Goal: Task Accomplishment & Management: Manage account settings

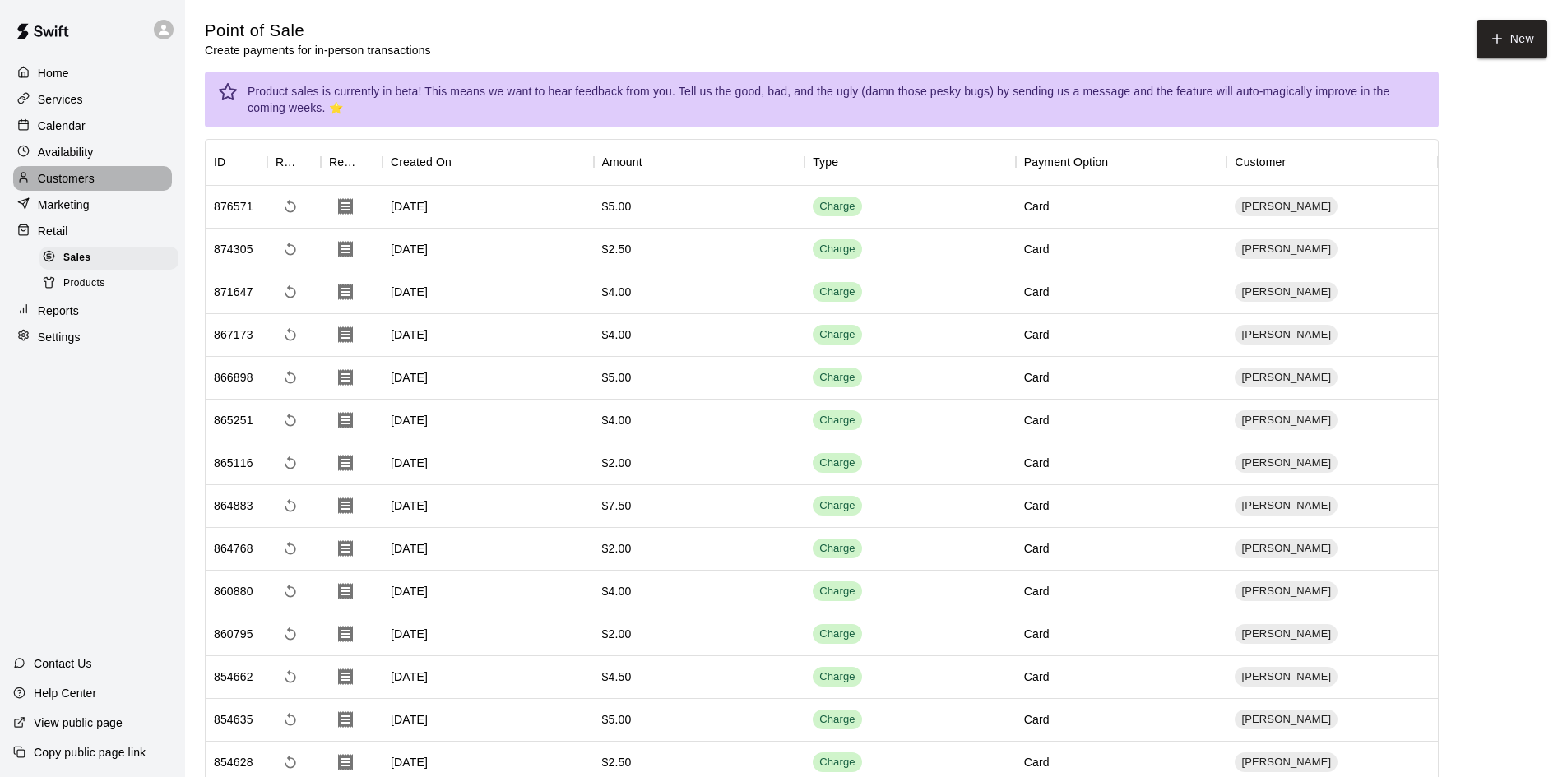
click at [60, 172] on div "Customers" at bounding box center [92, 178] width 159 height 25
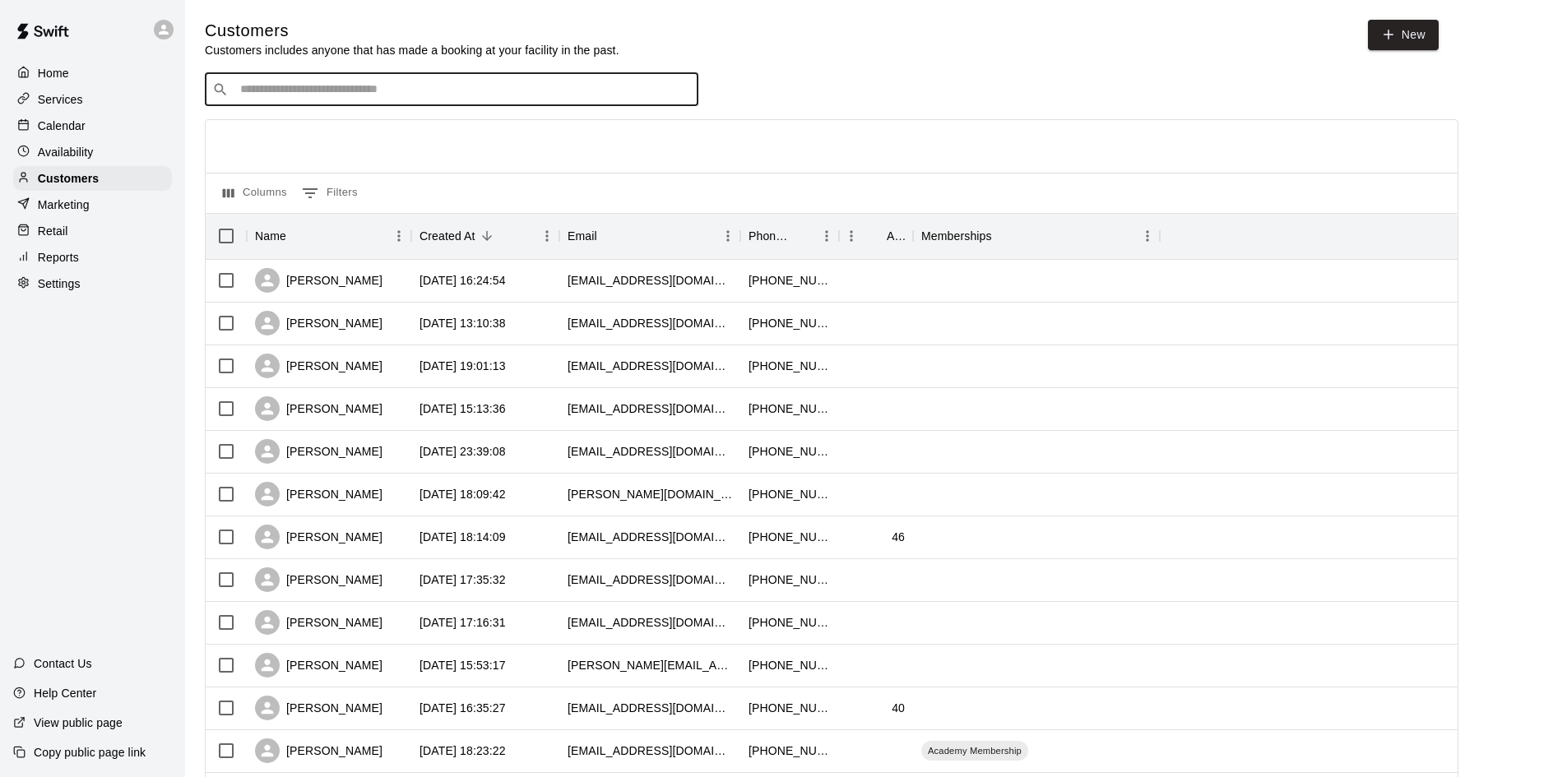
click at [365, 83] on input "Search customers by name or email" at bounding box center [463, 89] width 456 height 16
type input "****"
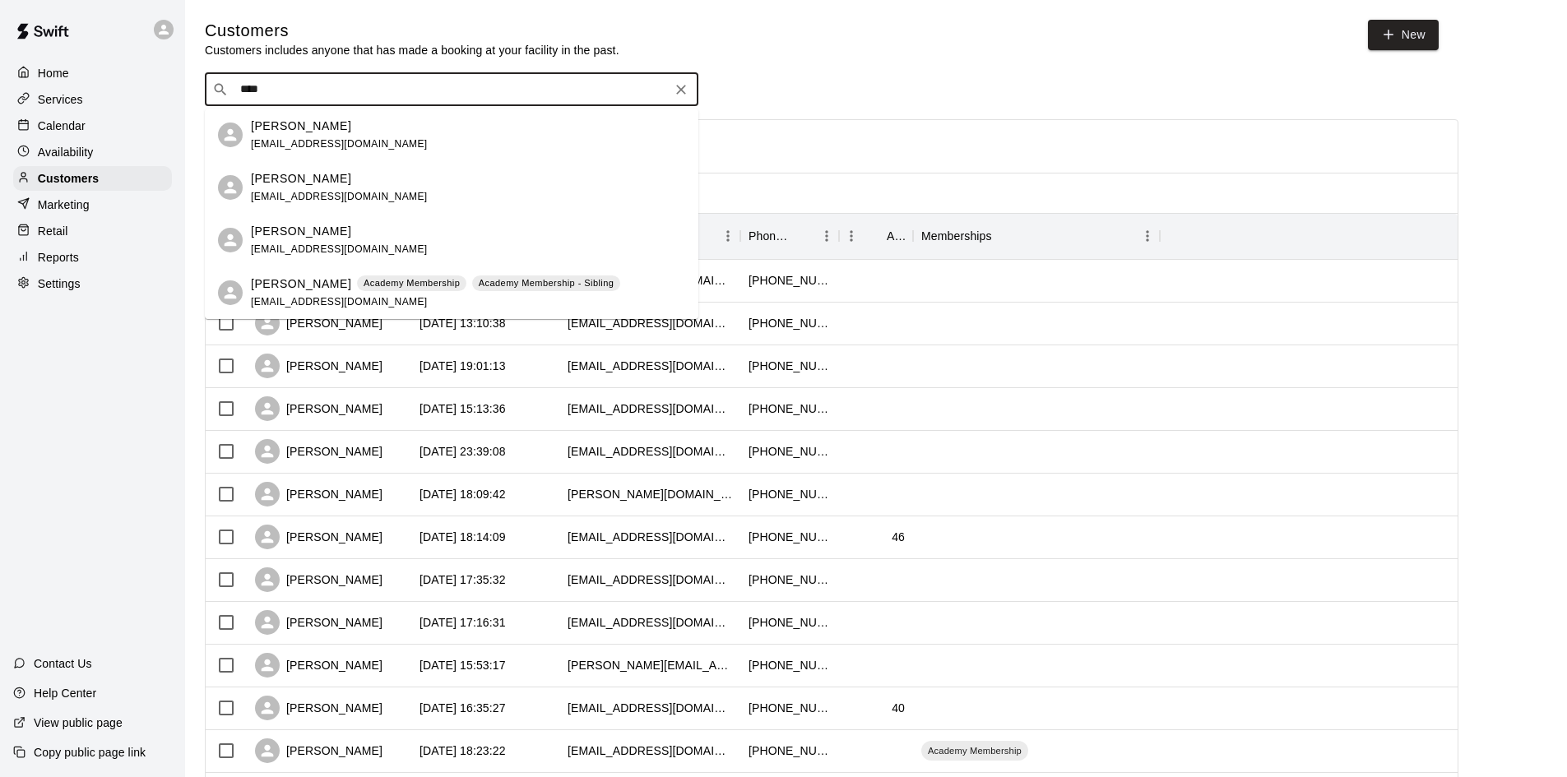
click at [357, 135] on div "Lori Everidge lorieveridge7375@gmail.com" at bounding box center [339, 135] width 177 height 35
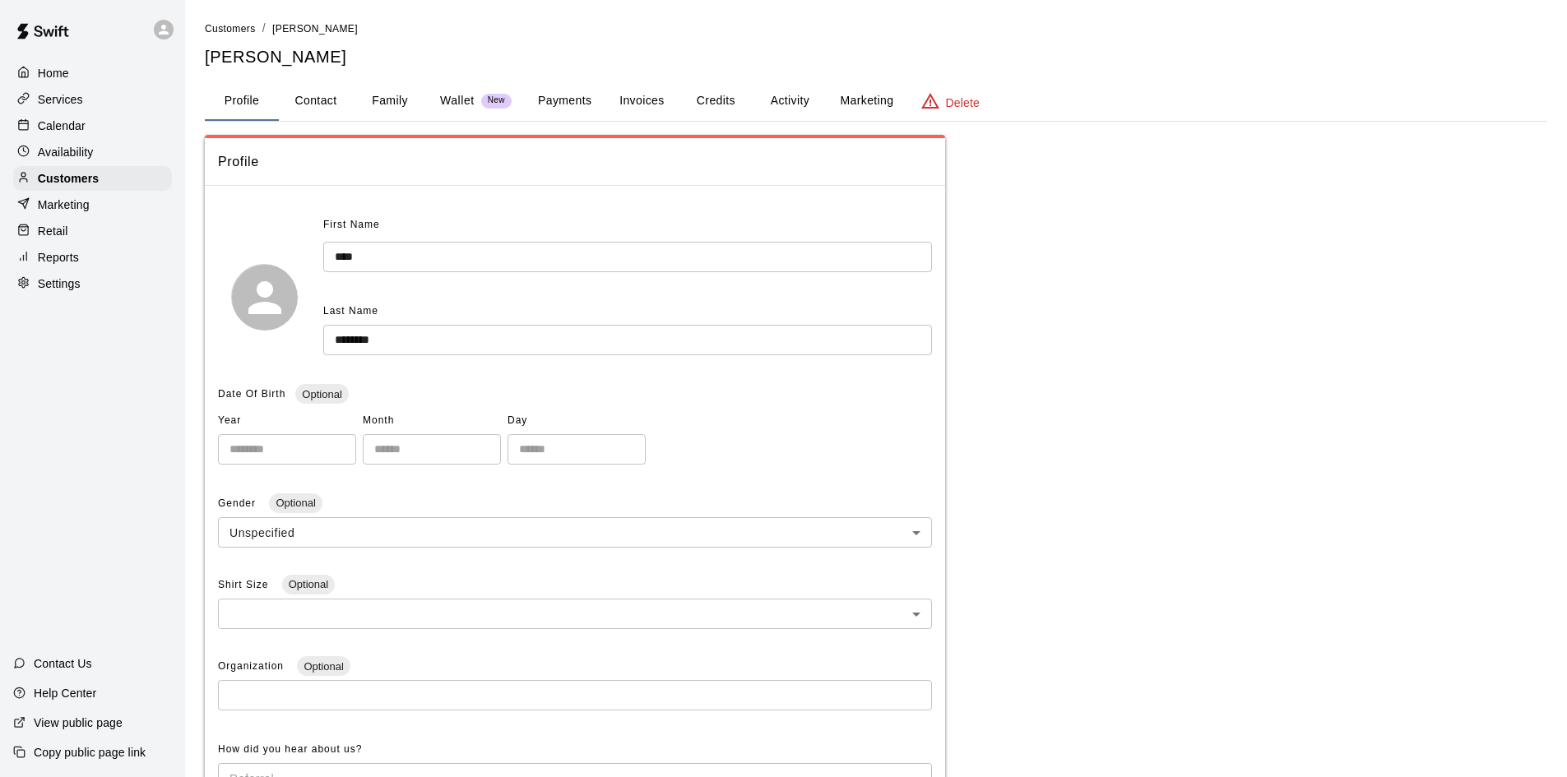
click at [306, 98] on button "Contact" at bounding box center [316, 100] width 74 height 39
select select "**"
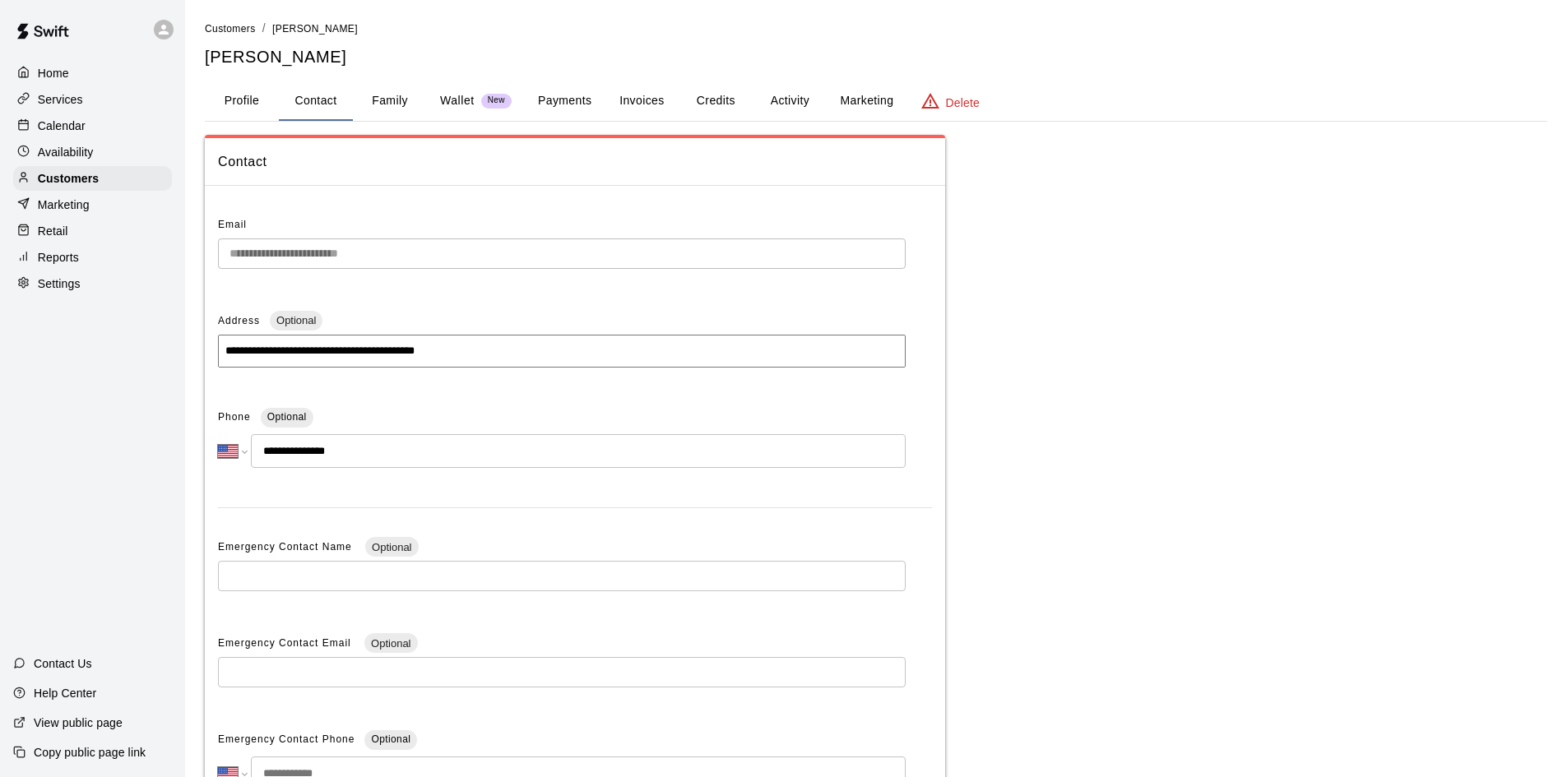
click at [395, 99] on button "Family" at bounding box center [390, 100] width 74 height 39
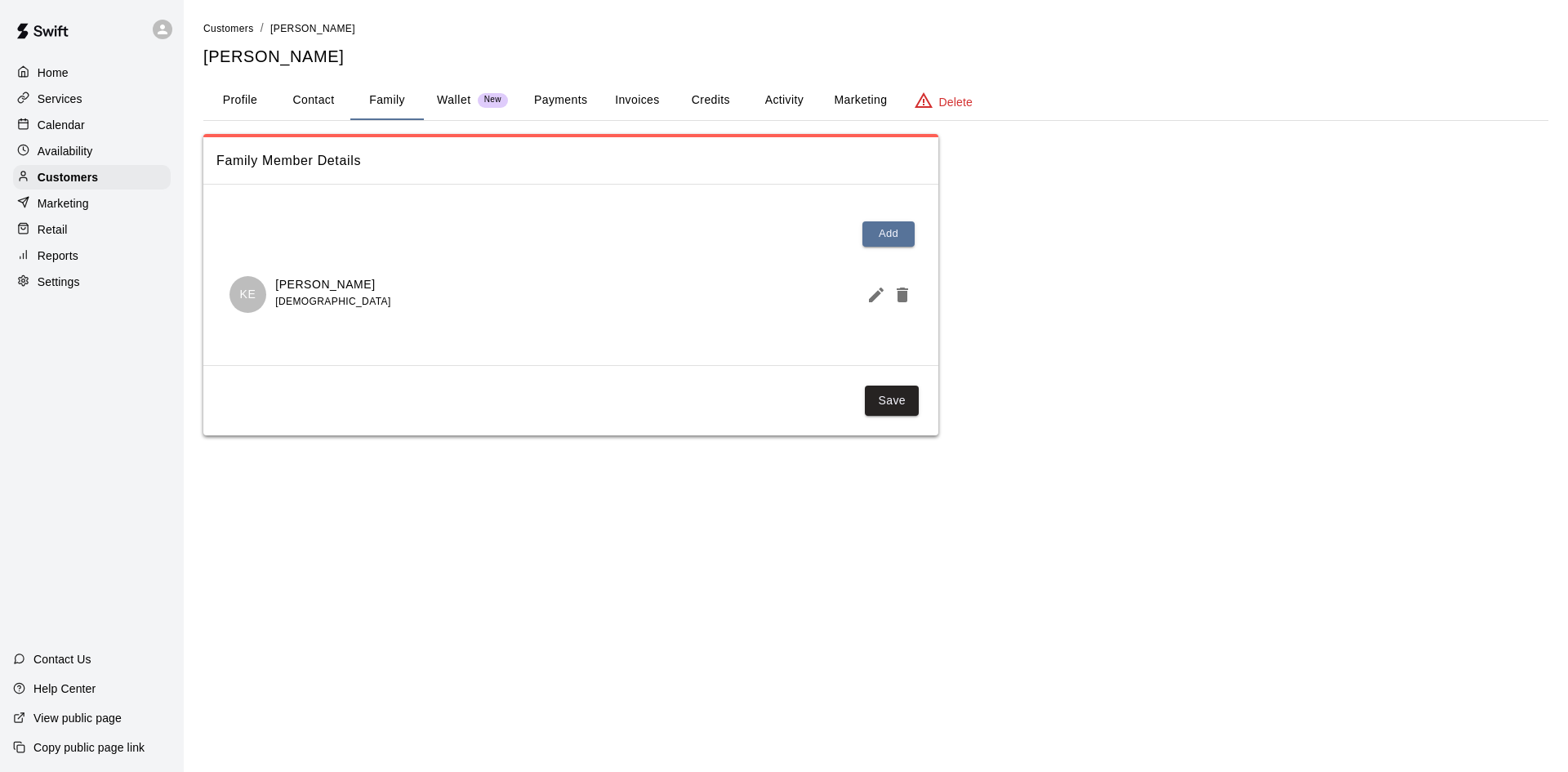
click at [440, 42] on div "Customers / Lori Everidge Lori Everidge" at bounding box center [876, 44] width 1345 height 49
click at [59, 182] on p "Customers" at bounding box center [68, 177] width 61 height 16
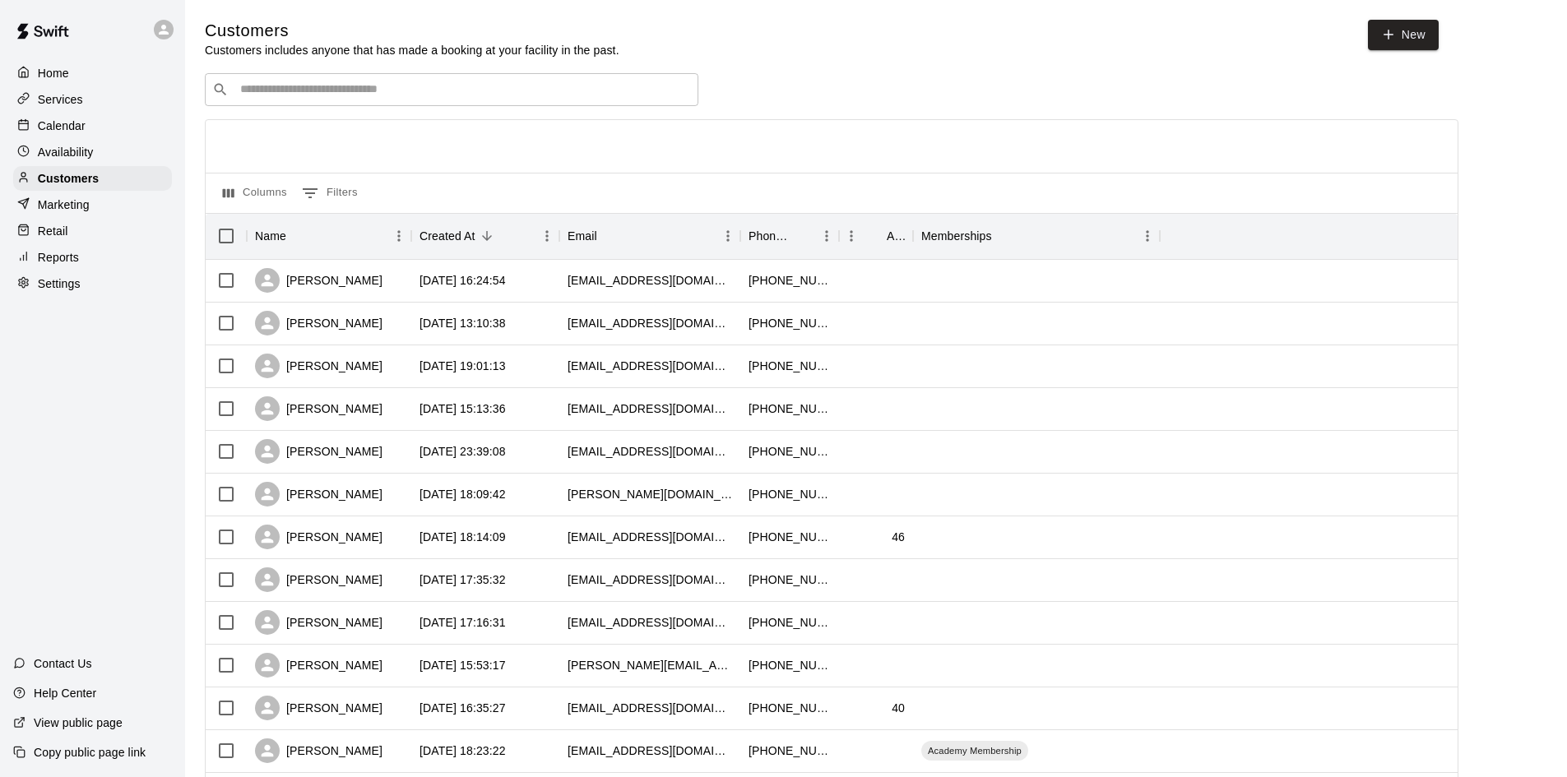
click at [373, 98] on input "Search customers by name or email" at bounding box center [463, 89] width 456 height 16
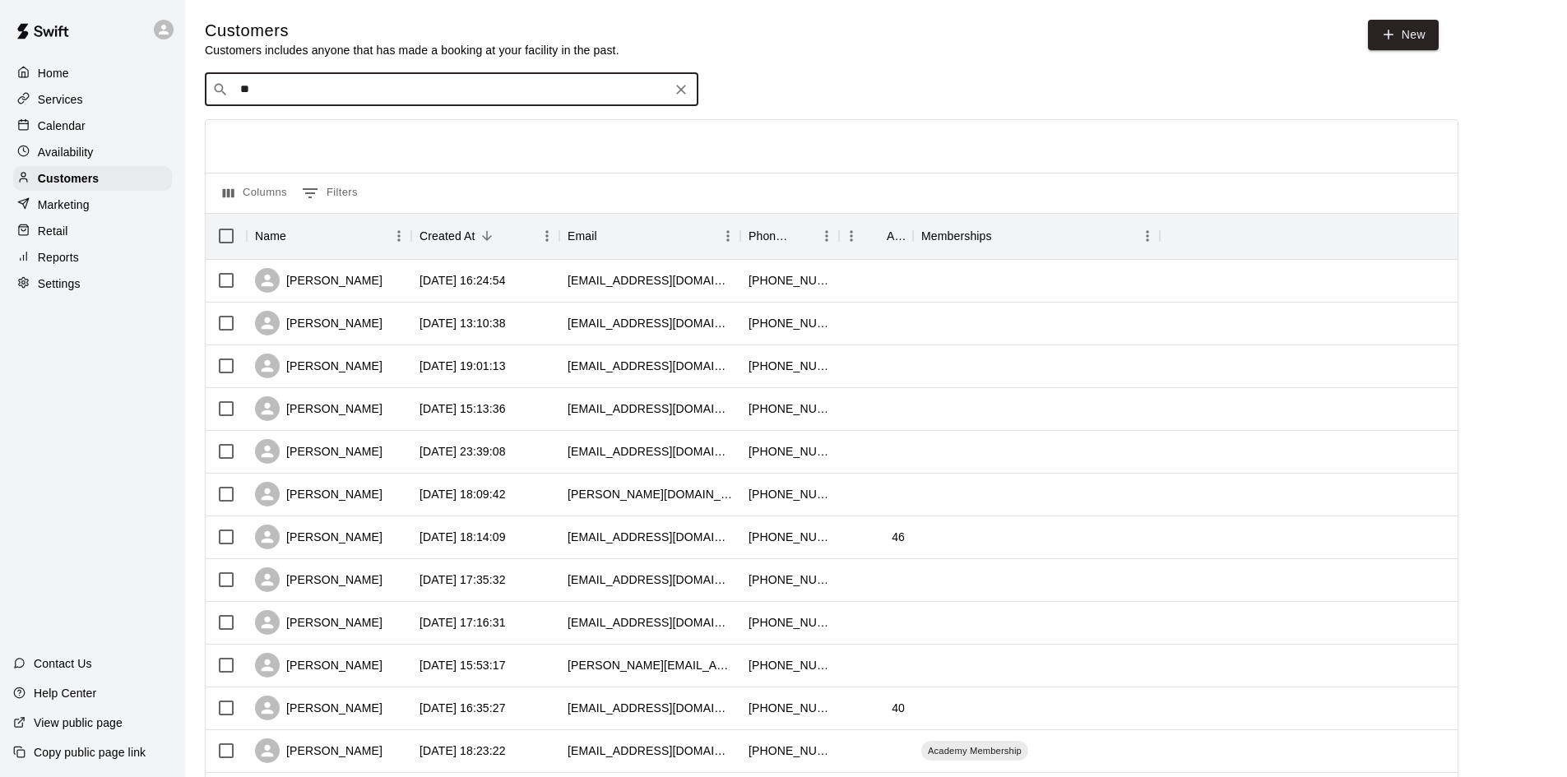
type input "***"
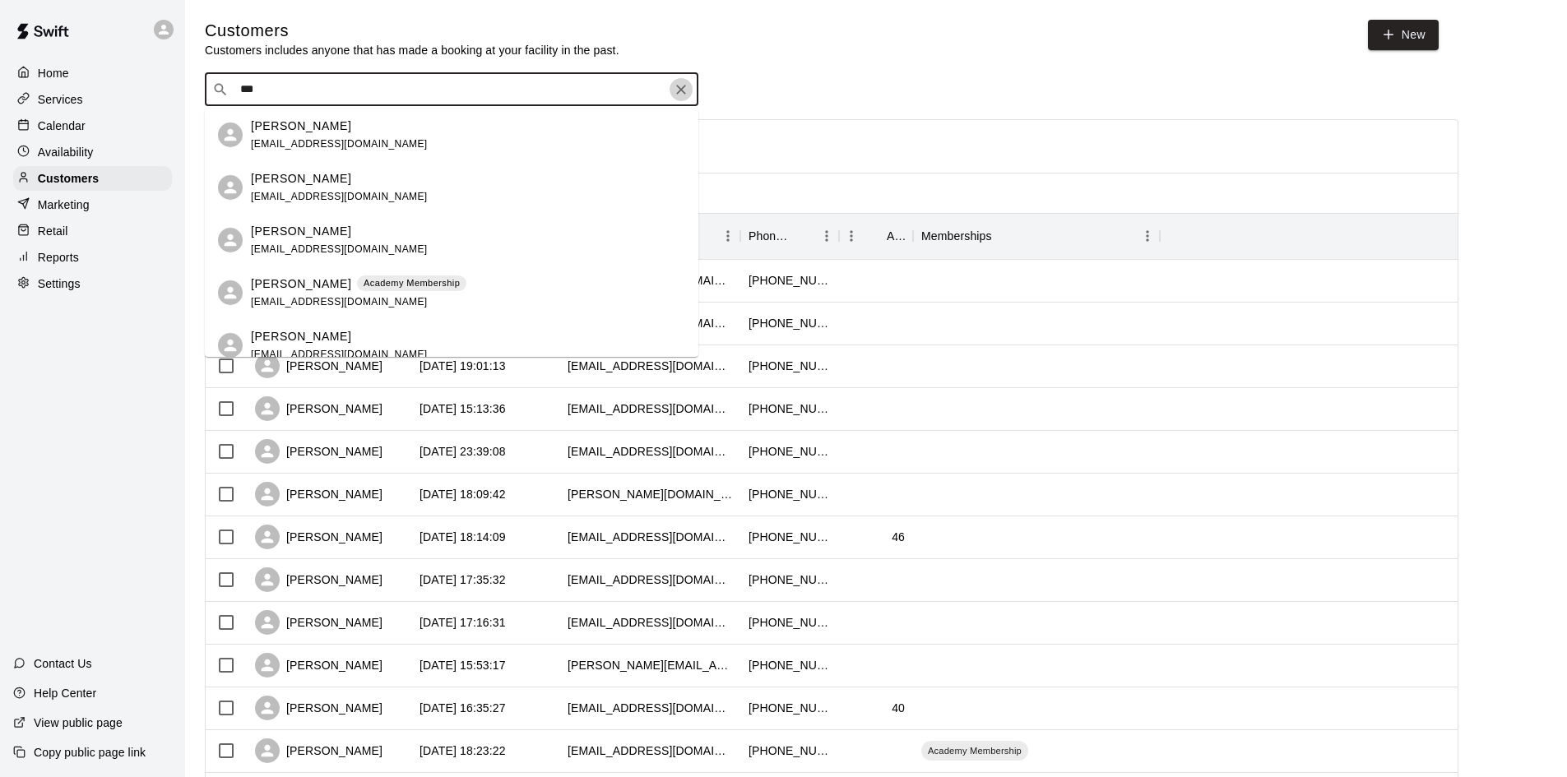
click at [682, 90] on icon "Clear" at bounding box center [681, 90] width 10 height 10
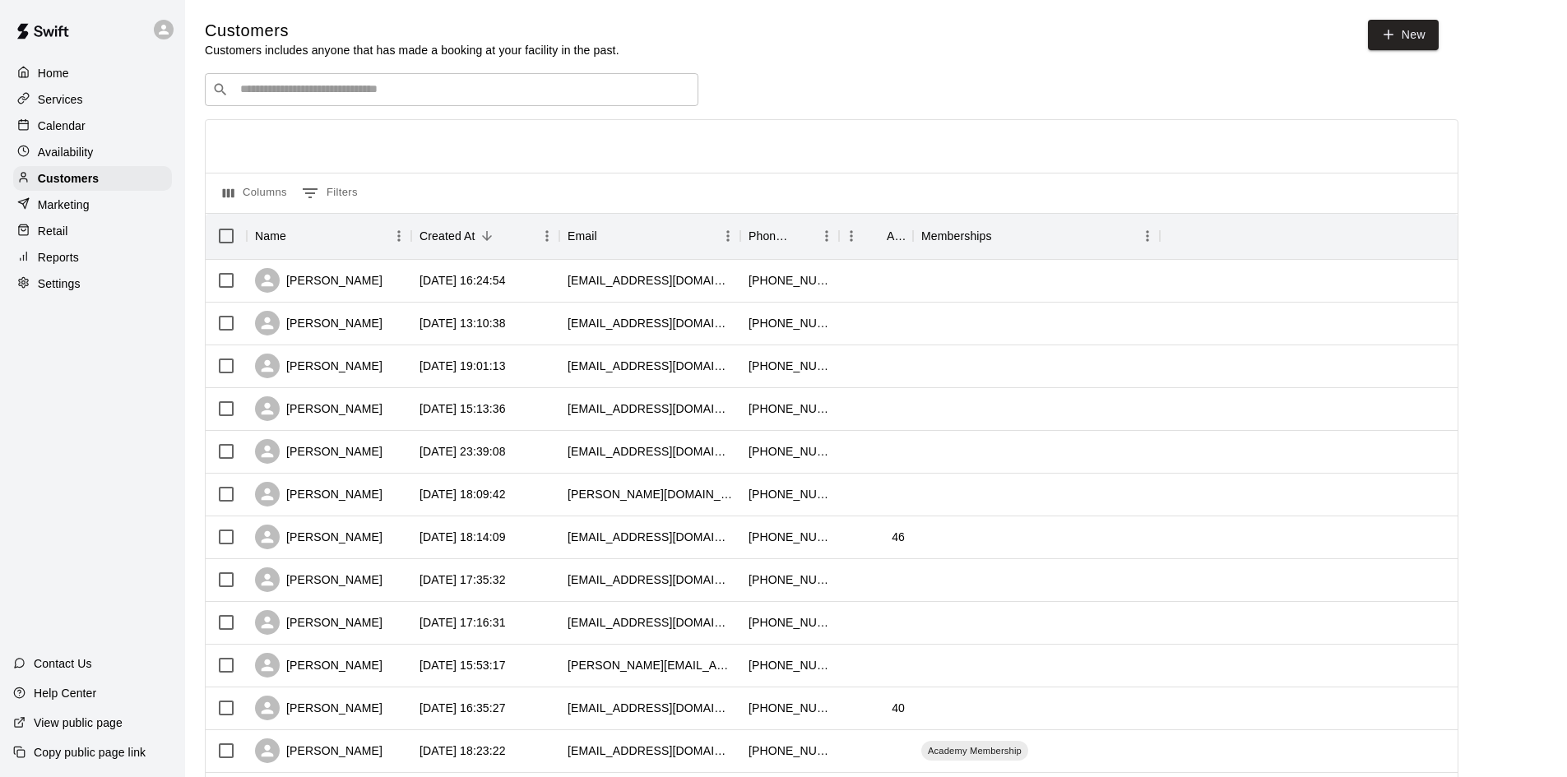
click at [332, 84] on input "Search customers by name or email" at bounding box center [463, 89] width 456 height 16
paste input "**********"
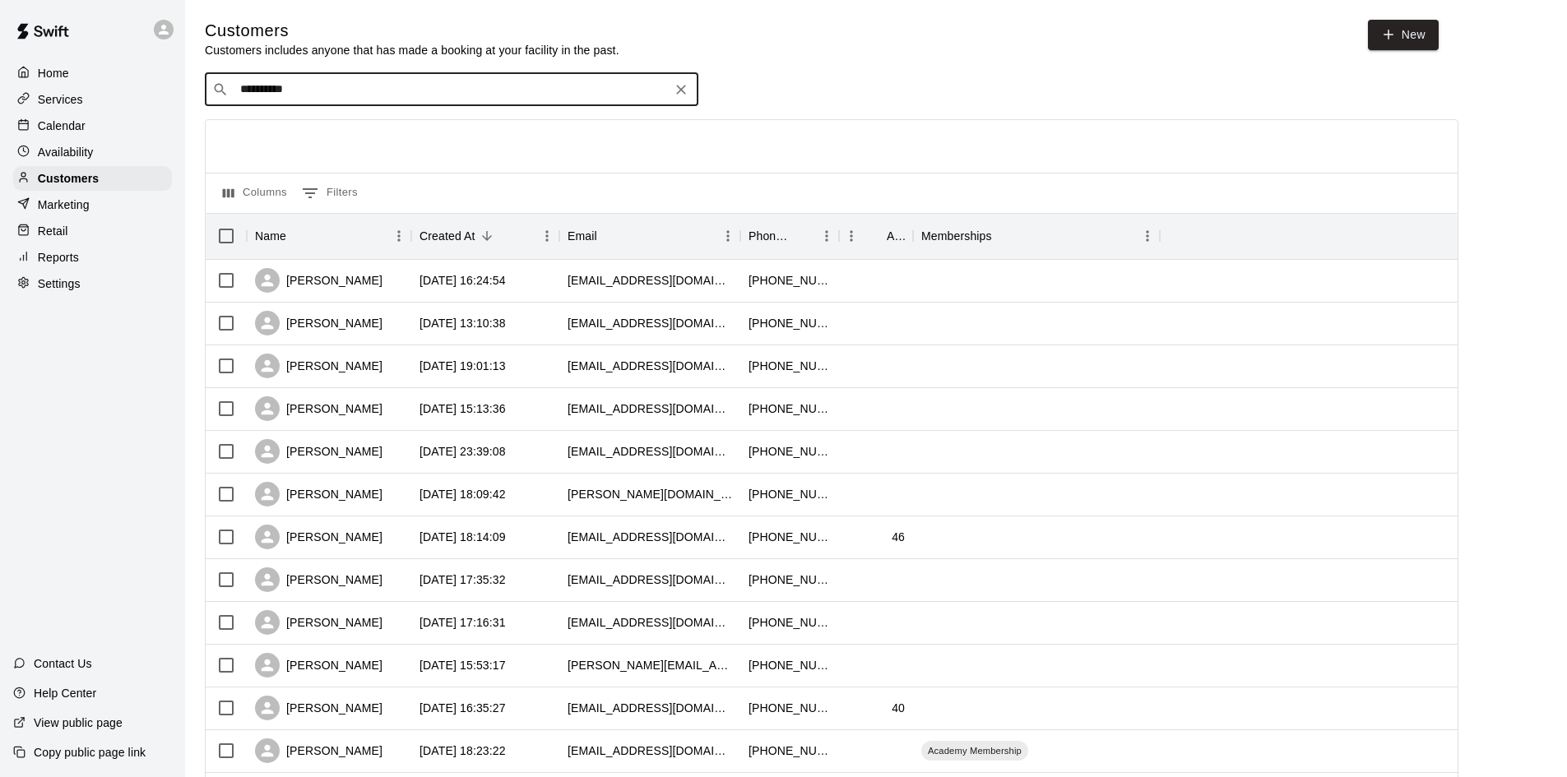
drag, startPoint x: 396, startPoint y: 95, endPoint x: 135, endPoint y: 111, distance: 262.0
click at [135, 111] on div "**********" at bounding box center [783, 709] width 1567 height 1419
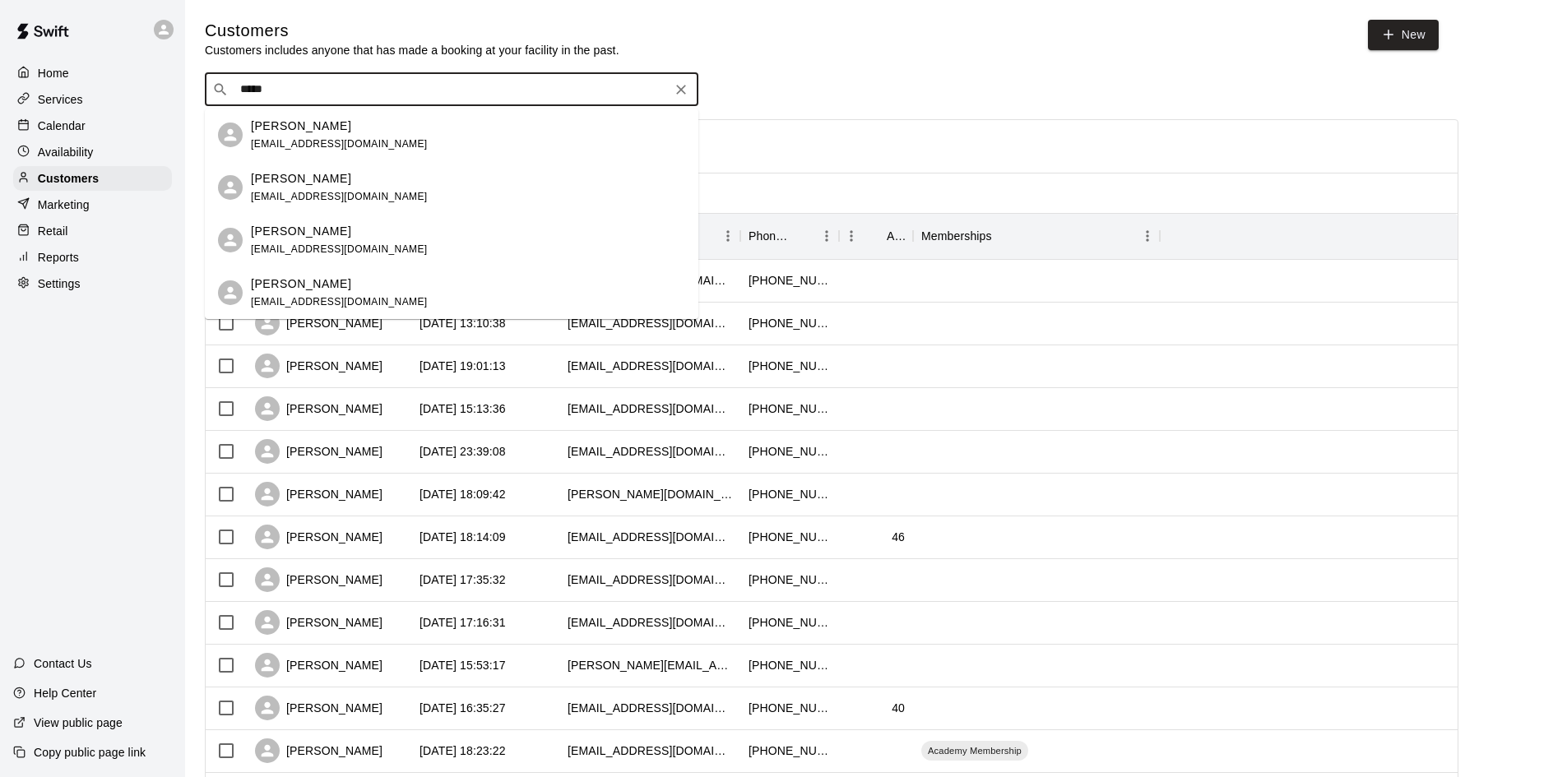
type input "******"
click at [370, 132] on div "[PERSON_NAME]" at bounding box center [339, 126] width 177 height 17
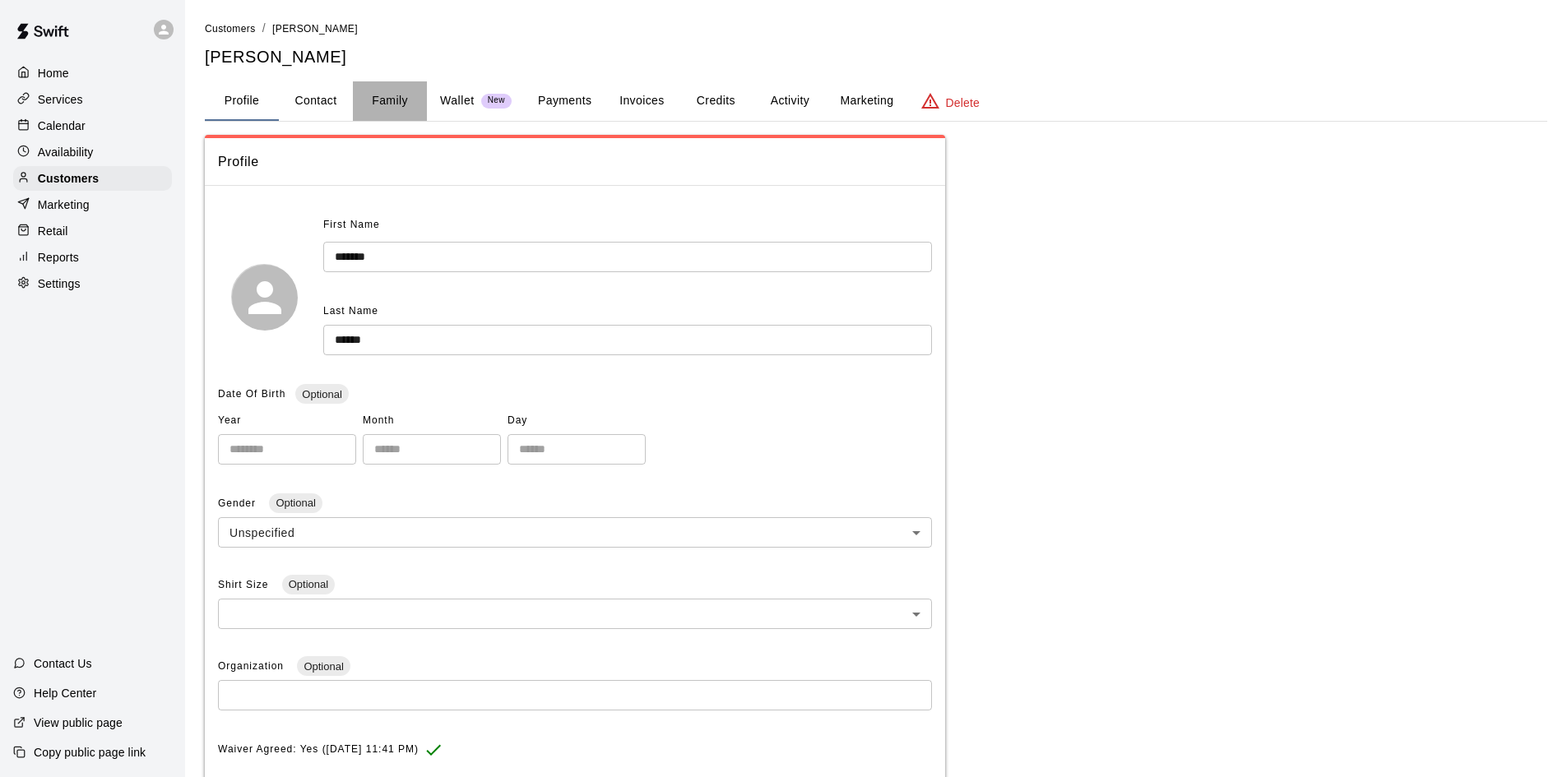
click at [385, 106] on button "Family" at bounding box center [390, 100] width 74 height 39
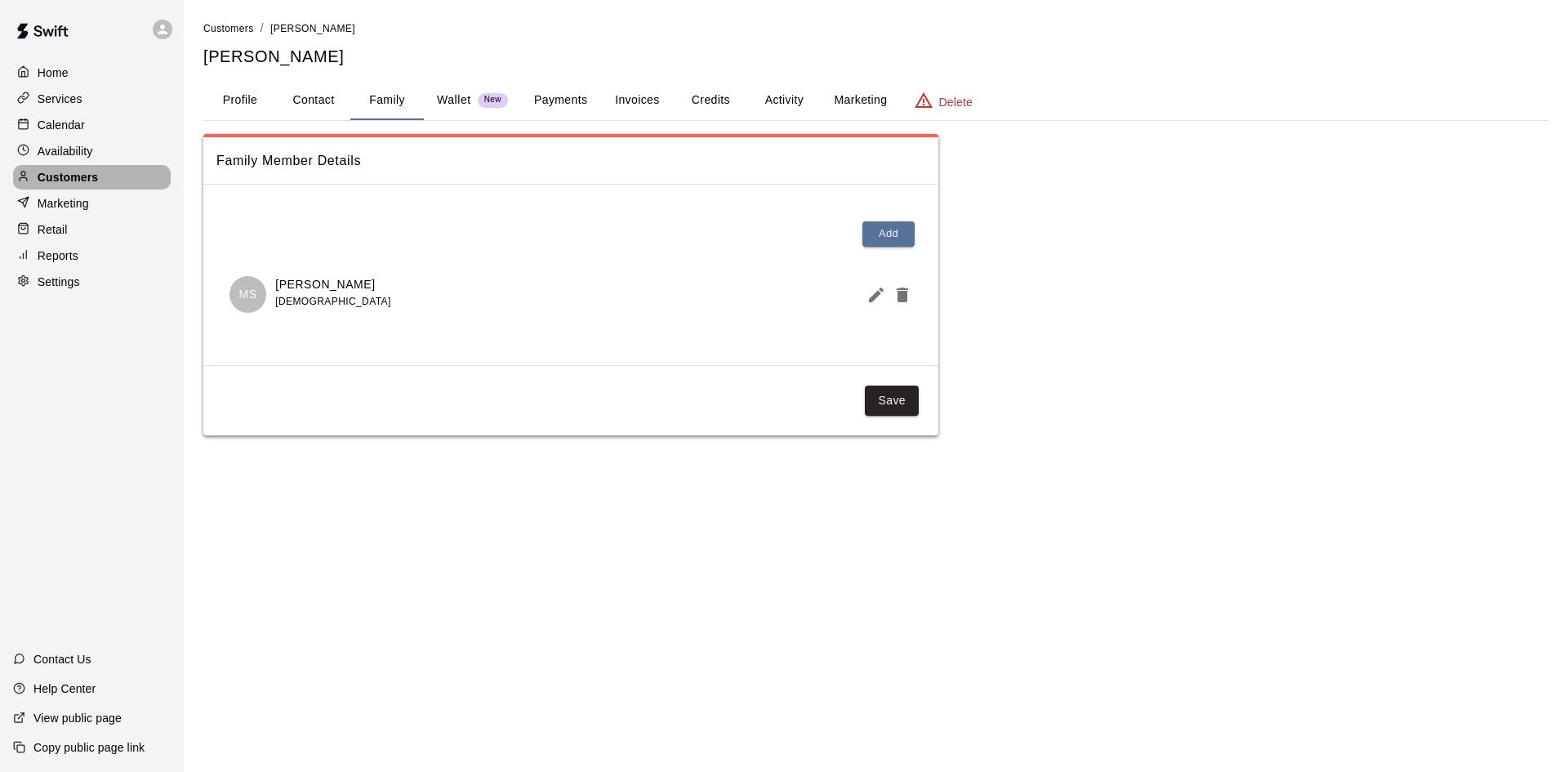
click at [75, 184] on p "Customers" at bounding box center [68, 177] width 61 height 16
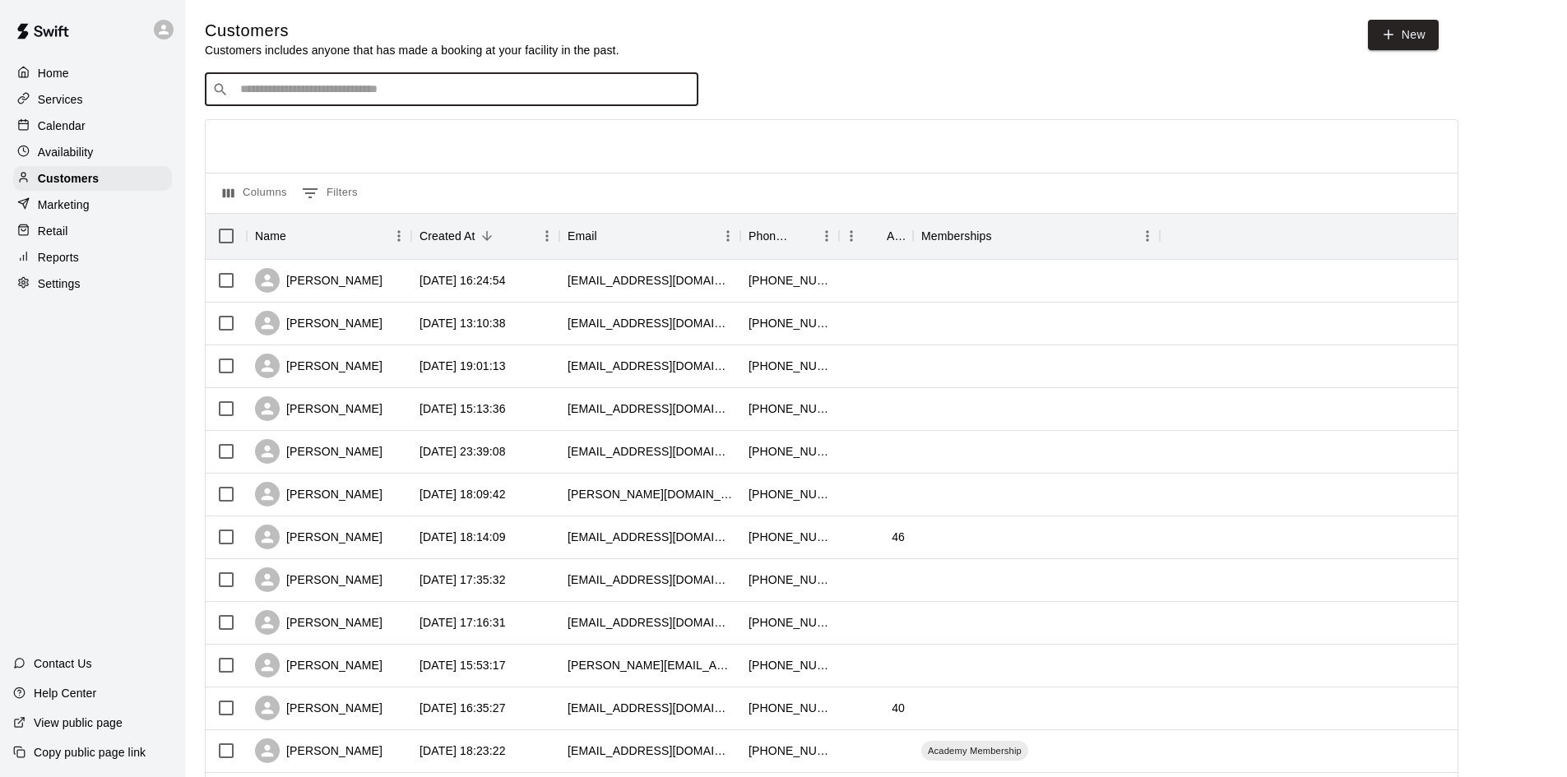
click at [344, 92] on input "Search customers by name or email" at bounding box center [463, 89] width 456 height 16
type input "****"
click at [271, 131] on p "Edge [PERSON_NAME]" at bounding box center [317, 126] width 133 height 17
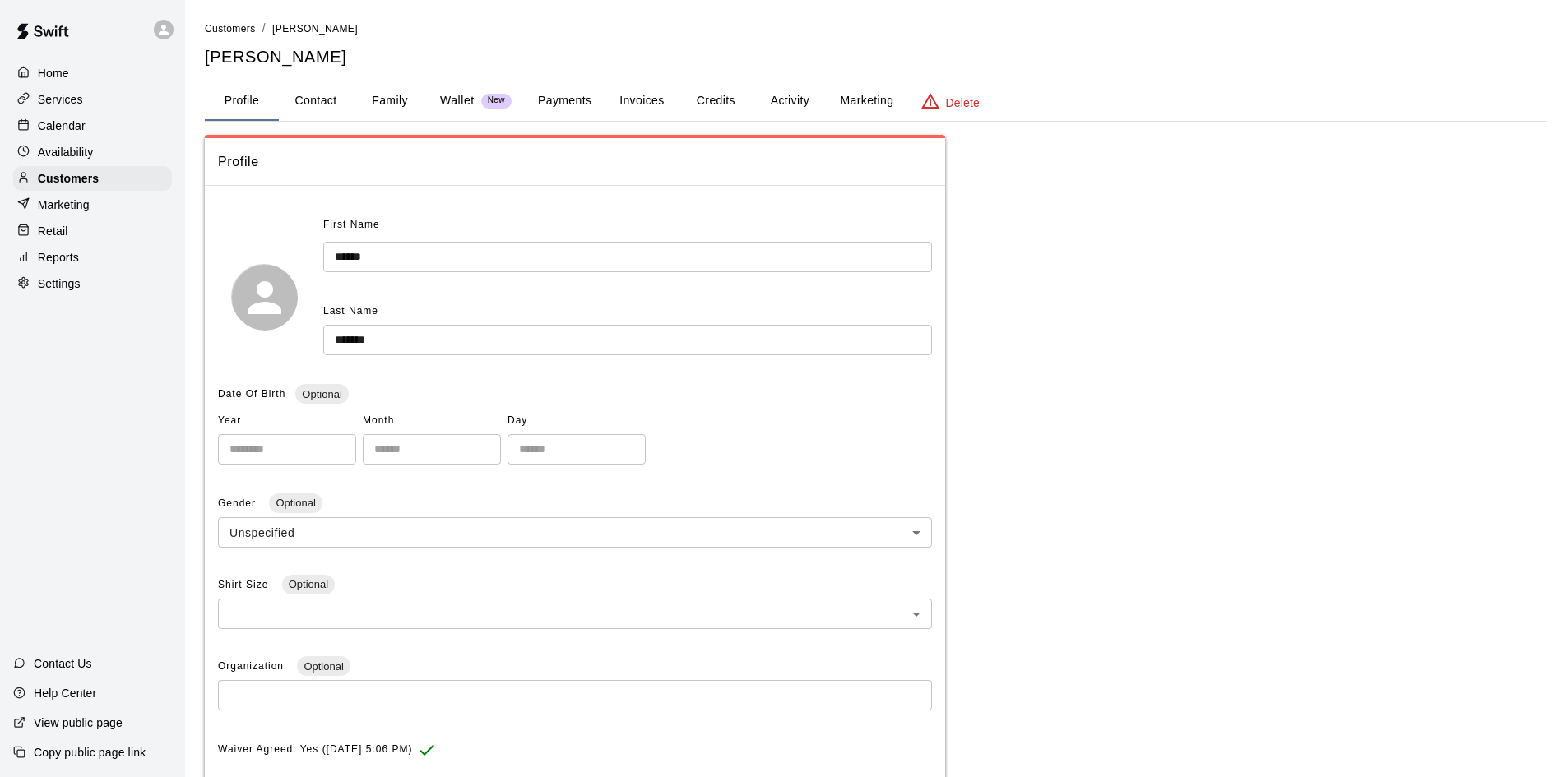
click at [584, 88] on button "Payments" at bounding box center [565, 100] width 80 height 39
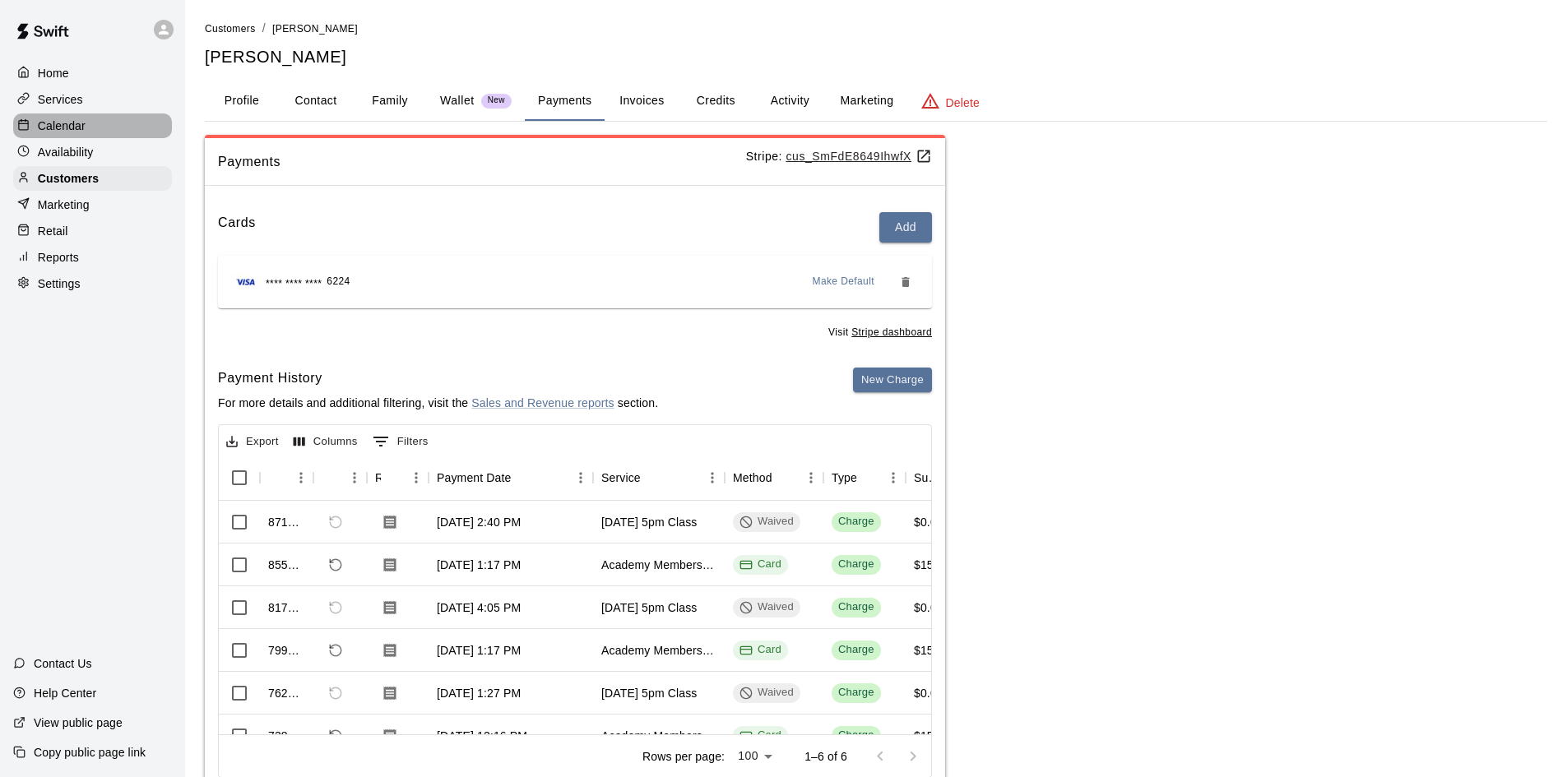
click at [65, 127] on p "Calendar" at bounding box center [62, 126] width 48 height 16
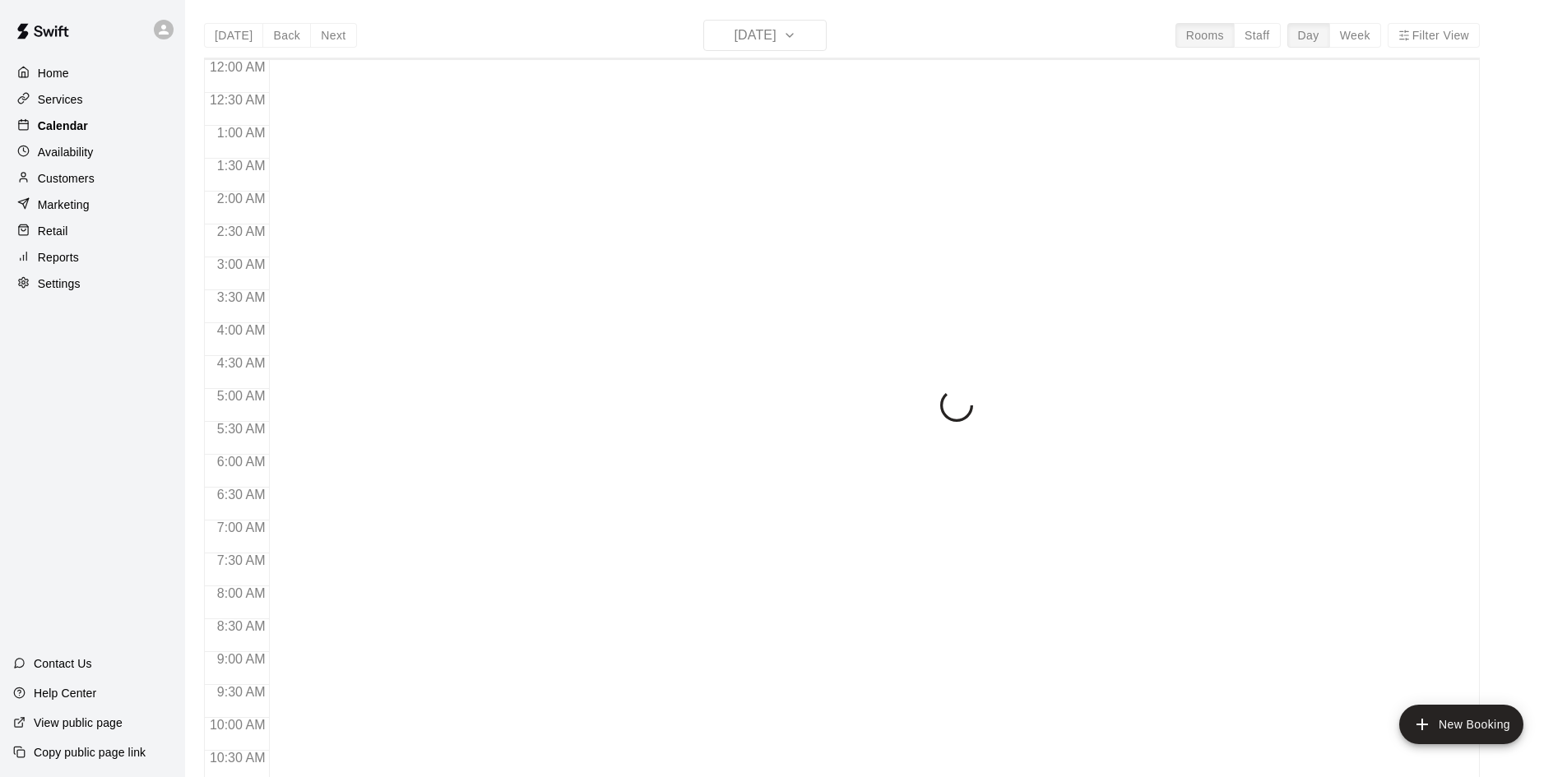
scroll to position [843, 0]
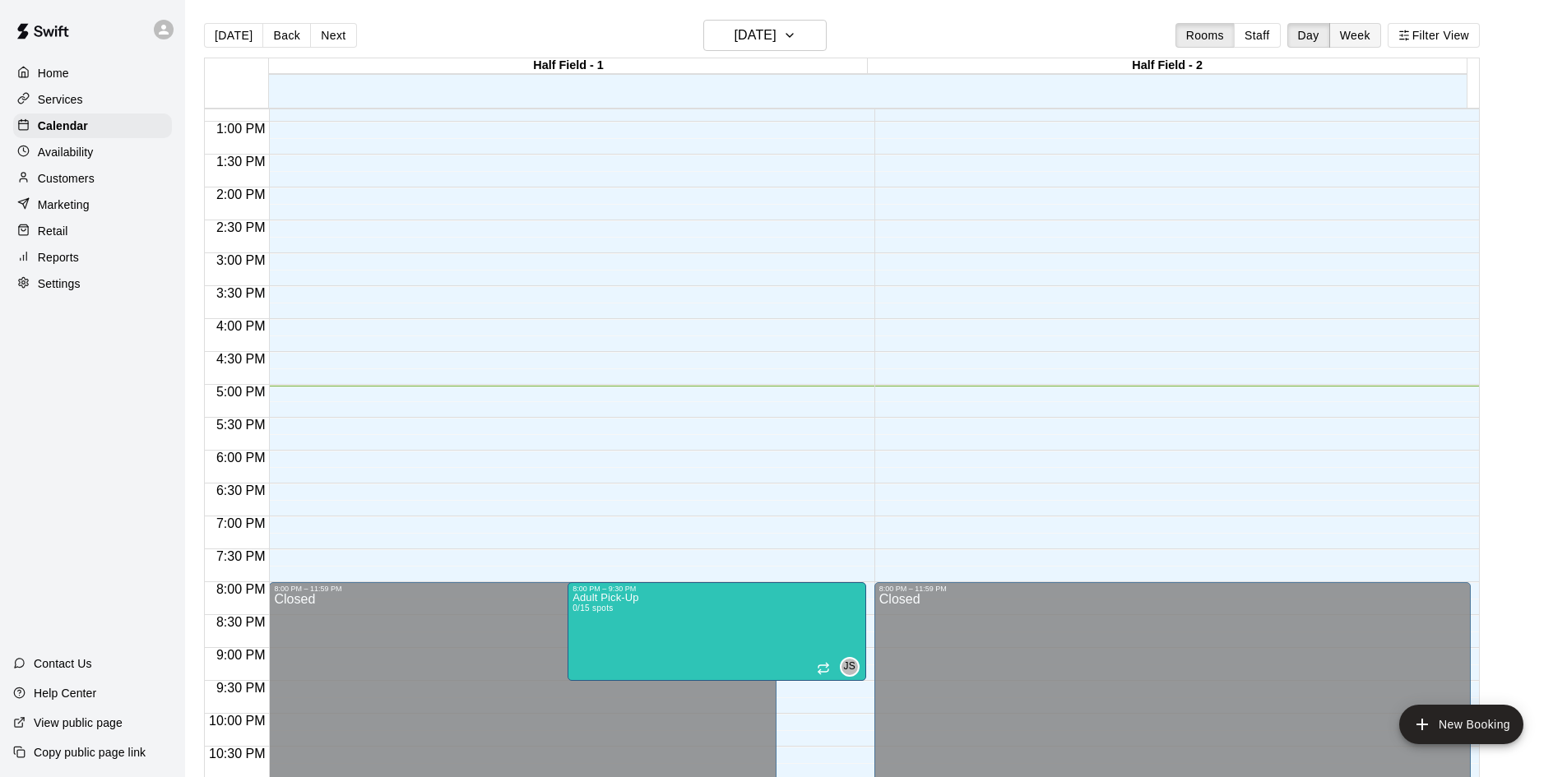
click at [1365, 31] on button "Week" at bounding box center [1355, 35] width 52 height 25
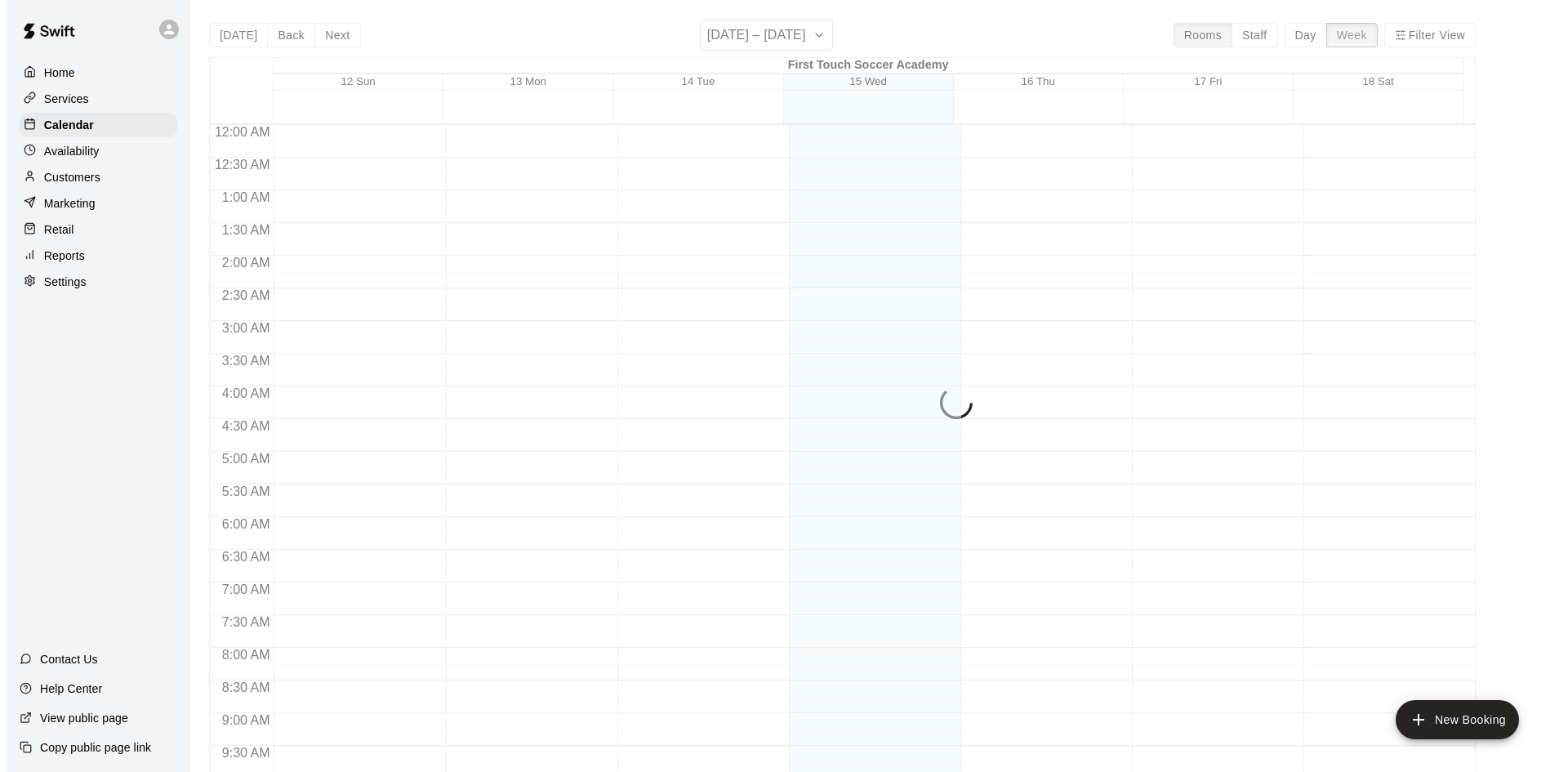
scroll to position [905, 0]
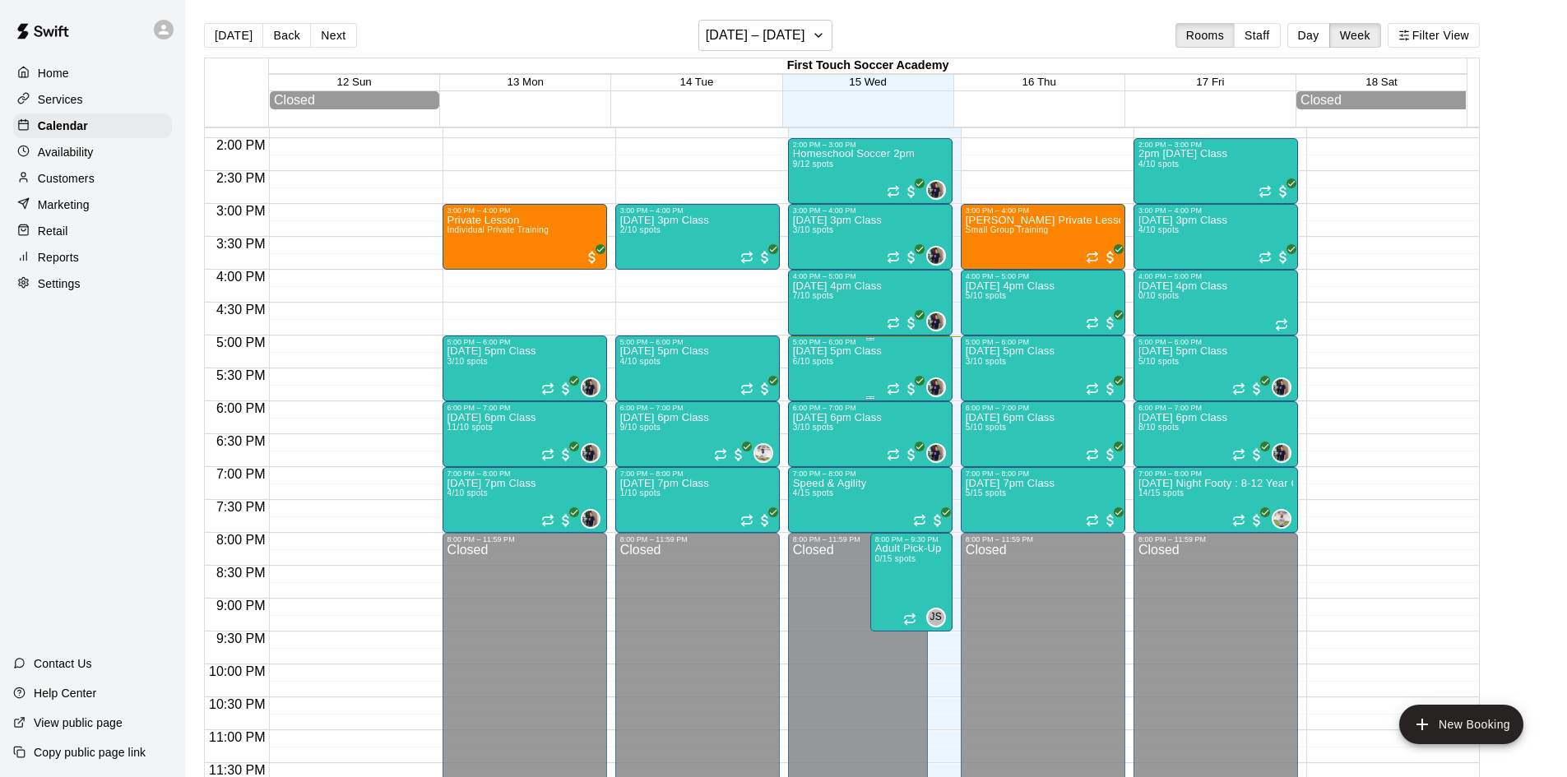
click at [877, 367] on div "Wednesday 5pm Class 6/10 spots" at bounding box center [837, 734] width 89 height 777
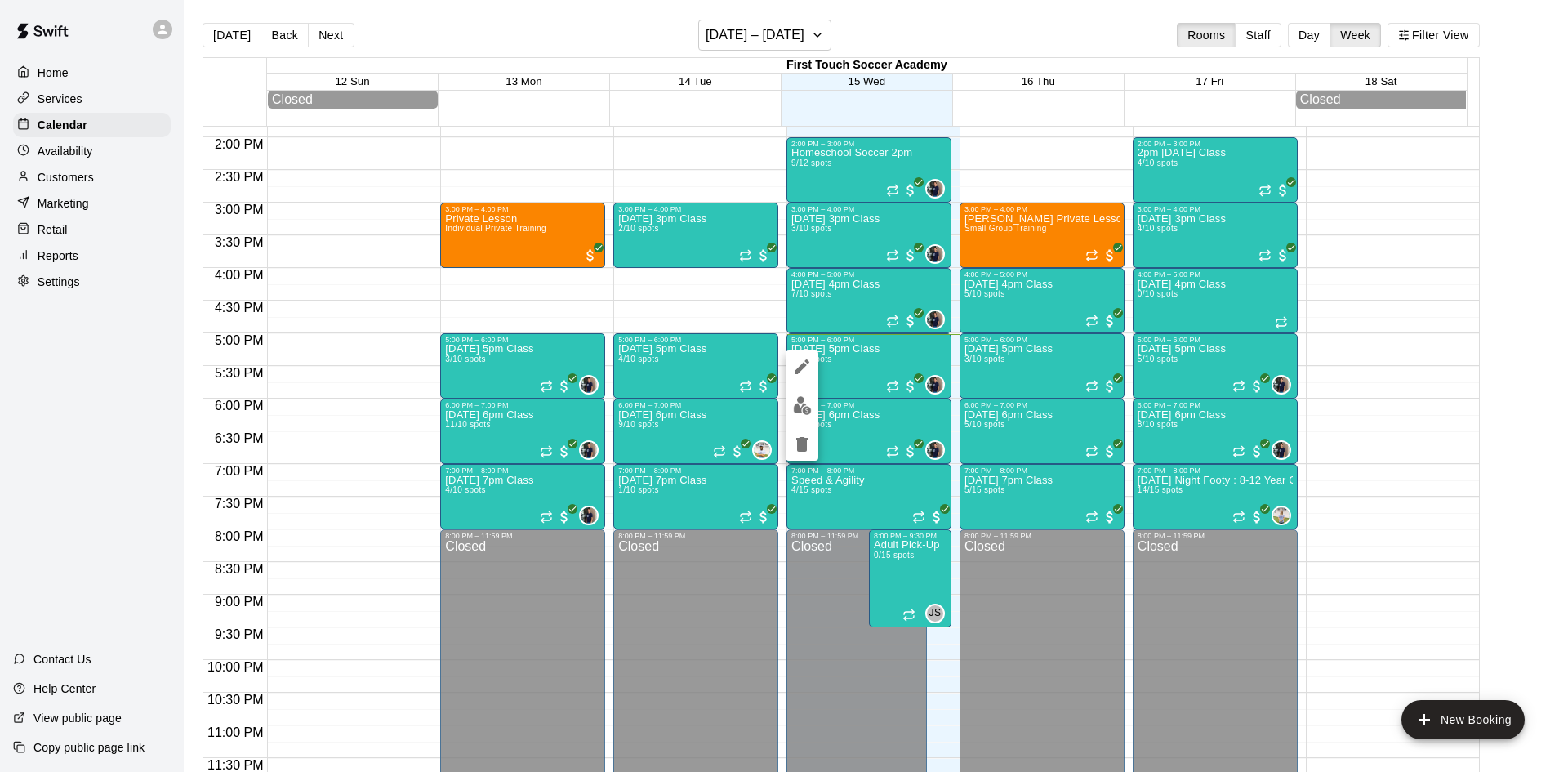
click at [797, 401] on img "edit" at bounding box center [801, 405] width 19 height 19
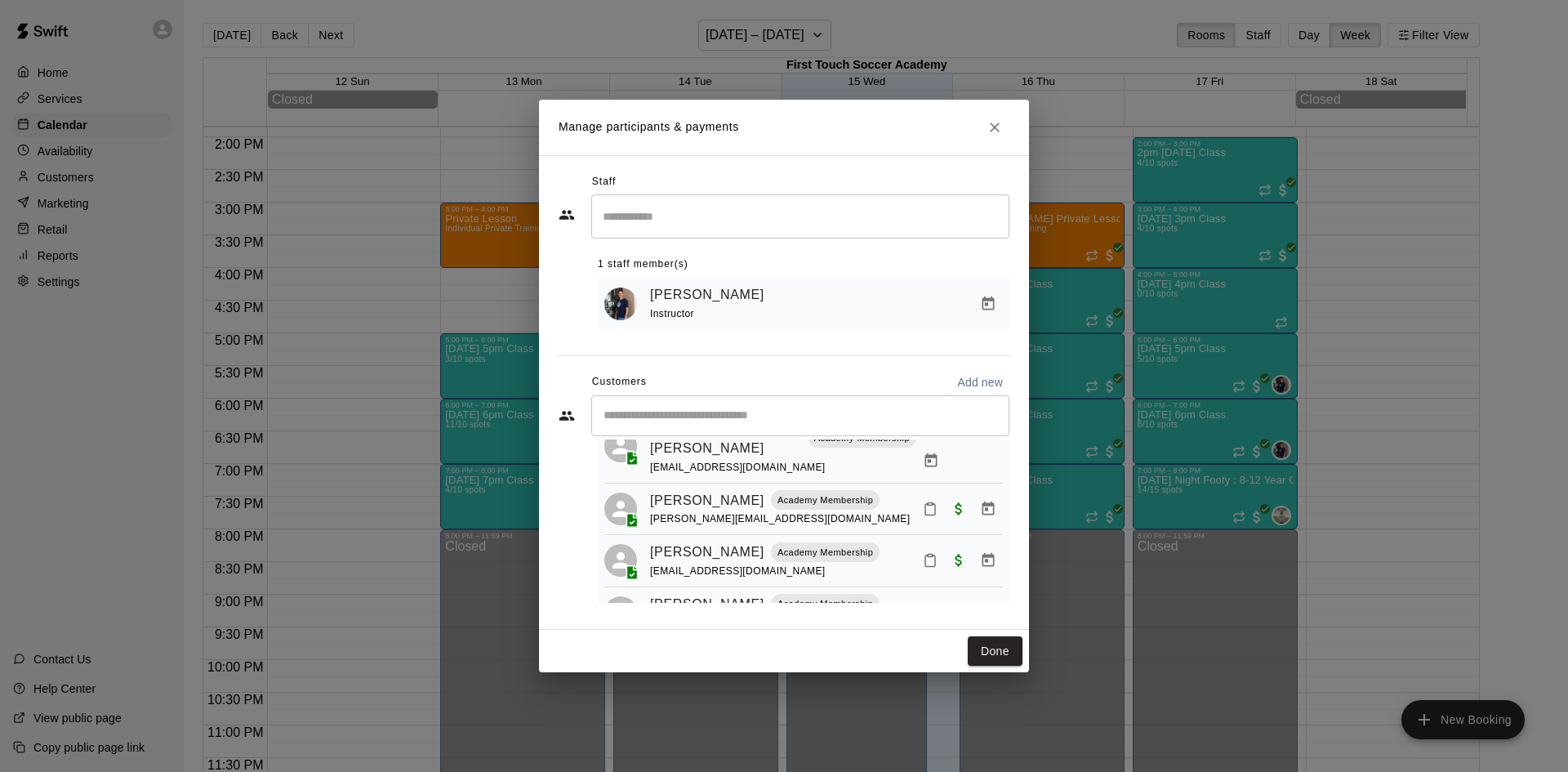
scroll to position [0, 0]
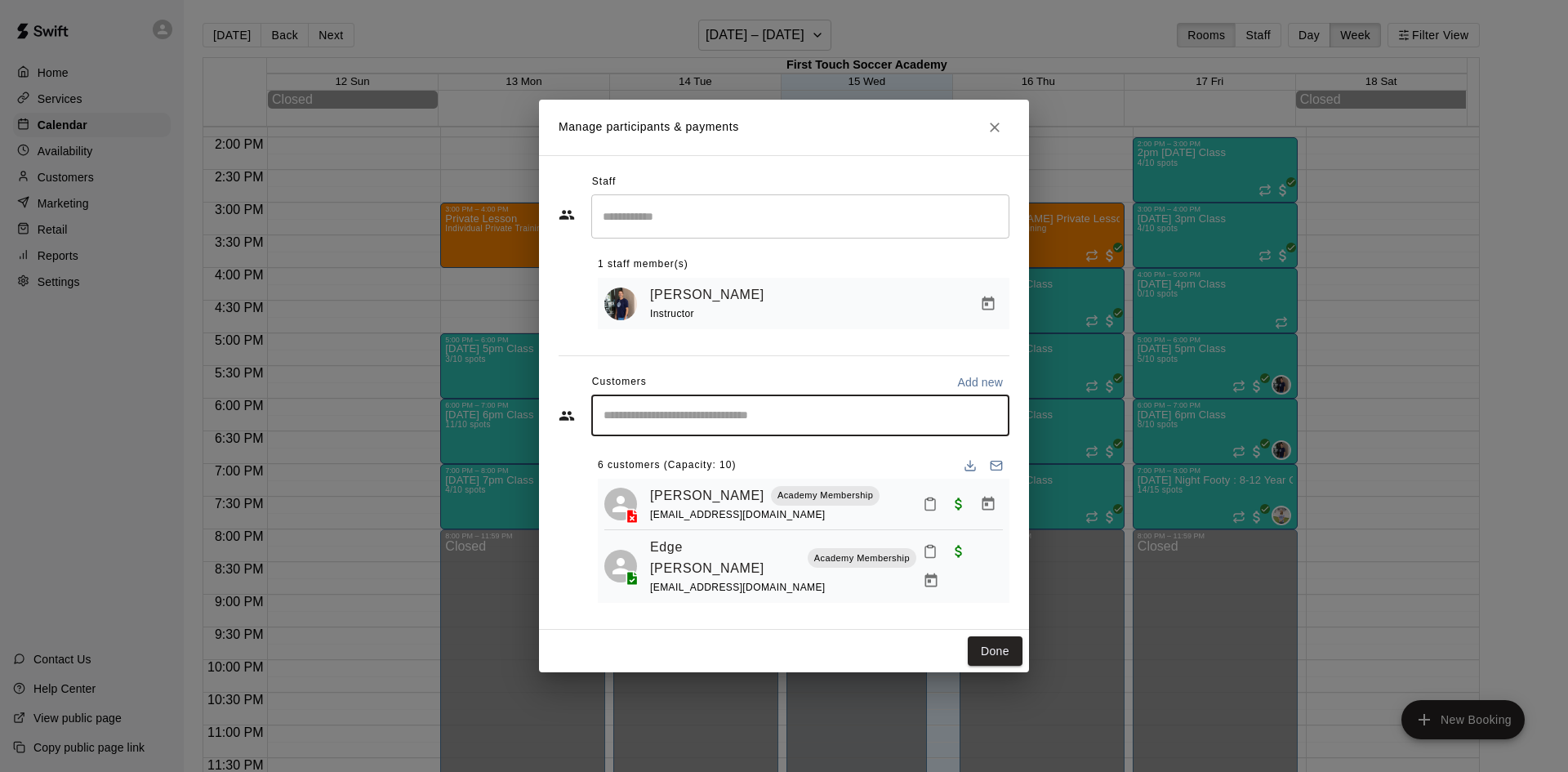
click at [730, 412] on input "Start typing to search customers..." at bounding box center [800, 415] width 403 height 16
type input "***"
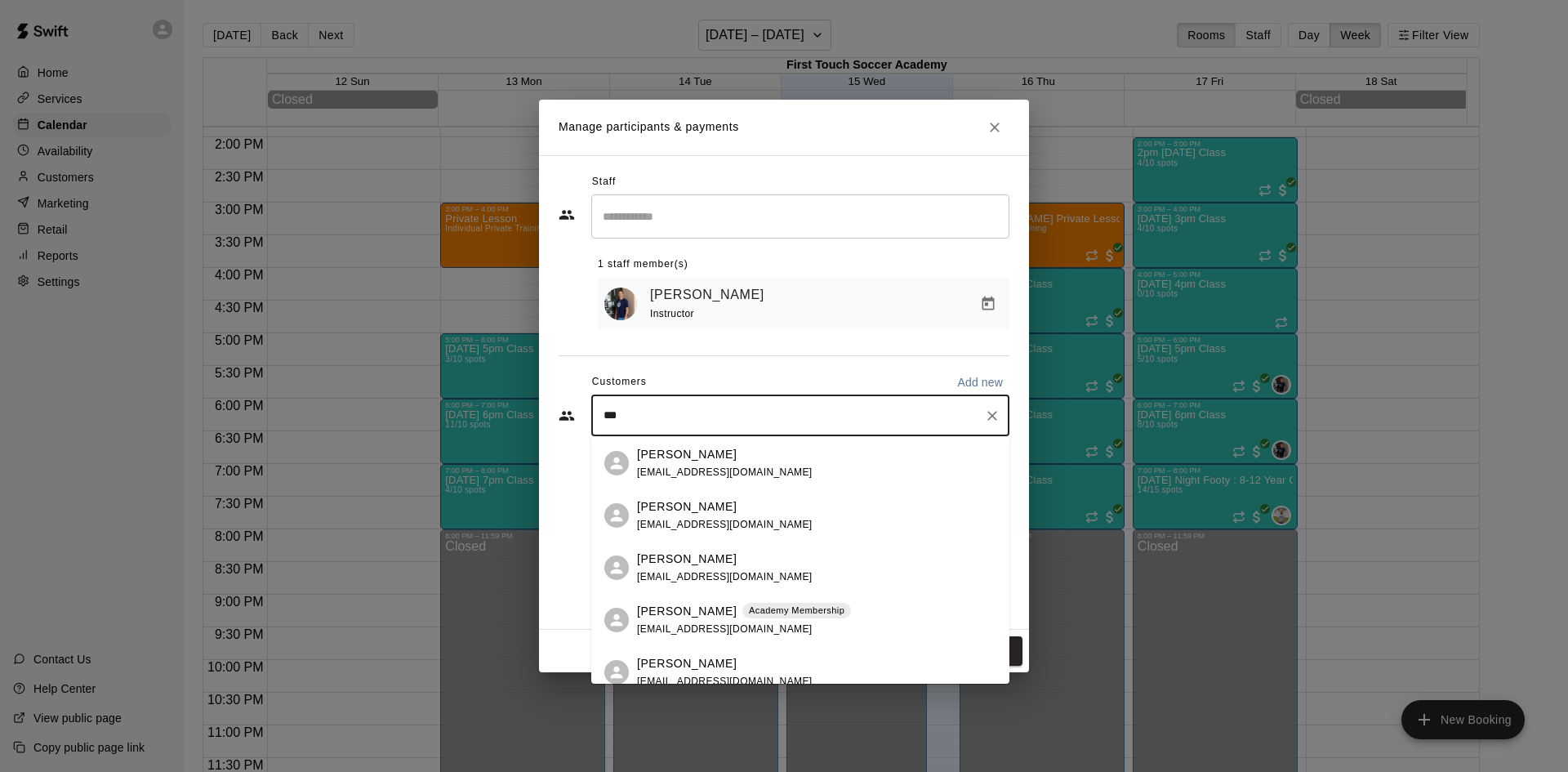
click at [655, 615] on p "[PERSON_NAME]" at bounding box center [686, 611] width 99 height 17
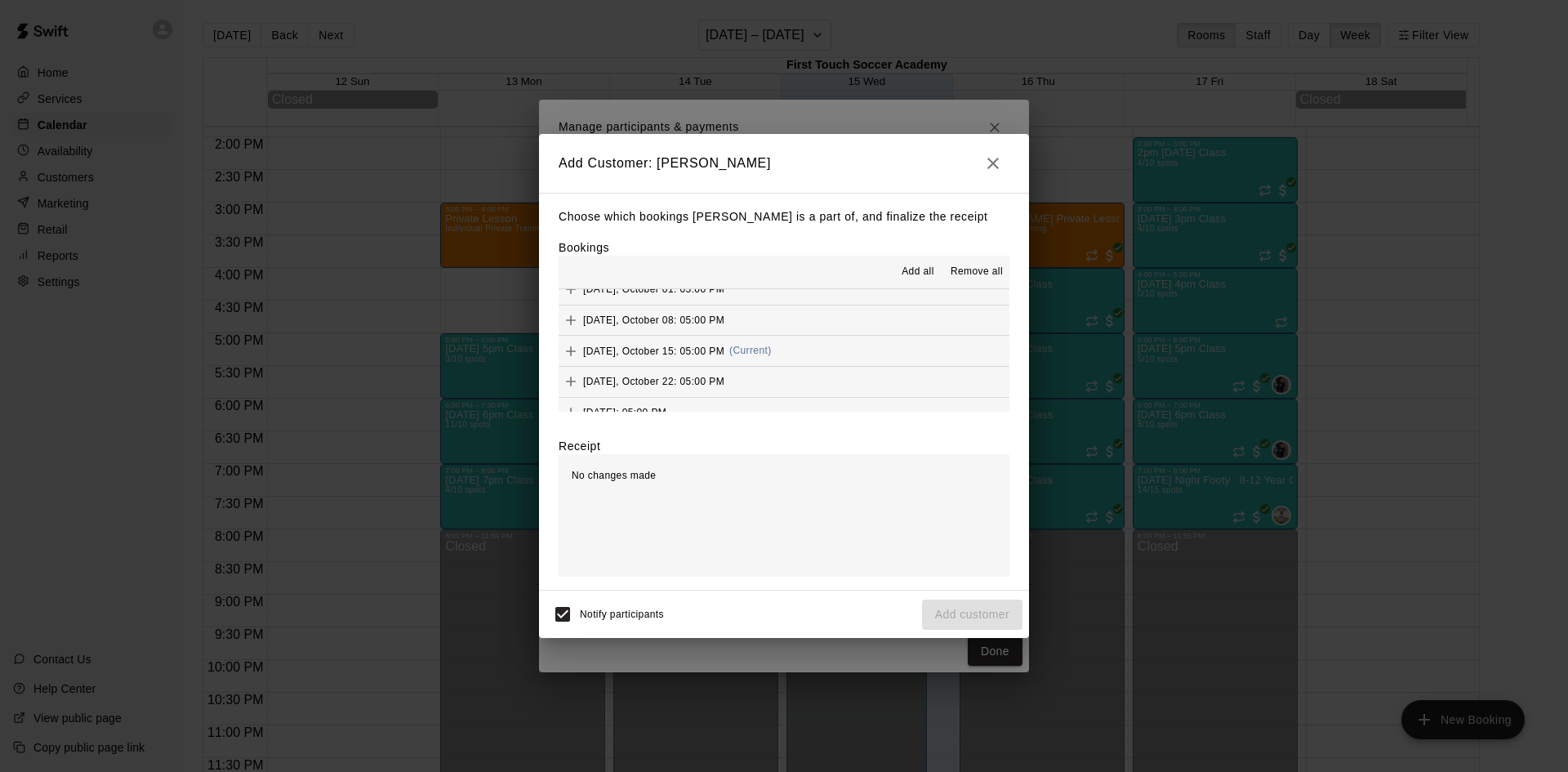
scroll to position [408, 0]
click at [568, 328] on icon "Add" at bounding box center [571, 327] width 10 height 10
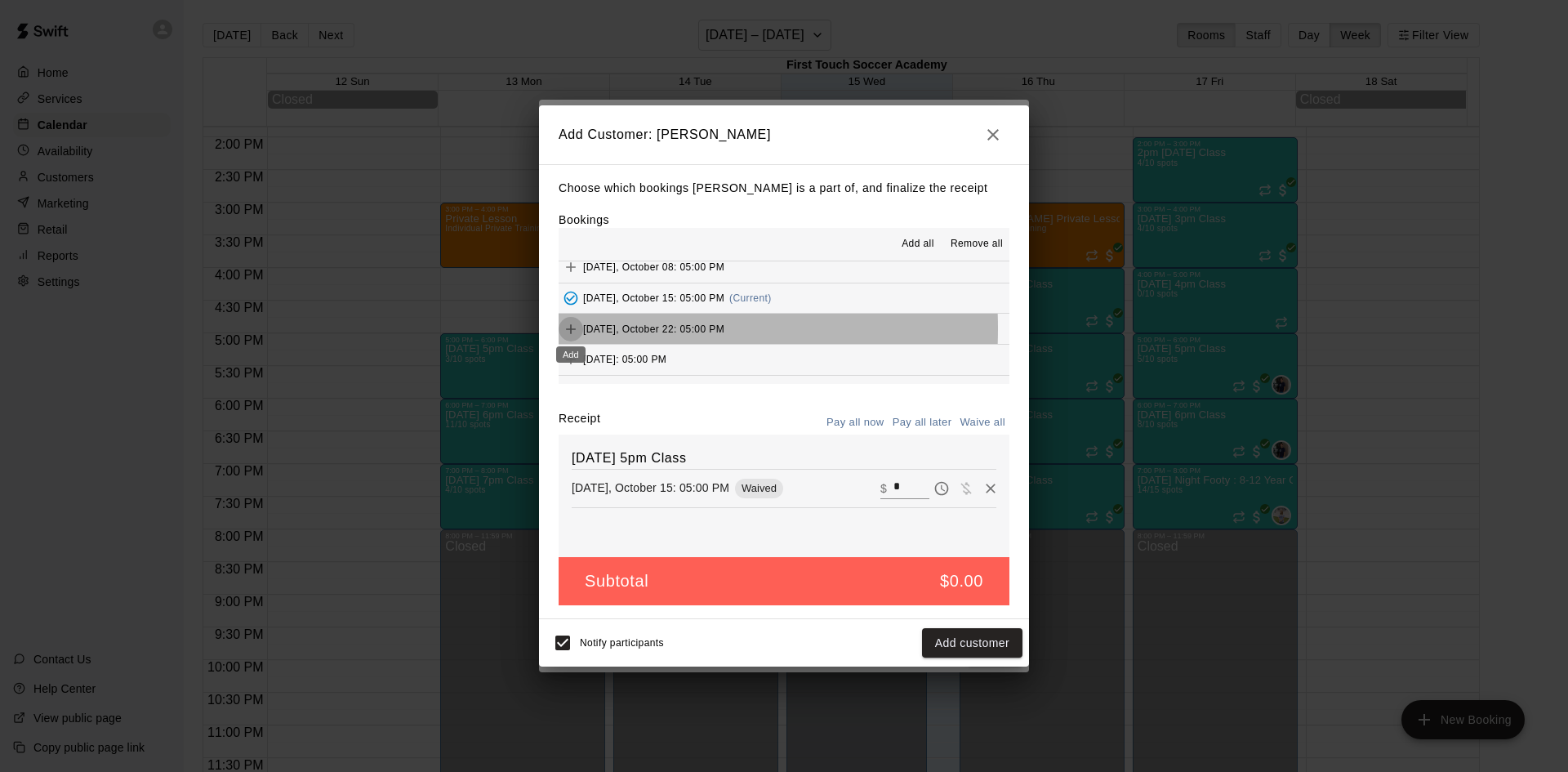
click at [576, 329] on icon "Add" at bounding box center [571, 329] width 16 height 16
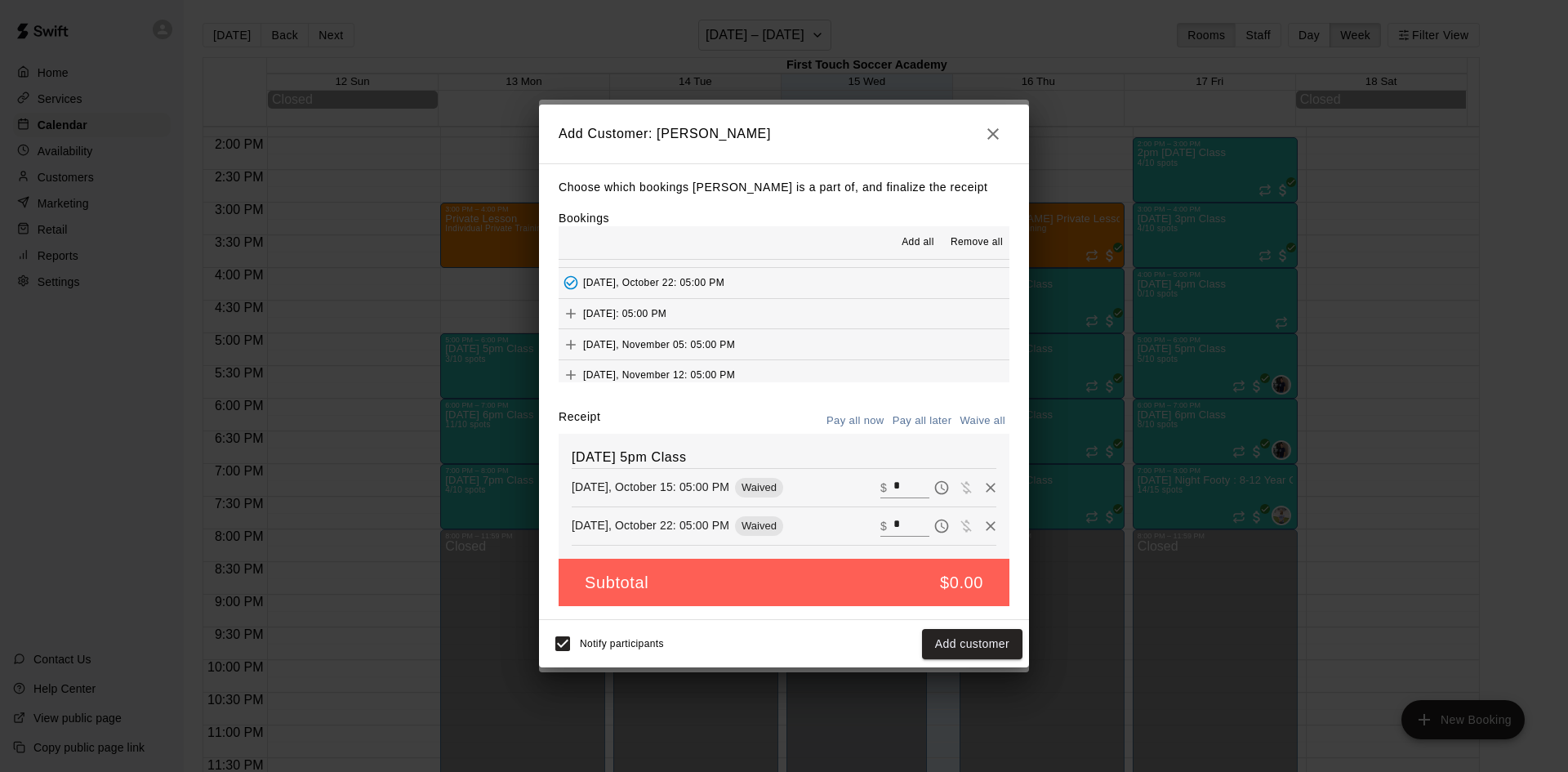
scroll to position [490, 0]
click at [568, 274] on icon "Add" at bounding box center [571, 277] width 16 height 16
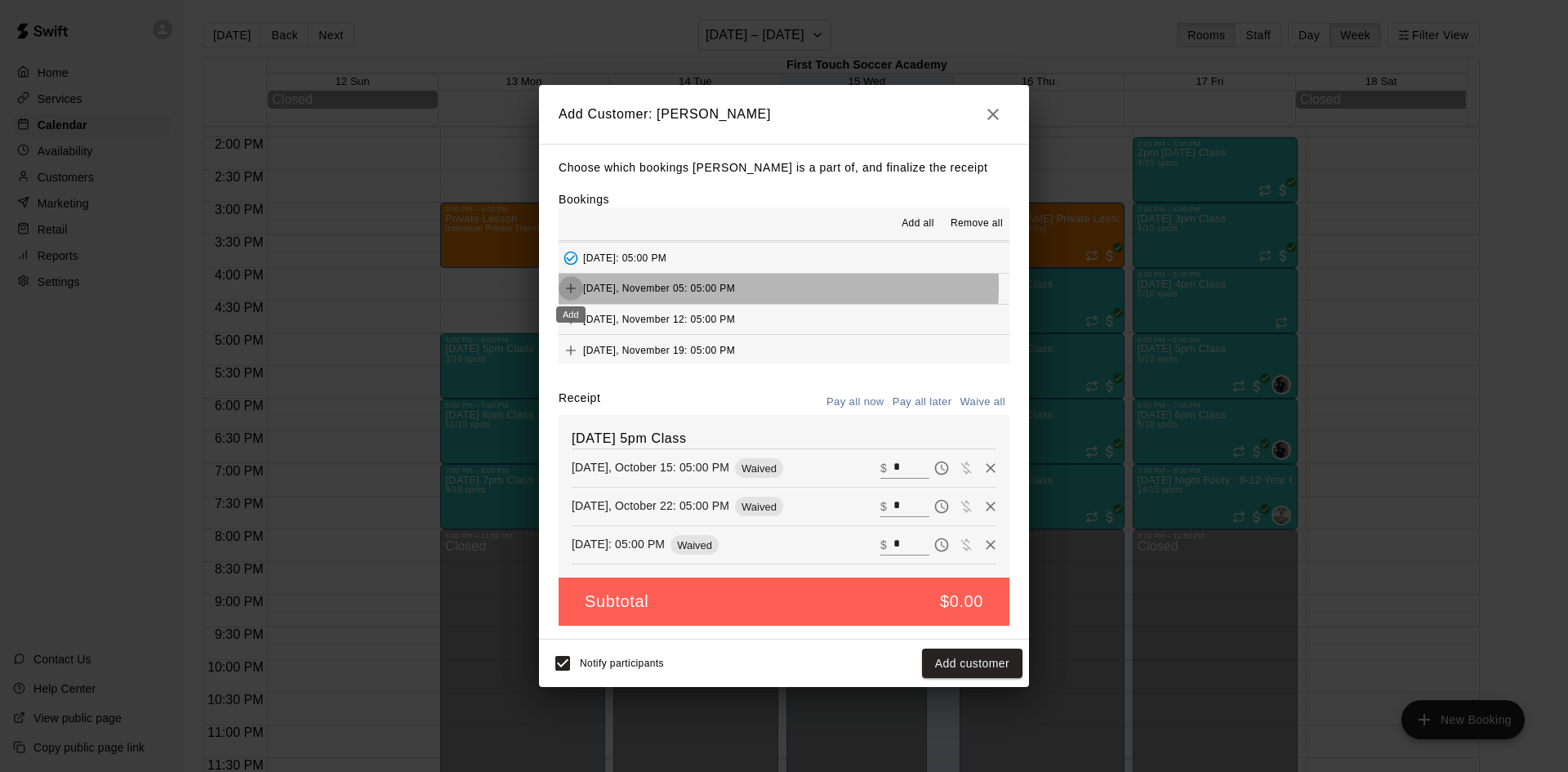
click at [566, 286] on icon "Add" at bounding box center [571, 288] width 16 height 16
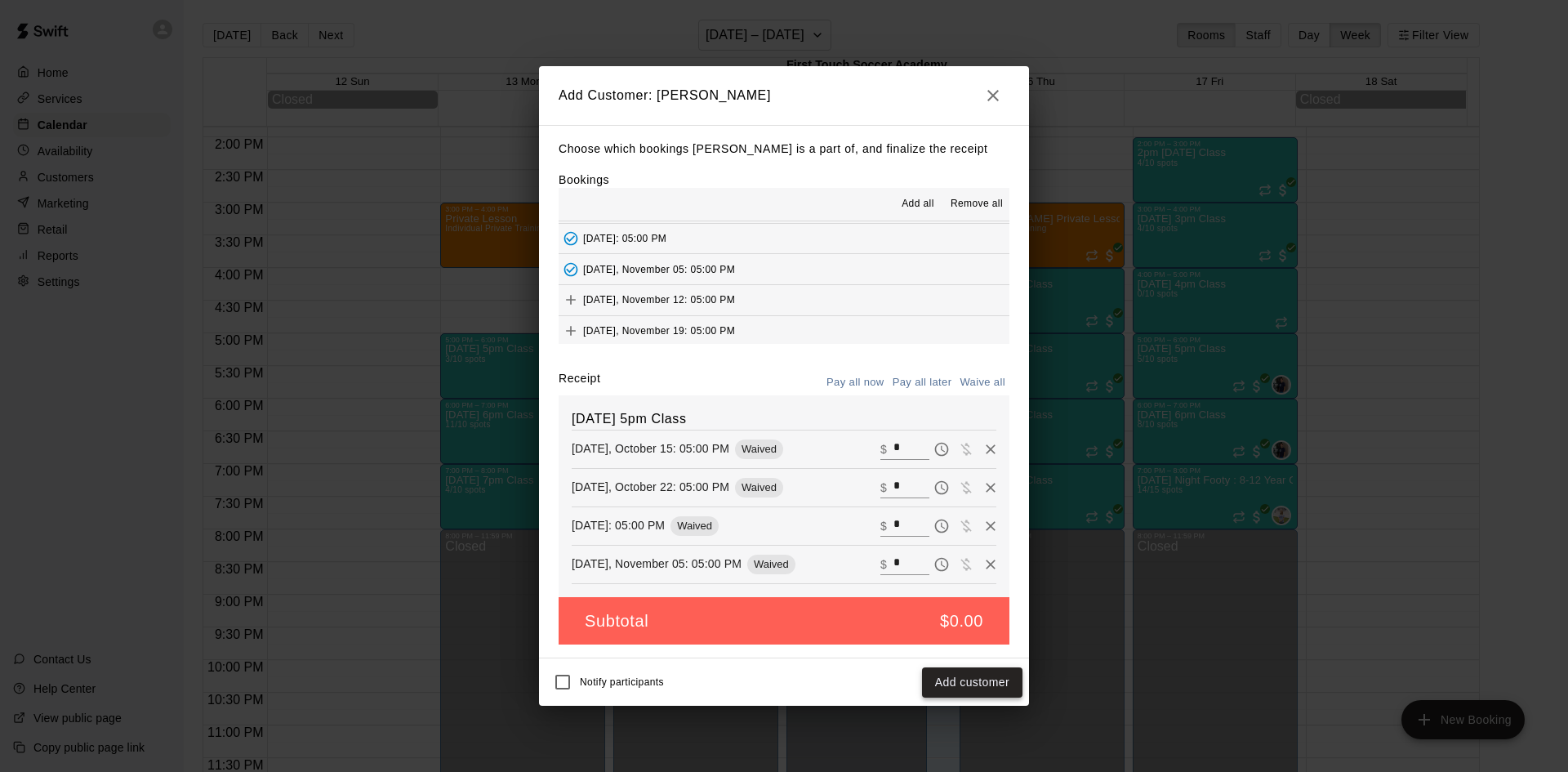
click at [972, 683] on button "Add customer" at bounding box center [971, 683] width 100 height 30
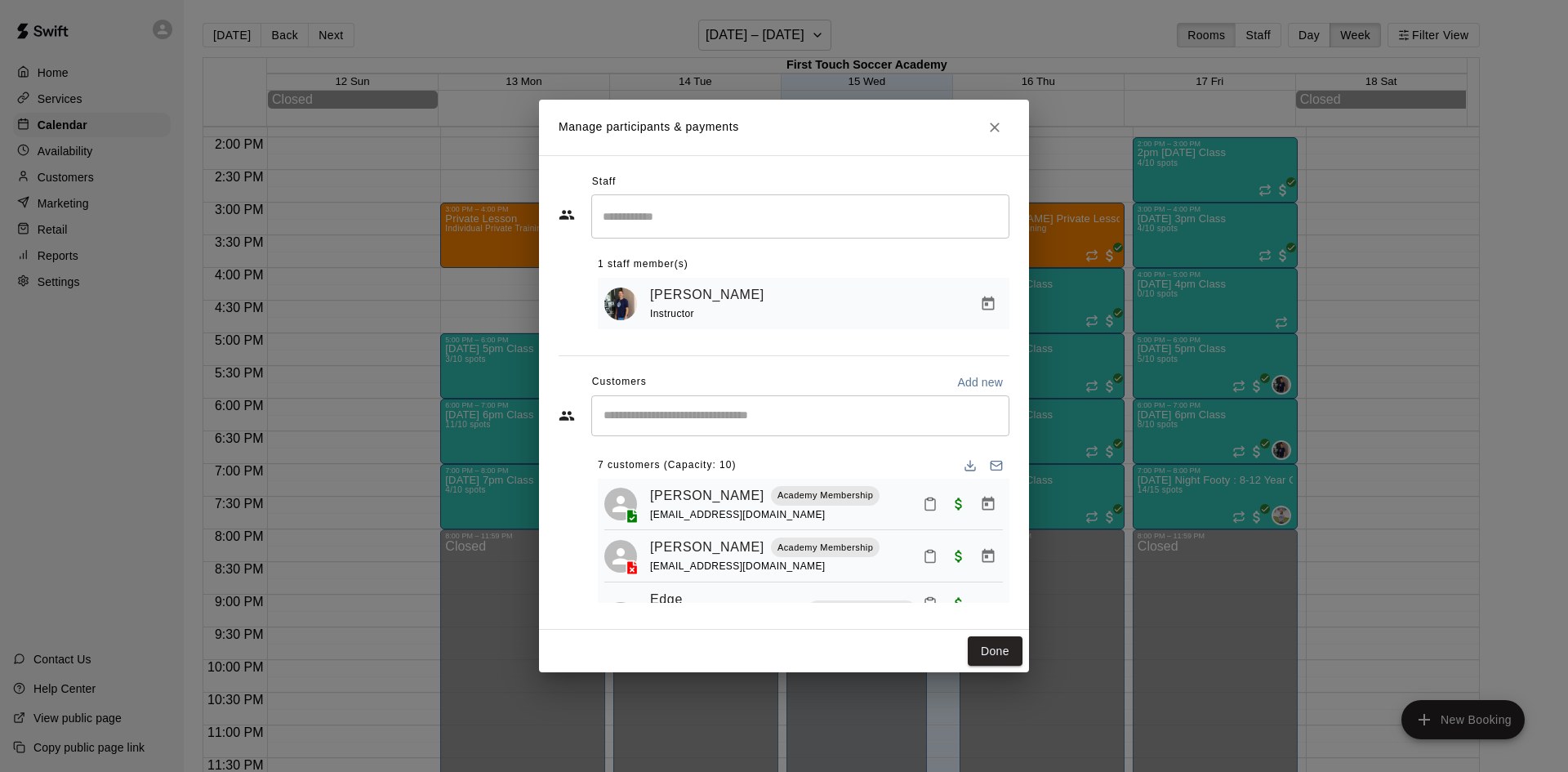
drag, startPoint x: 1013, startPoint y: 650, endPoint x: 525, endPoint y: 425, distance: 537.4
click at [1011, 650] on button "Done" at bounding box center [994, 652] width 55 height 30
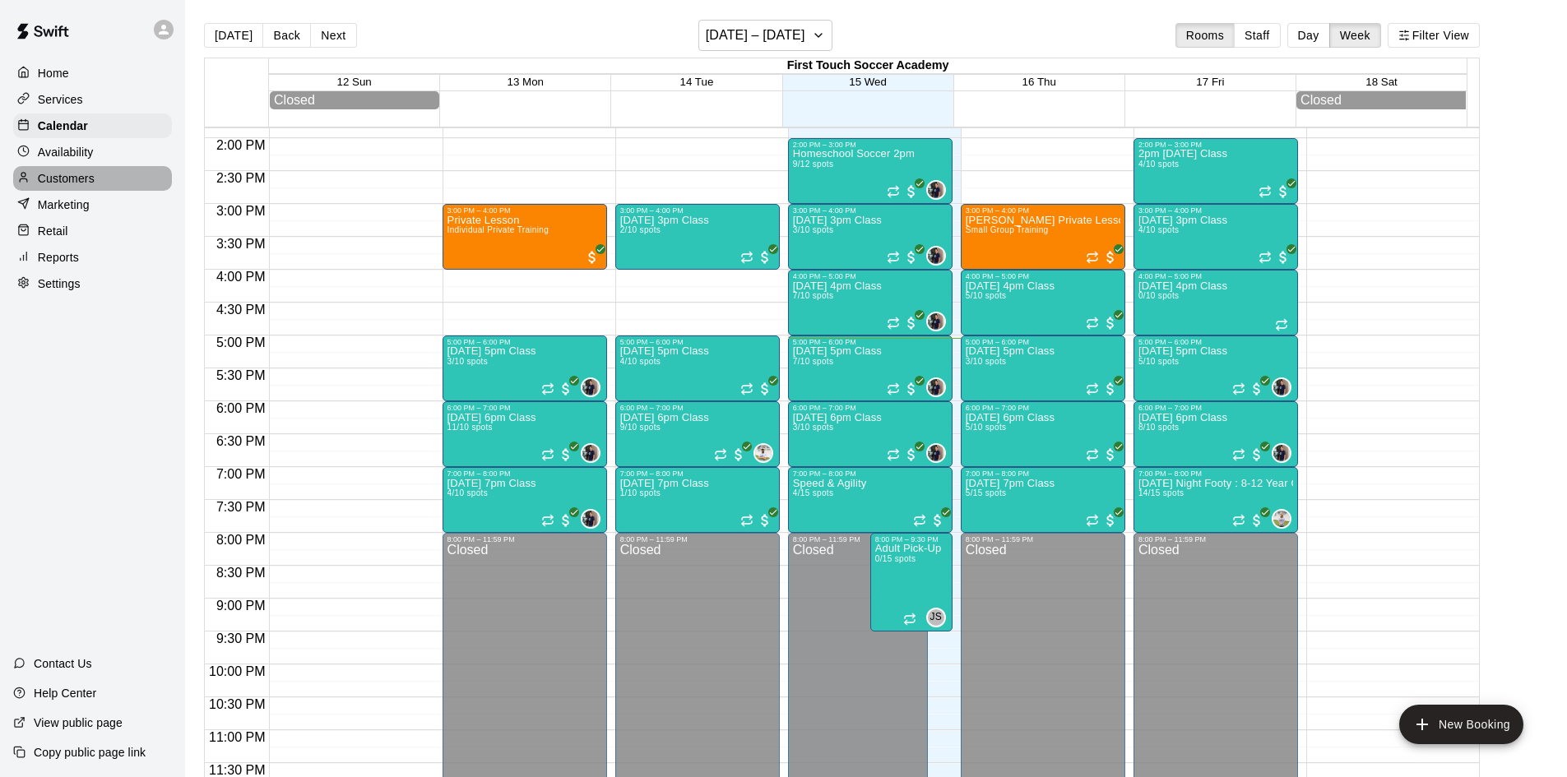
click at [88, 178] on p "Customers" at bounding box center [66, 178] width 57 height 16
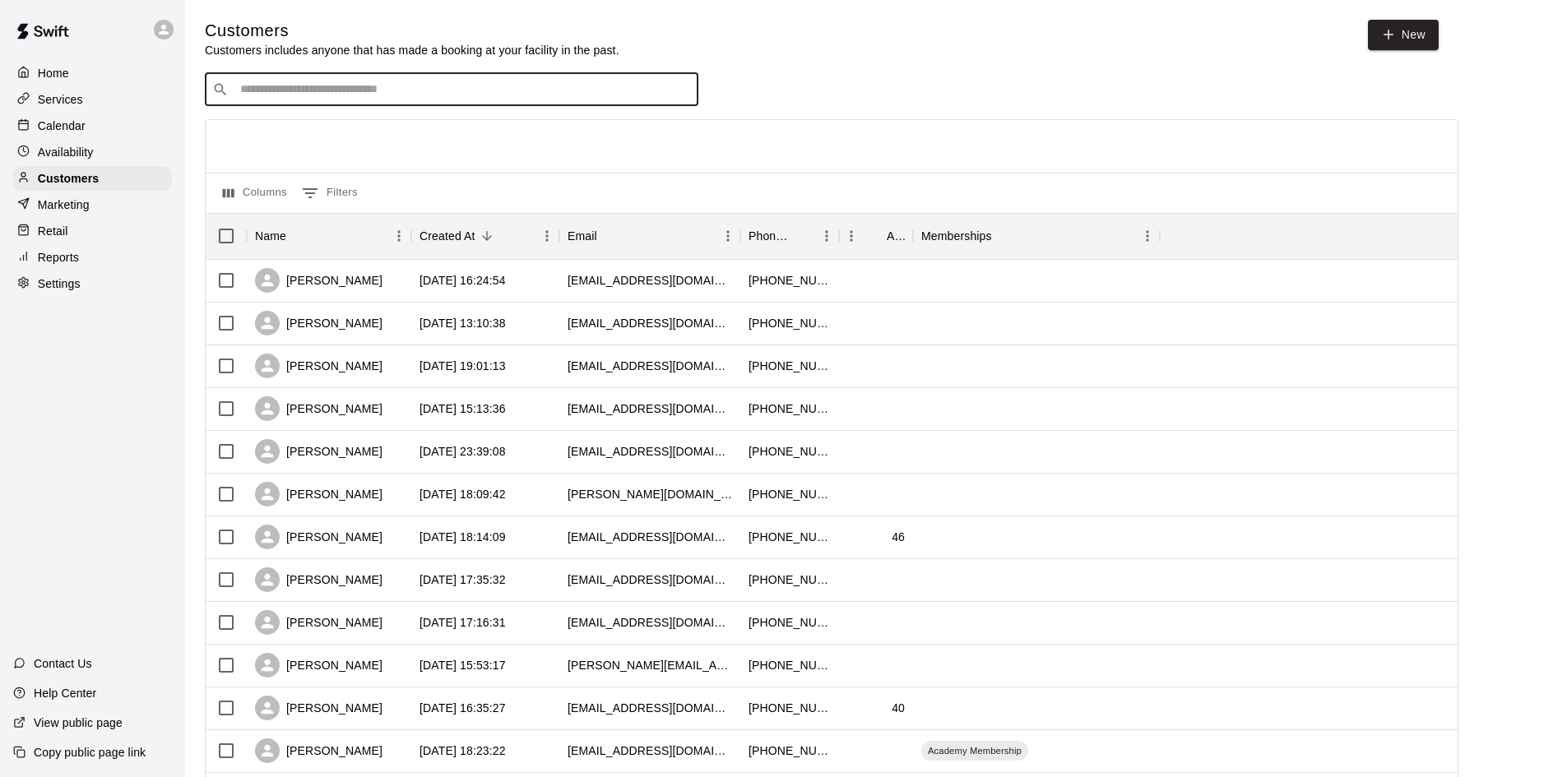
click at [265, 95] on input "Search customers by name or email" at bounding box center [463, 89] width 456 height 16
type input "*****"
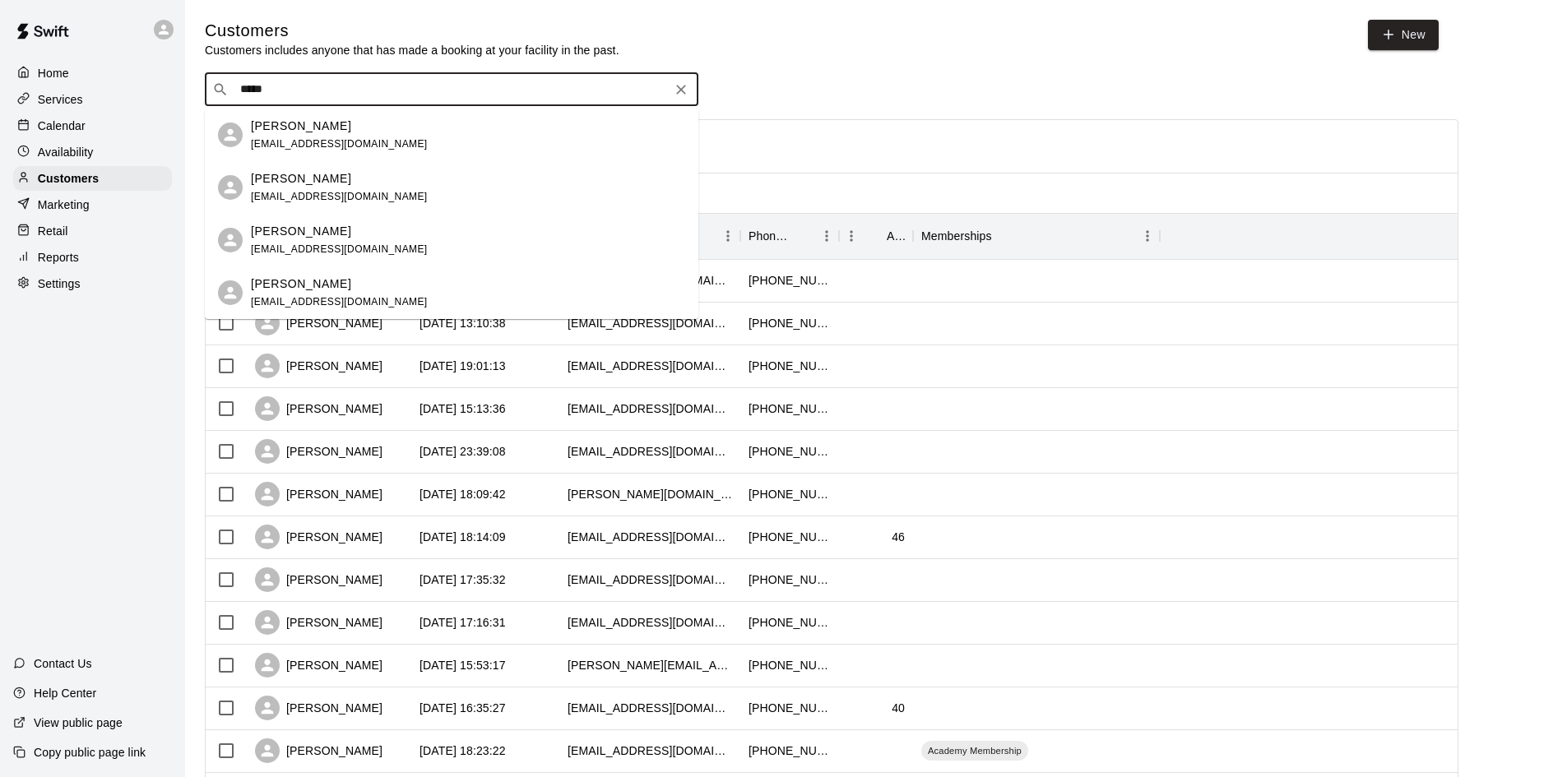
click at [285, 124] on p "Ethan Gonzalez" at bounding box center [301, 126] width 100 height 17
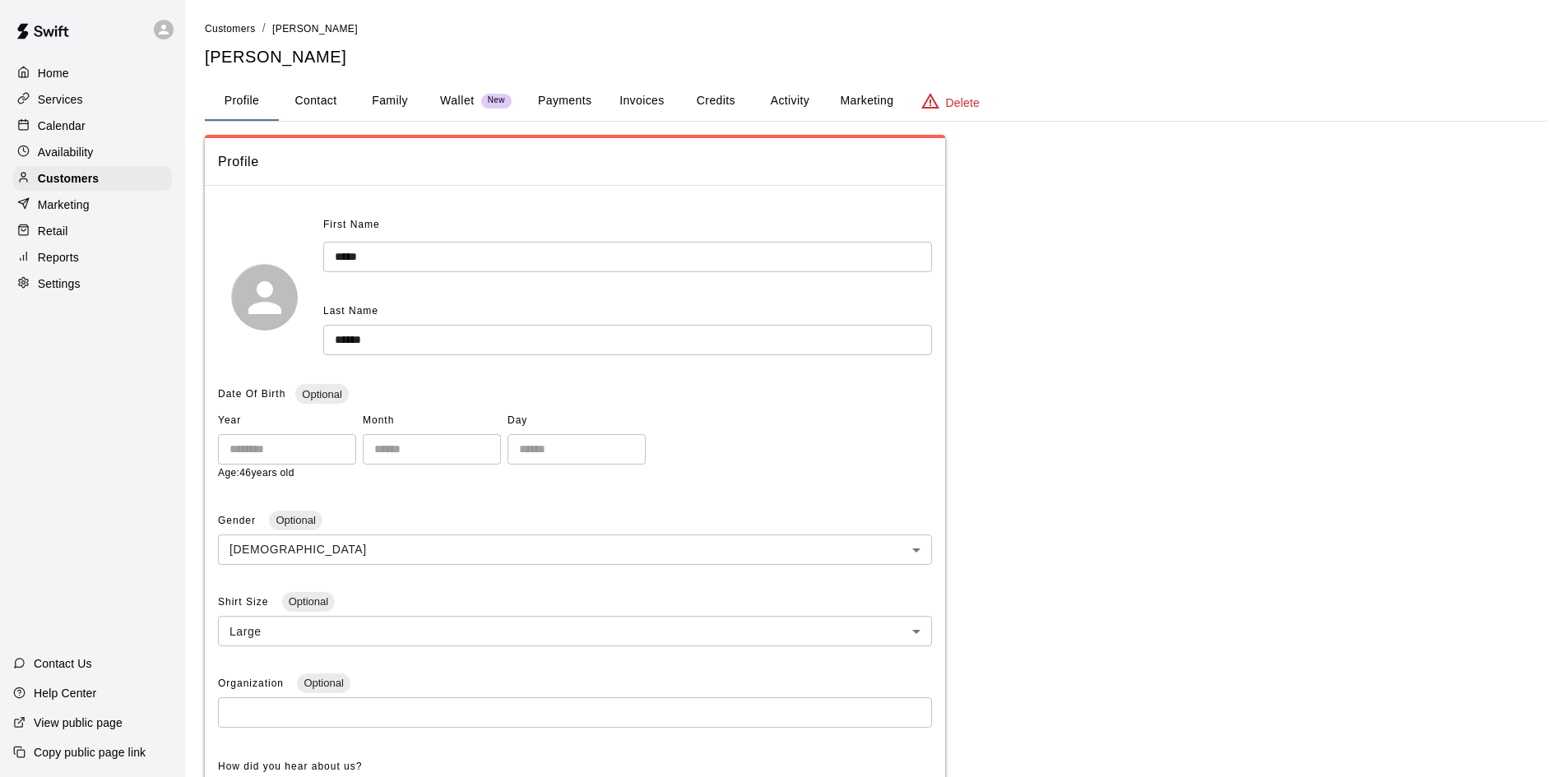
click at [581, 81] on button "Payments" at bounding box center [565, 100] width 80 height 39
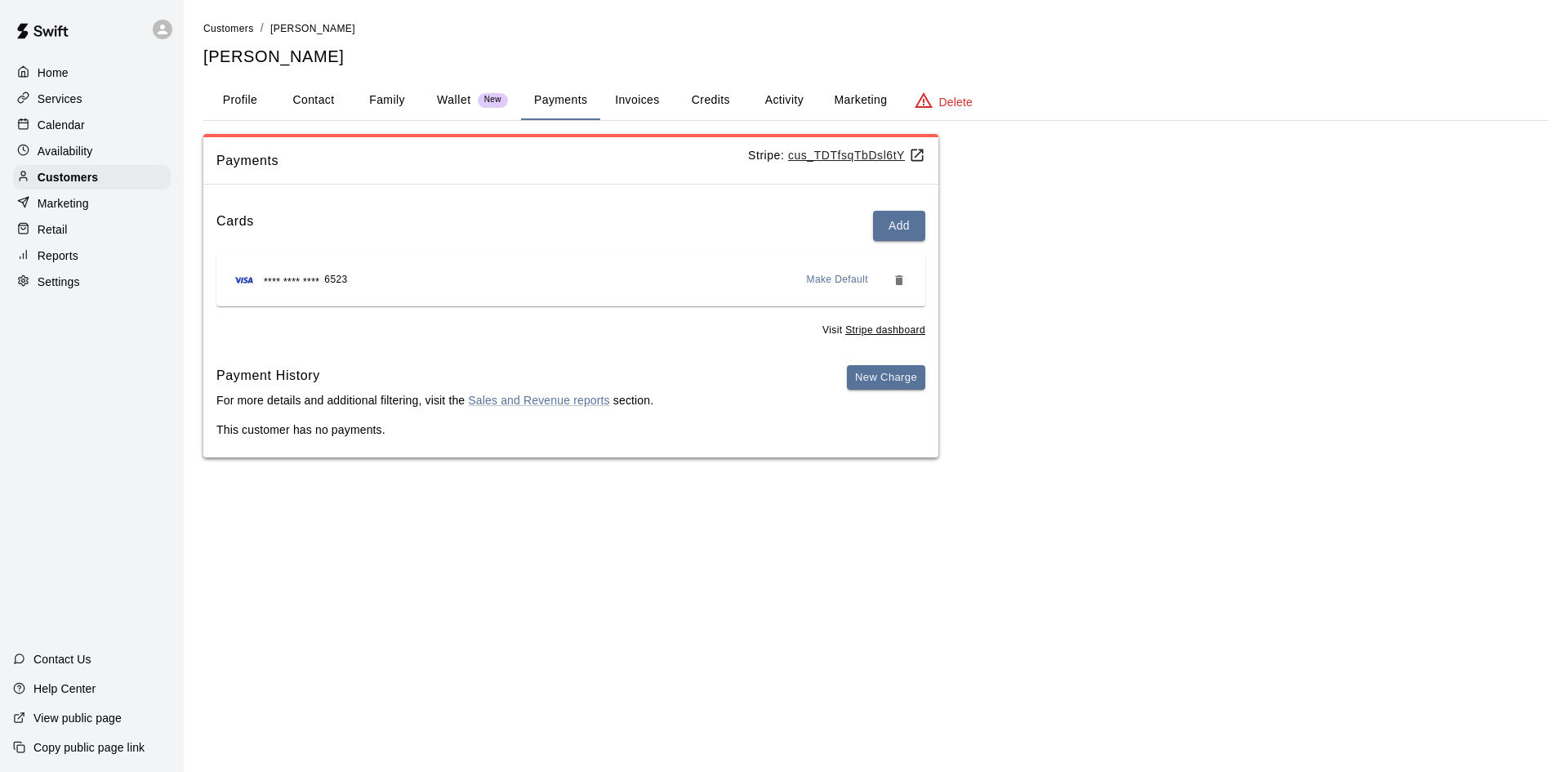
click at [795, 98] on button "Activity" at bounding box center [784, 99] width 73 height 39
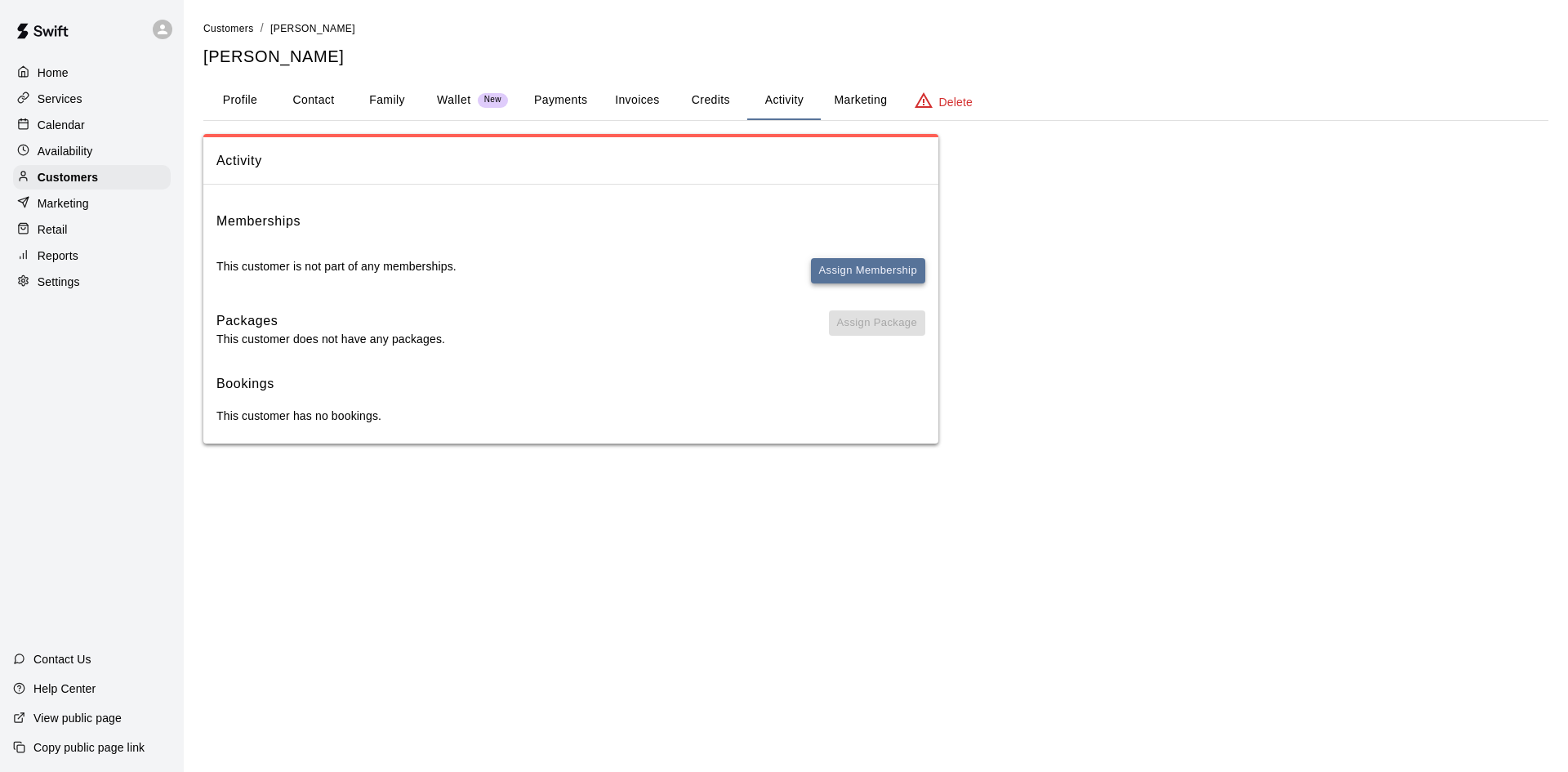
click at [841, 264] on button "Assign Membership" at bounding box center [868, 270] width 114 height 25
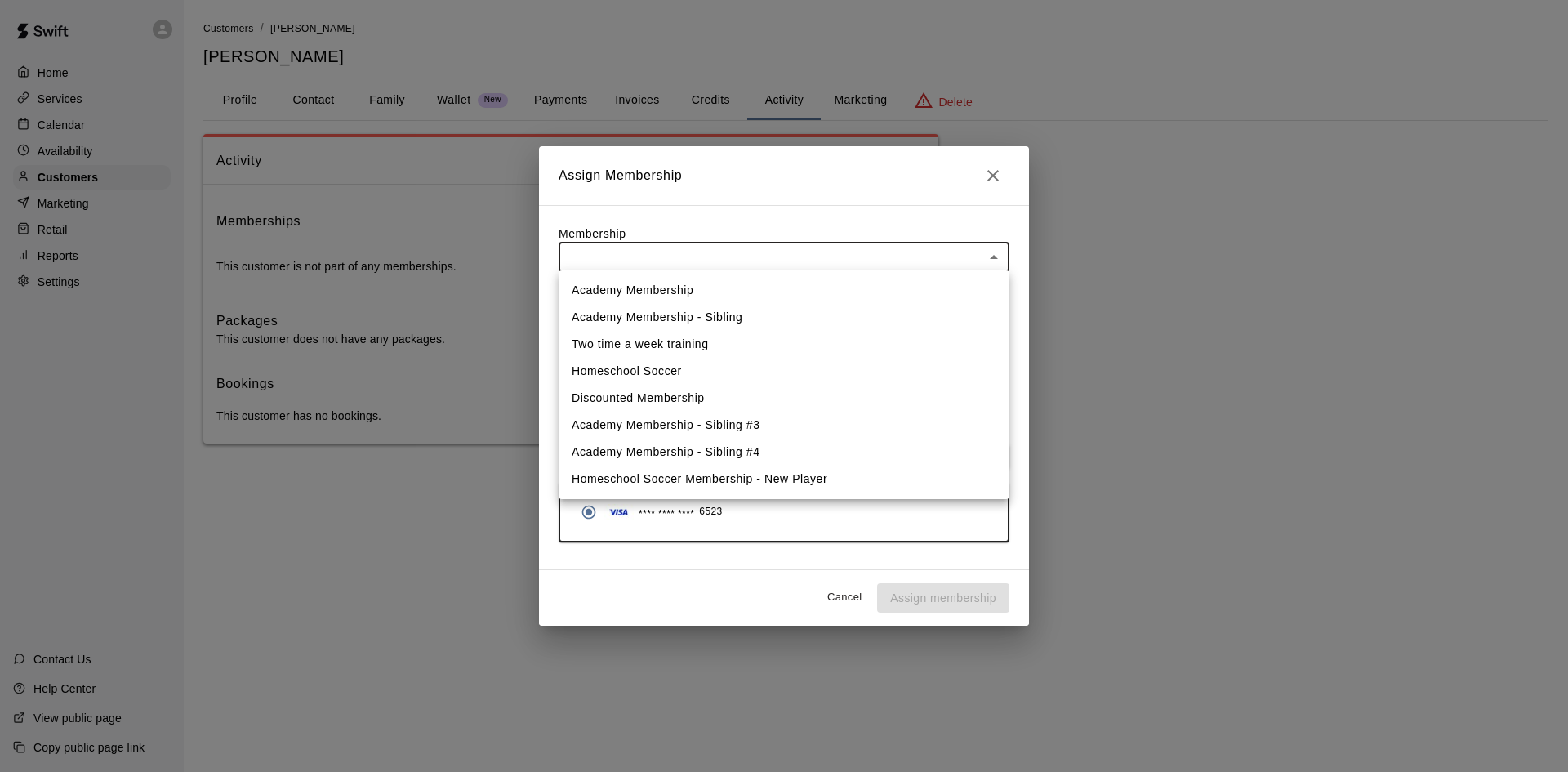
click at [747, 257] on body "Home Services Calendar Availability Customers Marketing Retail Reports Settings…" at bounding box center [784, 237] width 1568 height 476
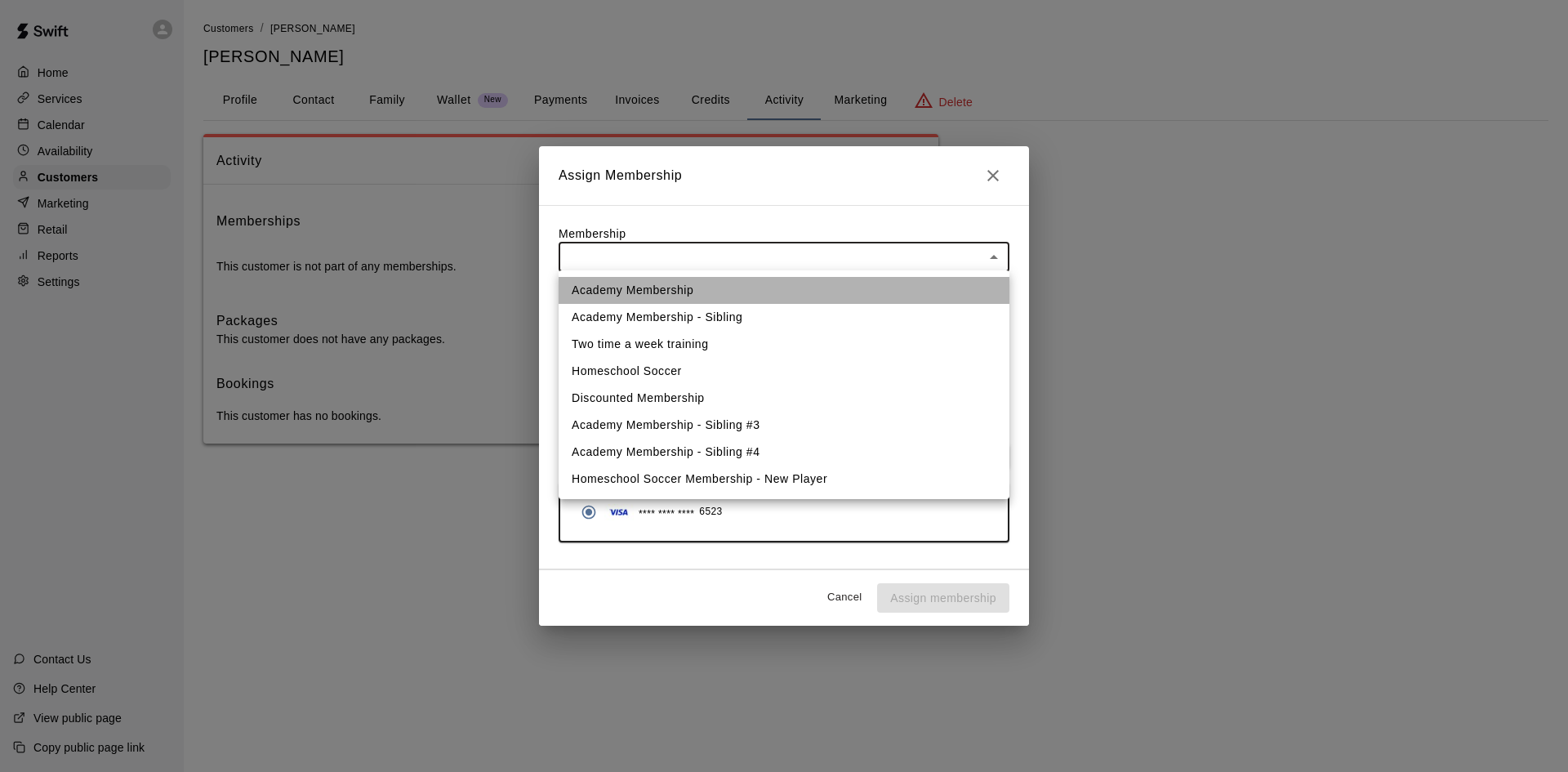
click at [640, 283] on li "Academy Membership" at bounding box center [784, 290] width 451 height 27
type input "**********"
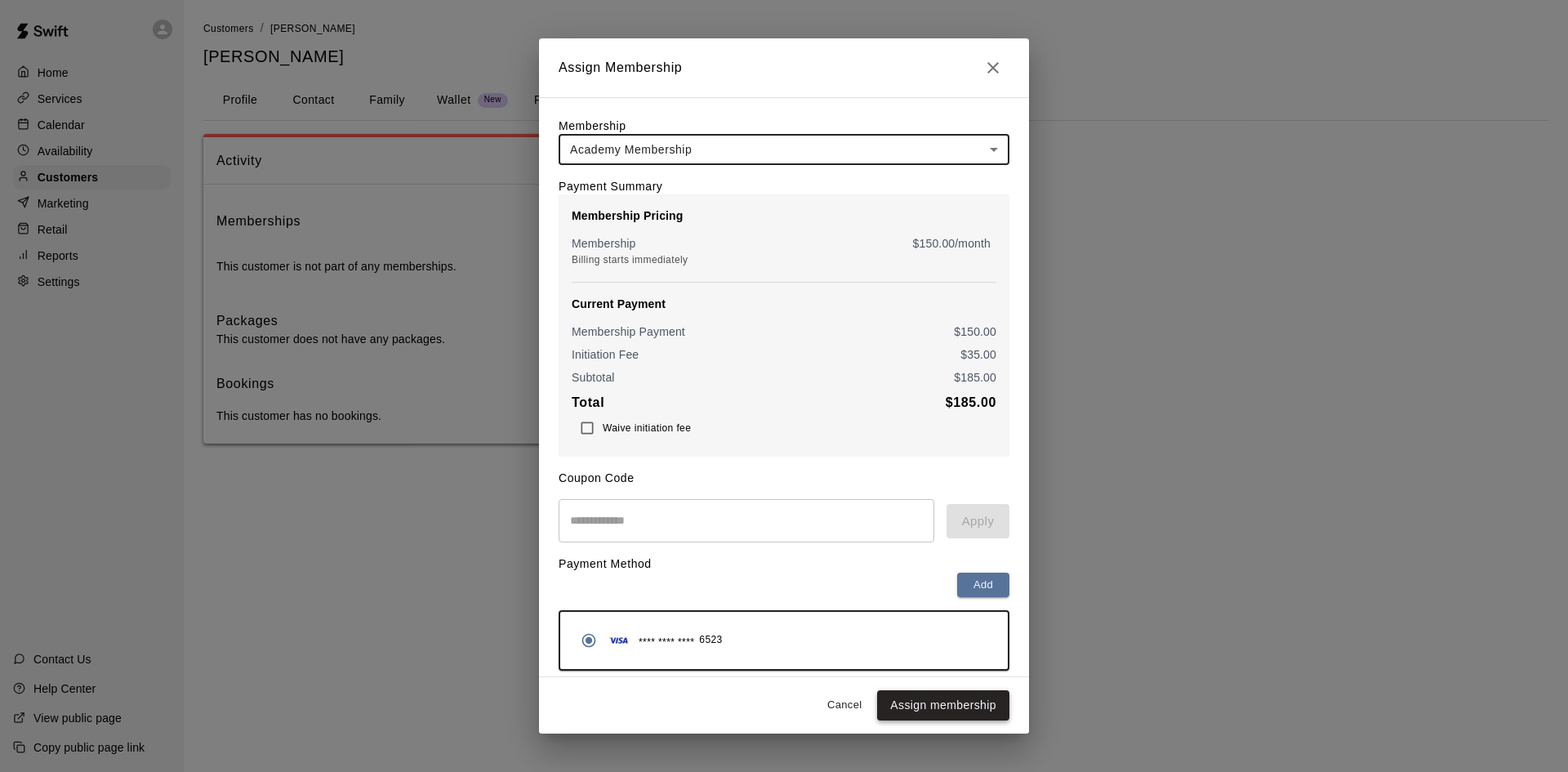
click at [935, 705] on button "Assign membership" at bounding box center [942, 705] width 132 height 30
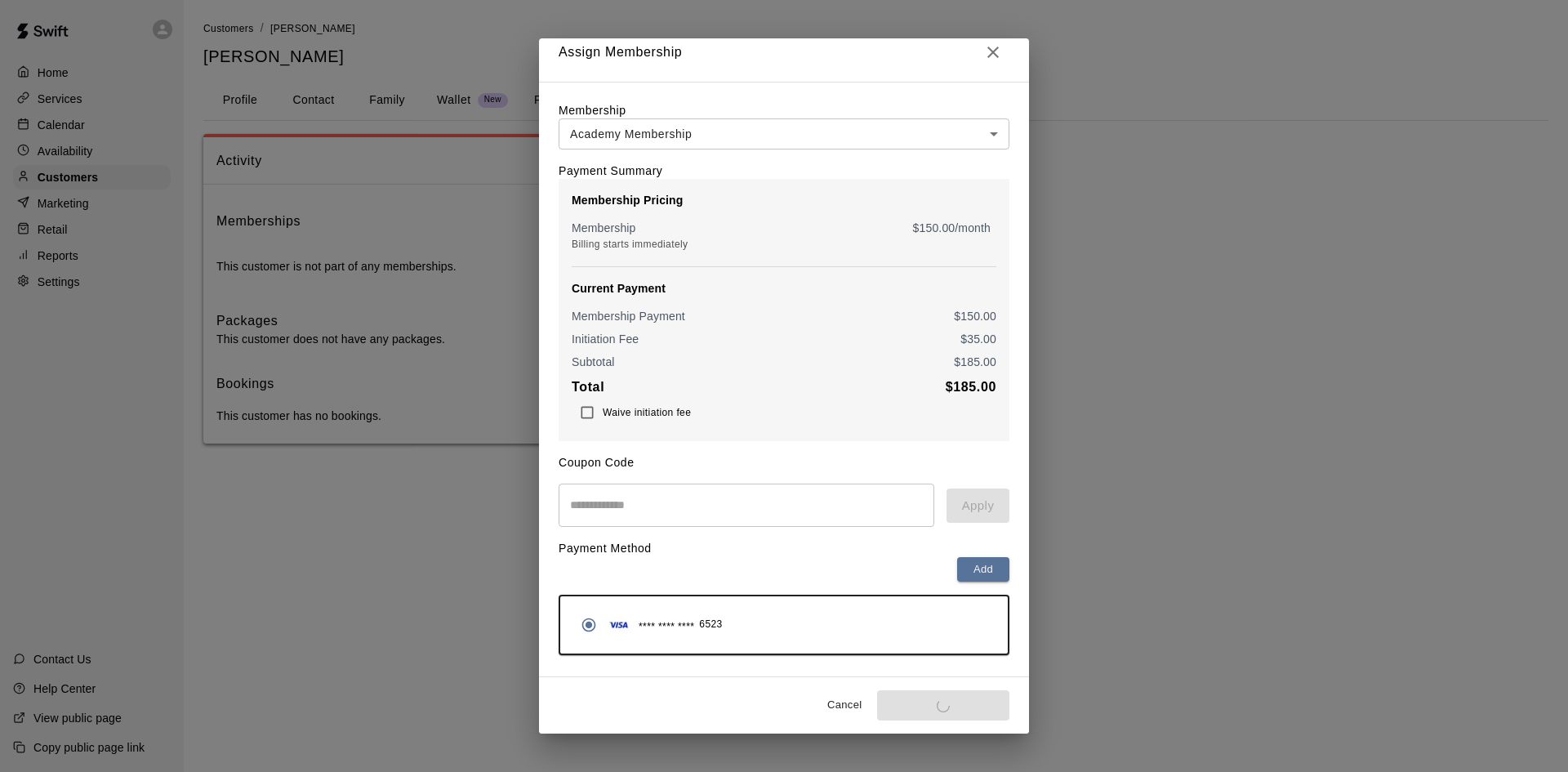
scroll to position [30, 0]
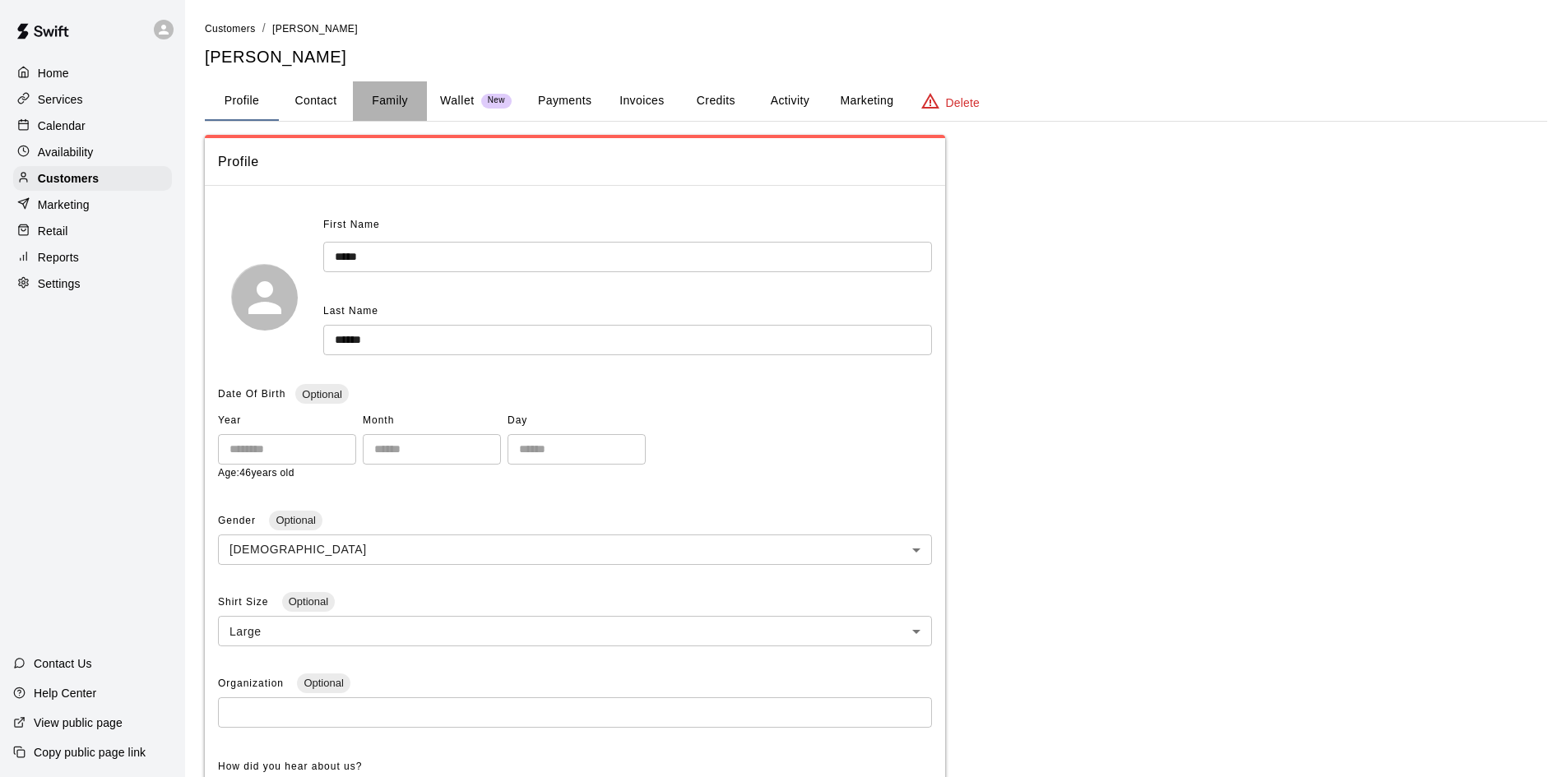
click at [402, 100] on button "Family" at bounding box center [390, 100] width 74 height 39
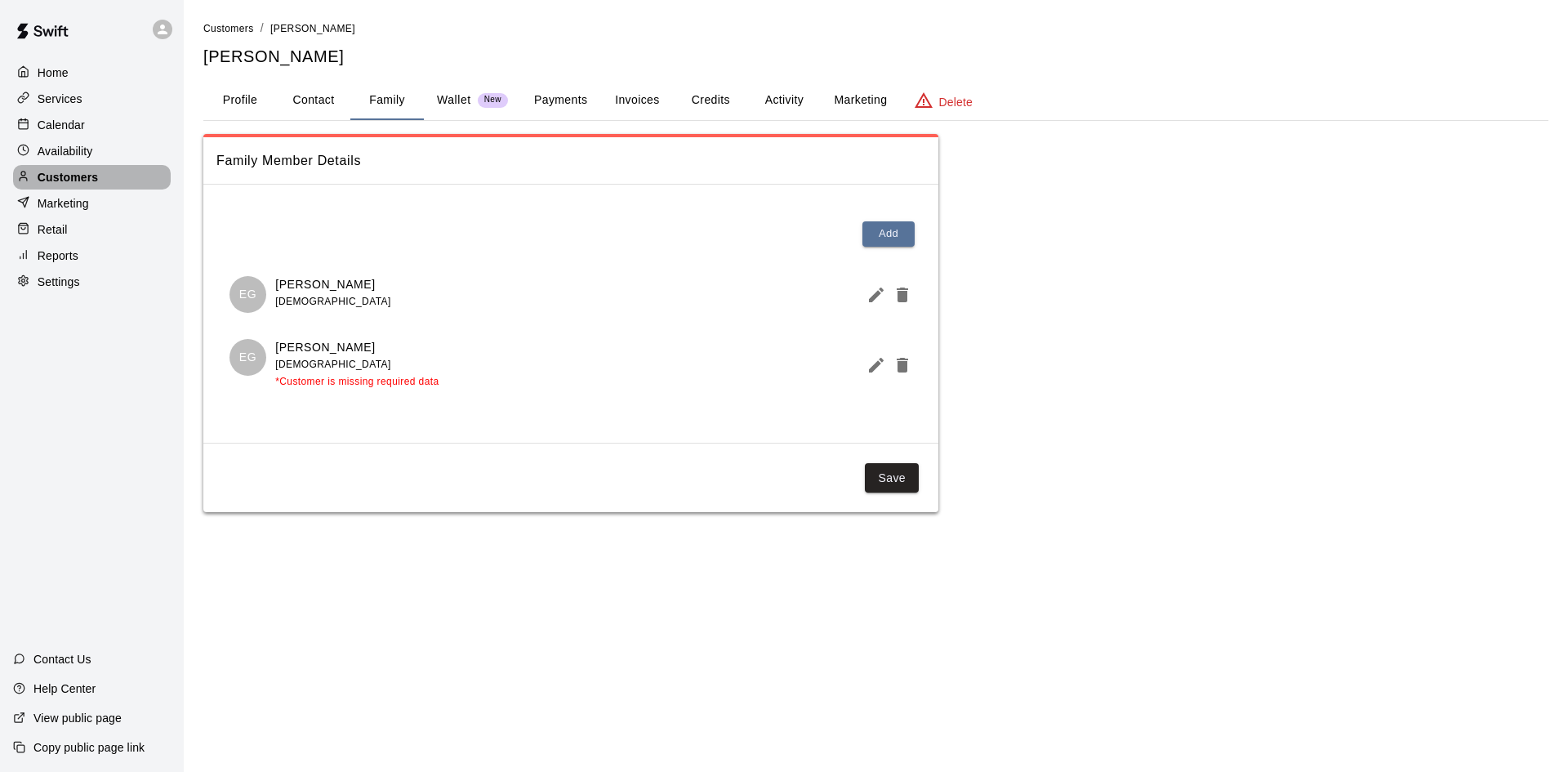
click at [68, 180] on p "Customers" at bounding box center [68, 177] width 61 height 16
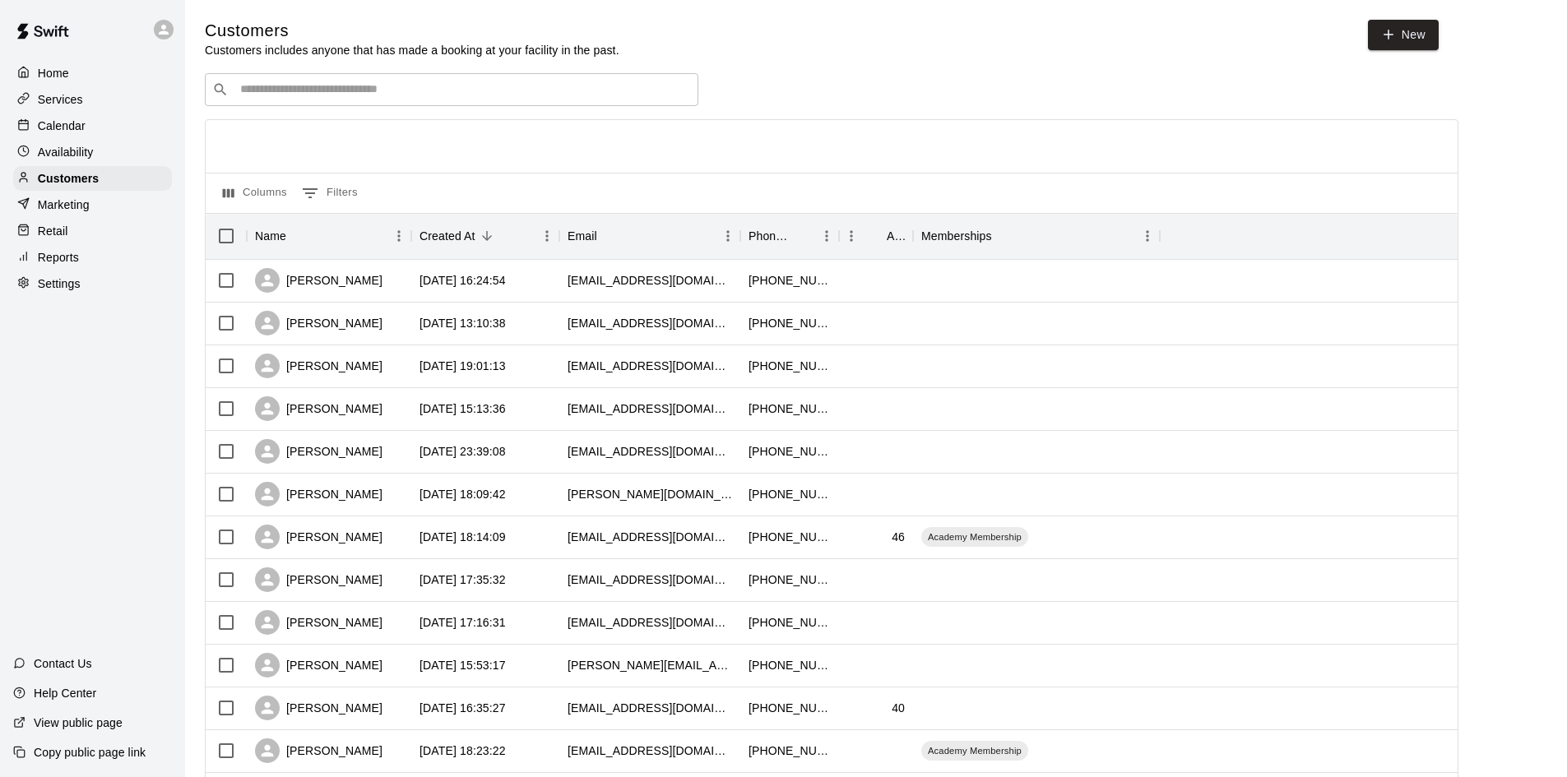
click at [275, 87] on input "Search customers by name or email" at bounding box center [463, 89] width 456 height 16
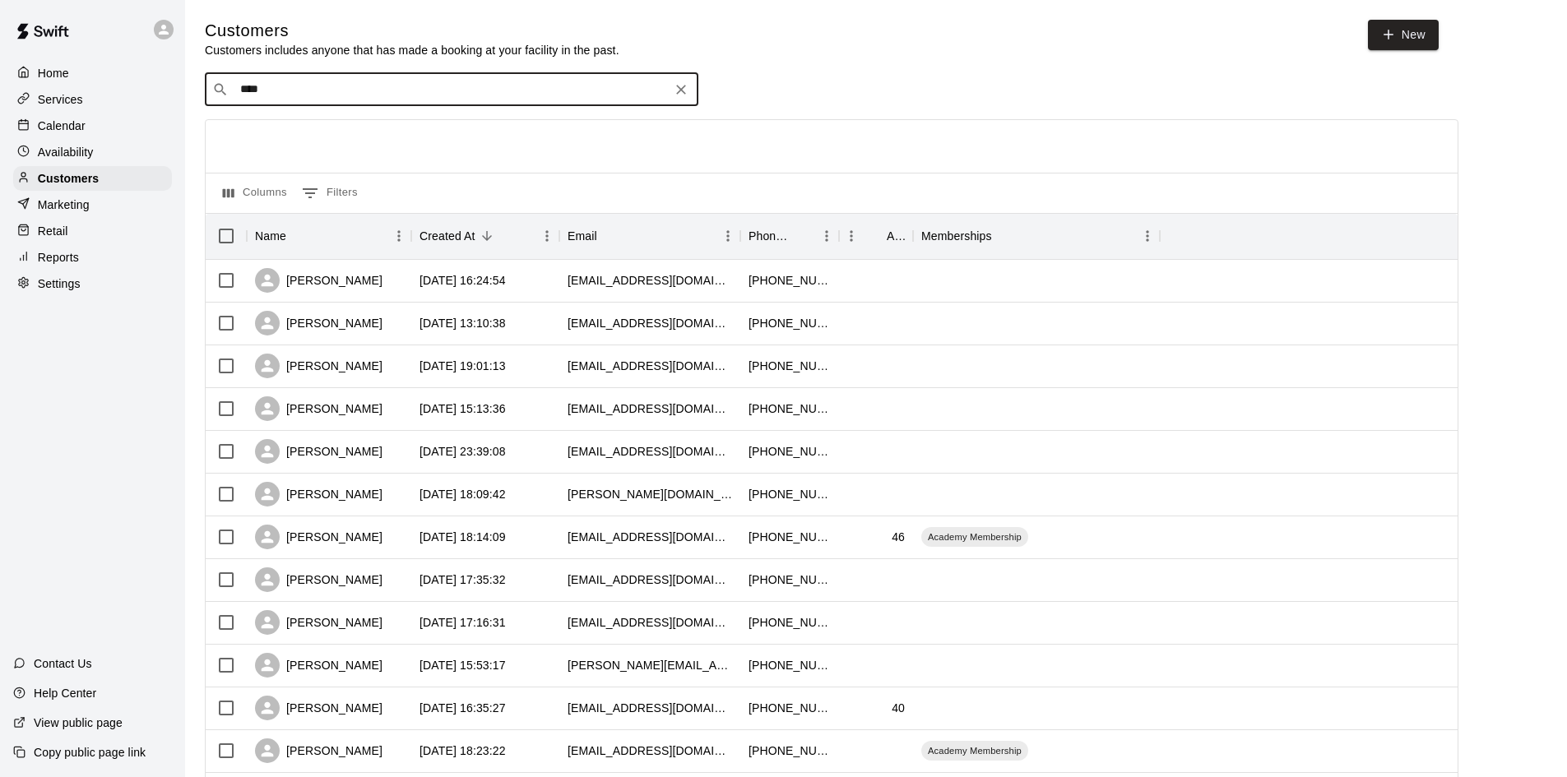
type input "*****"
click at [337, 129] on div "[PERSON_NAME]" at bounding box center [339, 126] width 177 height 17
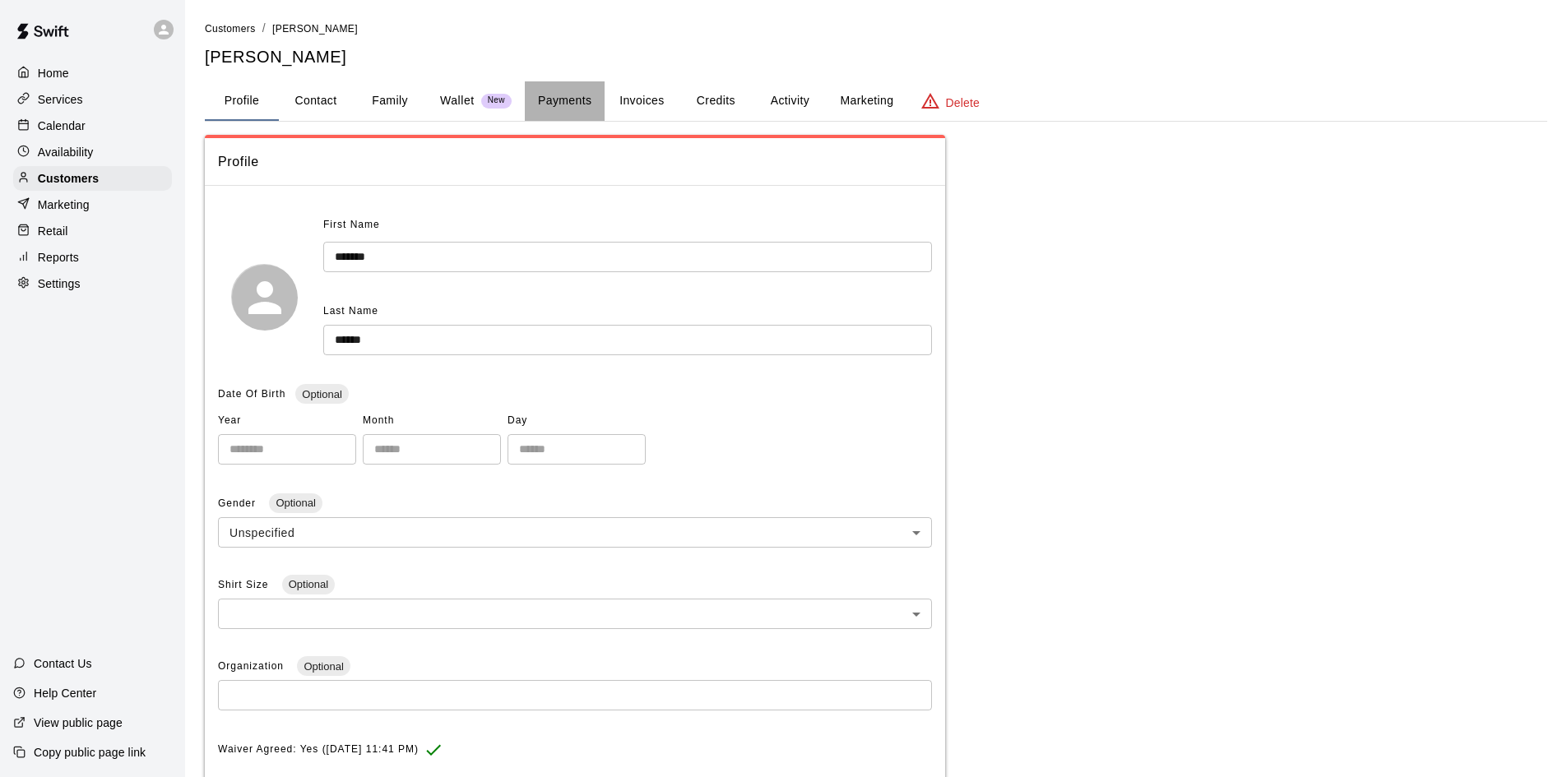
click at [552, 101] on button "Payments" at bounding box center [565, 100] width 80 height 39
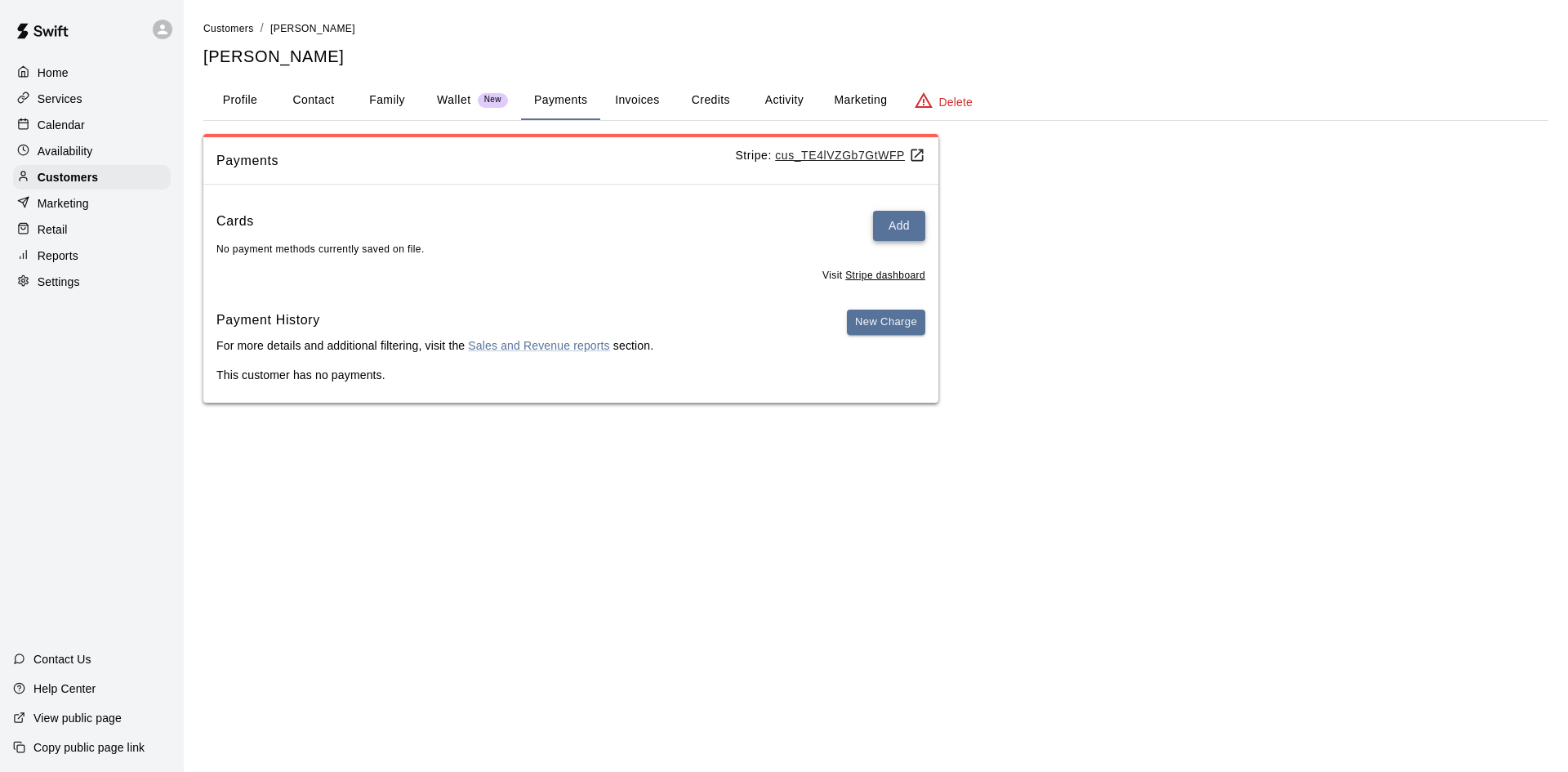
click at [894, 228] on button "Add" at bounding box center [899, 226] width 53 height 30
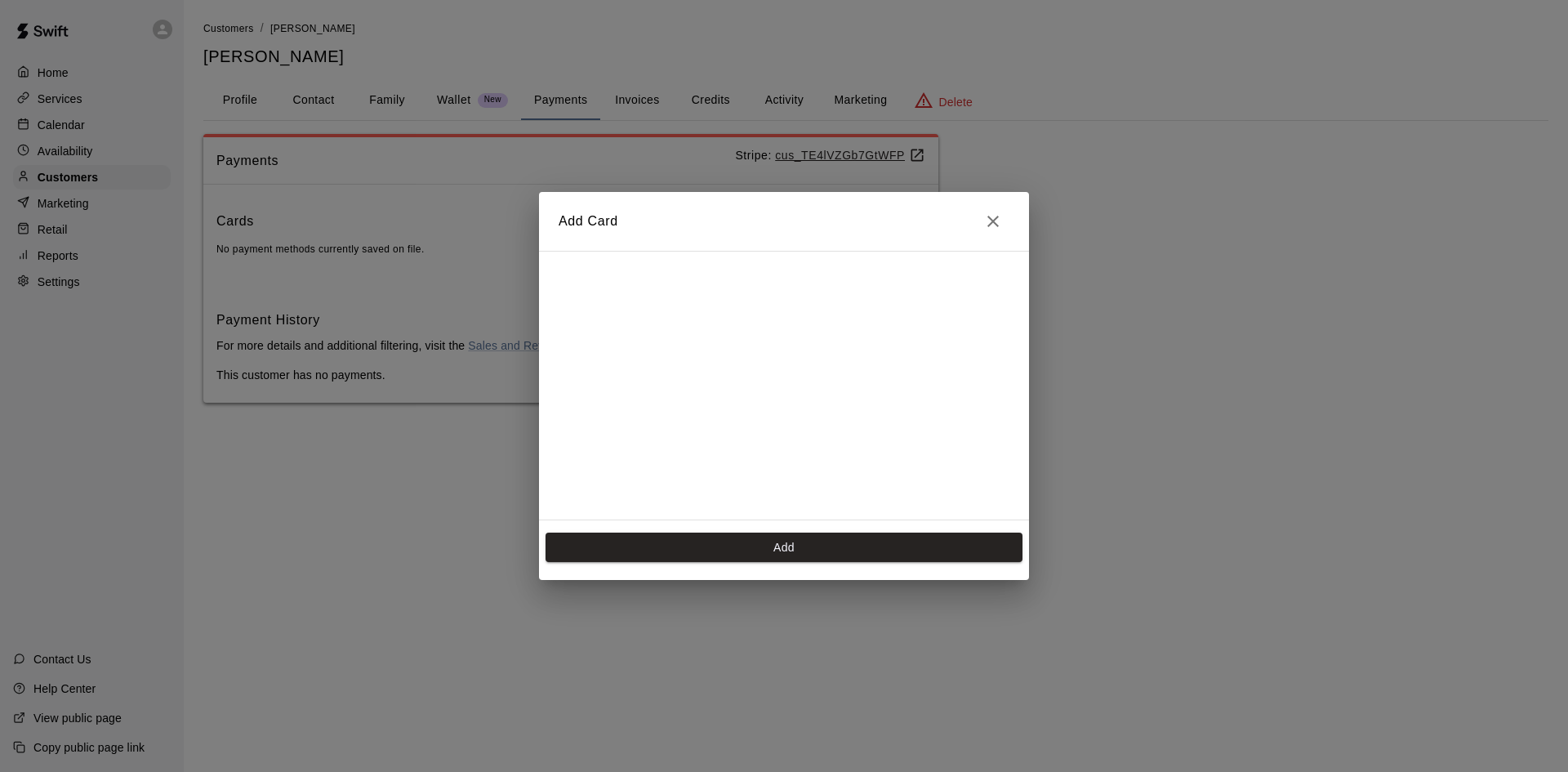
scroll to position [264, 0]
click at [803, 549] on button "Add" at bounding box center [784, 547] width 477 height 30
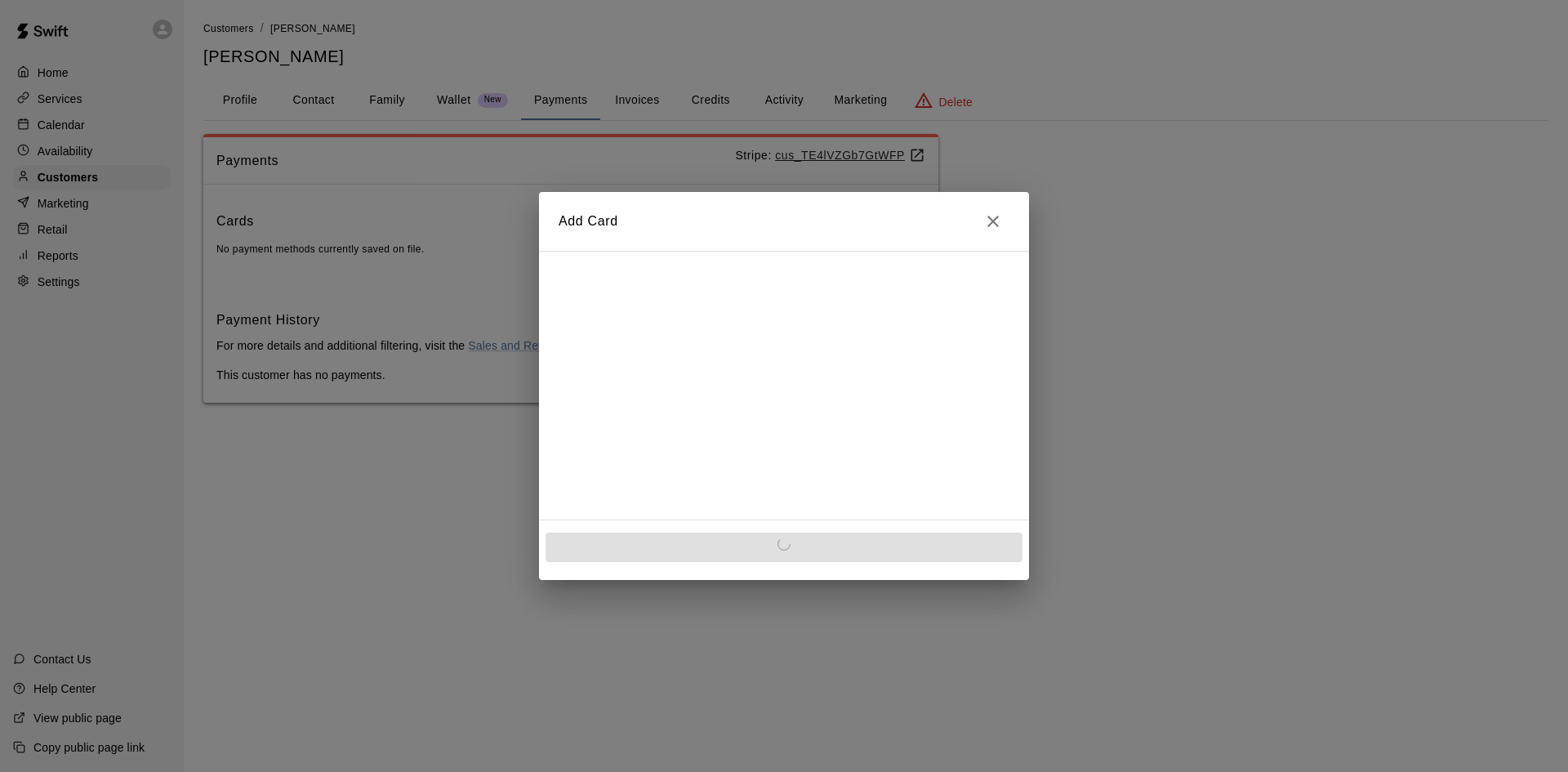
scroll to position [0, 0]
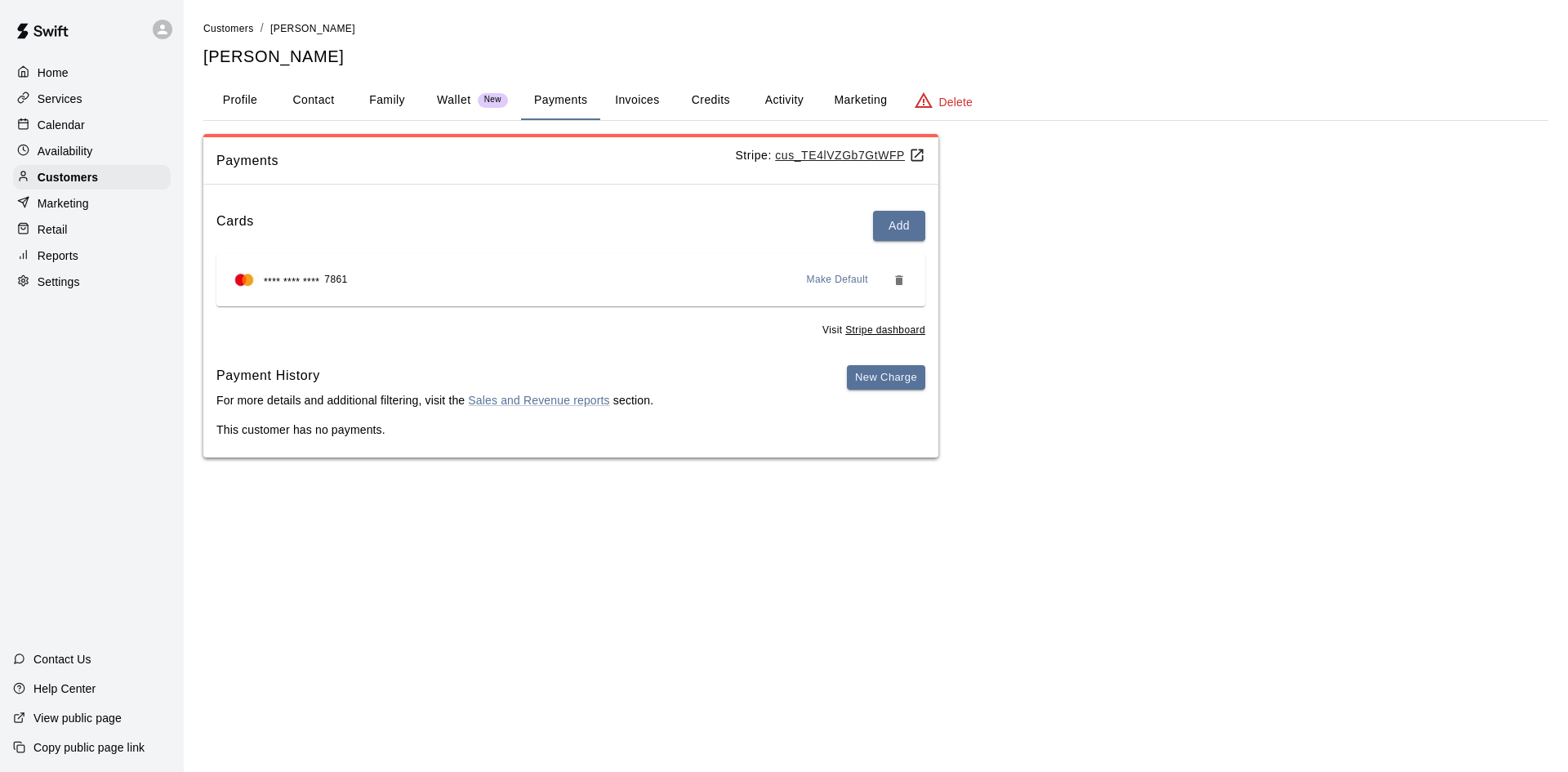
click at [772, 94] on button "Activity" at bounding box center [784, 99] width 73 height 39
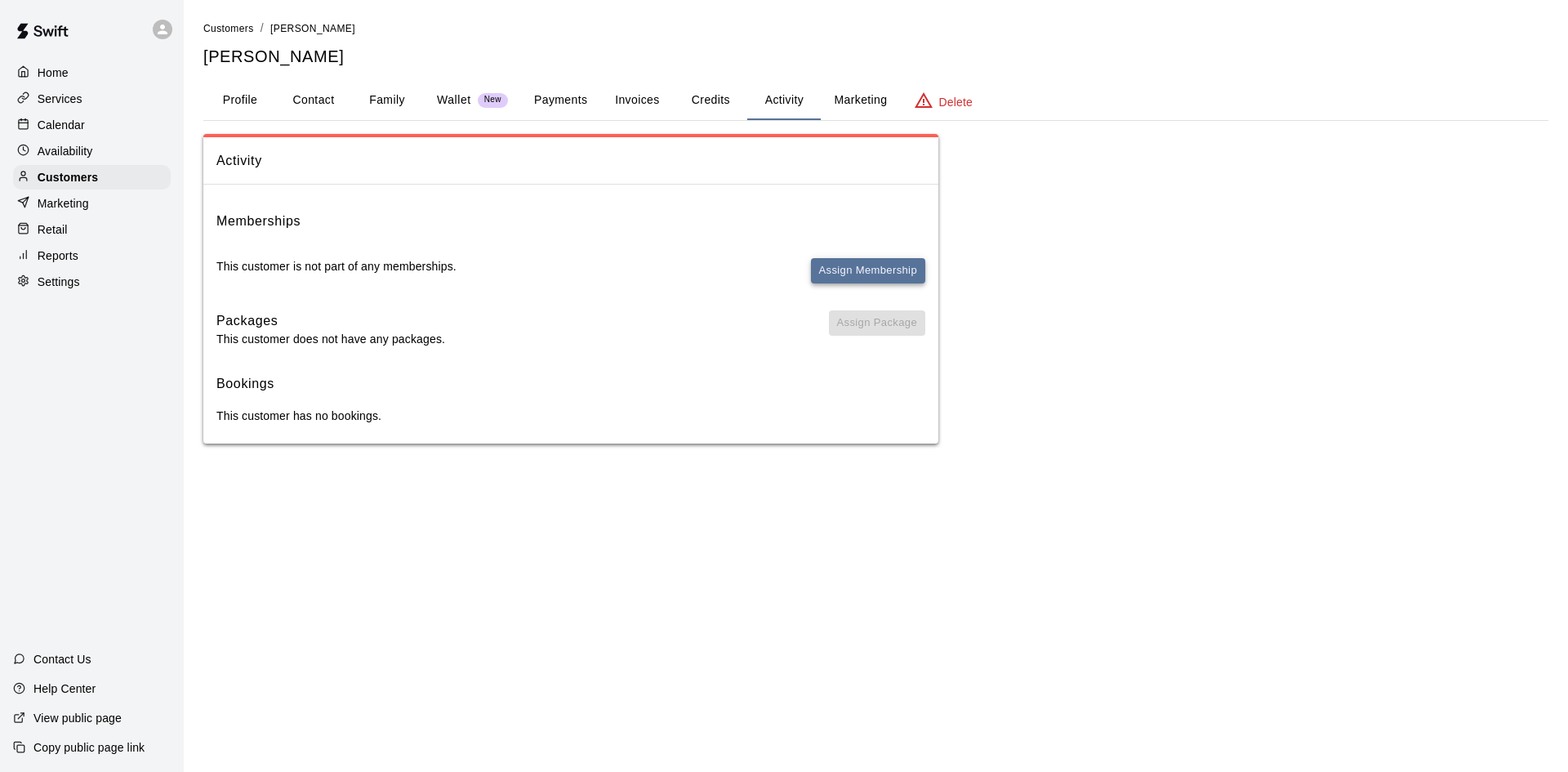
click at [864, 273] on button "Assign Membership" at bounding box center [868, 270] width 114 height 25
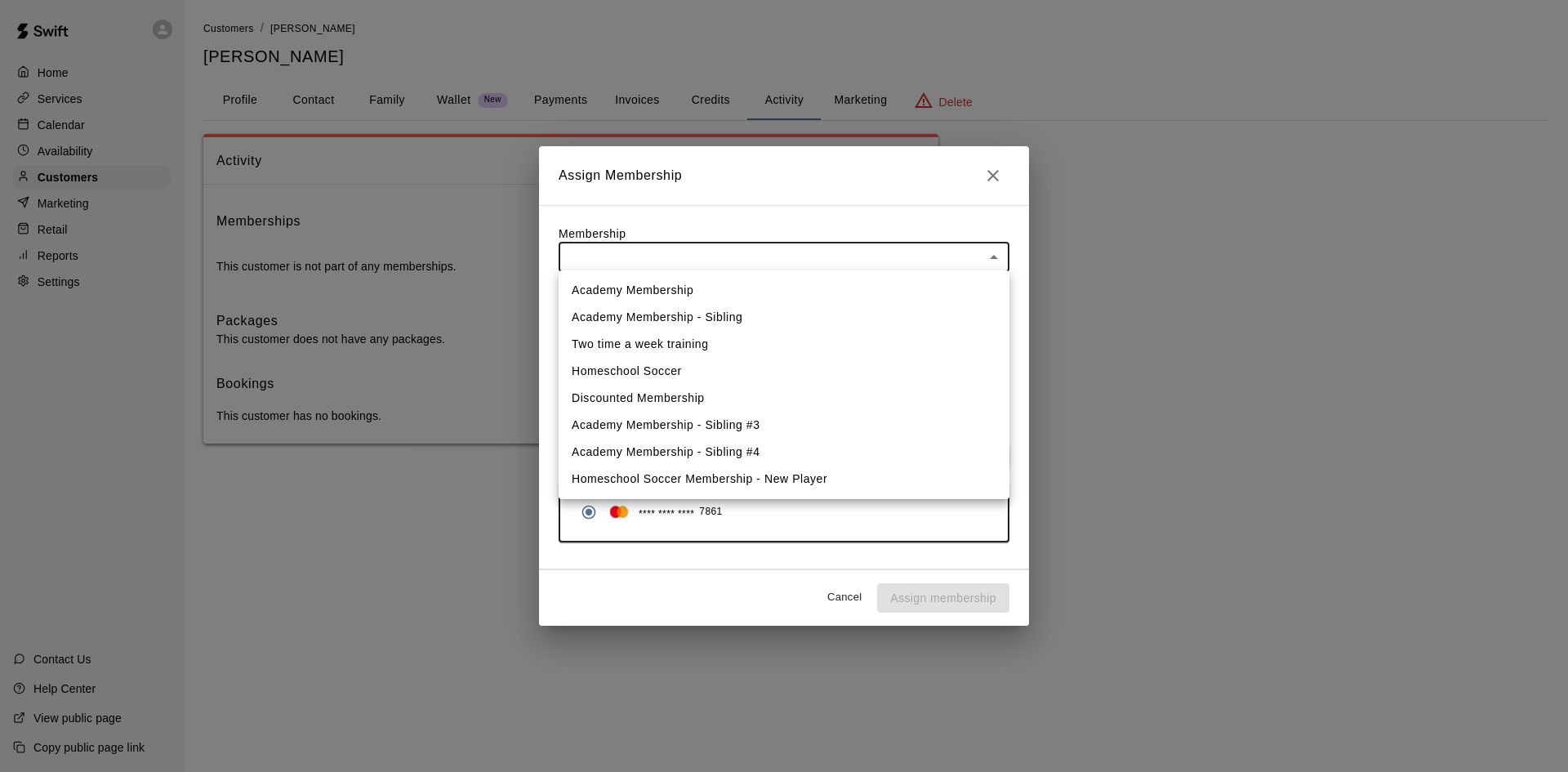
click at [710, 259] on body "Home Services Calendar Availability Customers Marketing Retail Reports Settings…" at bounding box center [784, 237] width 1568 height 476
click at [702, 285] on li "Academy Membership" at bounding box center [784, 290] width 451 height 27
type input "**********"
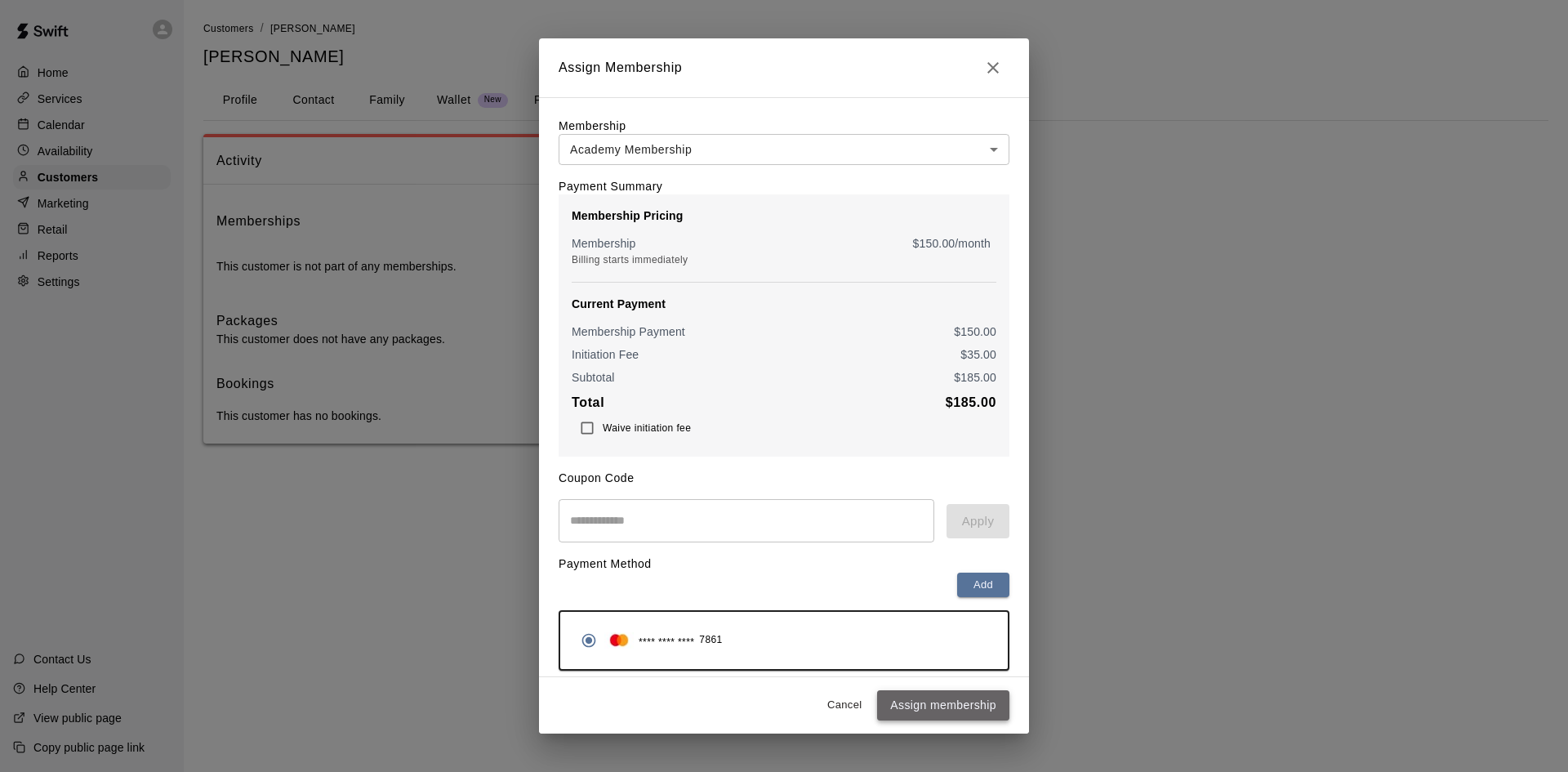
click at [923, 701] on button "Assign membership" at bounding box center [942, 705] width 132 height 30
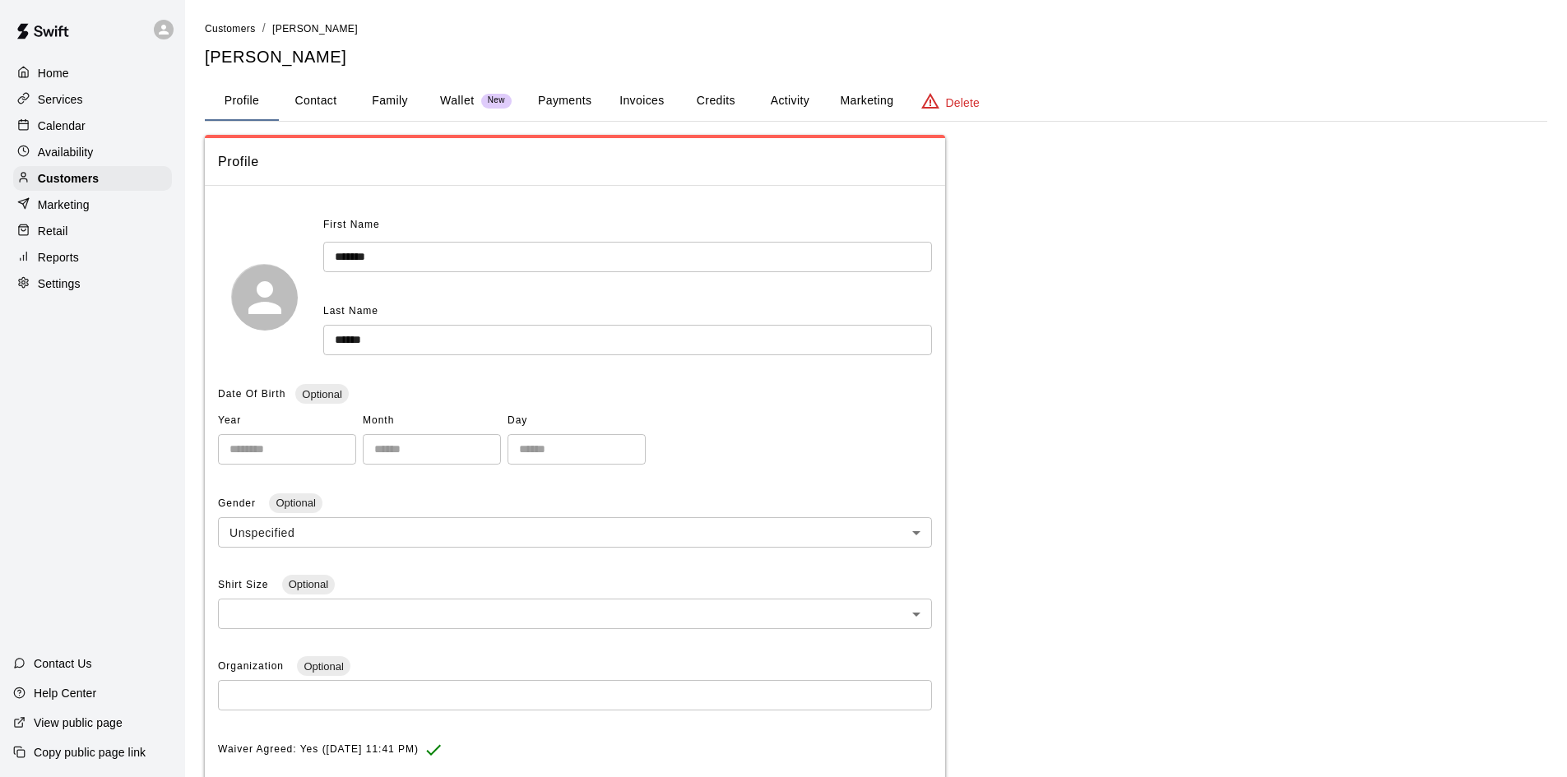
click at [390, 90] on button "Family" at bounding box center [390, 100] width 74 height 39
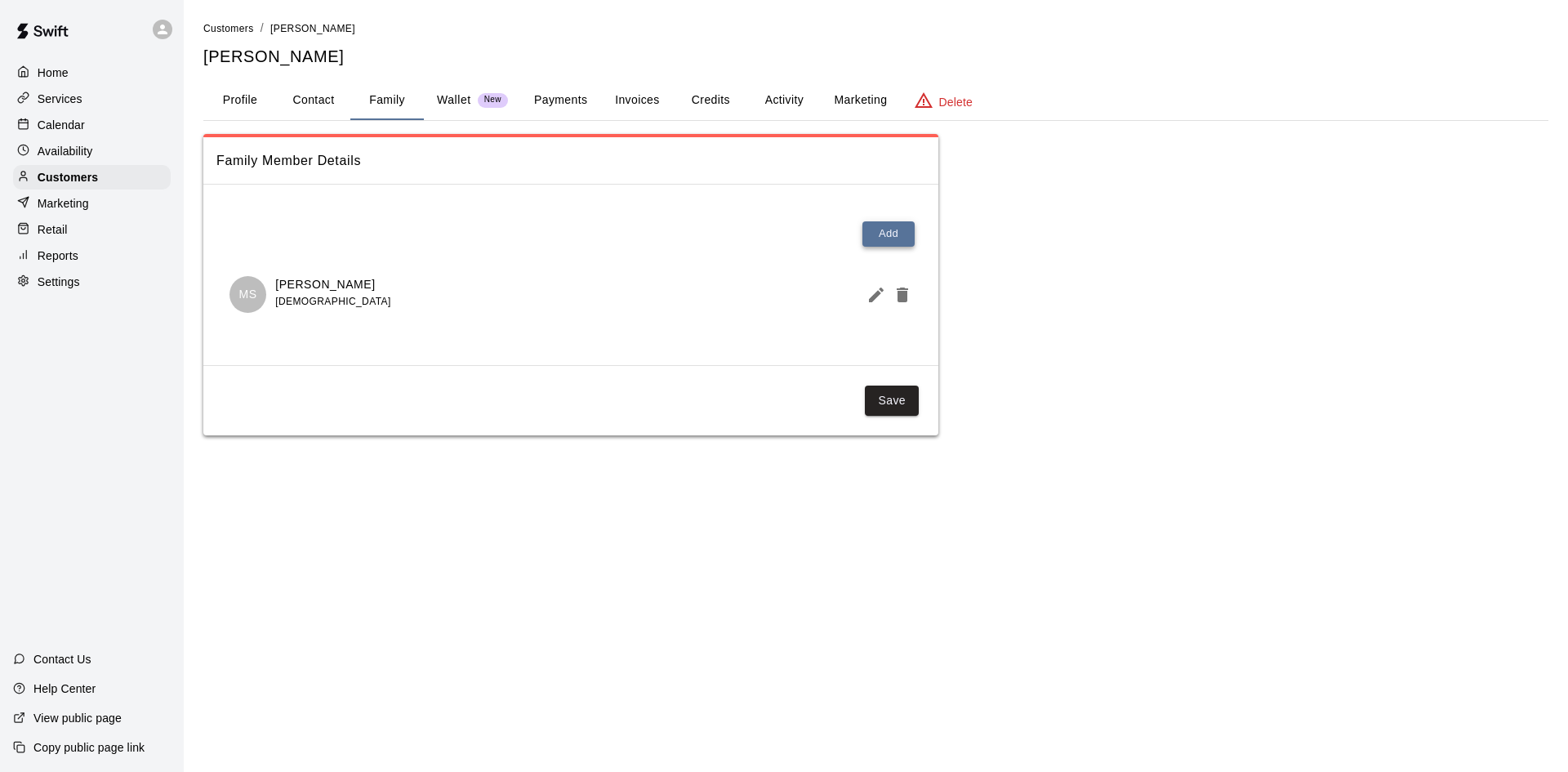
click at [899, 236] on button "Add" at bounding box center [888, 233] width 53 height 25
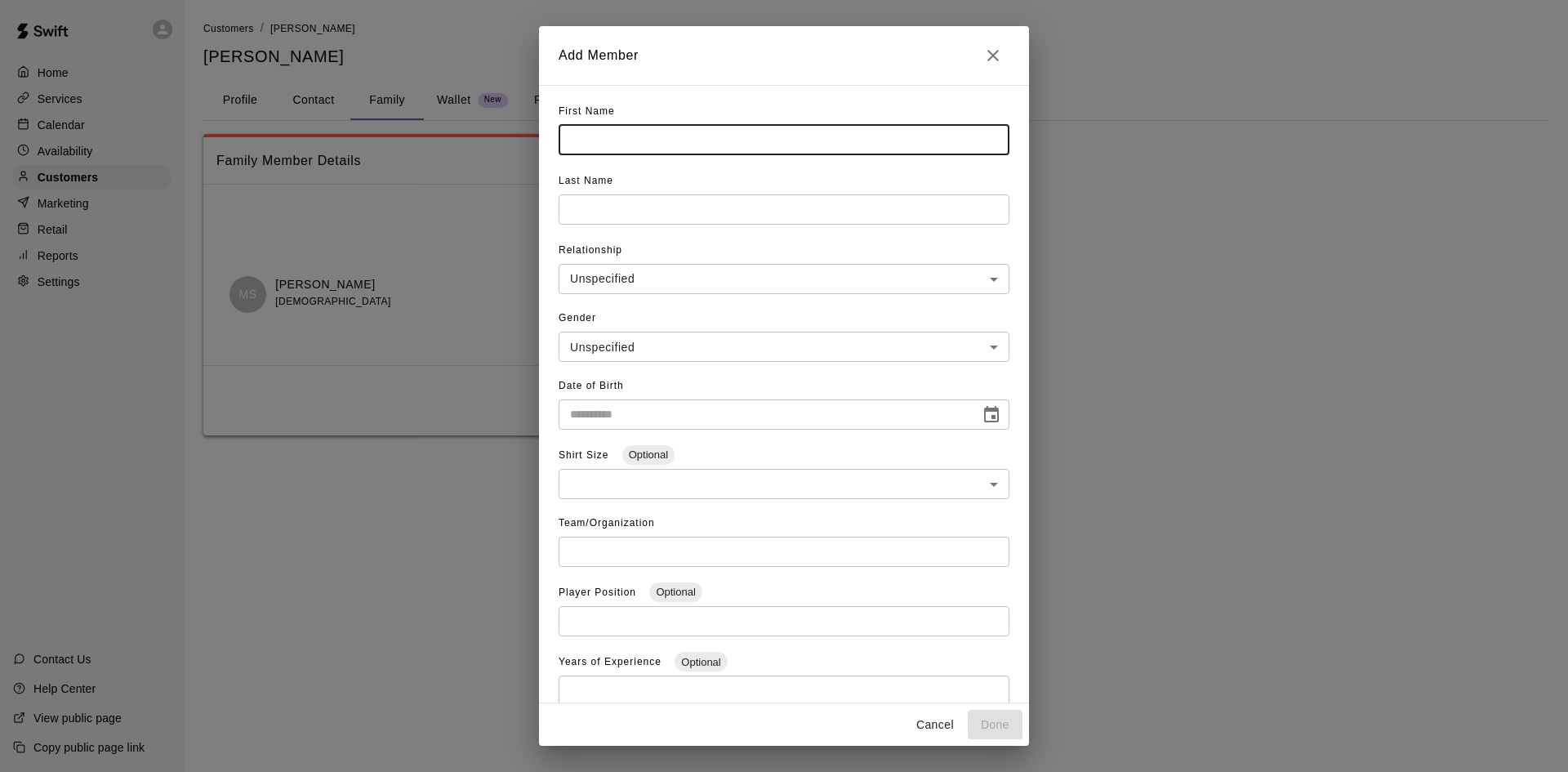
click at [614, 132] on input "text" at bounding box center [784, 140] width 451 height 30
type input "*******"
click at [587, 199] on input "text" at bounding box center [784, 210] width 451 height 30
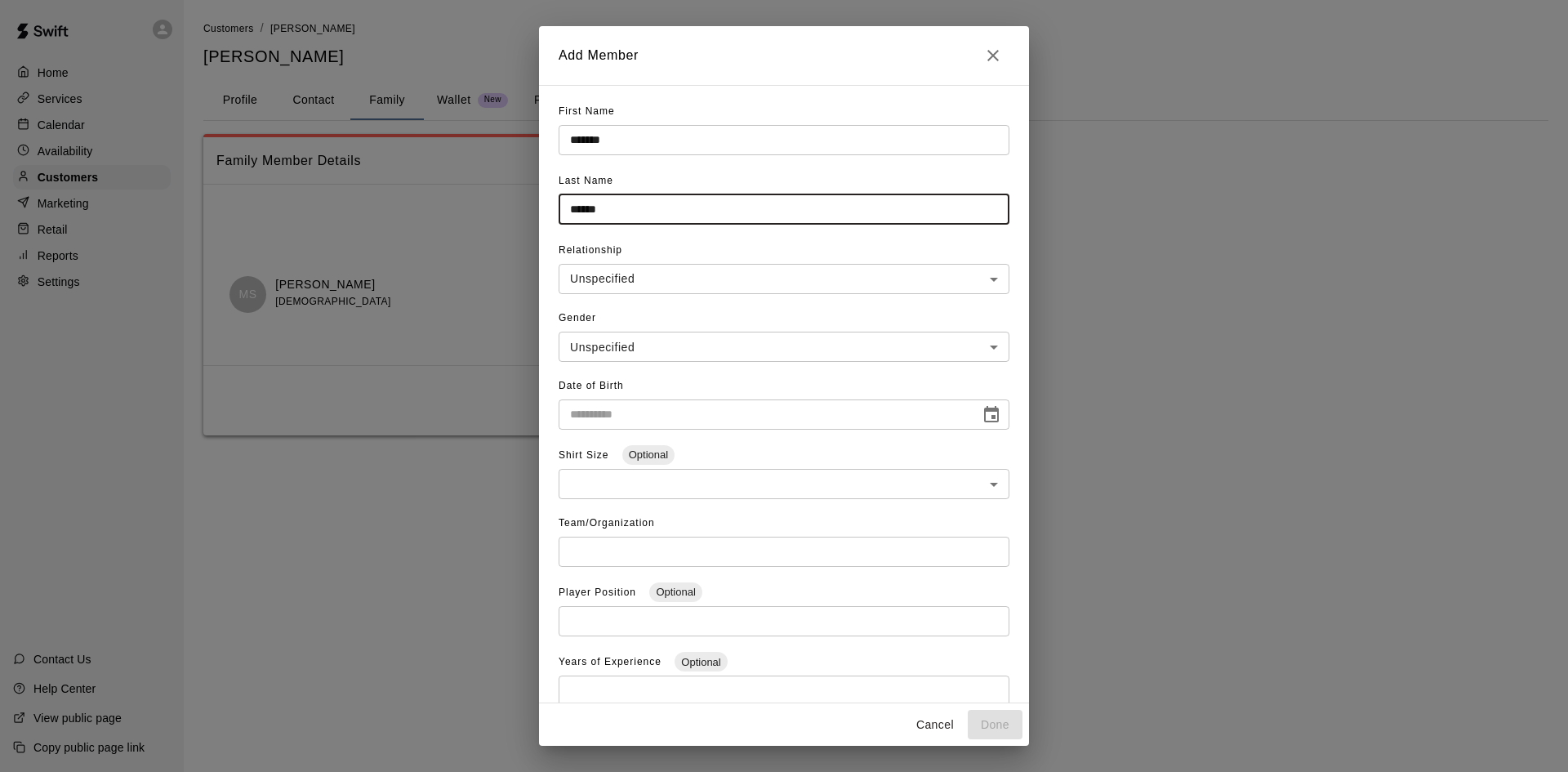
type input "******"
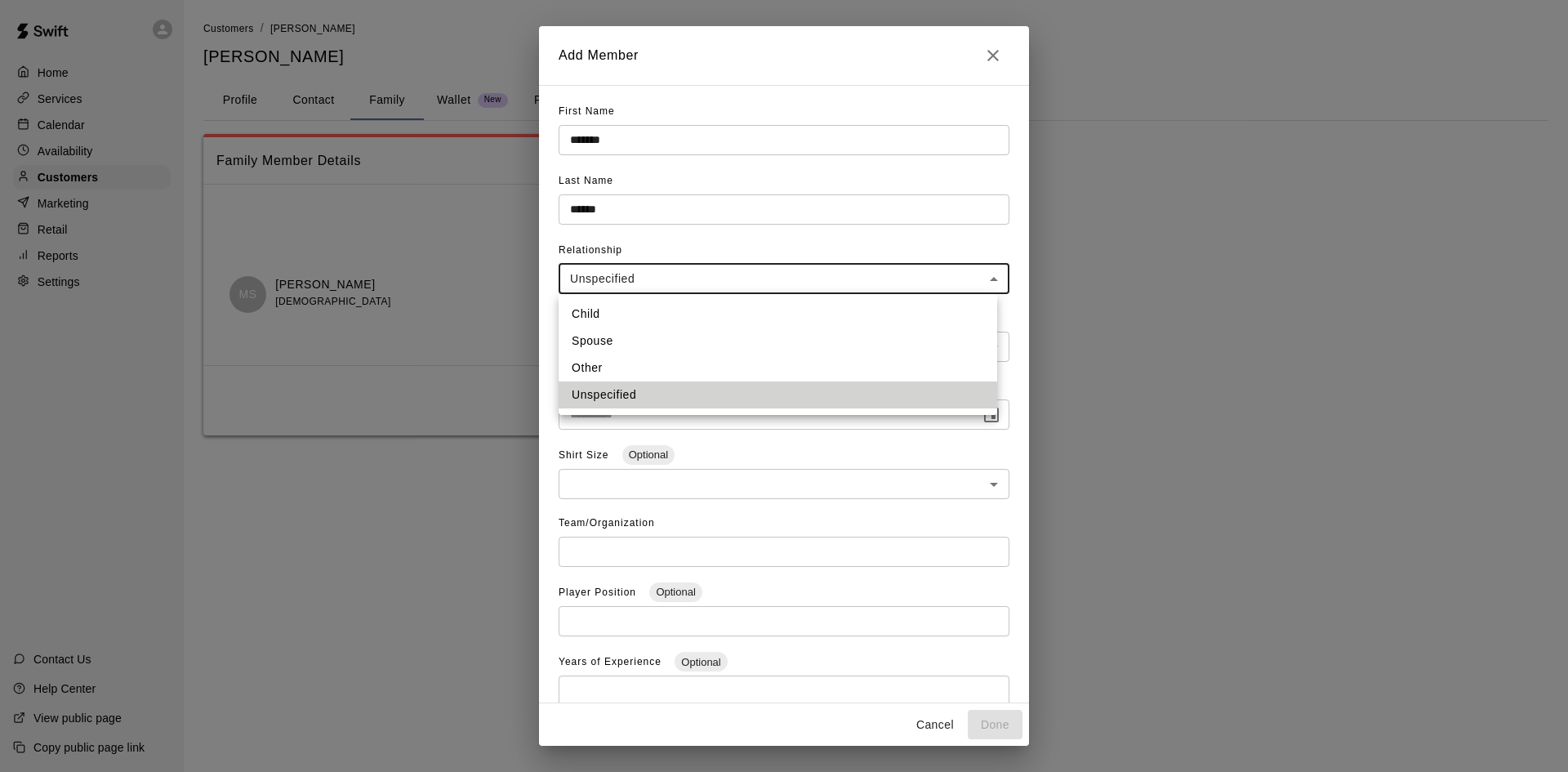
click at [618, 271] on body "**********" at bounding box center [784, 233] width 1568 height 468
click at [617, 304] on li "Child" at bounding box center [778, 314] width 439 height 27
type input "*****"
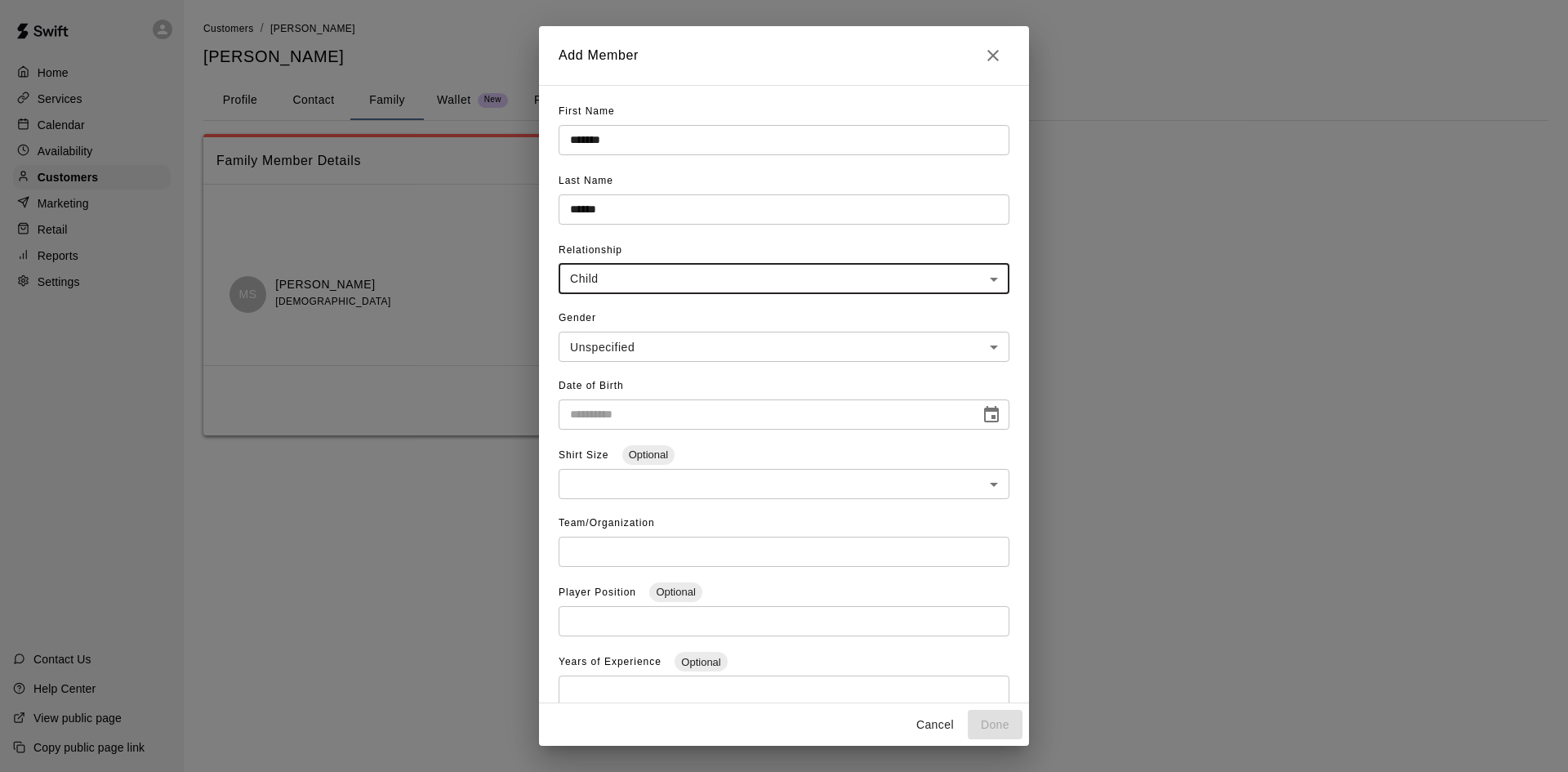
click at [624, 338] on body "**********" at bounding box center [784, 233] width 1568 height 468
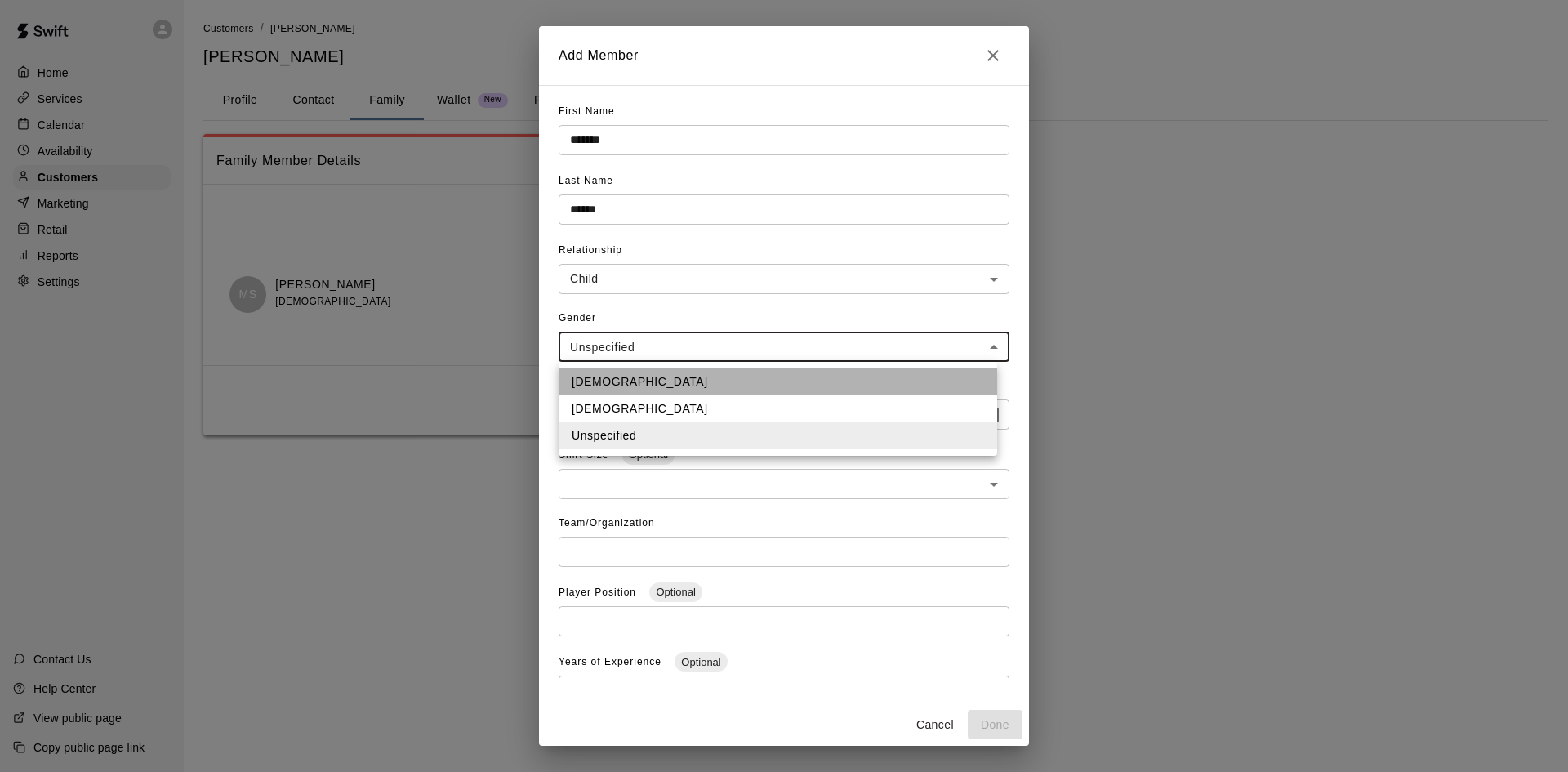
click at [623, 376] on li "[DEMOGRAPHIC_DATA]" at bounding box center [778, 382] width 439 height 27
type input "****"
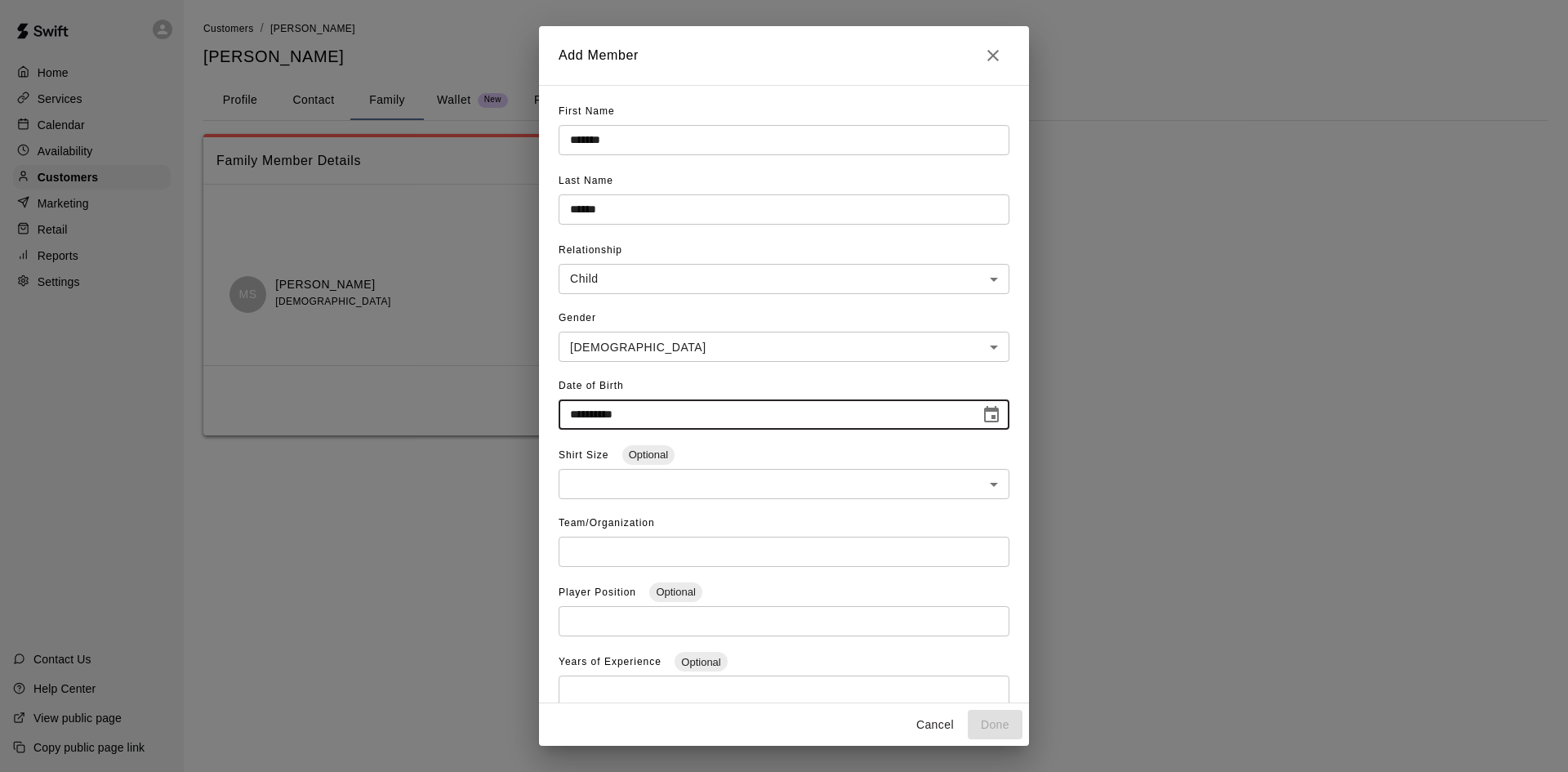
click at [663, 421] on input "**********" at bounding box center [763, 414] width 410 height 30
type input "**********"
click at [638, 557] on input "text" at bounding box center [784, 551] width 451 height 30
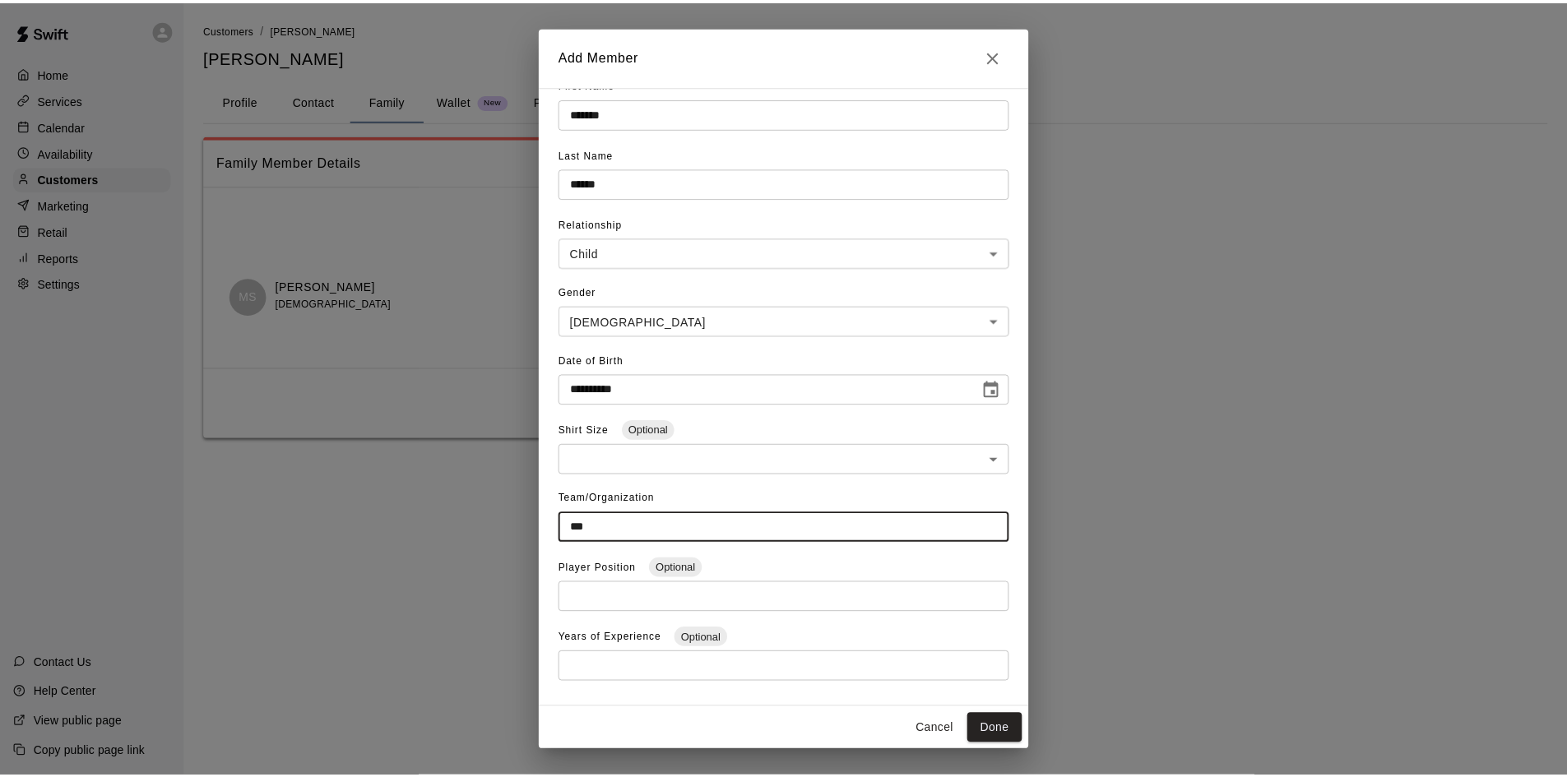
scroll to position [56, 0]
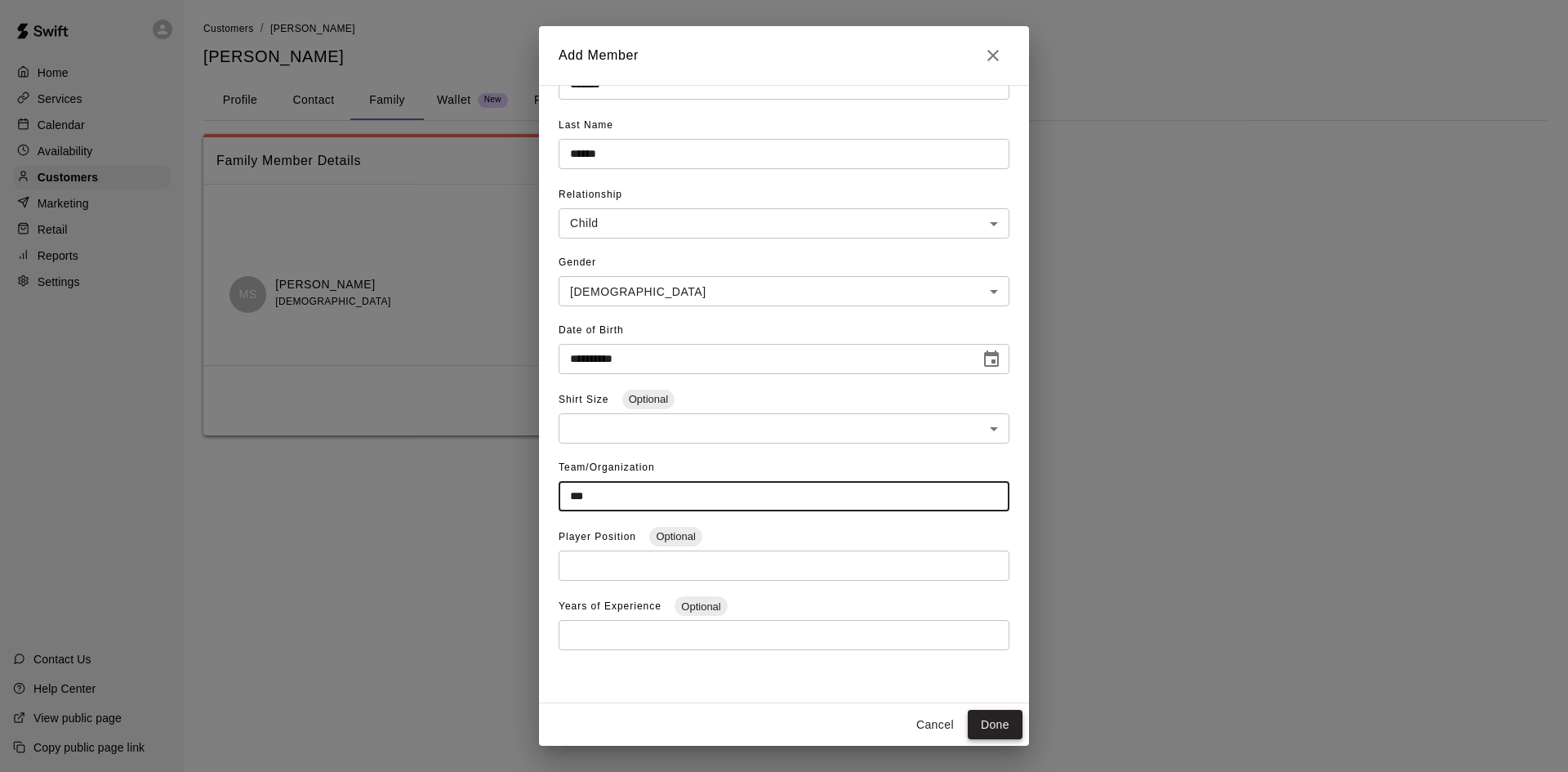
type input "***"
click at [989, 717] on button "Done" at bounding box center [994, 725] width 55 height 30
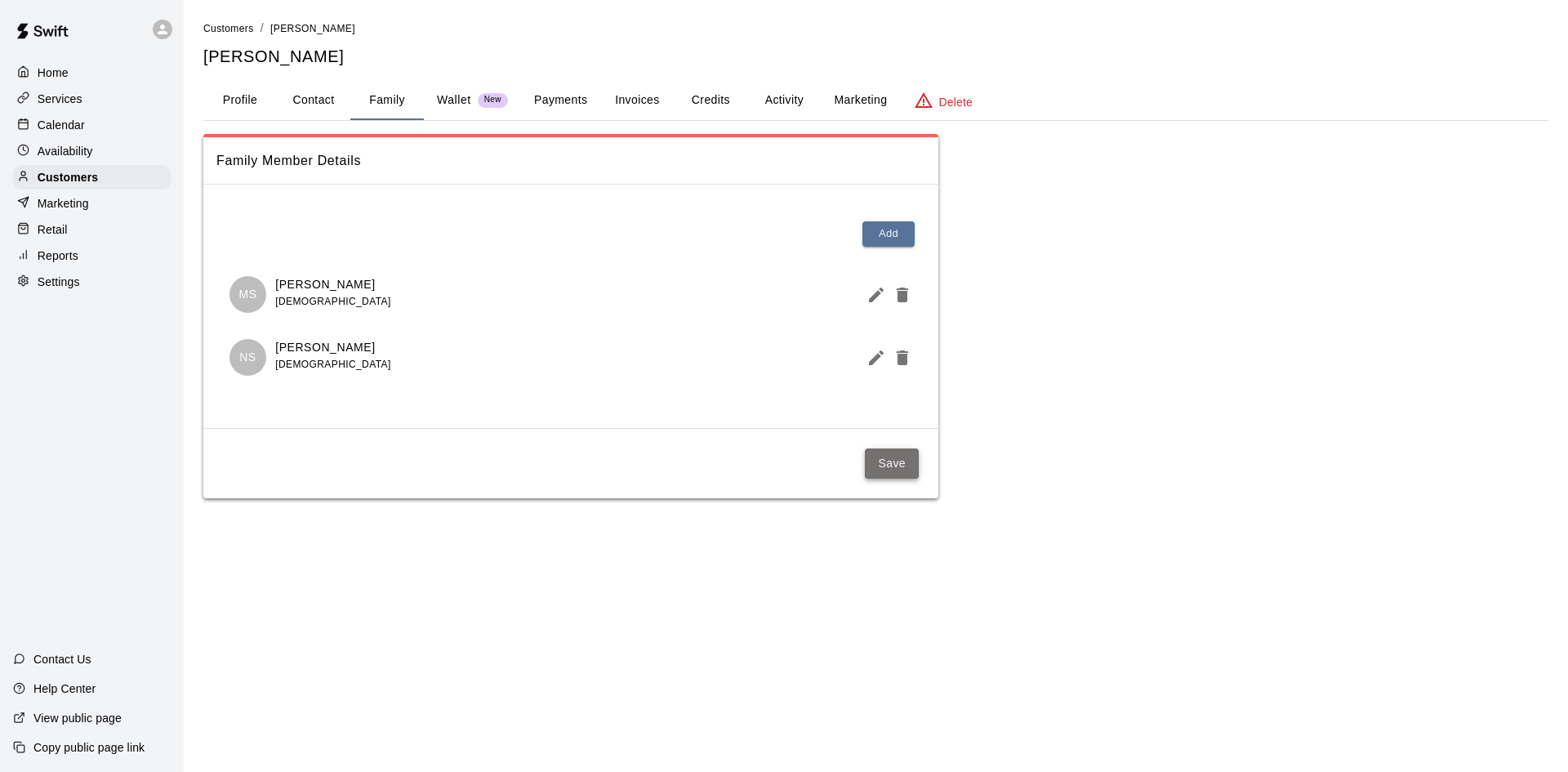
click at [907, 476] on button "Save" at bounding box center [892, 463] width 54 height 30
click at [294, 102] on button "Contact" at bounding box center [314, 99] width 73 height 39
select select "**"
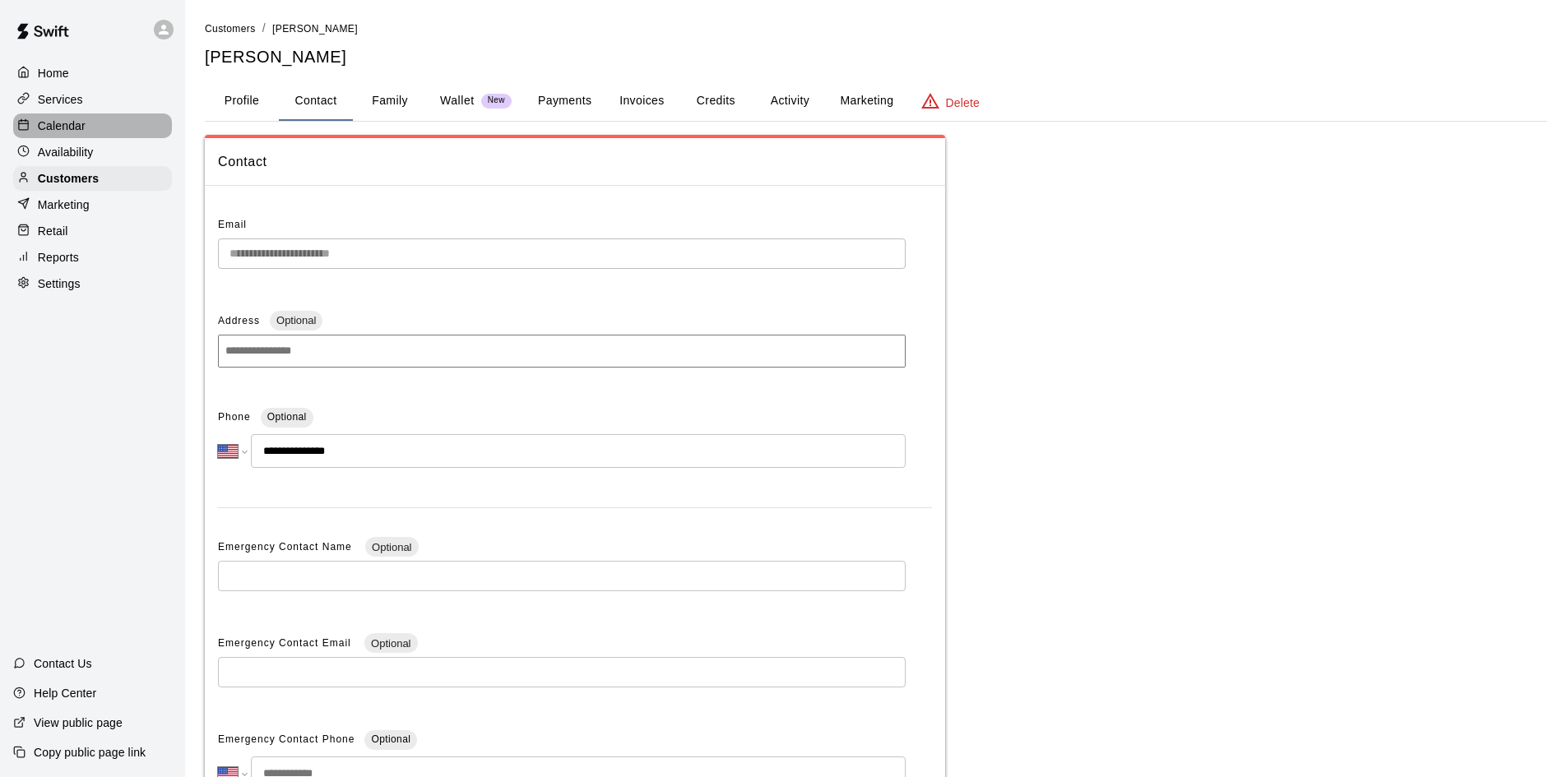
click at [76, 126] on p "Calendar" at bounding box center [62, 126] width 48 height 16
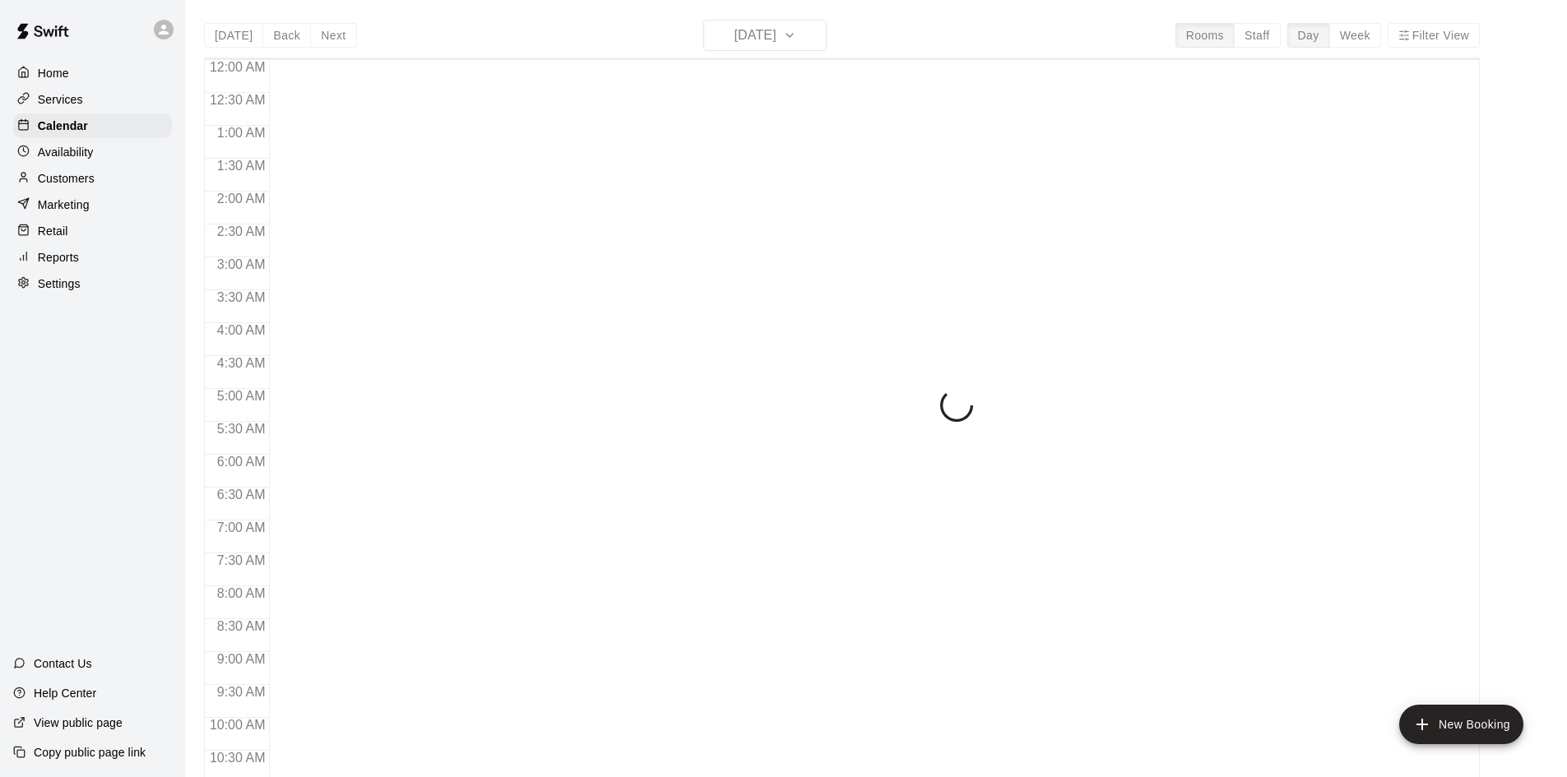
scroll to position [843, 0]
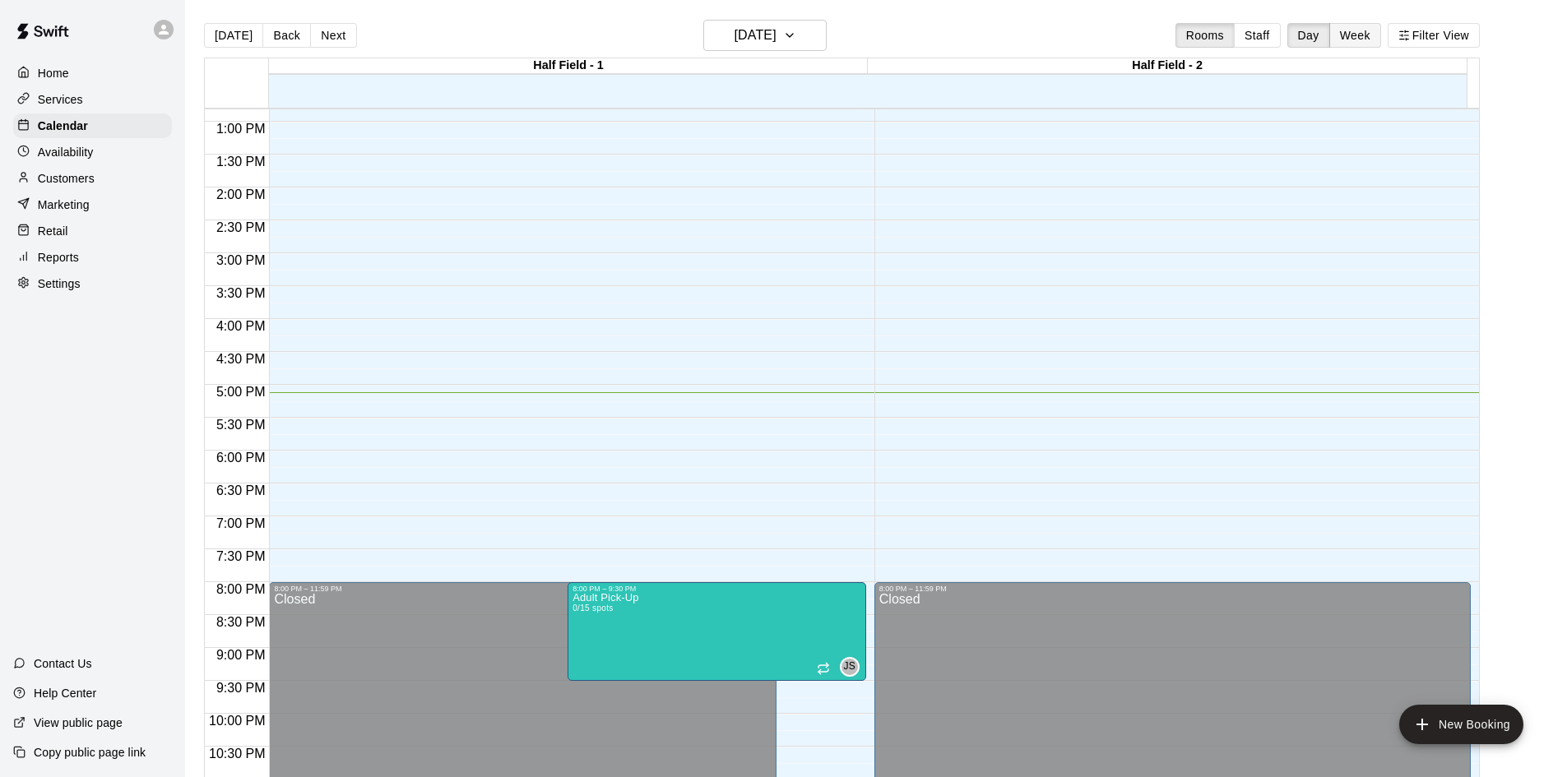
click at [1363, 23] on button "Week" at bounding box center [1355, 35] width 52 height 25
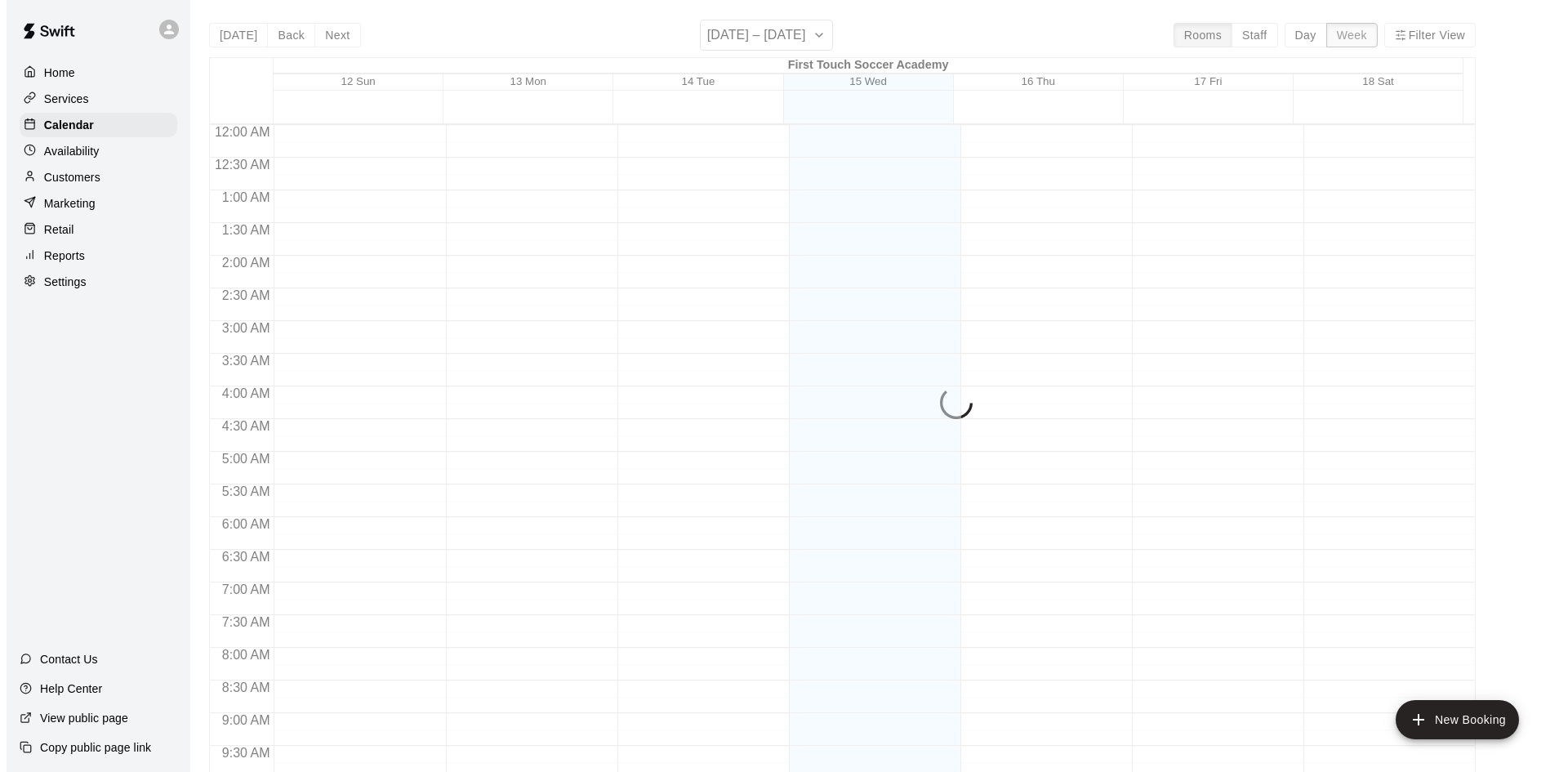
scroll to position [905, 0]
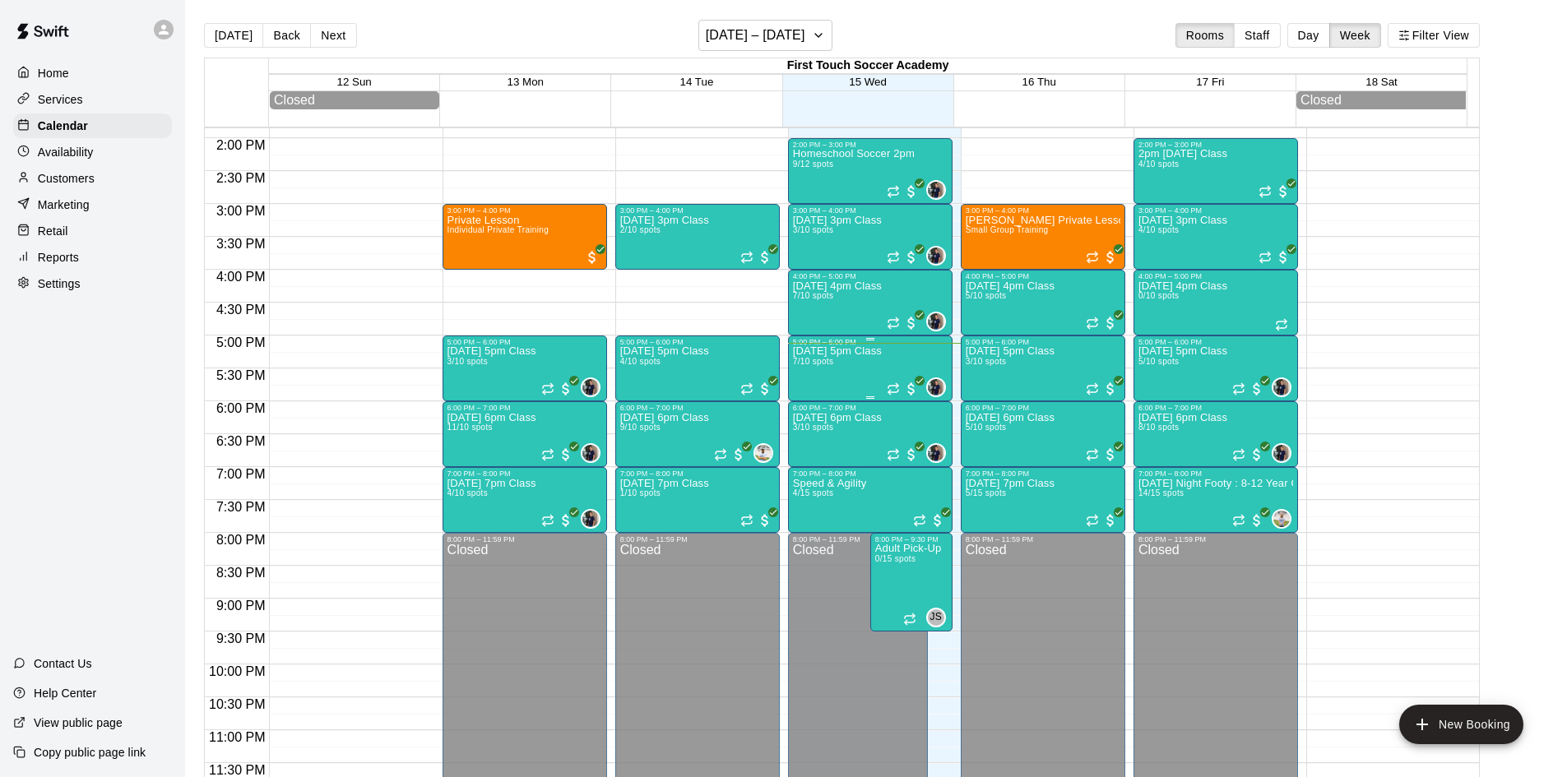
click at [847, 364] on div "[DATE] 5pm Class 7/10 spots" at bounding box center [837, 734] width 89 height 777
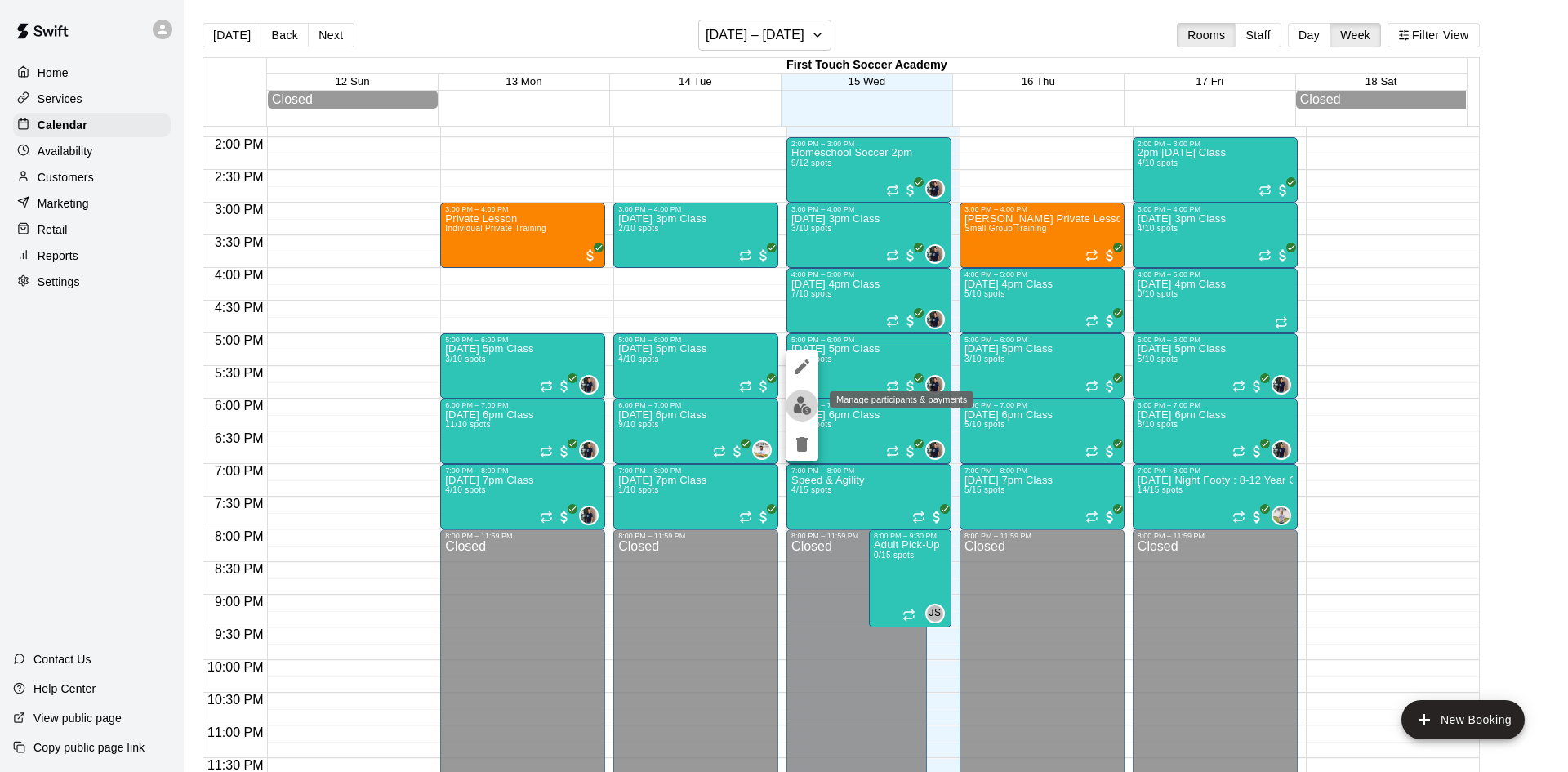
click at [789, 405] on button "edit" at bounding box center [801, 405] width 33 height 32
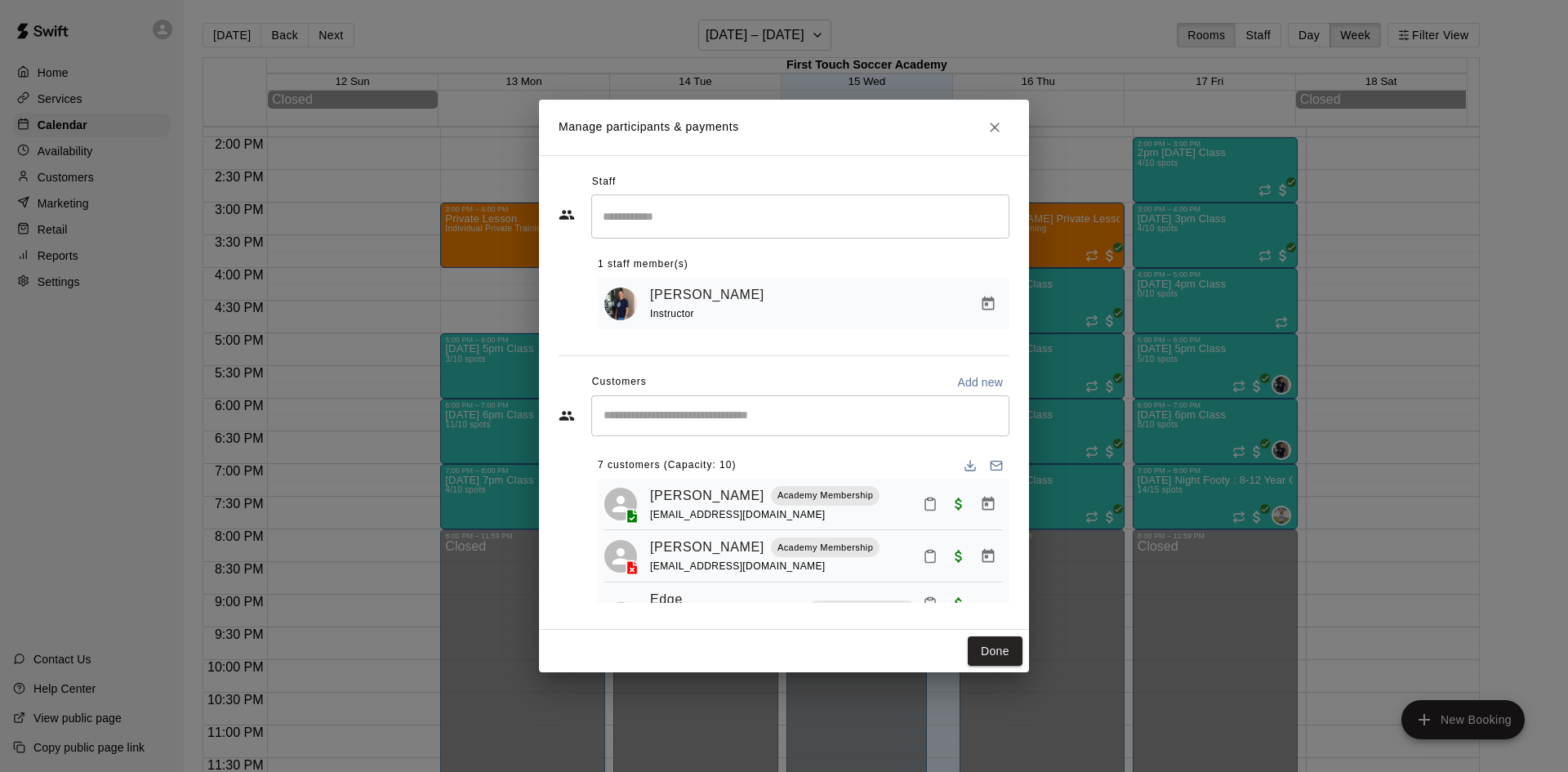
click at [681, 417] on input "Start typing to search customers..." at bounding box center [800, 415] width 403 height 16
type input "******"
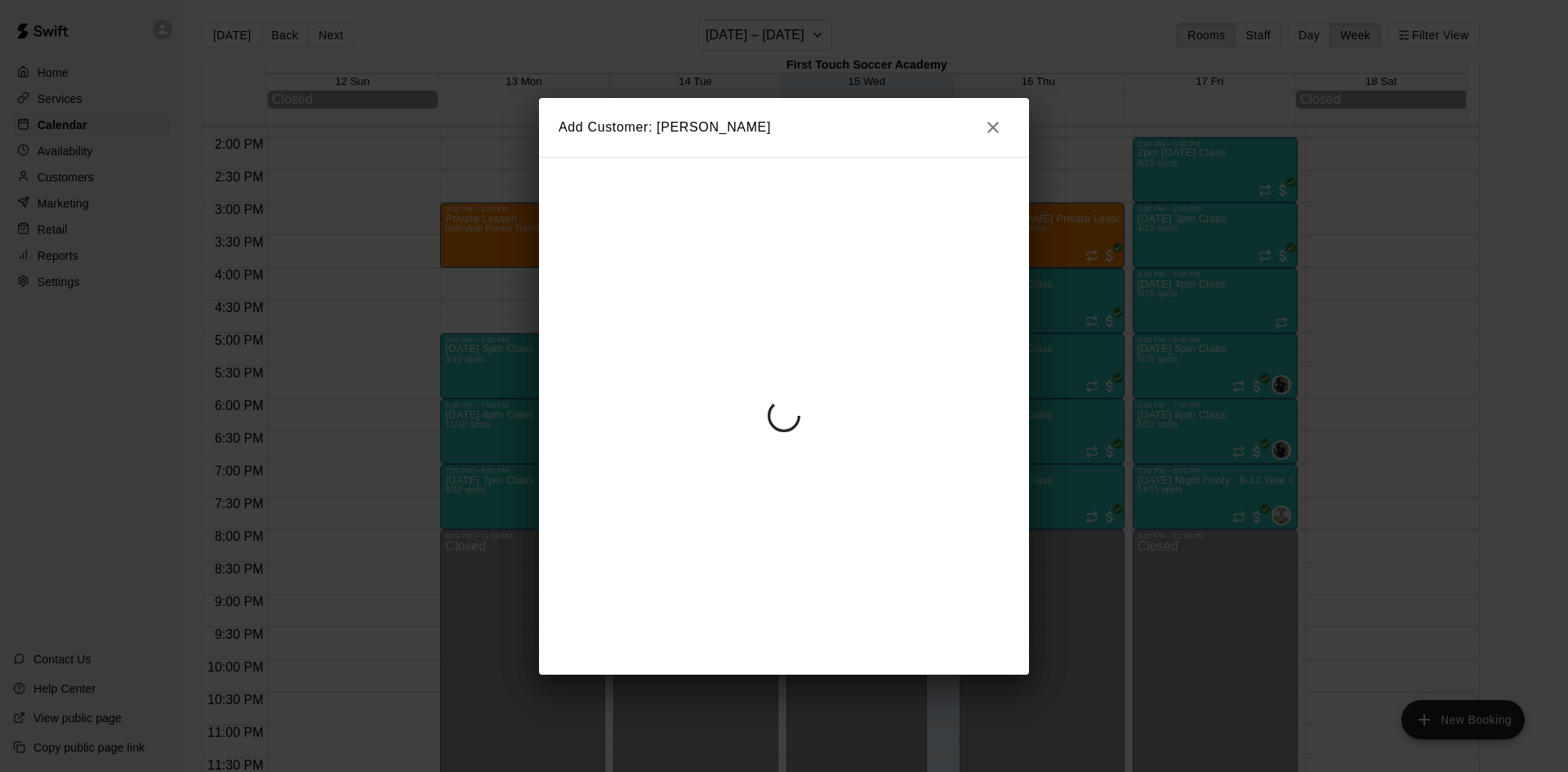
click at [996, 122] on icon "button" at bounding box center [993, 127] width 20 height 20
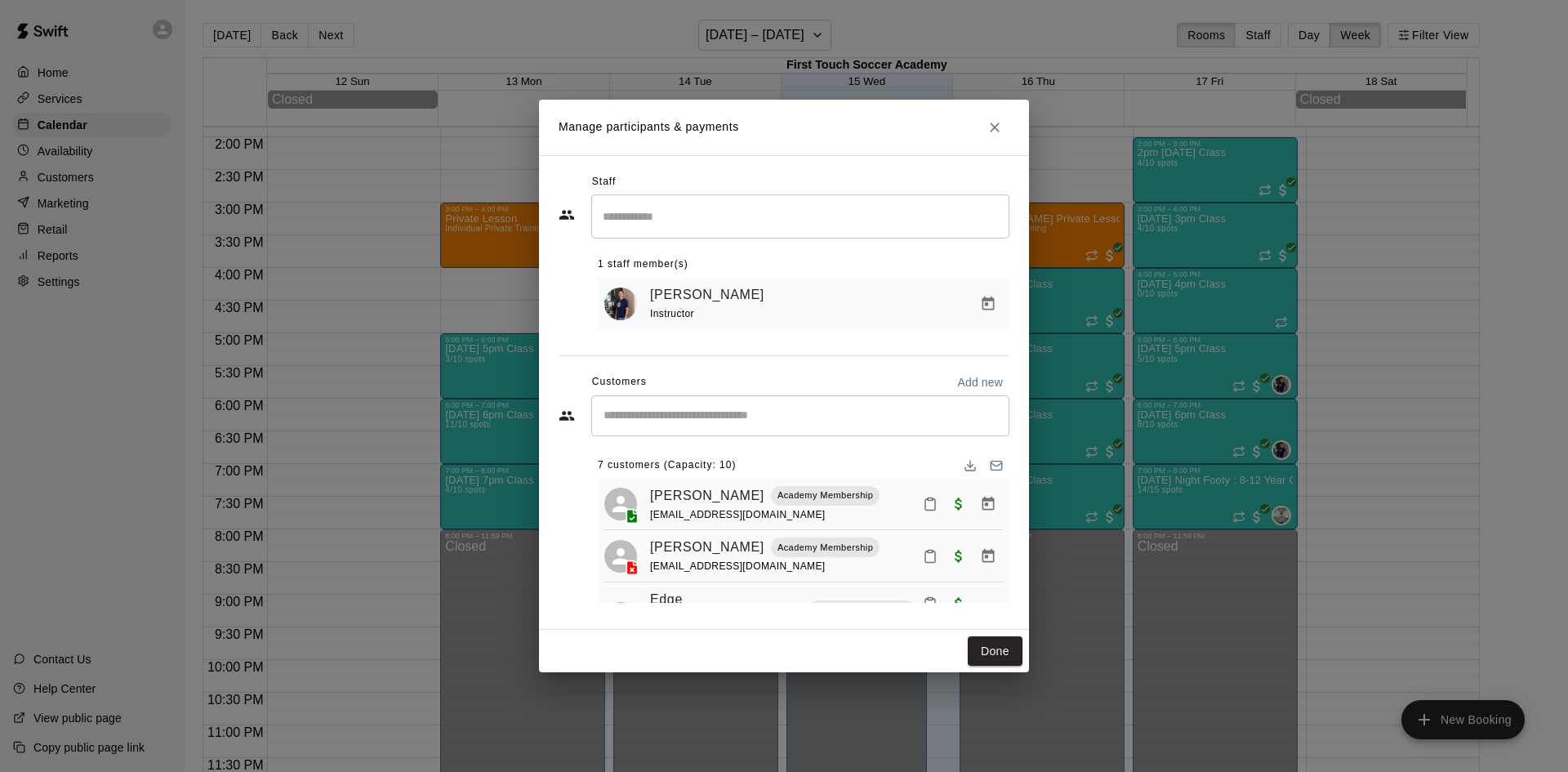
click at [665, 421] on input "Start typing to search customers..." at bounding box center [800, 415] width 403 height 16
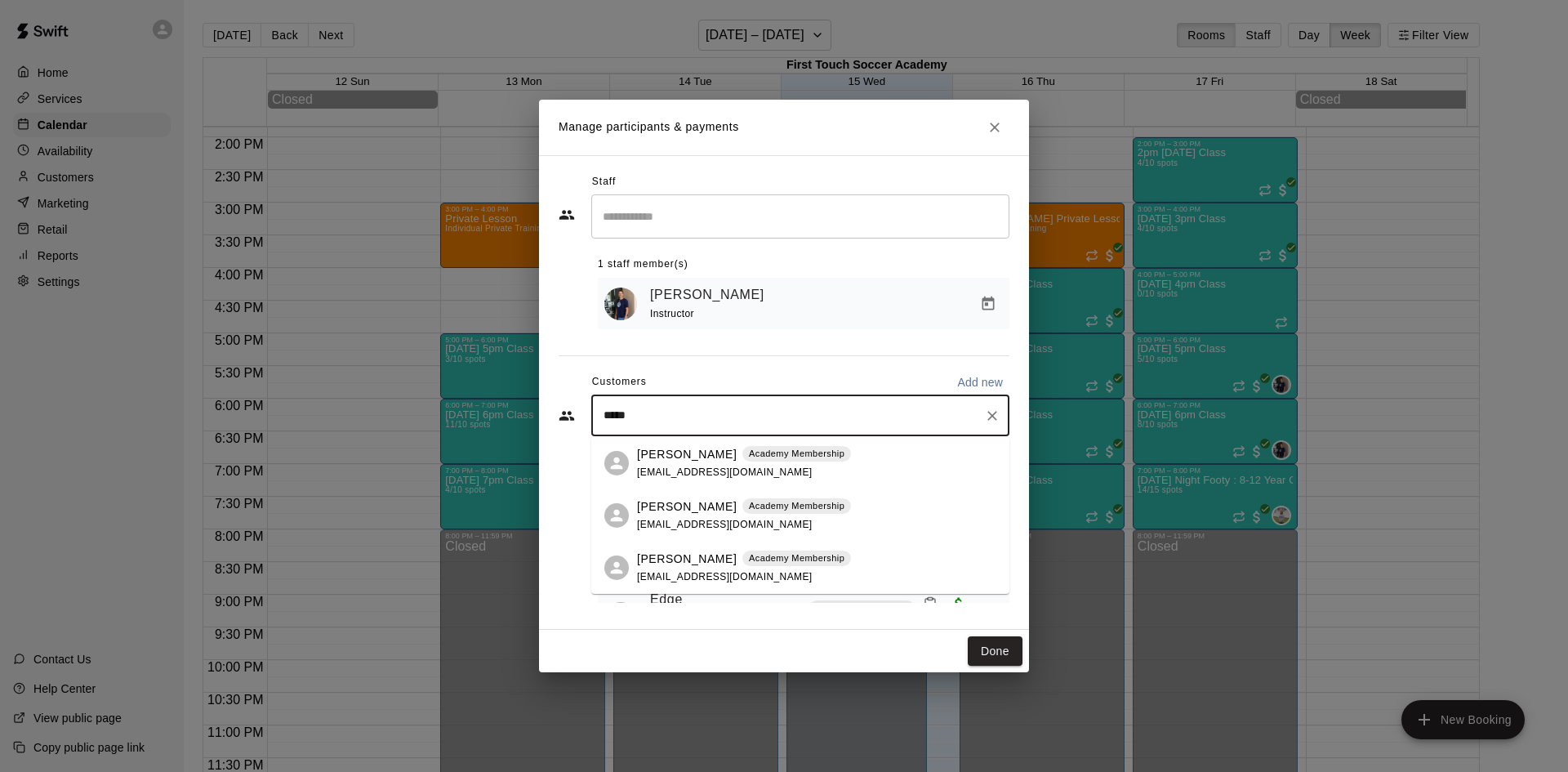
type input "******"
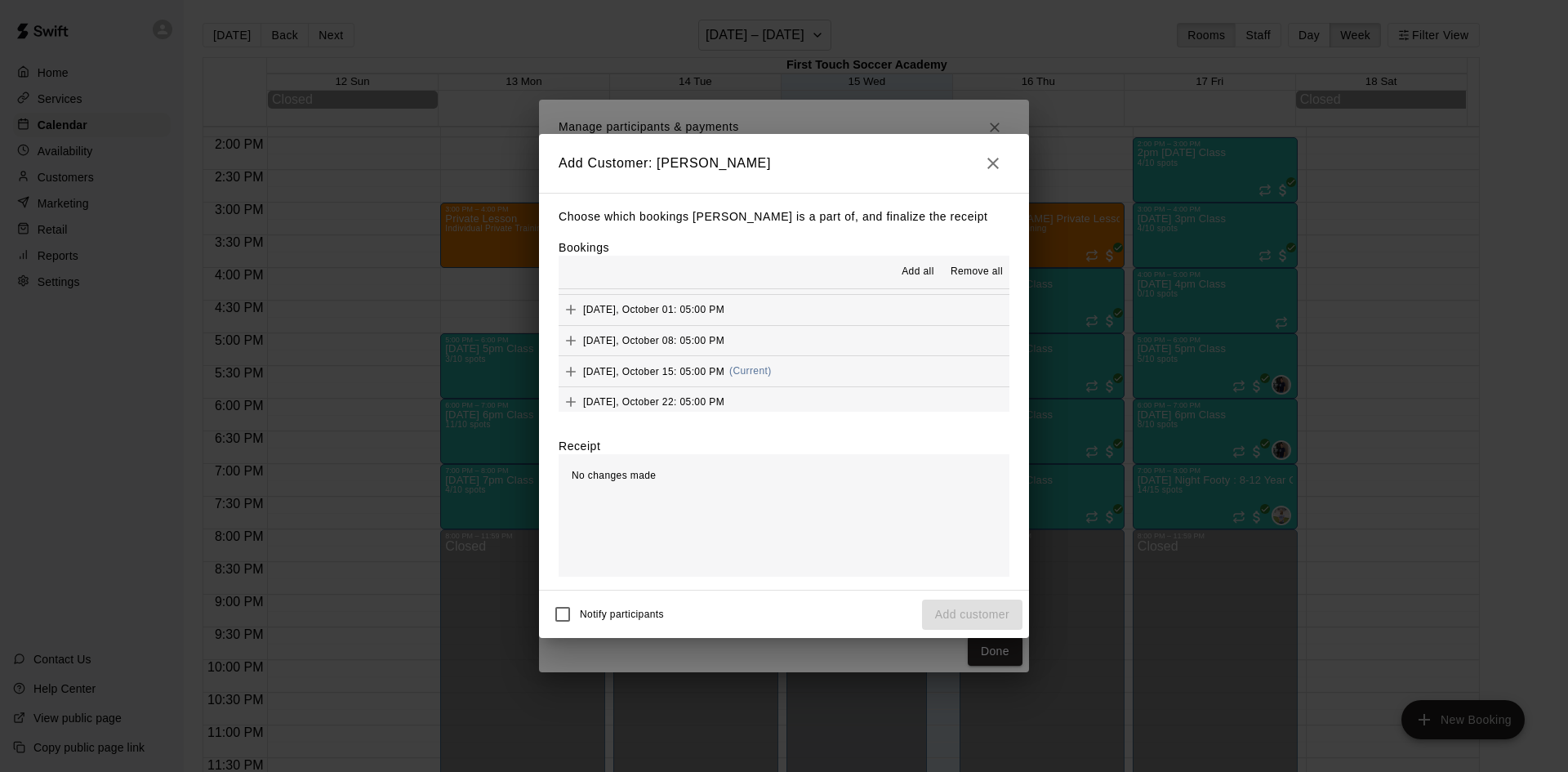
scroll to position [408, 0]
click at [576, 328] on icon "Add" at bounding box center [571, 327] width 16 height 16
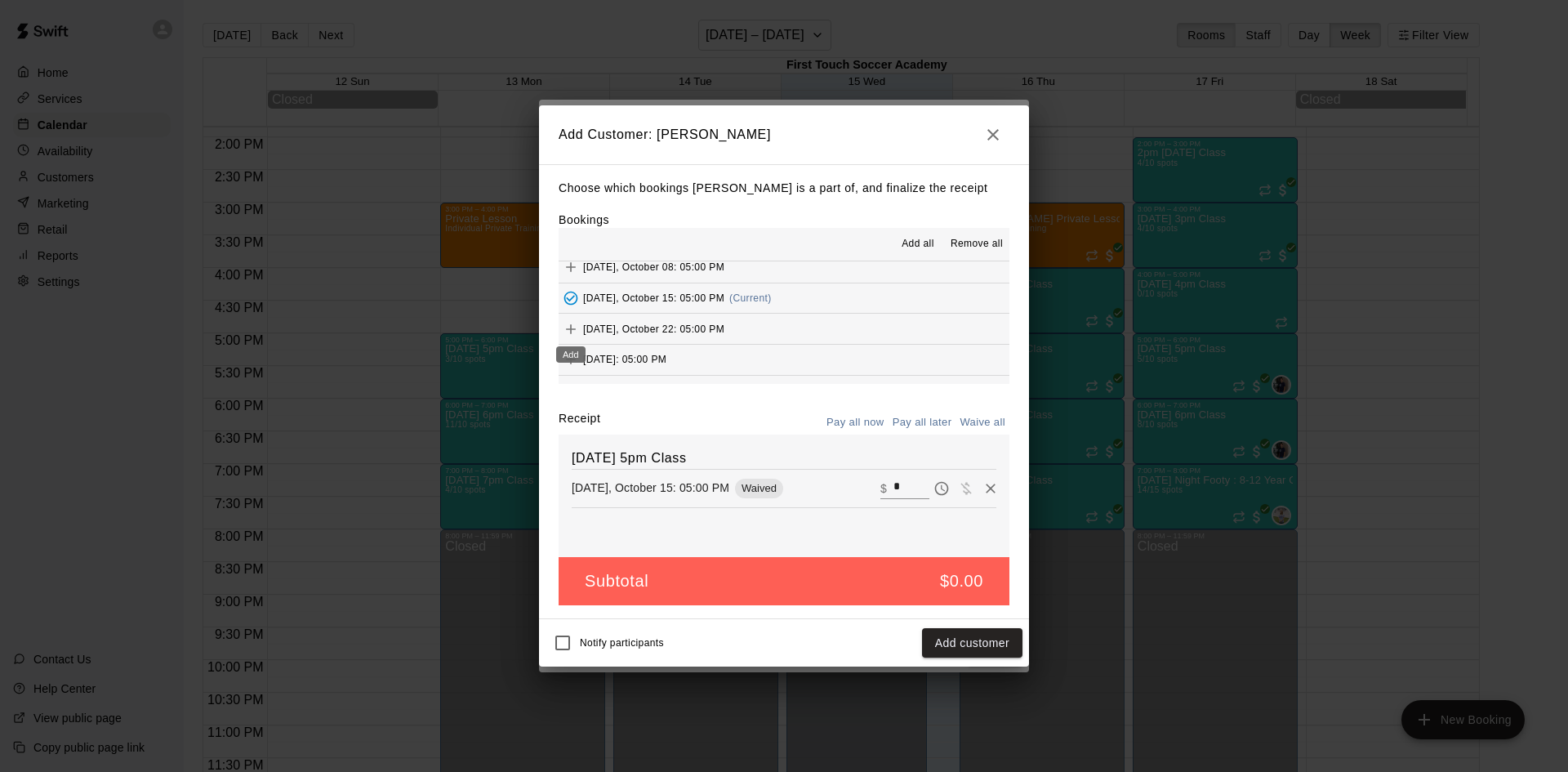
click at [568, 323] on icon "Add" at bounding box center [571, 329] width 16 height 16
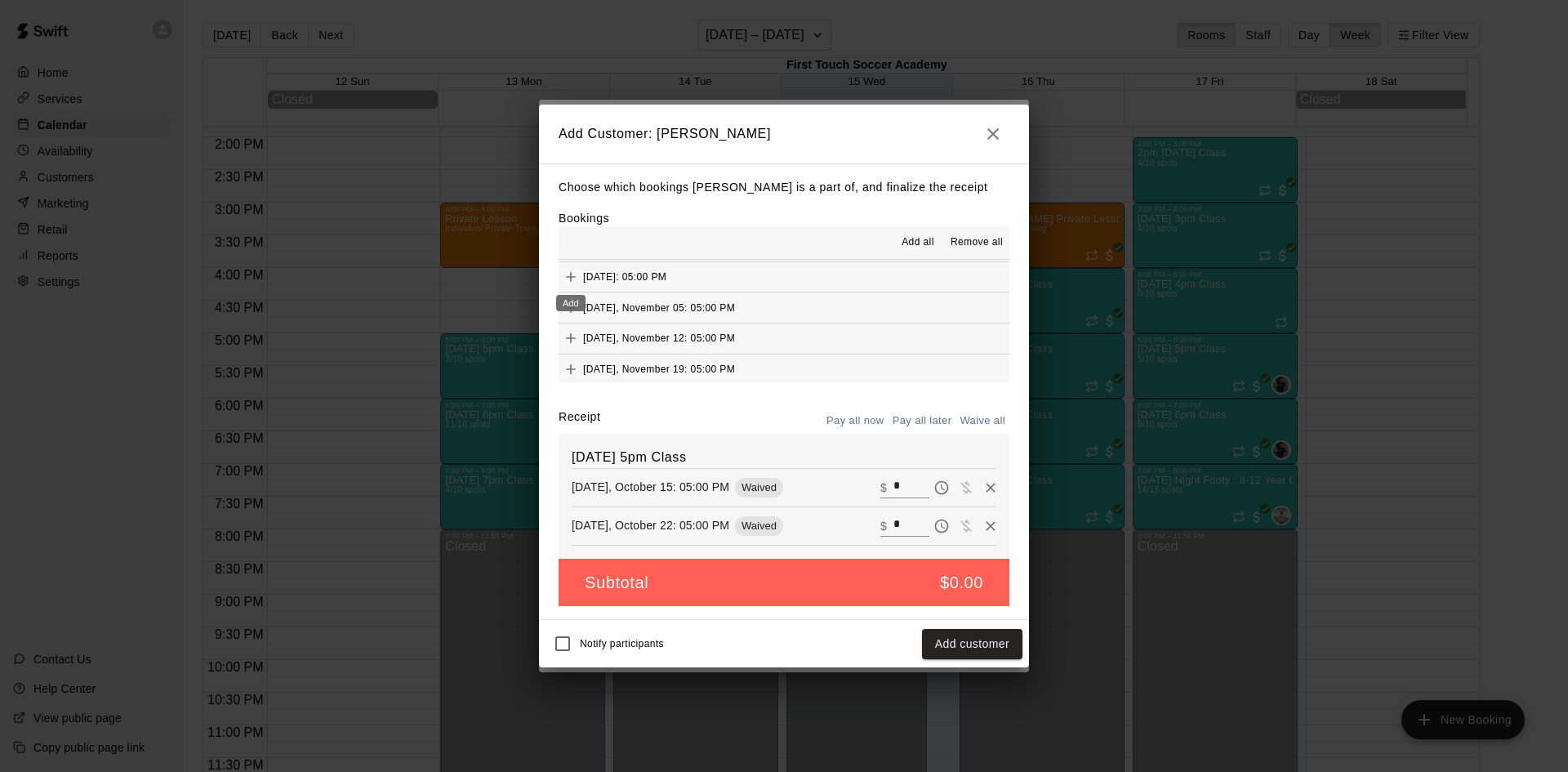
click at [572, 277] on icon "Add" at bounding box center [571, 277] width 16 height 16
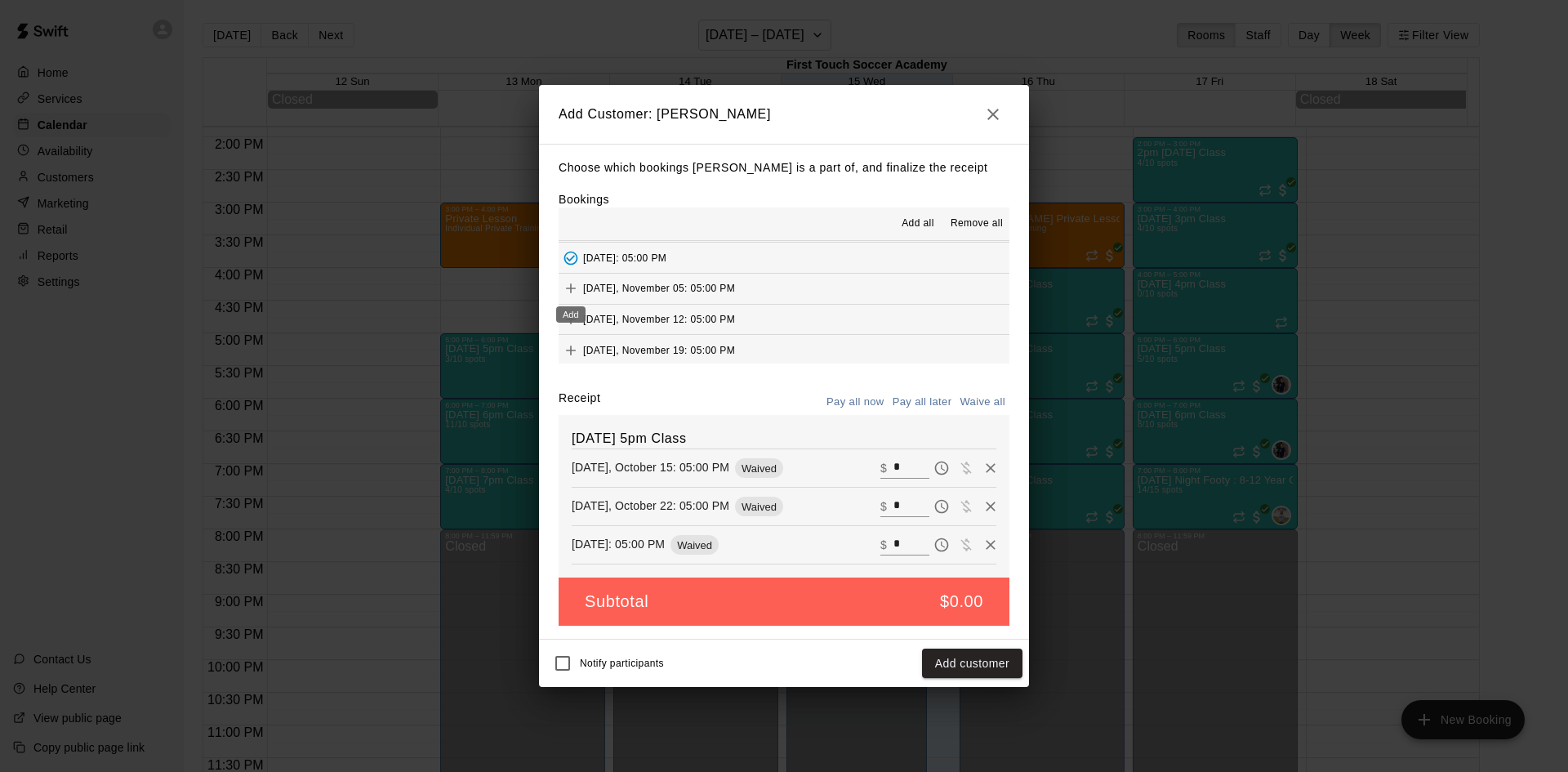
click at [576, 288] on icon "Add" at bounding box center [571, 288] width 16 height 16
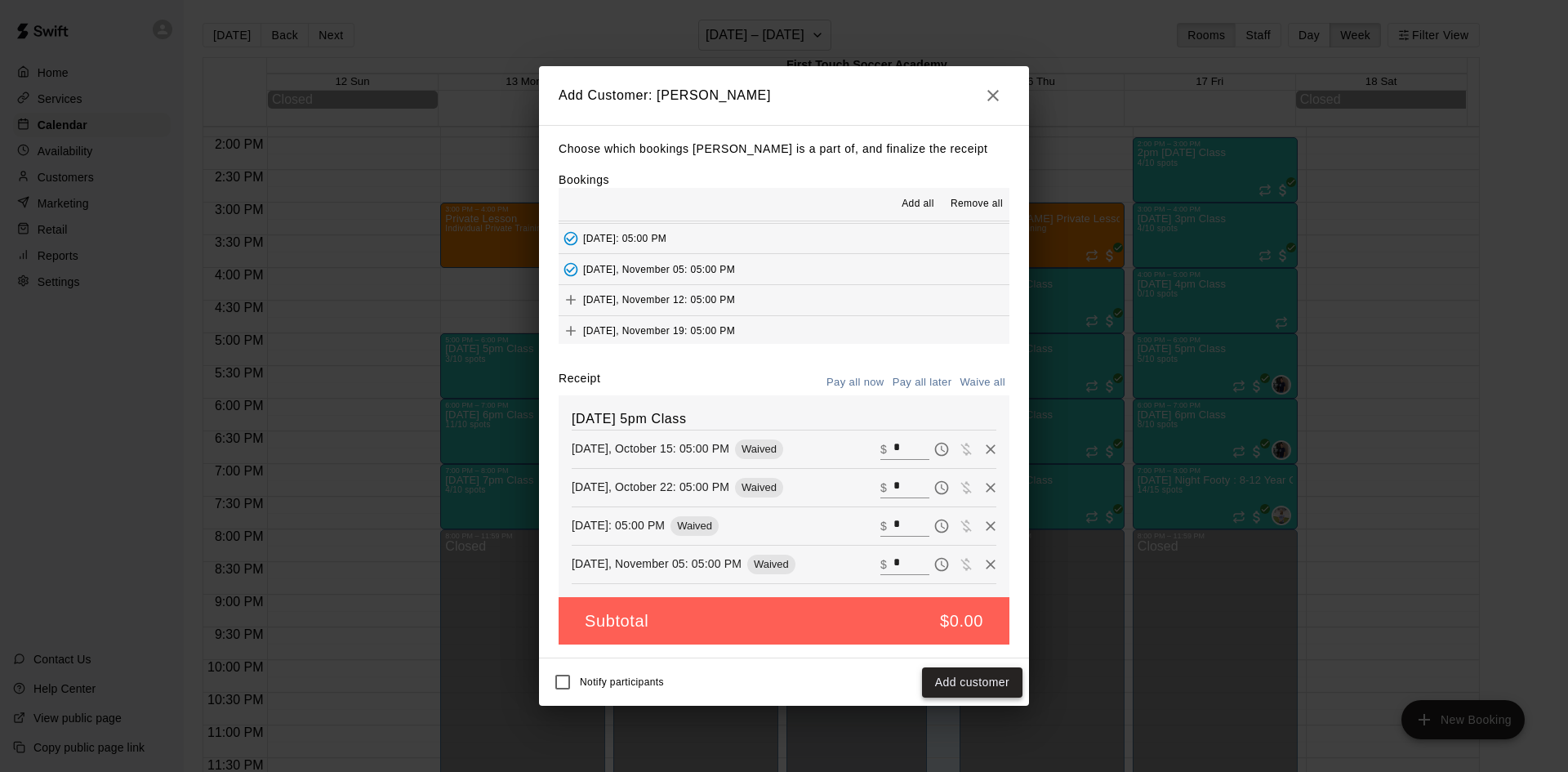
click at [970, 684] on button "Add customer" at bounding box center [971, 683] width 100 height 30
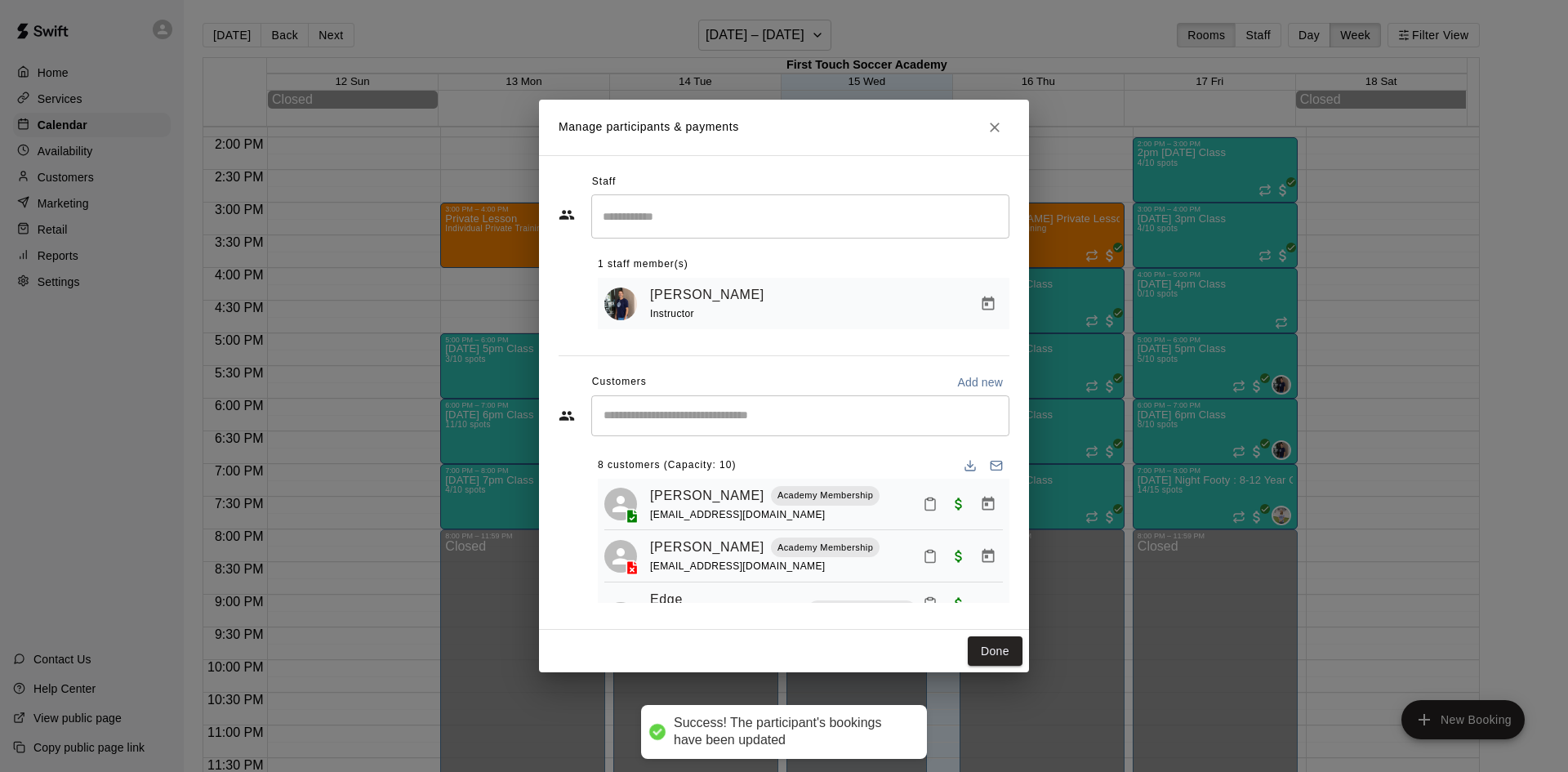
click at [781, 422] on input "Start typing to search customers..." at bounding box center [800, 415] width 403 height 16
type input "****"
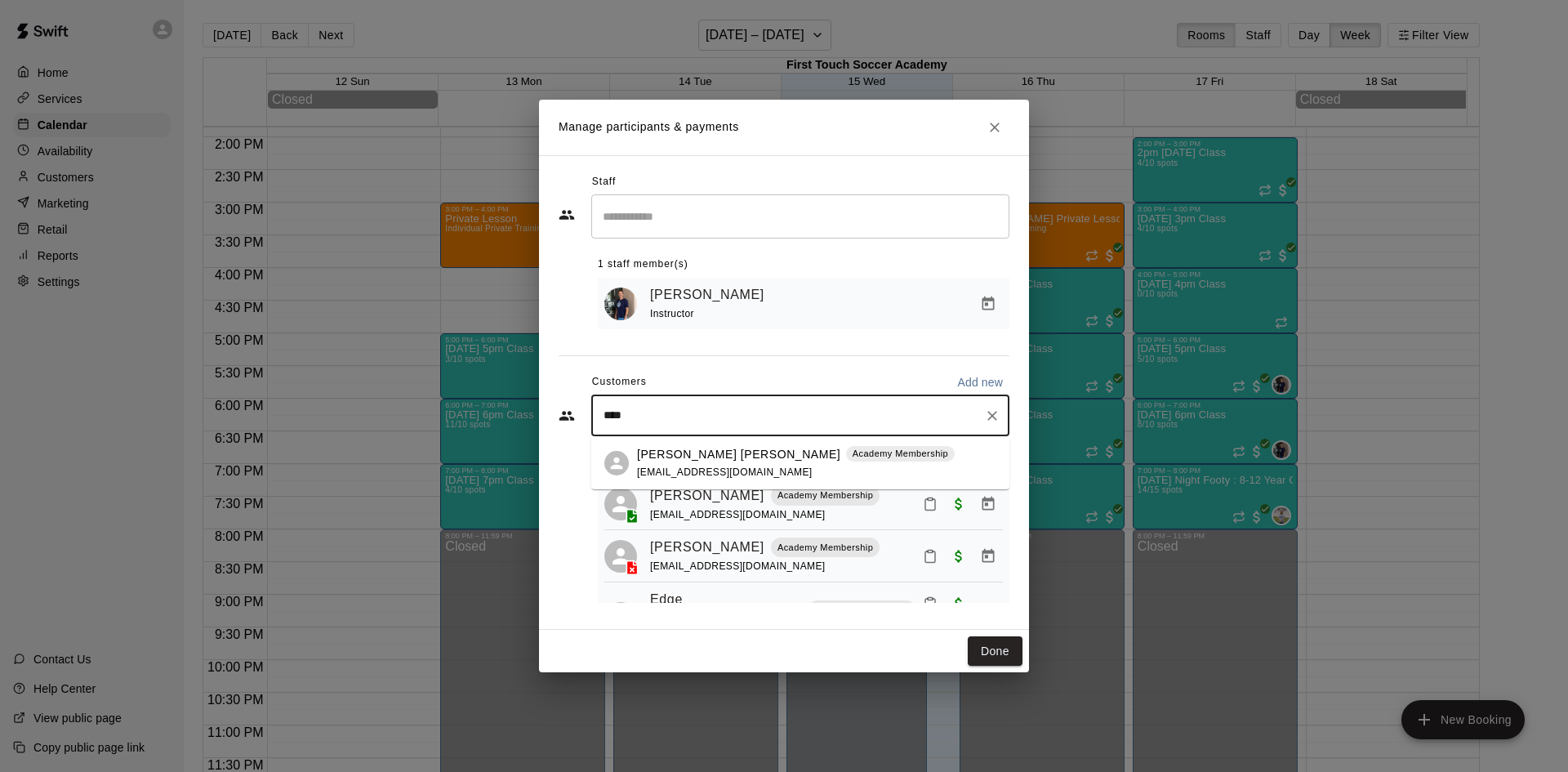
click at [707, 457] on p "[PERSON_NAME] [PERSON_NAME]" at bounding box center [738, 454] width 204 height 17
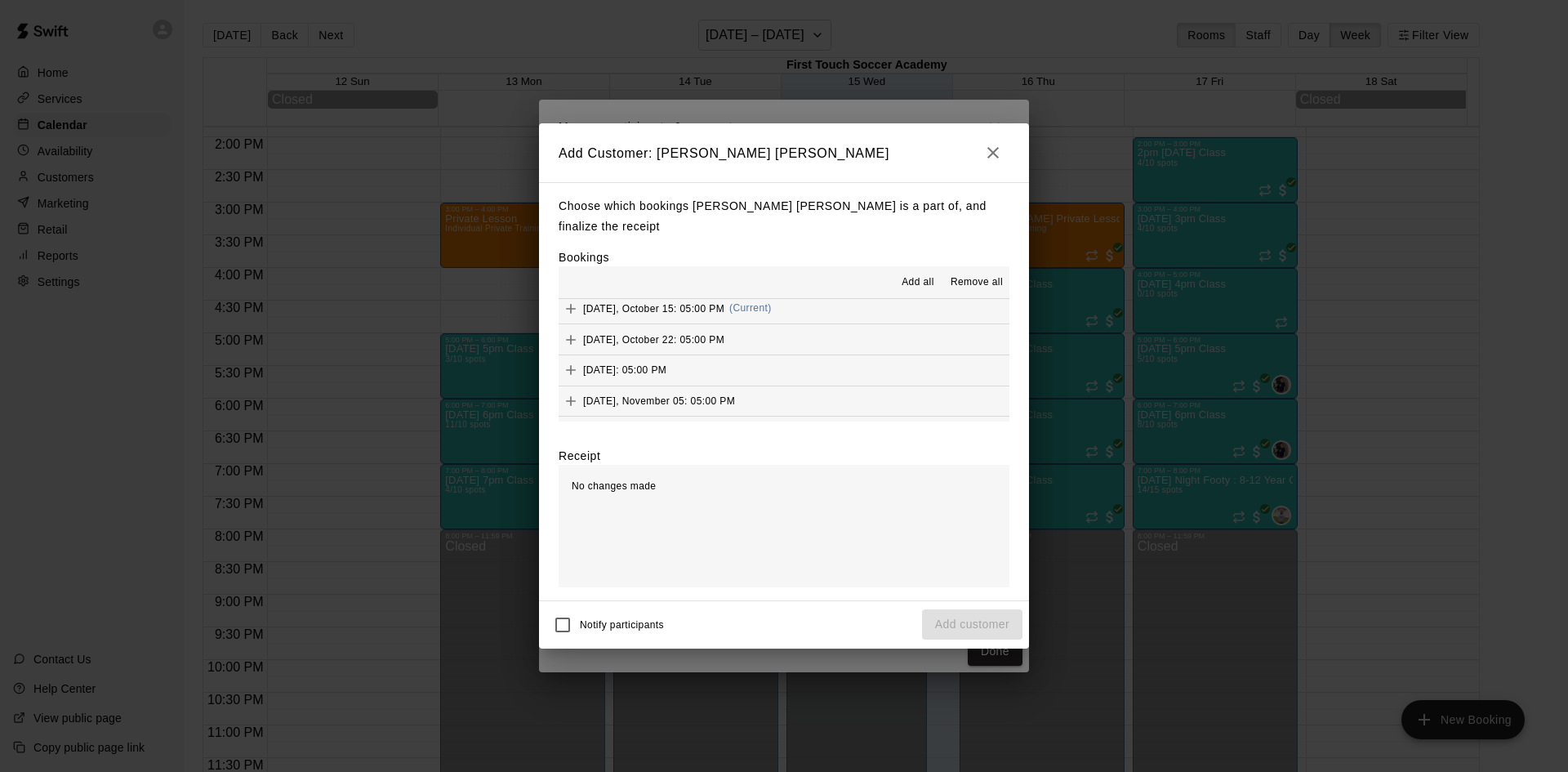
scroll to position [408, 0]
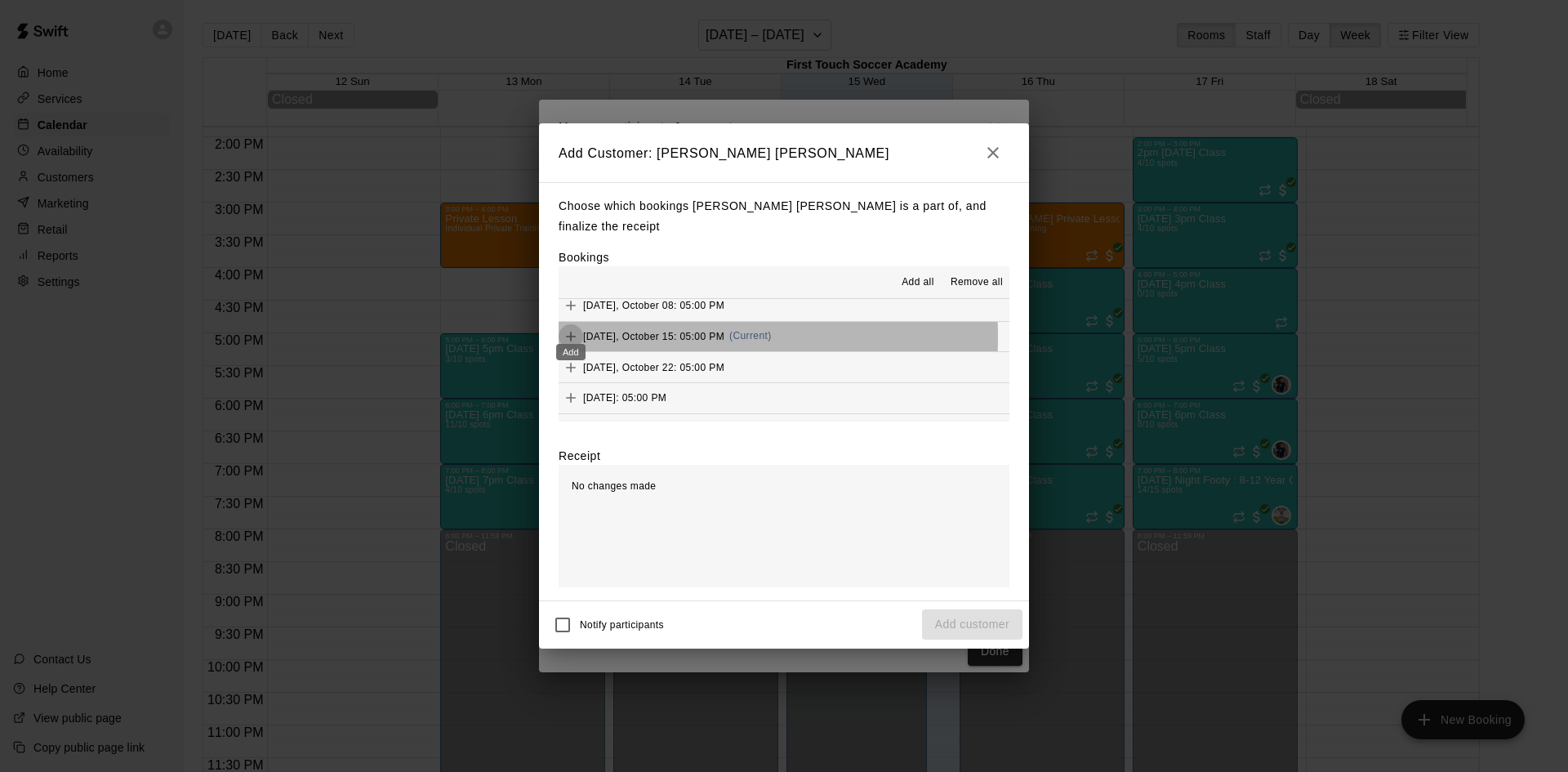
click at [579, 327] on button "Add" at bounding box center [570, 336] width 25 height 25
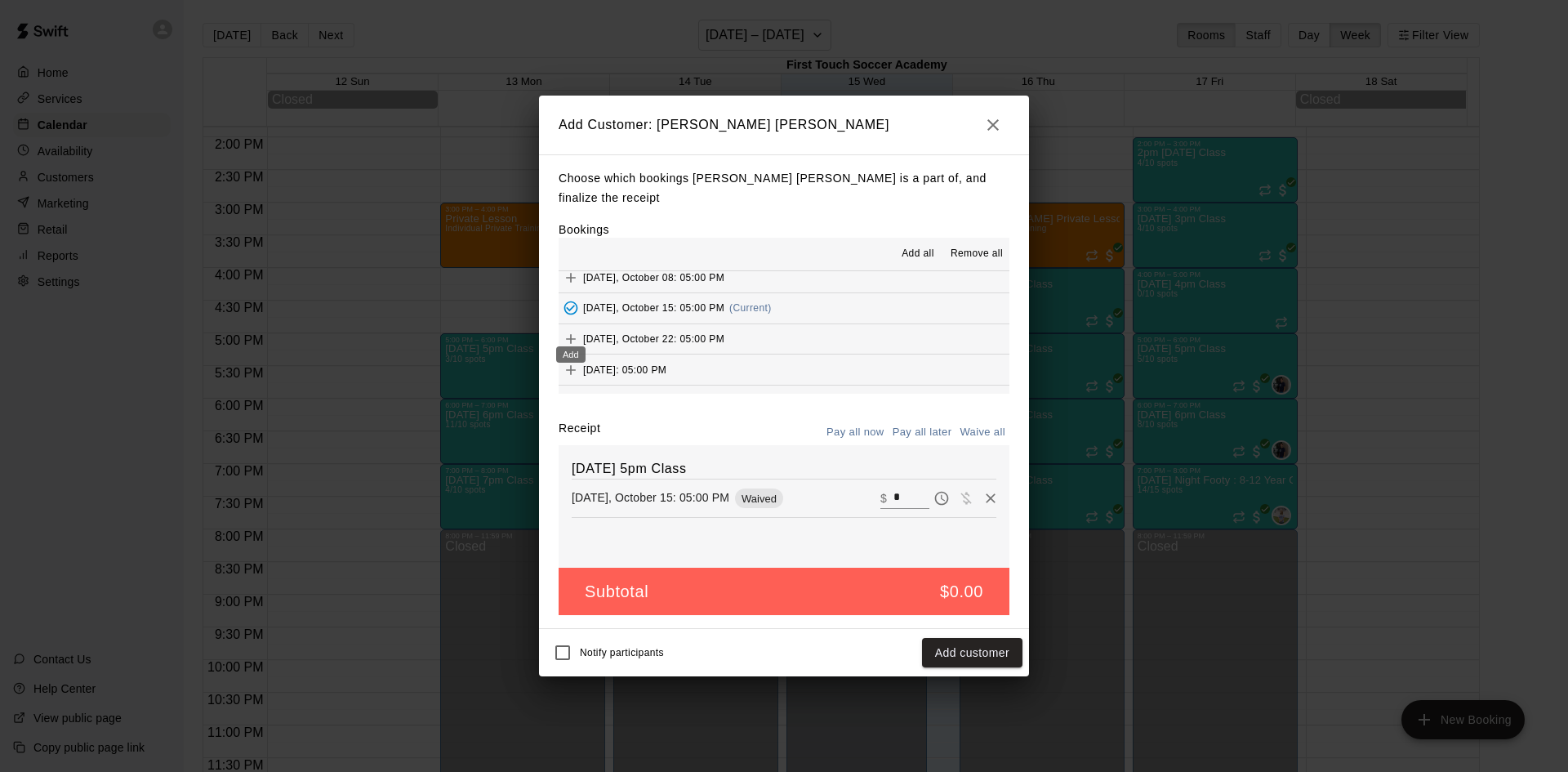
click at [568, 331] on icon "Add" at bounding box center [571, 339] width 16 height 16
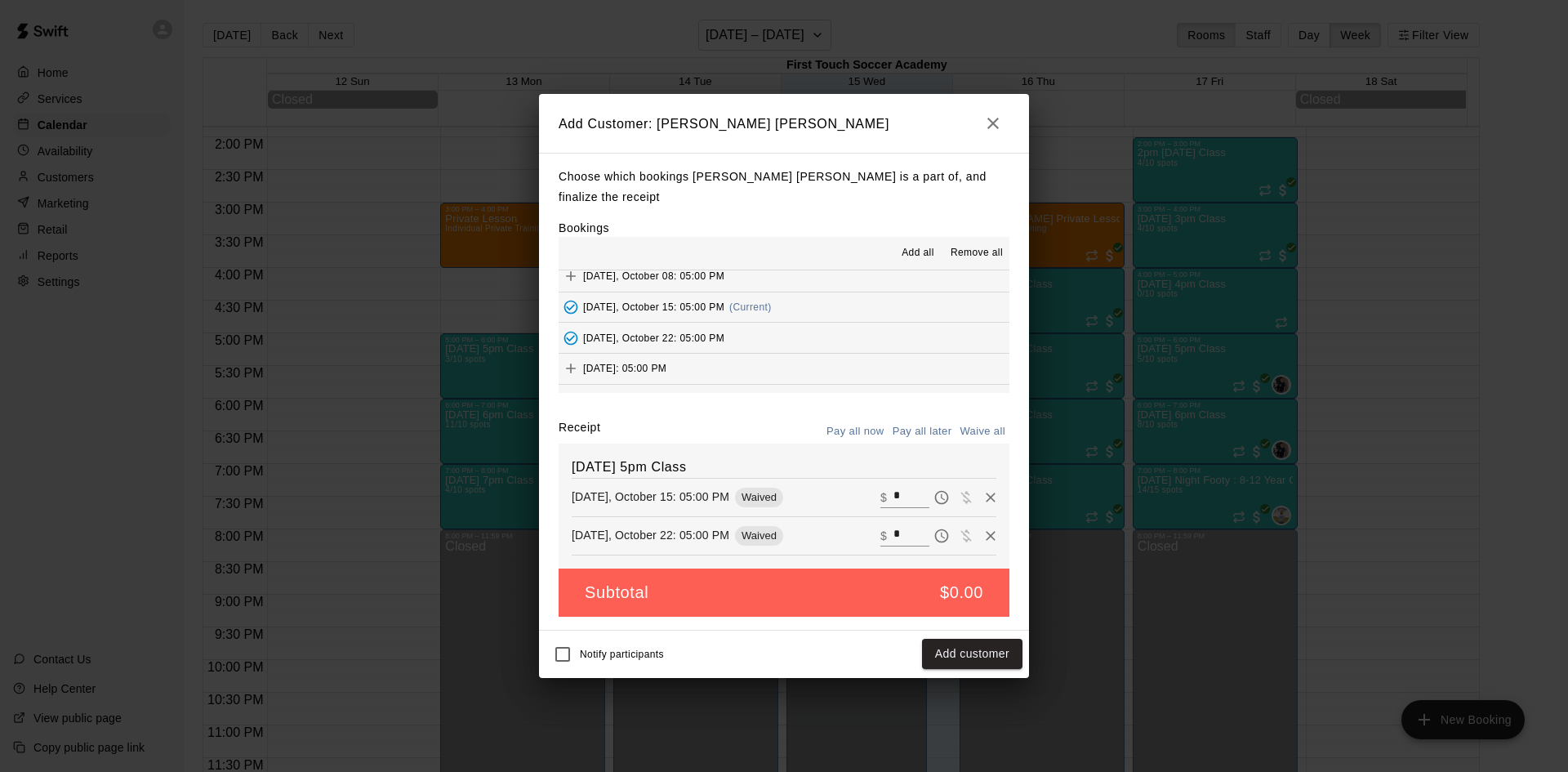
scroll to position [490, 0]
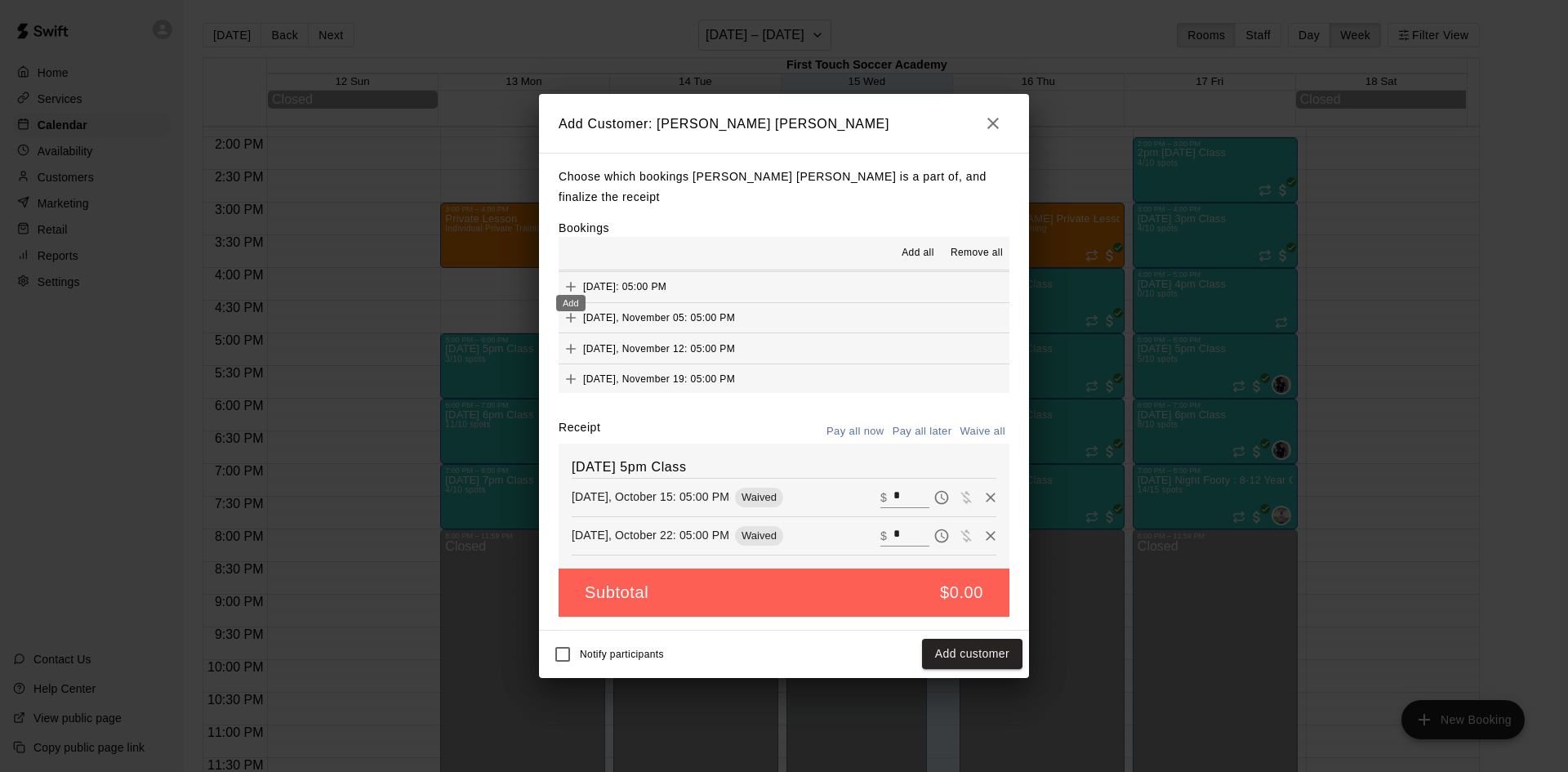
click at [569, 278] on icon "Add" at bounding box center [571, 286] width 16 height 16
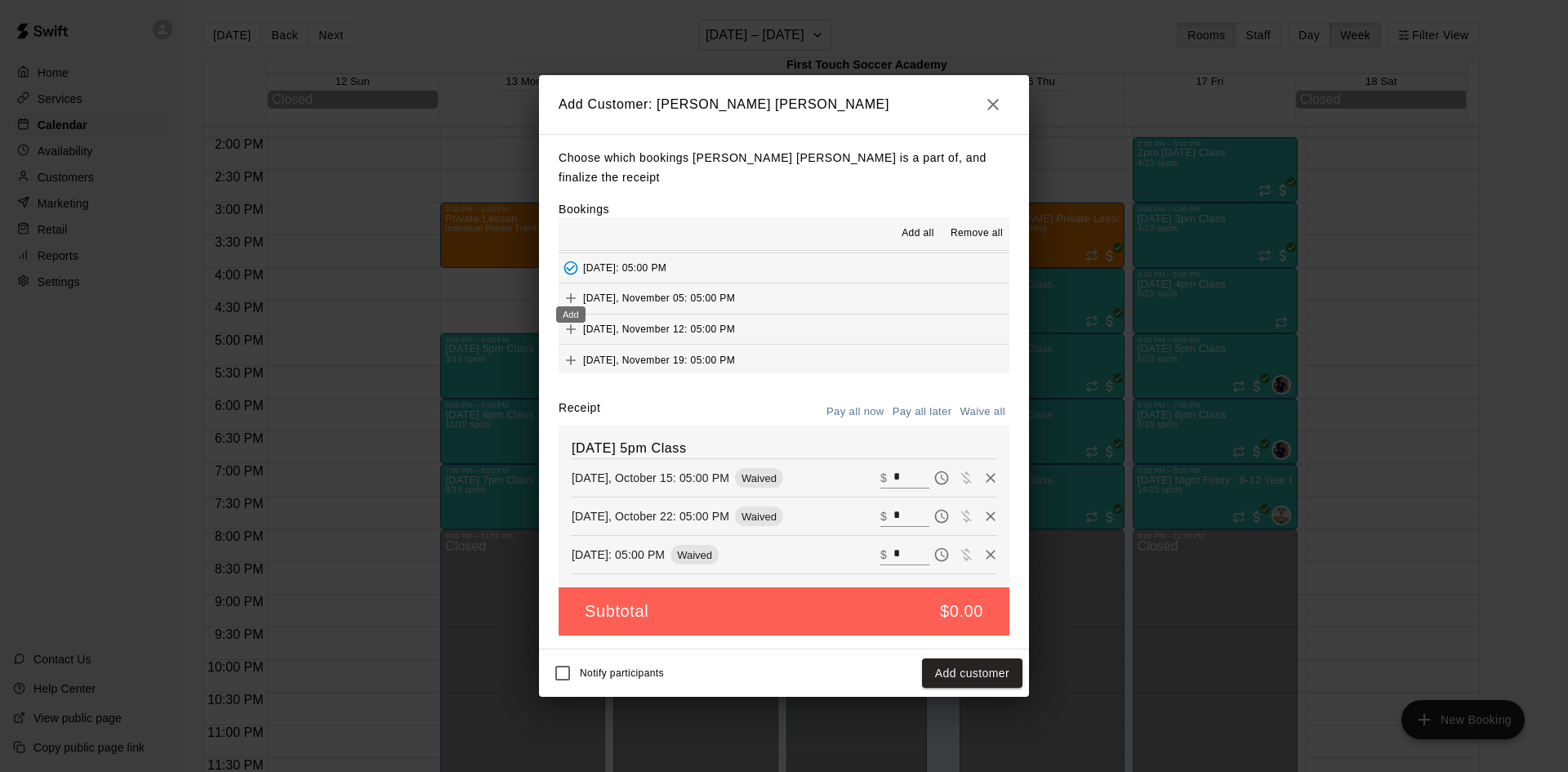
click at [568, 293] on icon "Add" at bounding box center [571, 298] width 16 height 16
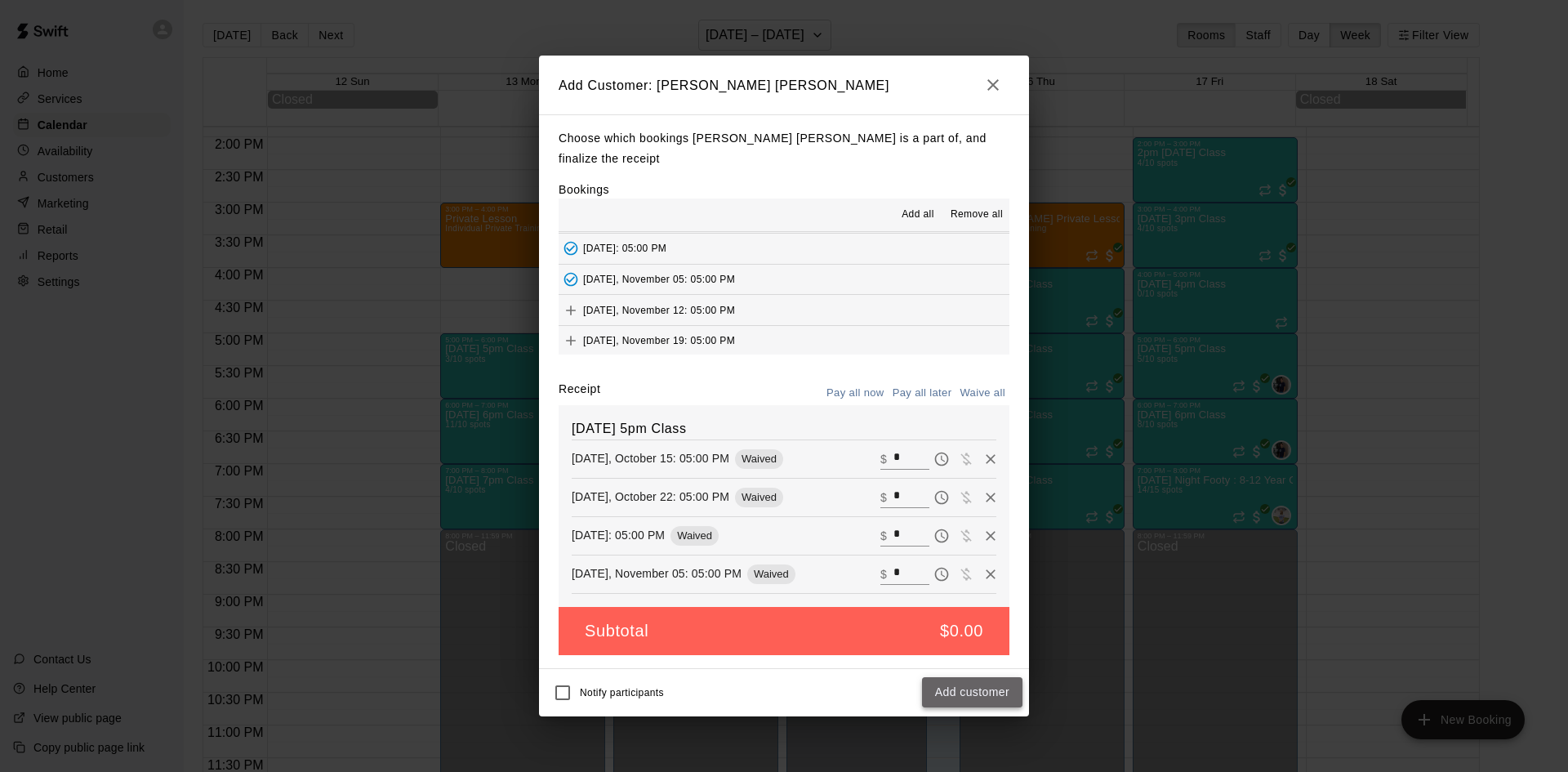
click at [979, 682] on button "Add customer" at bounding box center [971, 693] width 100 height 30
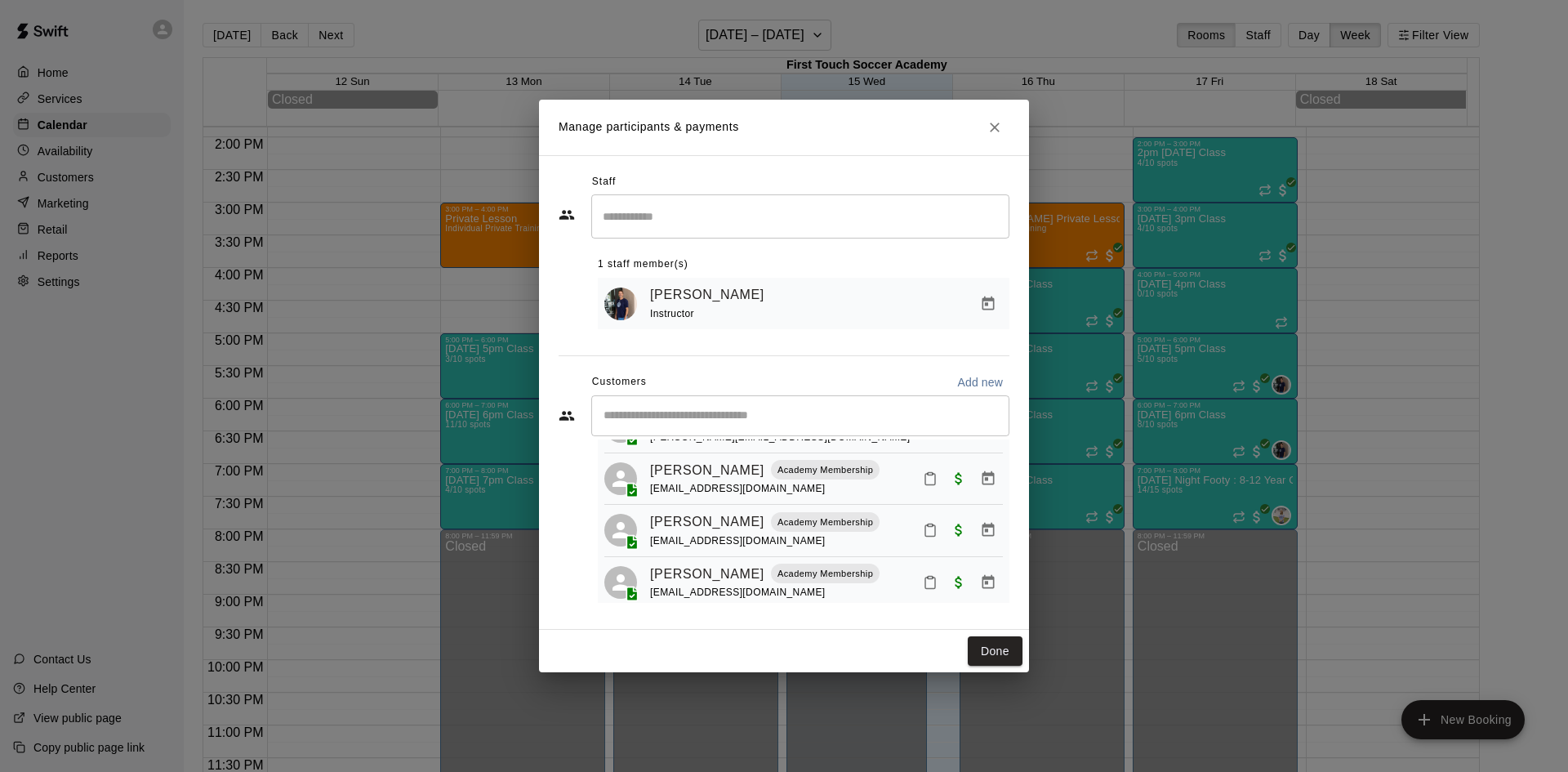
scroll to position [372, 0]
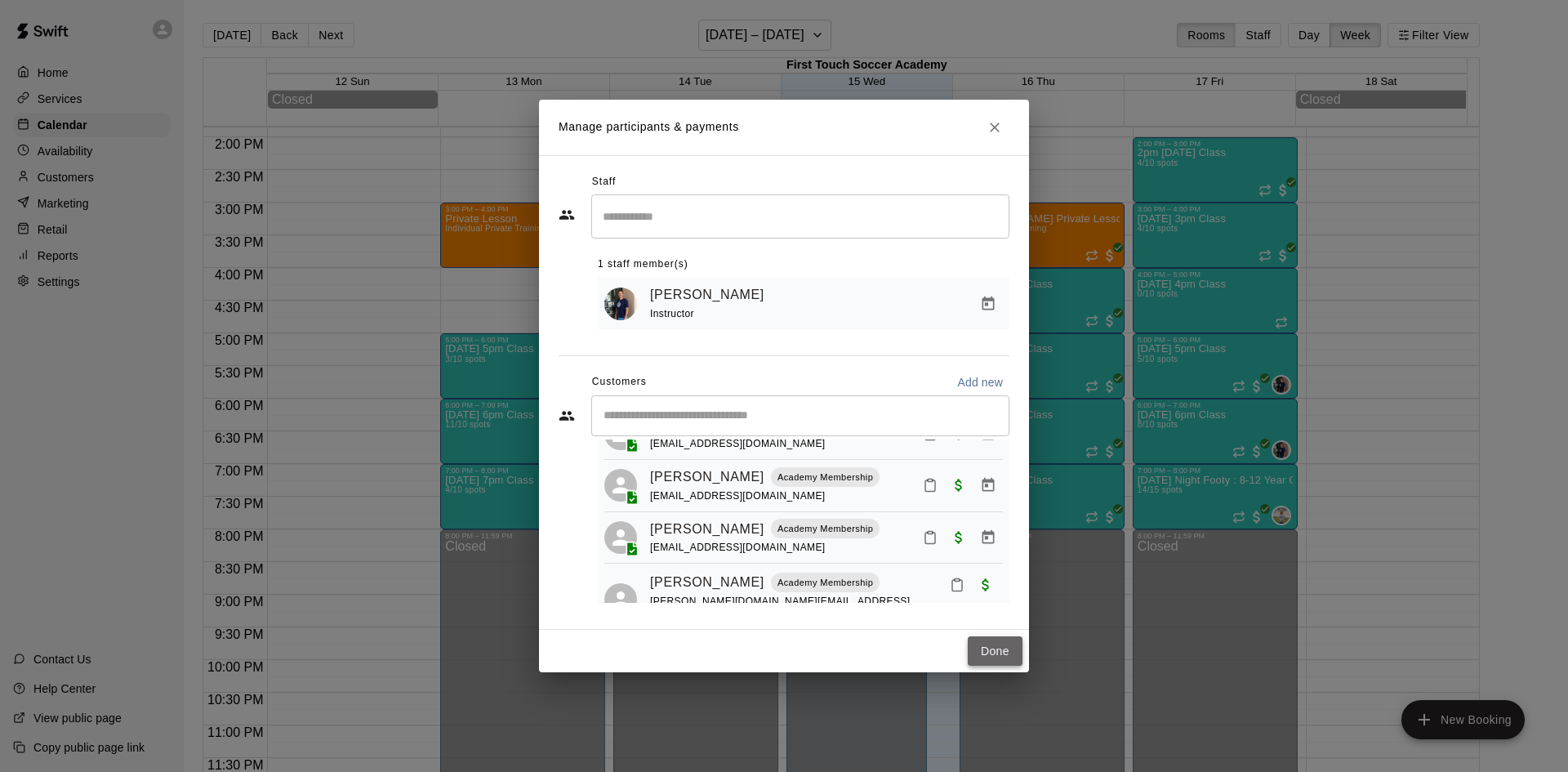
drag, startPoint x: 1009, startPoint y: 651, endPoint x: 996, endPoint y: 655, distance: 13.6
click at [1009, 651] on button "Done" at bounding box center [994, 652] width 55 height 30
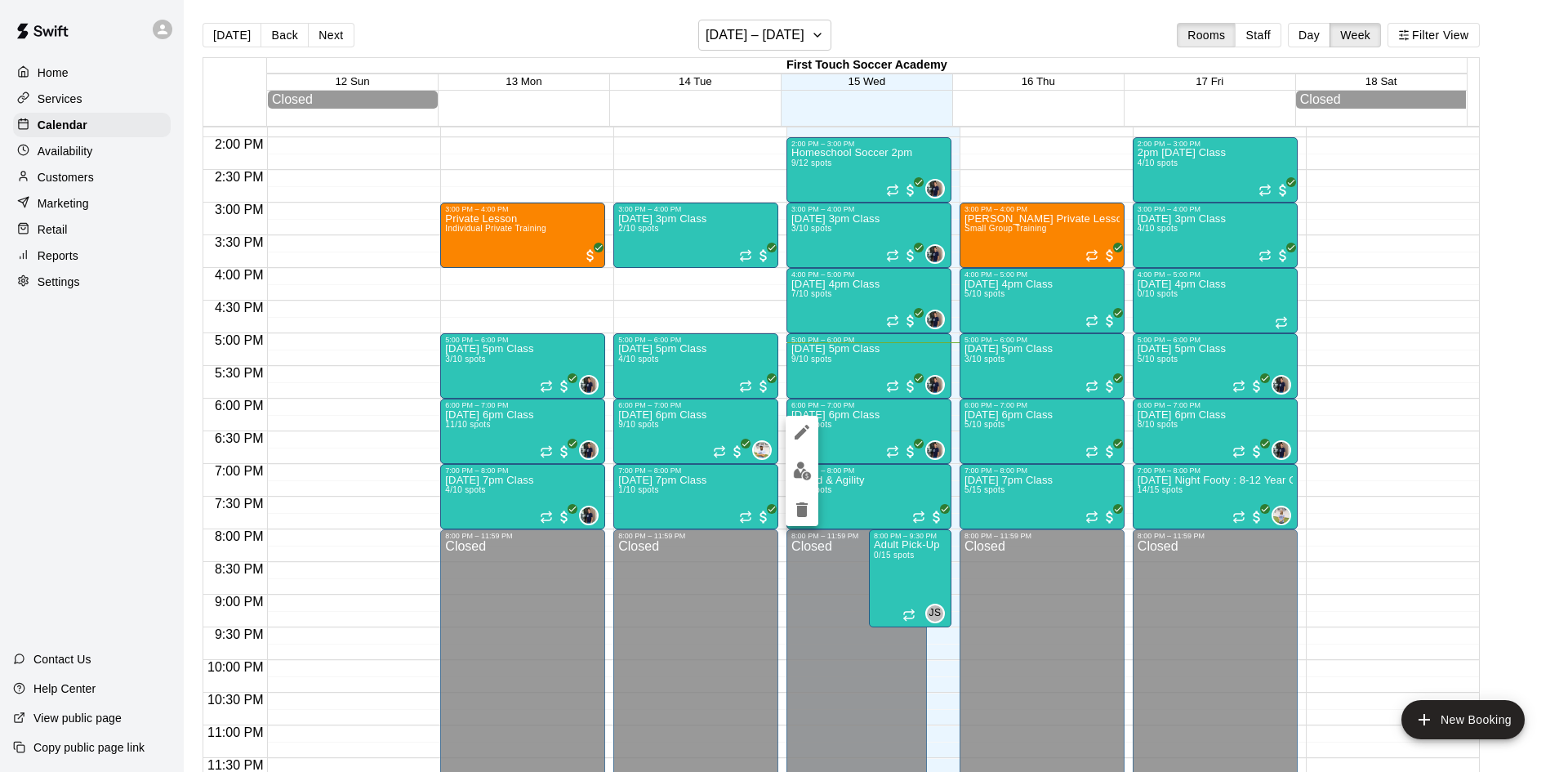
click at [802, 469] on img "edit" at bounding box center [801, 471] width 19 height 19
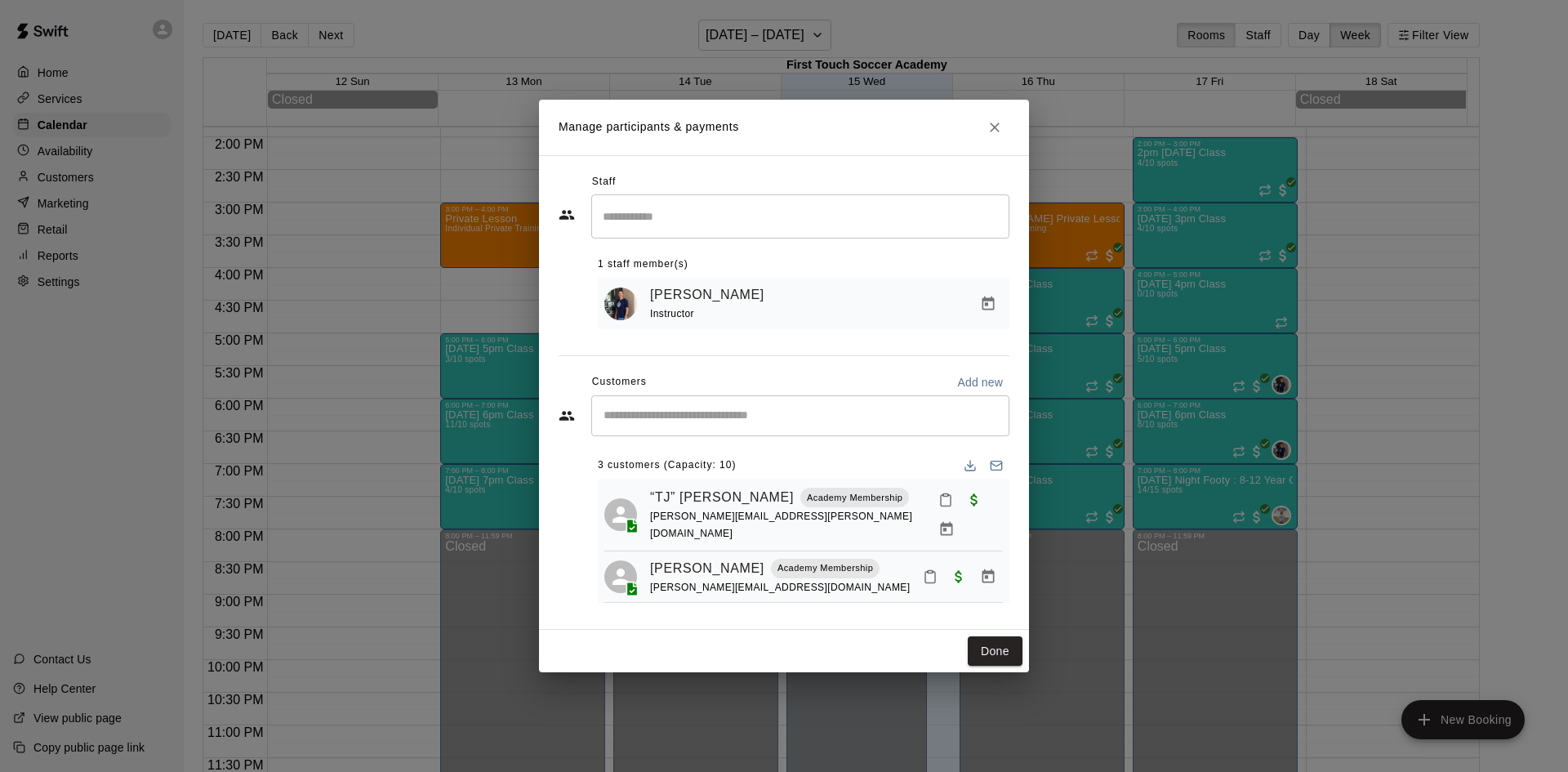
click at [770, 424] on input "Start typing to search customers..." at bounding box center [800, 415] width 403 height 16
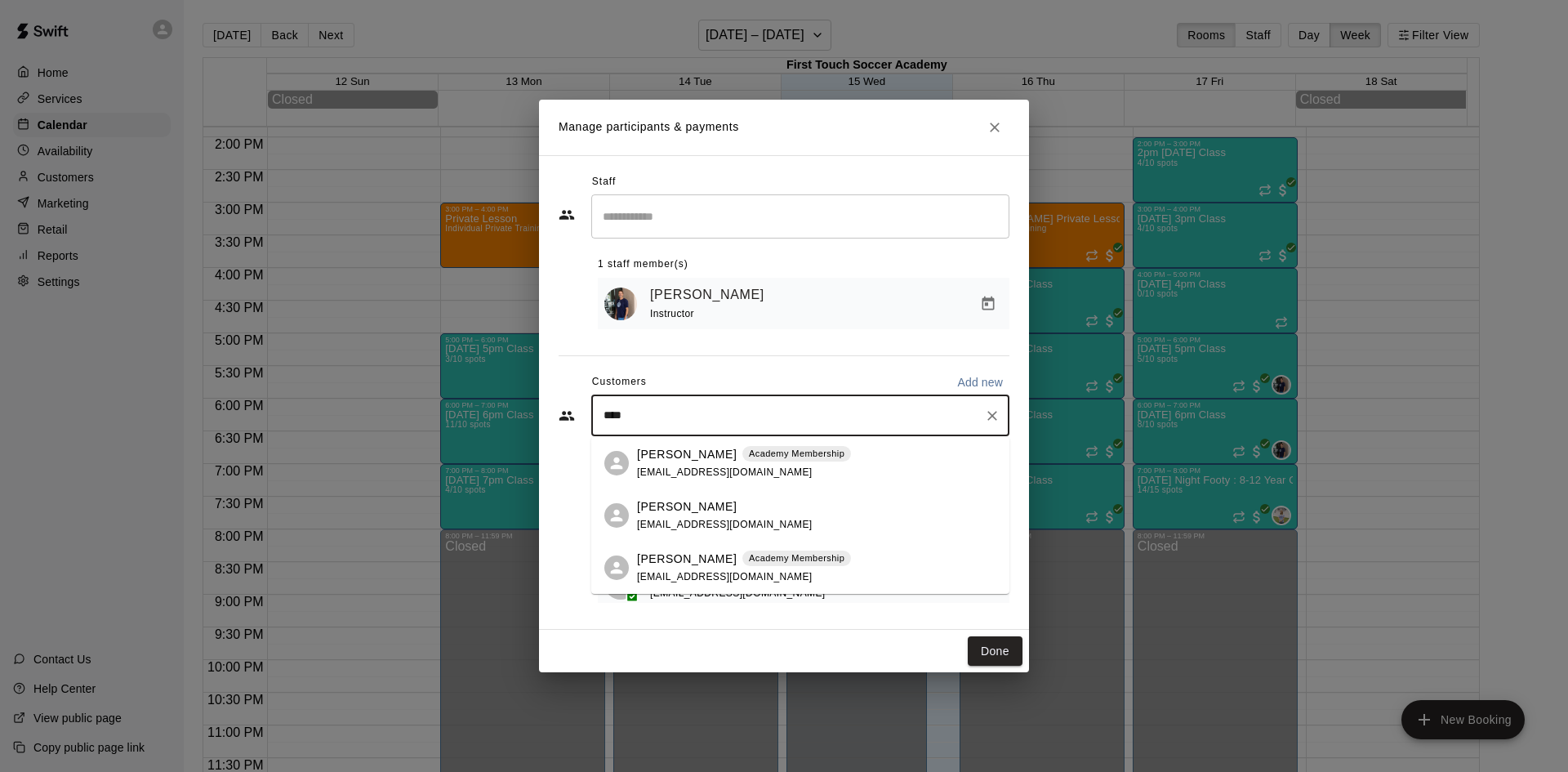
type input "*****"
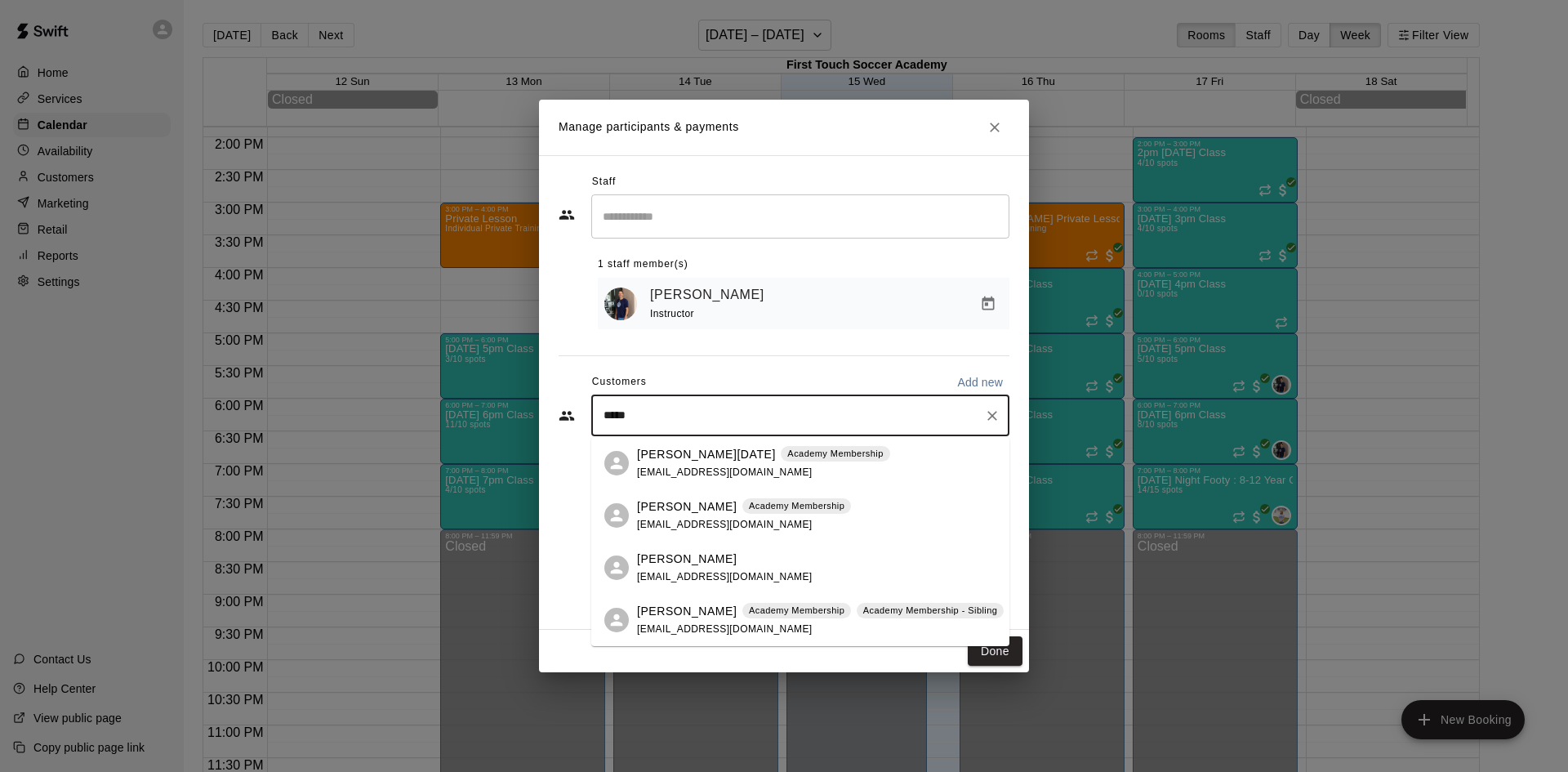
click at [715, 476] on span "[EMAIL_ADDRESS][DOMAIN_NAME]" at bounding box center [724, 473] width 176 height 12
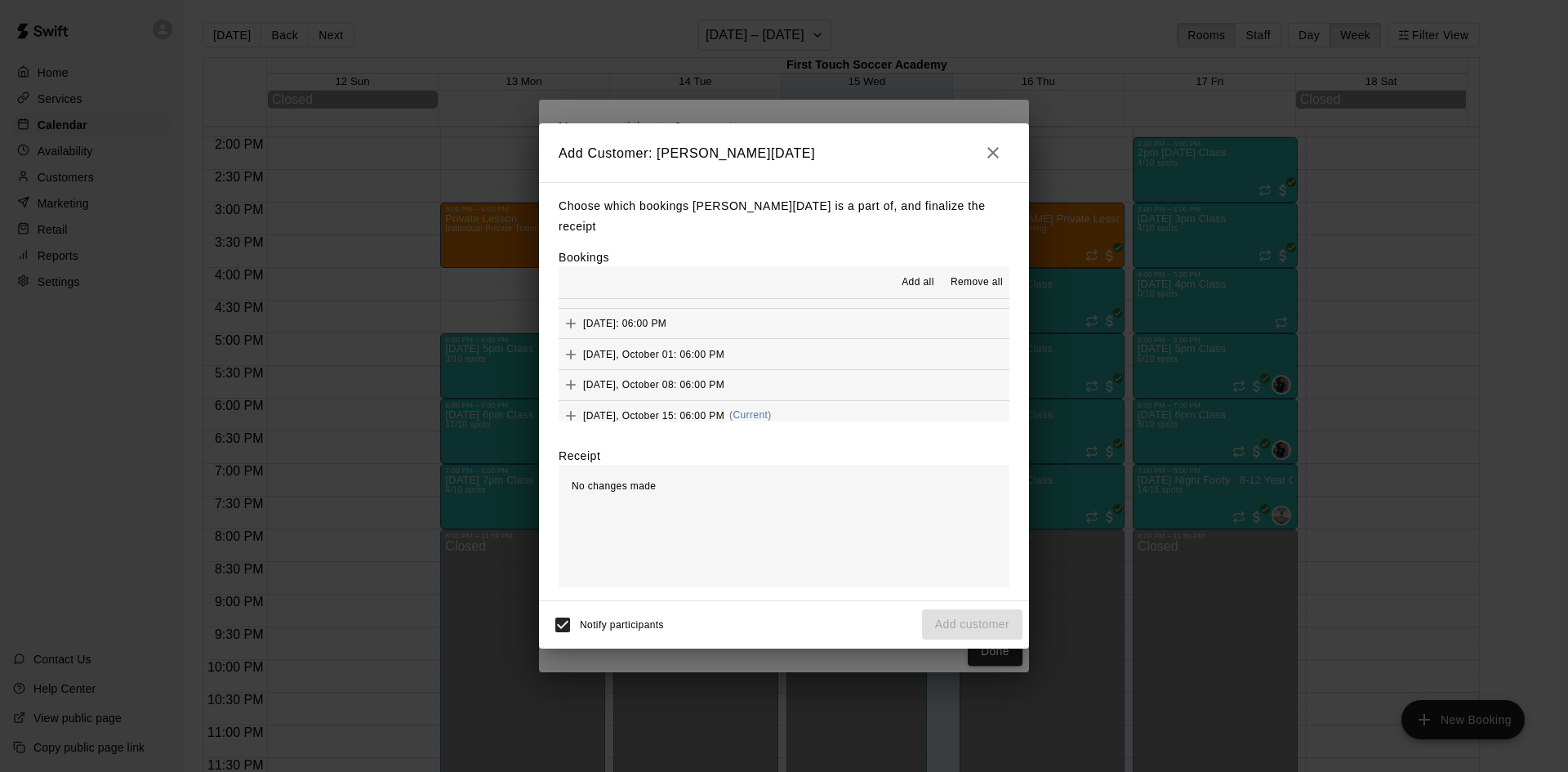
scroll to position [408, 0]
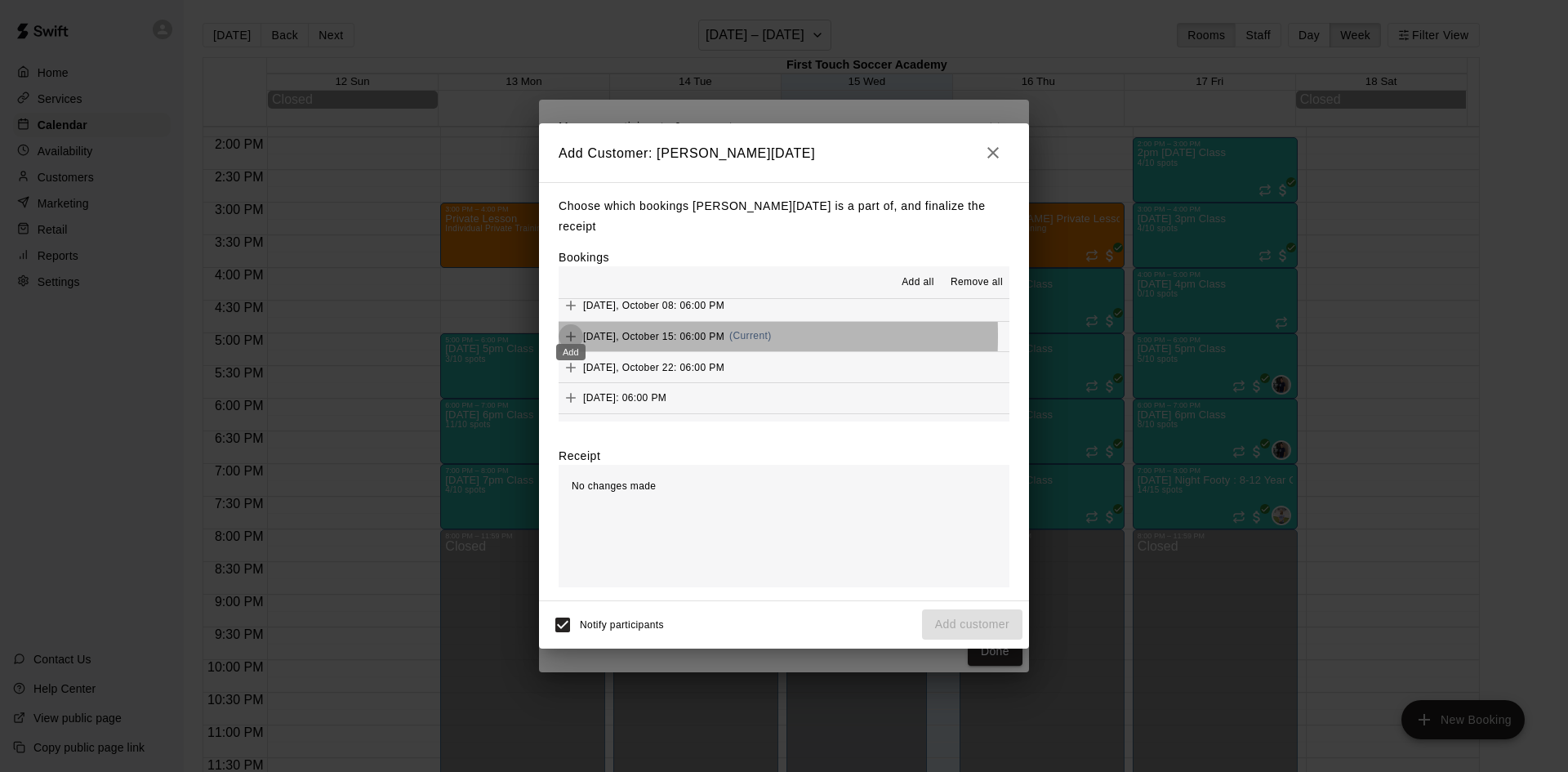
click at [568, 329] on icon "Add" at bounding box center [571, 337] width 16 height 16
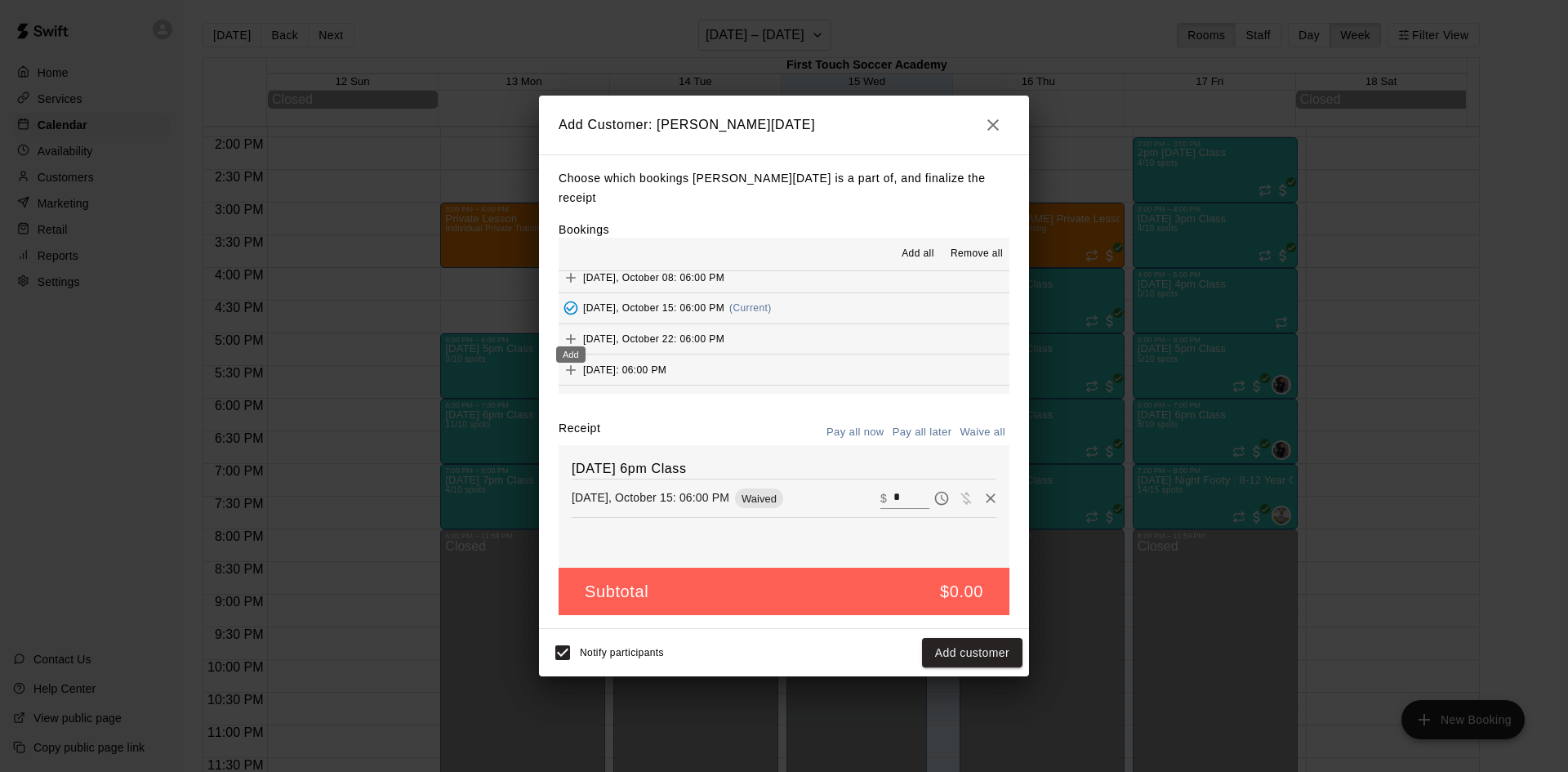
click at [571, 334] on icon "Add" at bounding box center [571, 339] width 10 height 10
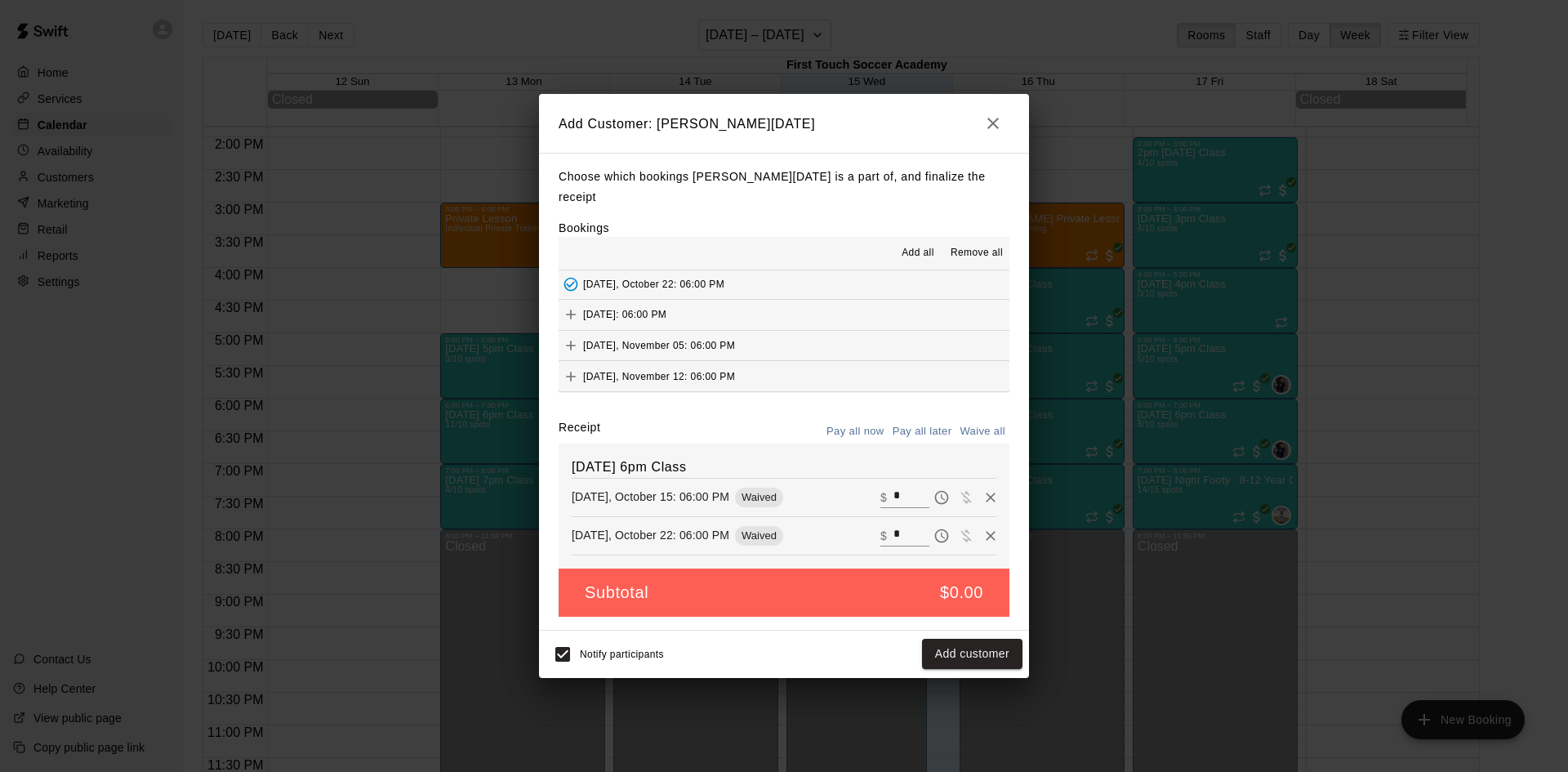
scroll to position [490, 0]
click at [575, 278] on icon "Add" at bounding box center [571, 286] width 16 height 16
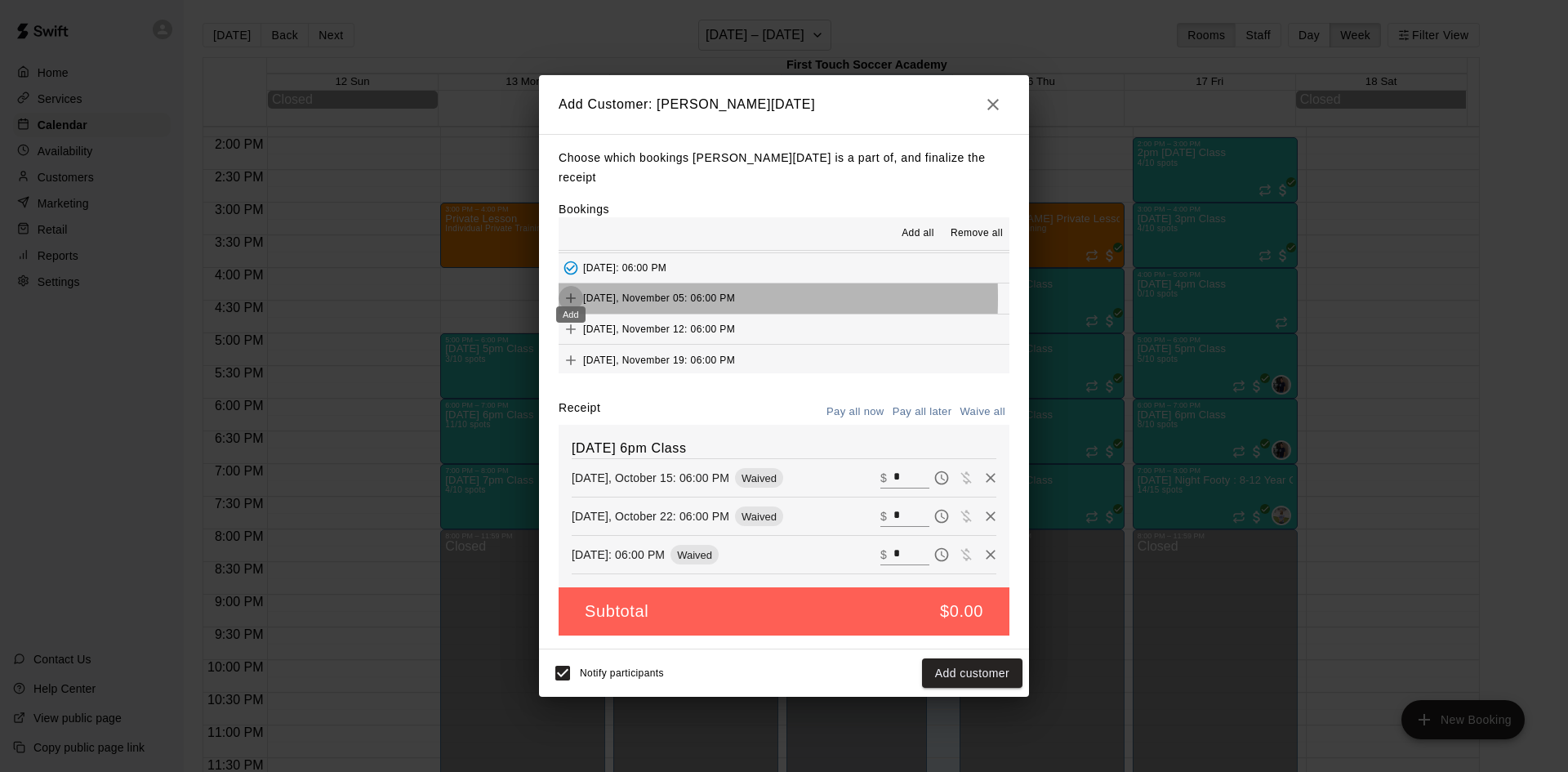
click at [576, 290] on icon "Add" at bounding box center [571, 298] width 16 height 16
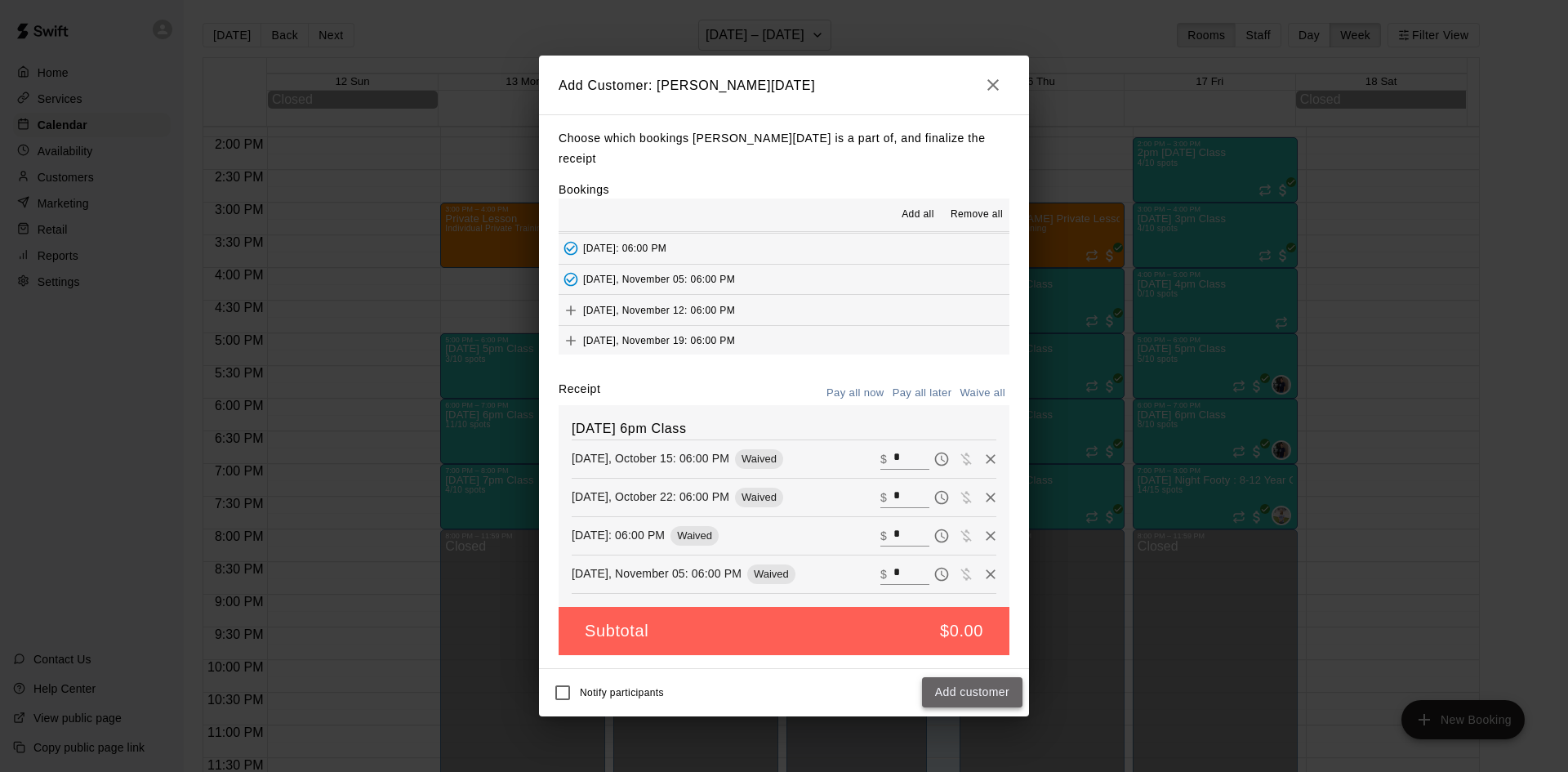
click at [972, 678] on button "Add customer" at bounding box center [971, 693] width 100 height 30
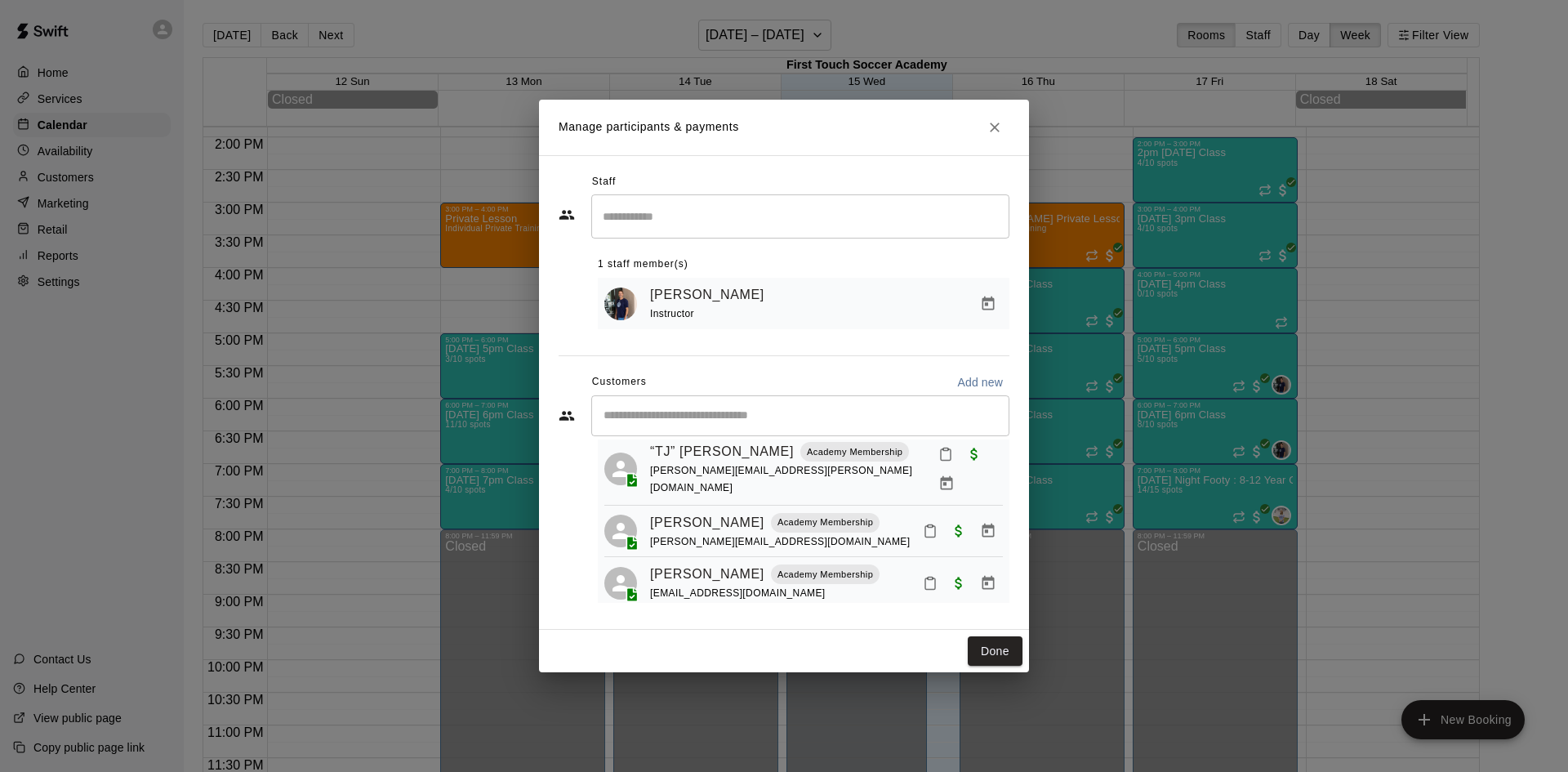
click at [773, 412] on input "Start typing to search customers..." at bounding box center [800, 415] width 403 height 16
type input "****"
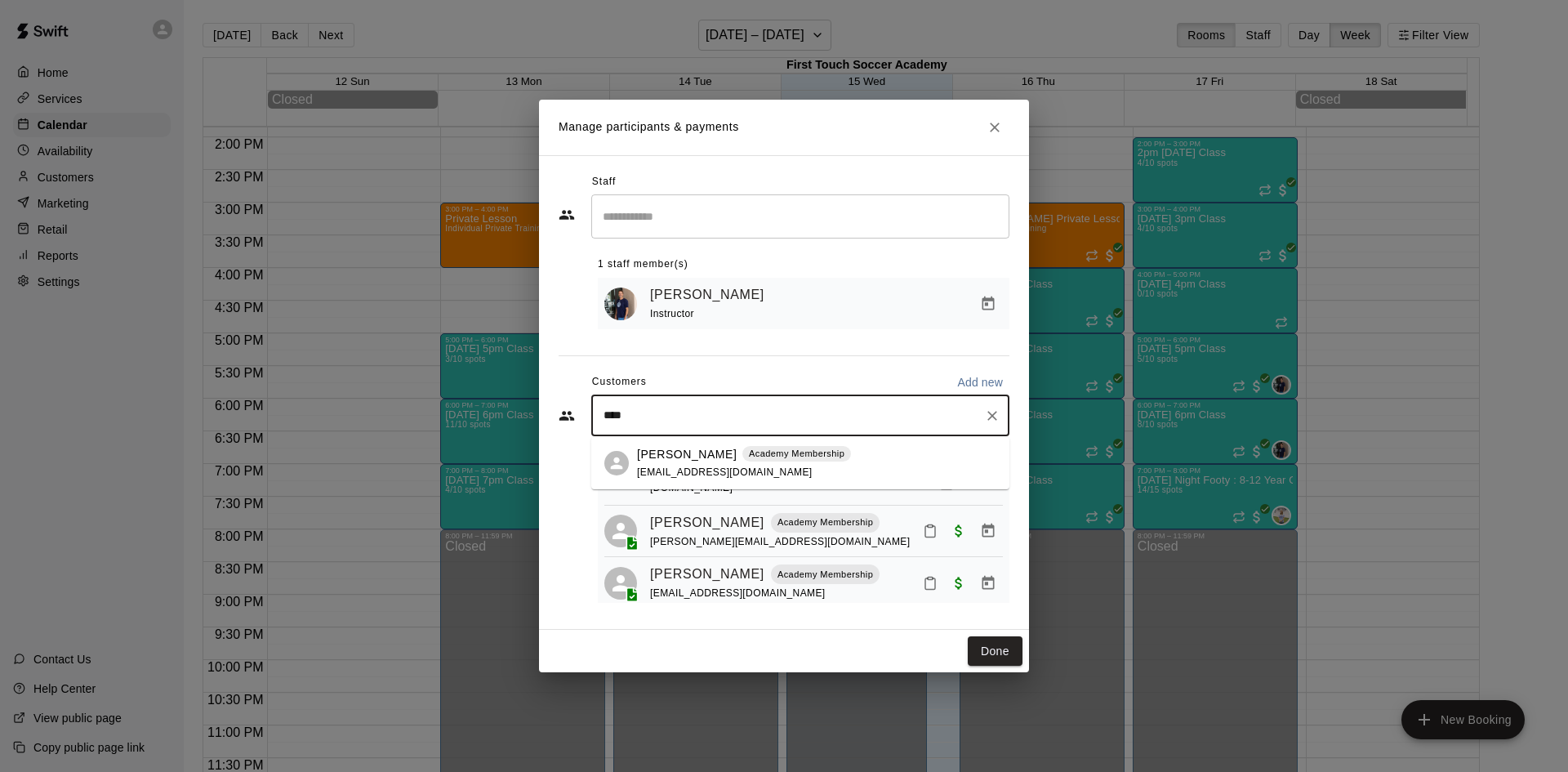
click at [686, 464] on div "[PERSON_NAME] Academy Membership [EMAIL_ADDRESS][DOMAIN_NAME]" at bounding box center [743, 463] width 214 height 35
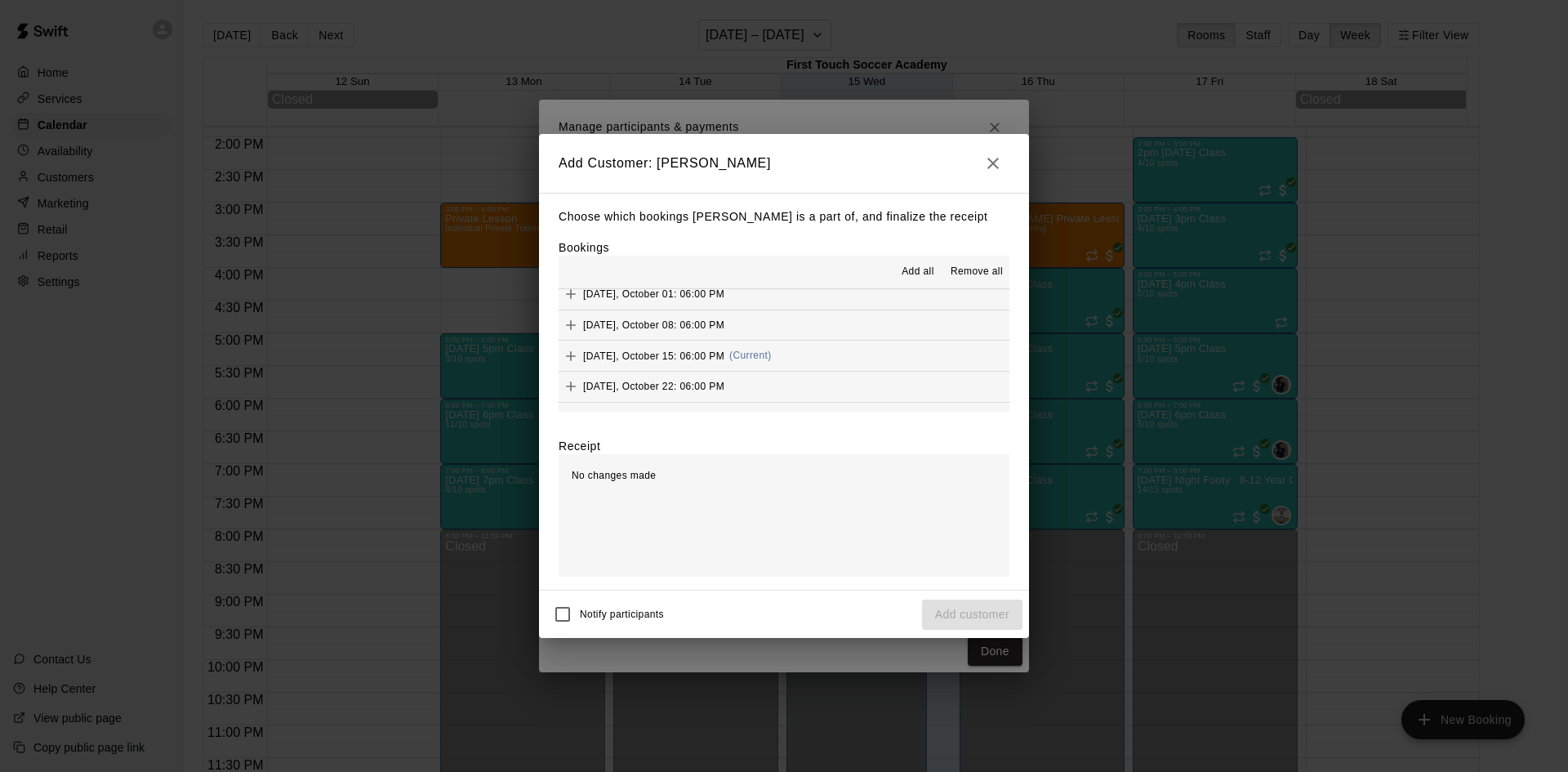
scroll to position [408, 0]
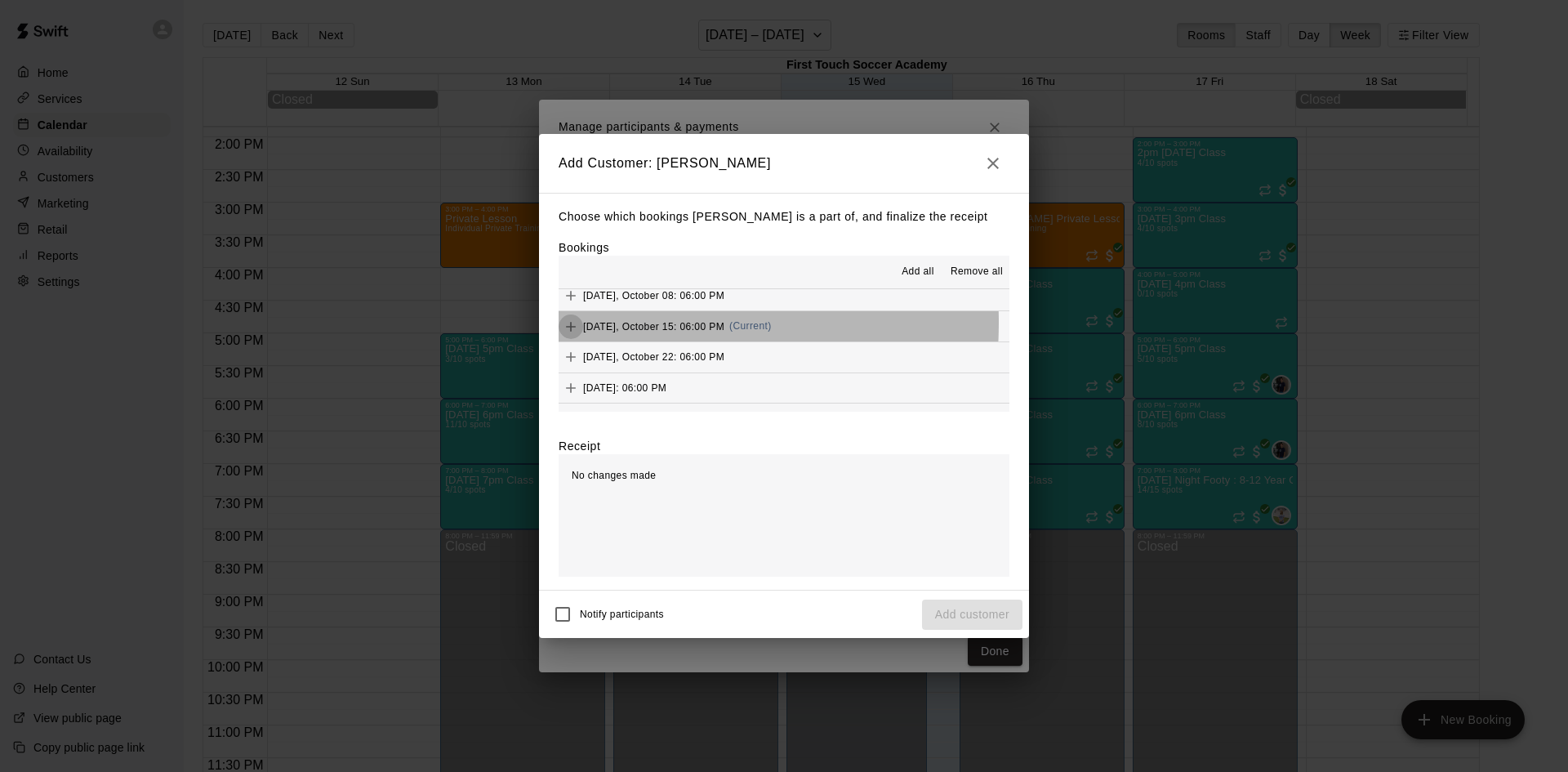
click at [570, 323] on icon "Add" at bounding box center [571, 327] width 16 height 16
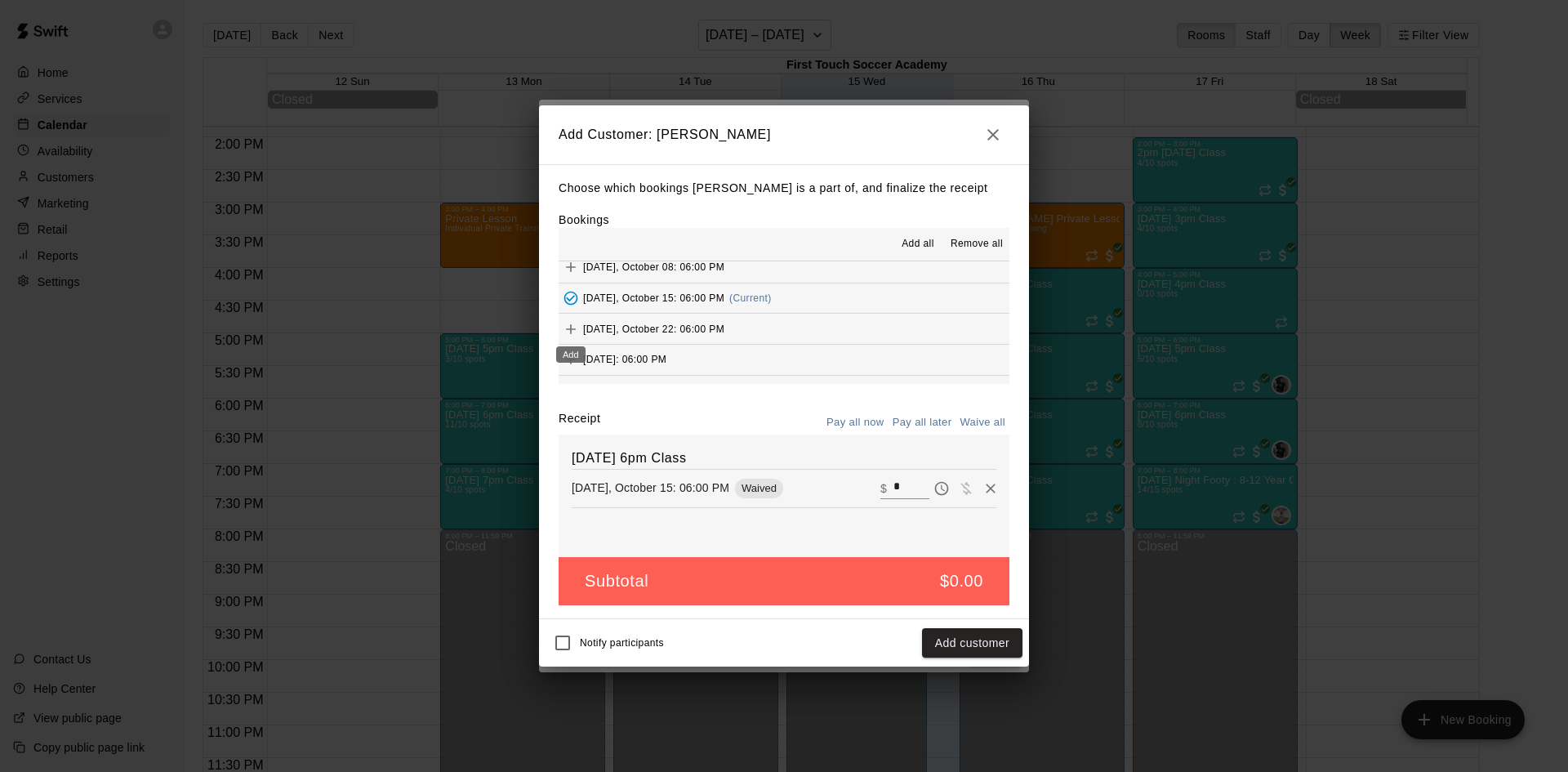
click at [573, 329] on icon "Add" at bounding box center [571, 329] width 16 height 16
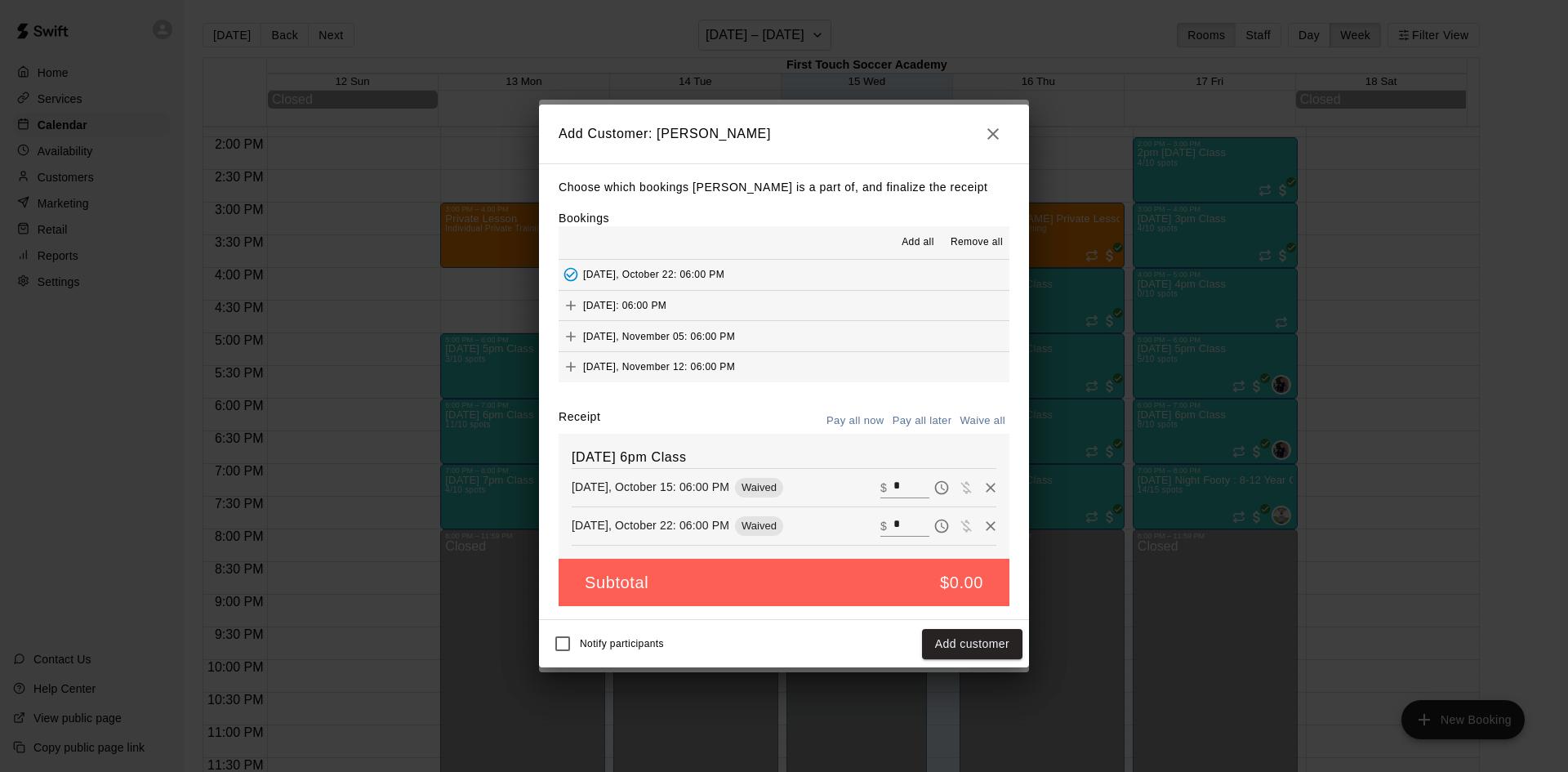
scroll to position [490, 0]
click at [575, 275] on icon "Add" at bounding box center [571, 277] width 16 height 16
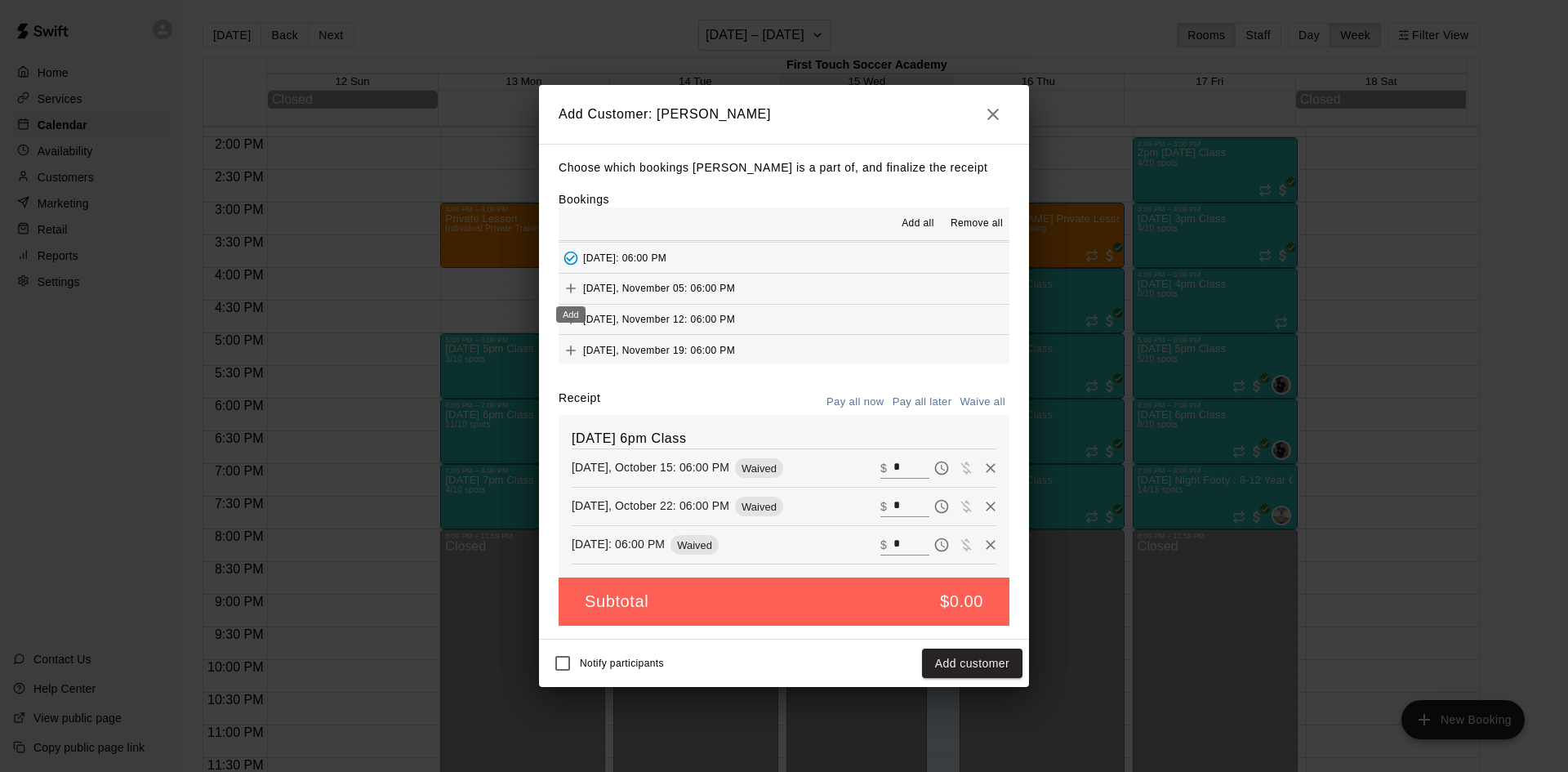
click at [570, 288] on icon "Add" at bounding box center [571, 288] width 16 height 16
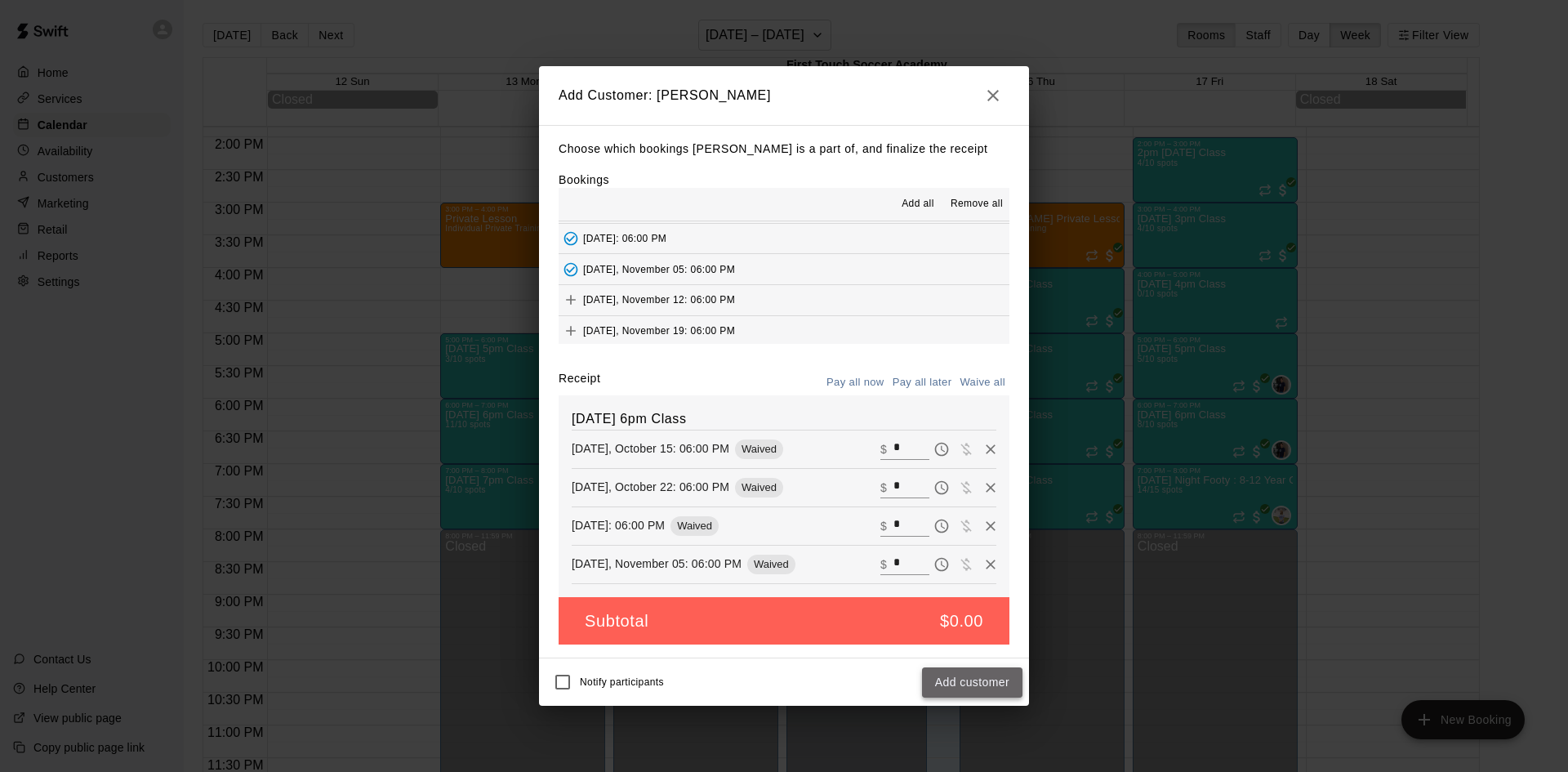
click at [968, 692] on button "Add customer" at bounding box center [971, 683] width 100 height 30
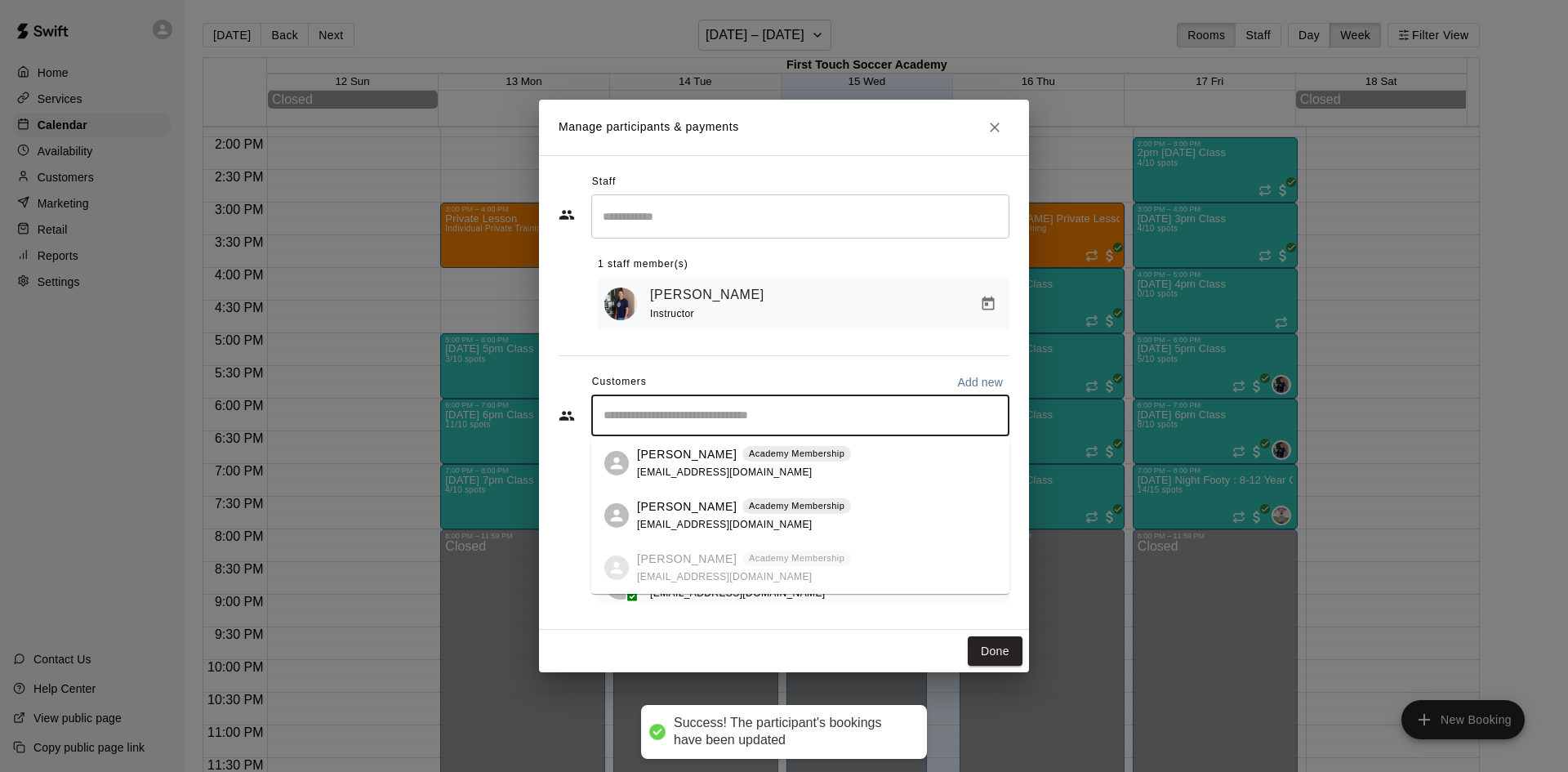
click at [749, 414] on input "Start typing to search customers..." at bounding box center [800, 415] width 403 height 16
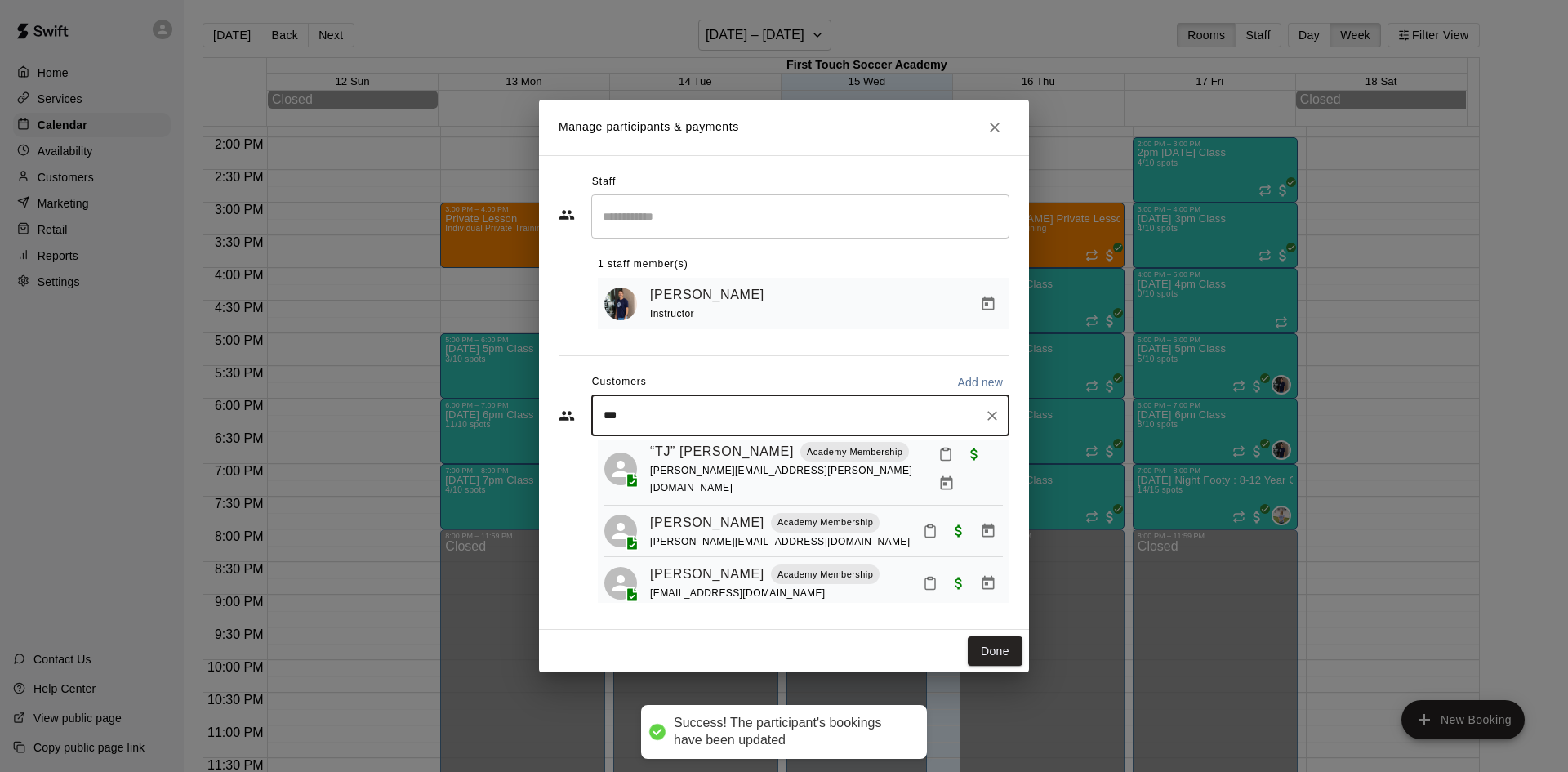
type input "****"
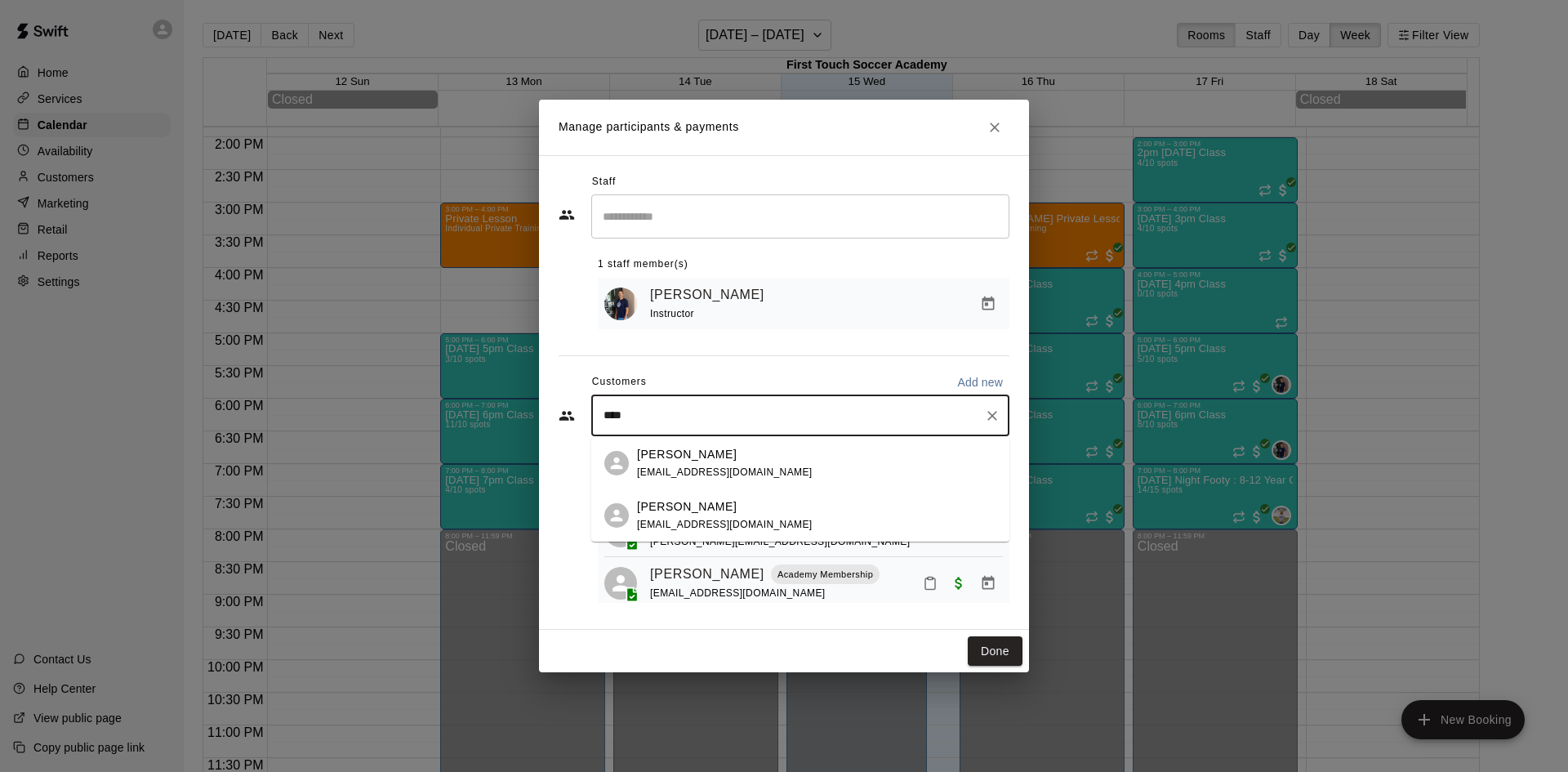
click at [644, 458] on p "[PERSON_NAME]" at bounding box center [686, 454] width 99 height 17
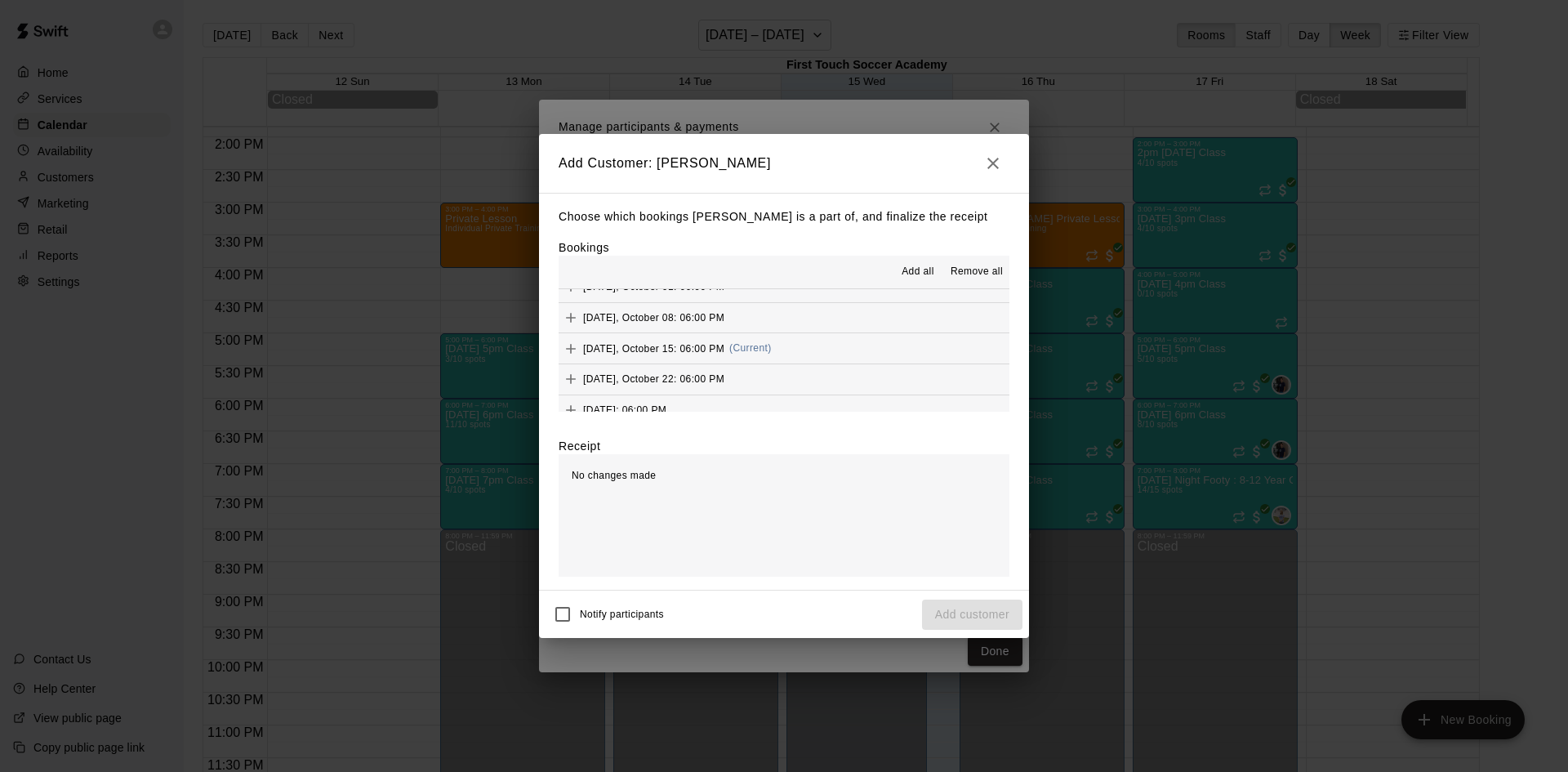
scroll to position [408, 0]
click at [568, 327] on icon "Add" at bounding box center [571, 327] width 10 height 10
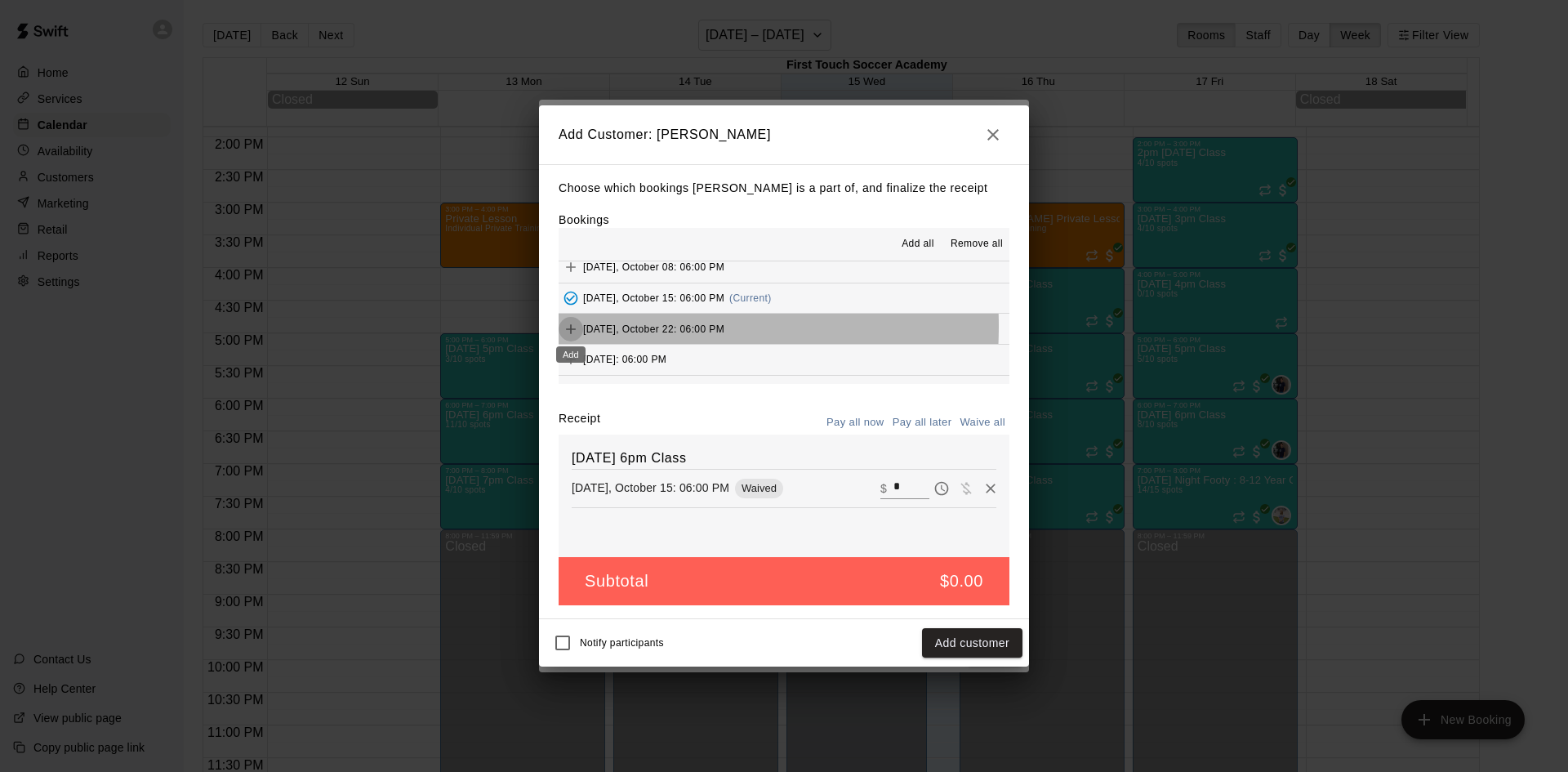
click at [568, 327] on icon "Add" at bounding box center [571, 329] width 16 height 16
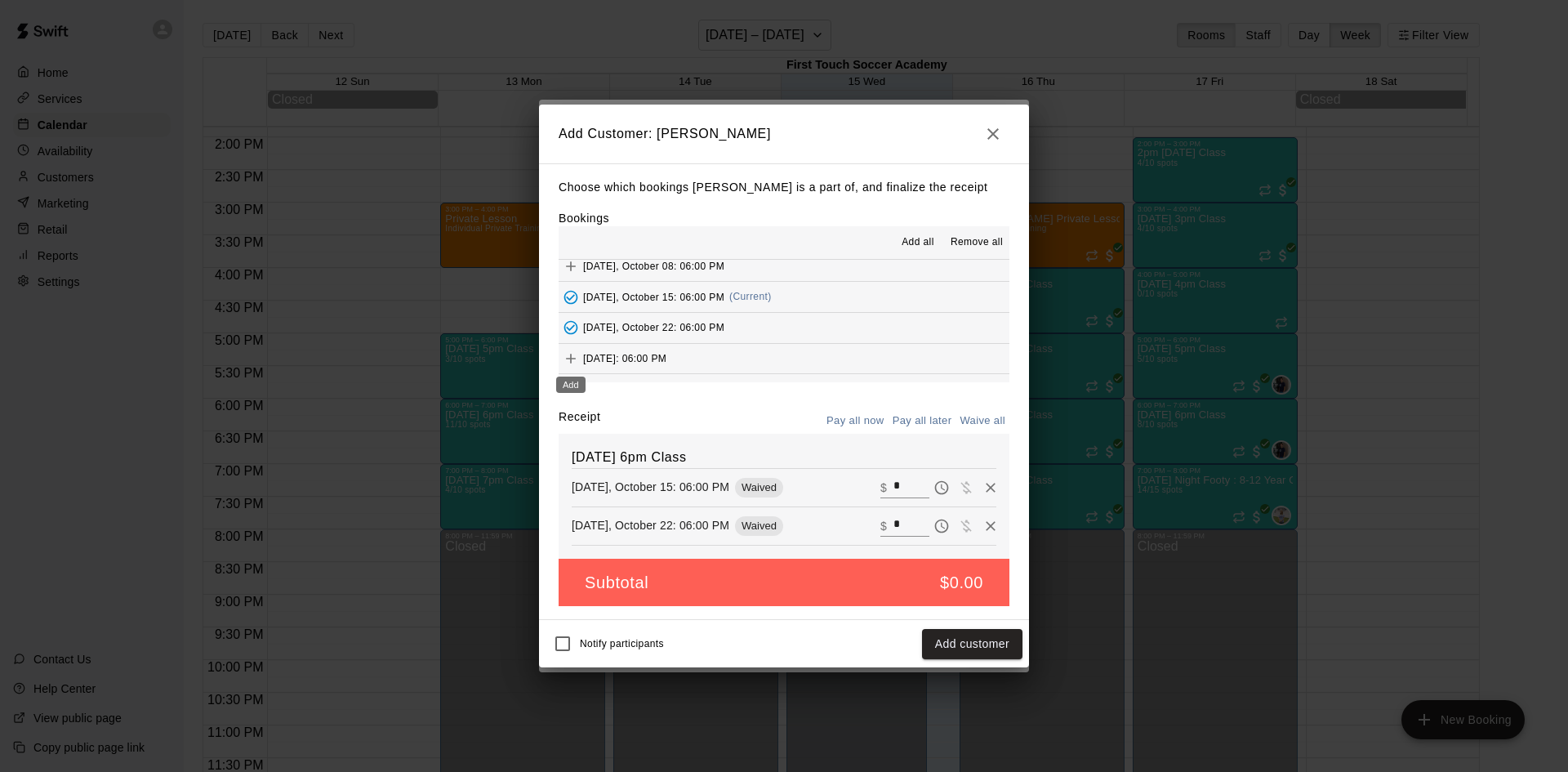
click at [567, 357] on icon "Add" at bounding box center [571, 359] width 16 height 16
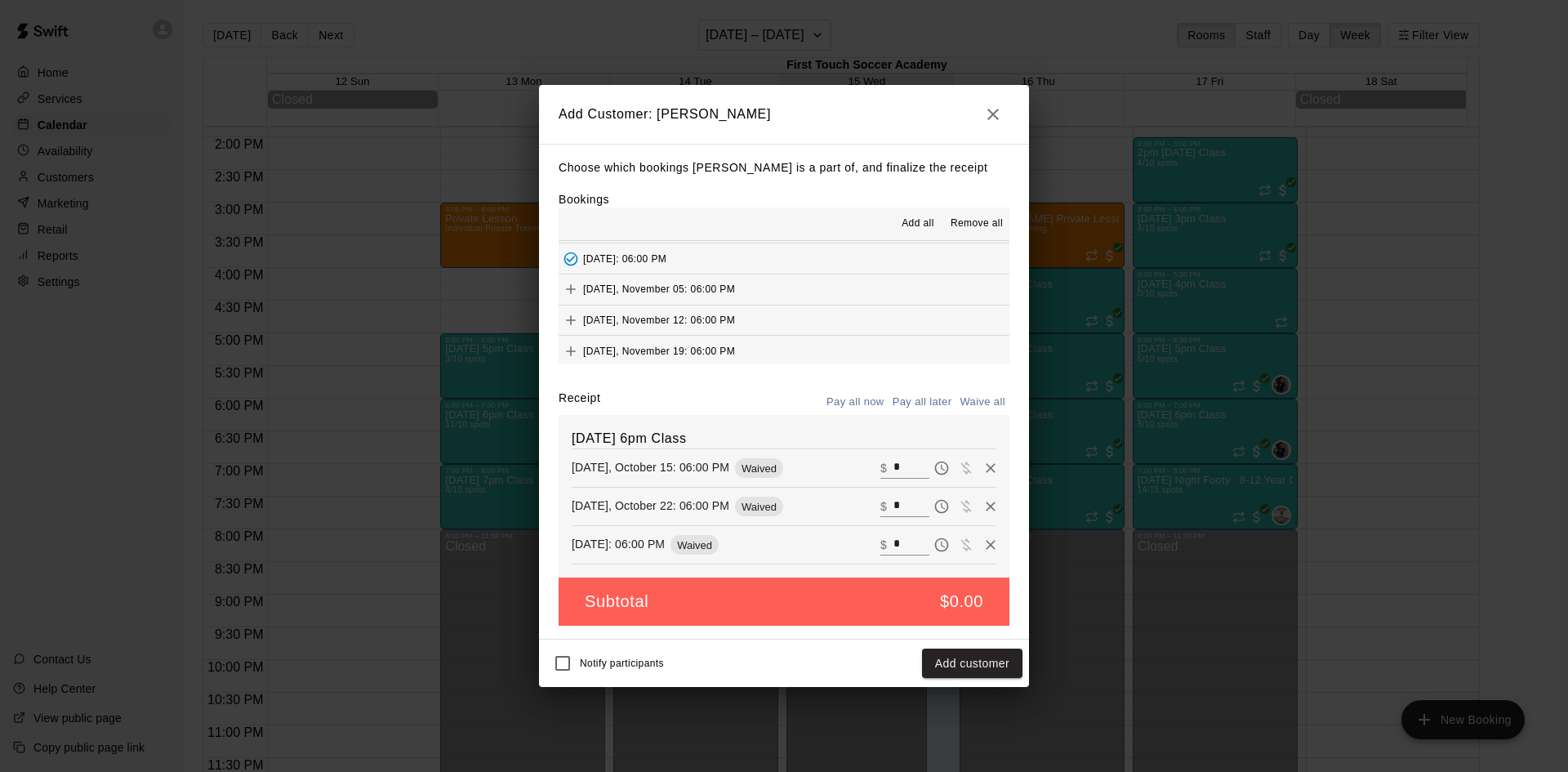
scroll to position [490, 0]
click at [572, 288] on icon "Add" at bounding box center [571, 288] width 16 height 16
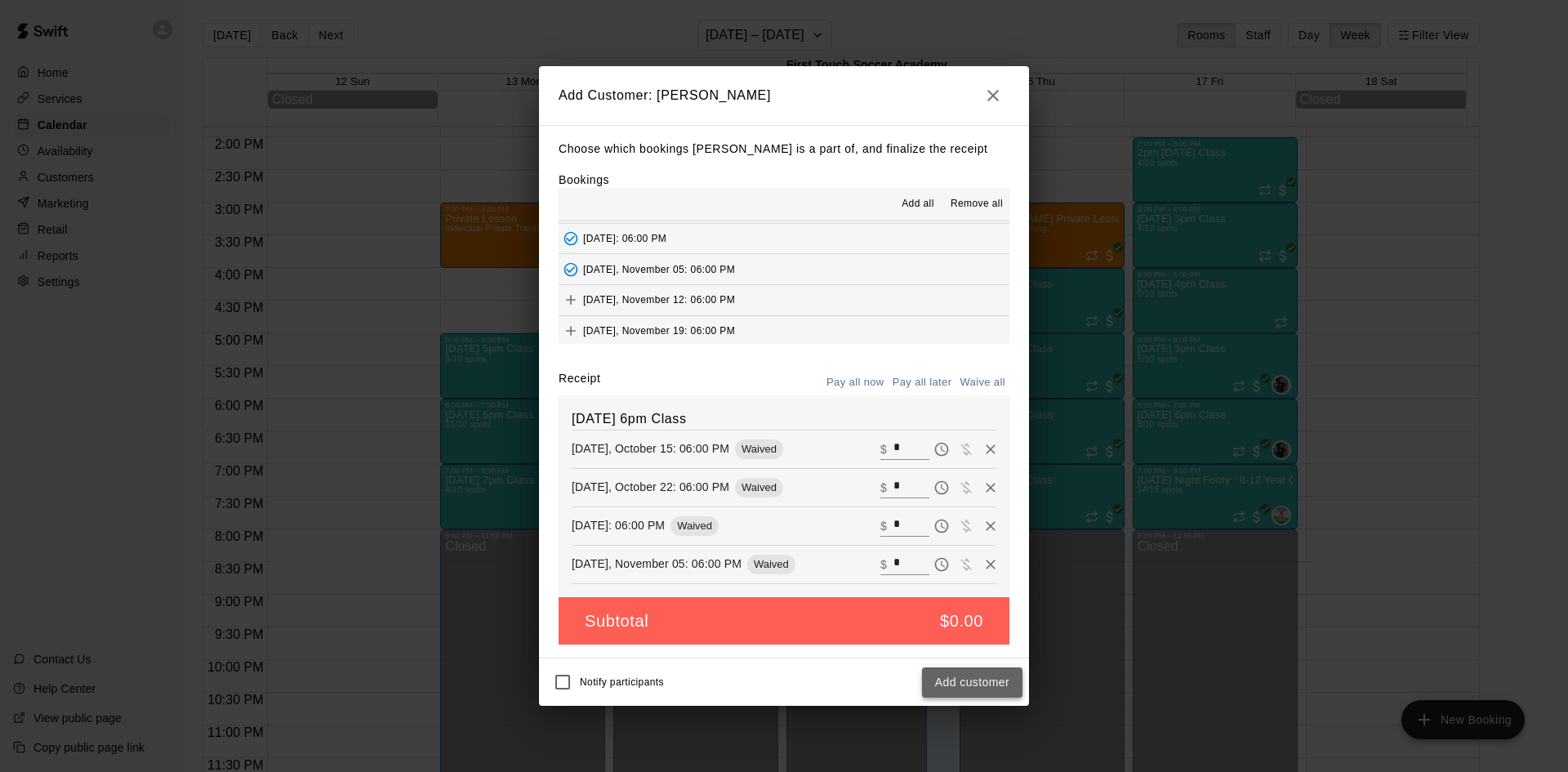
click at [956, 679] on button "Add customer" at bounding box center [971, 683] width 100 height 30
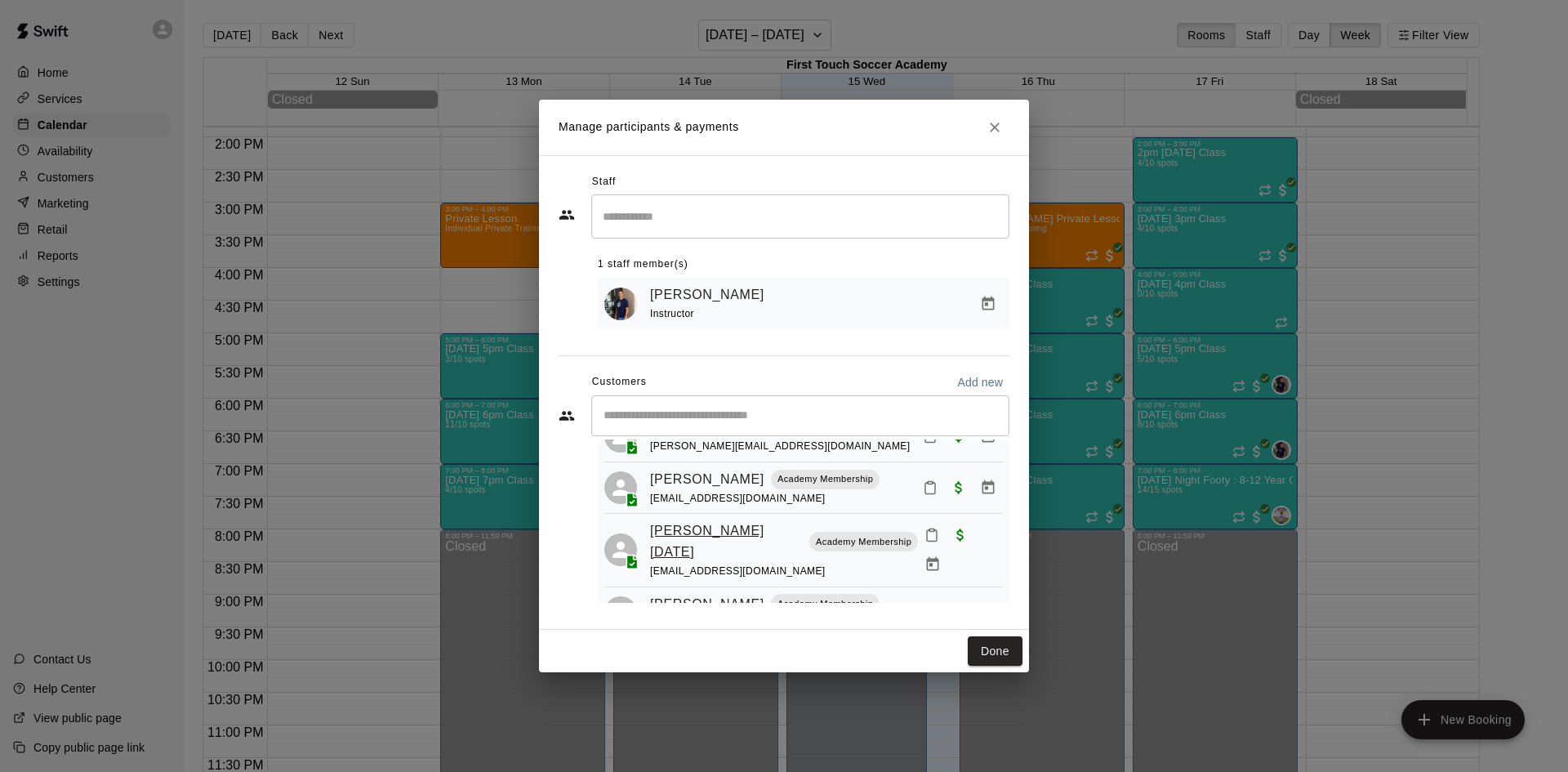
scroll to position [209, 0]
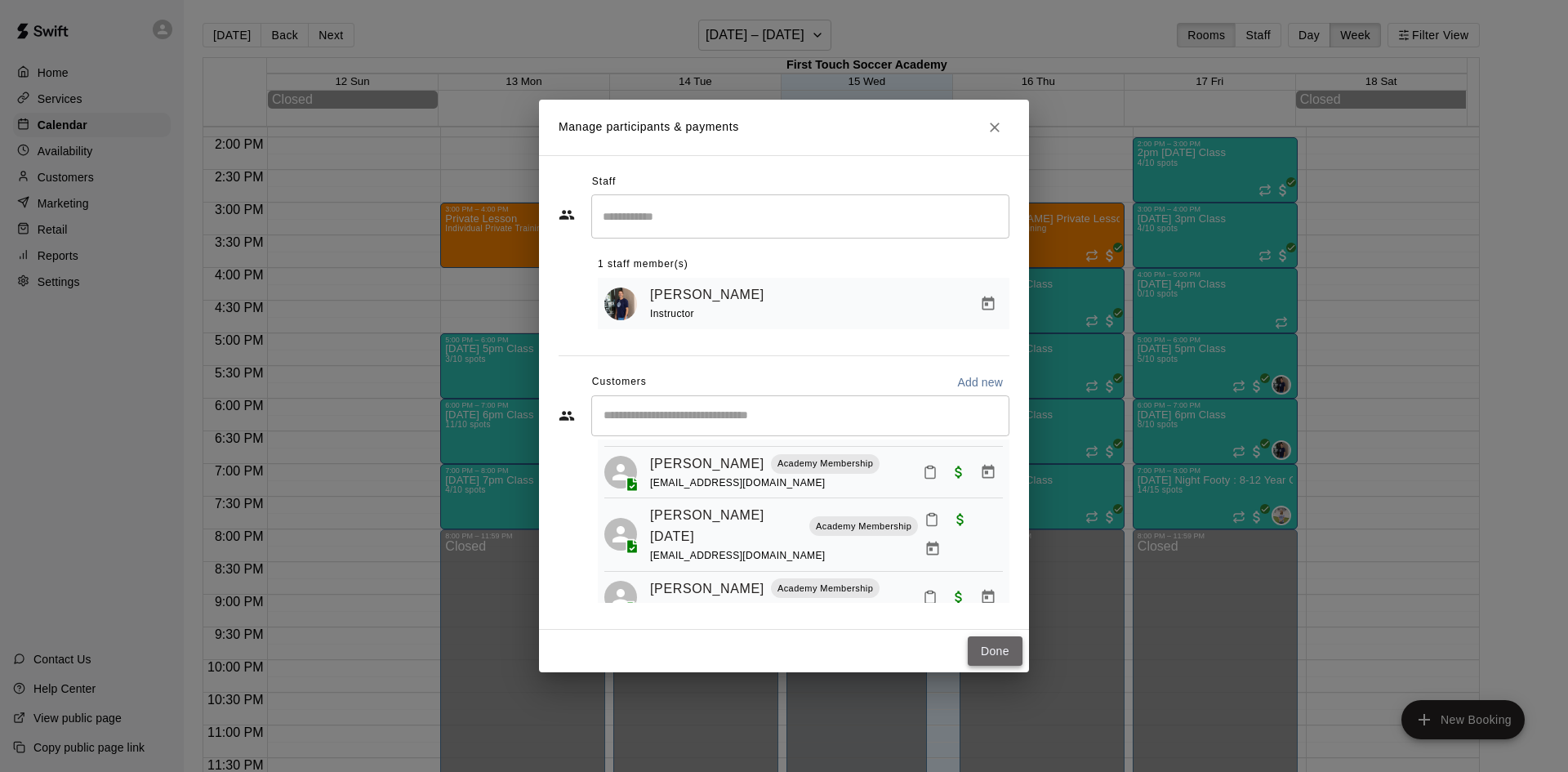
click at [998, 645] on button "Done" at bounding box center [994, 652] width 55 height 30
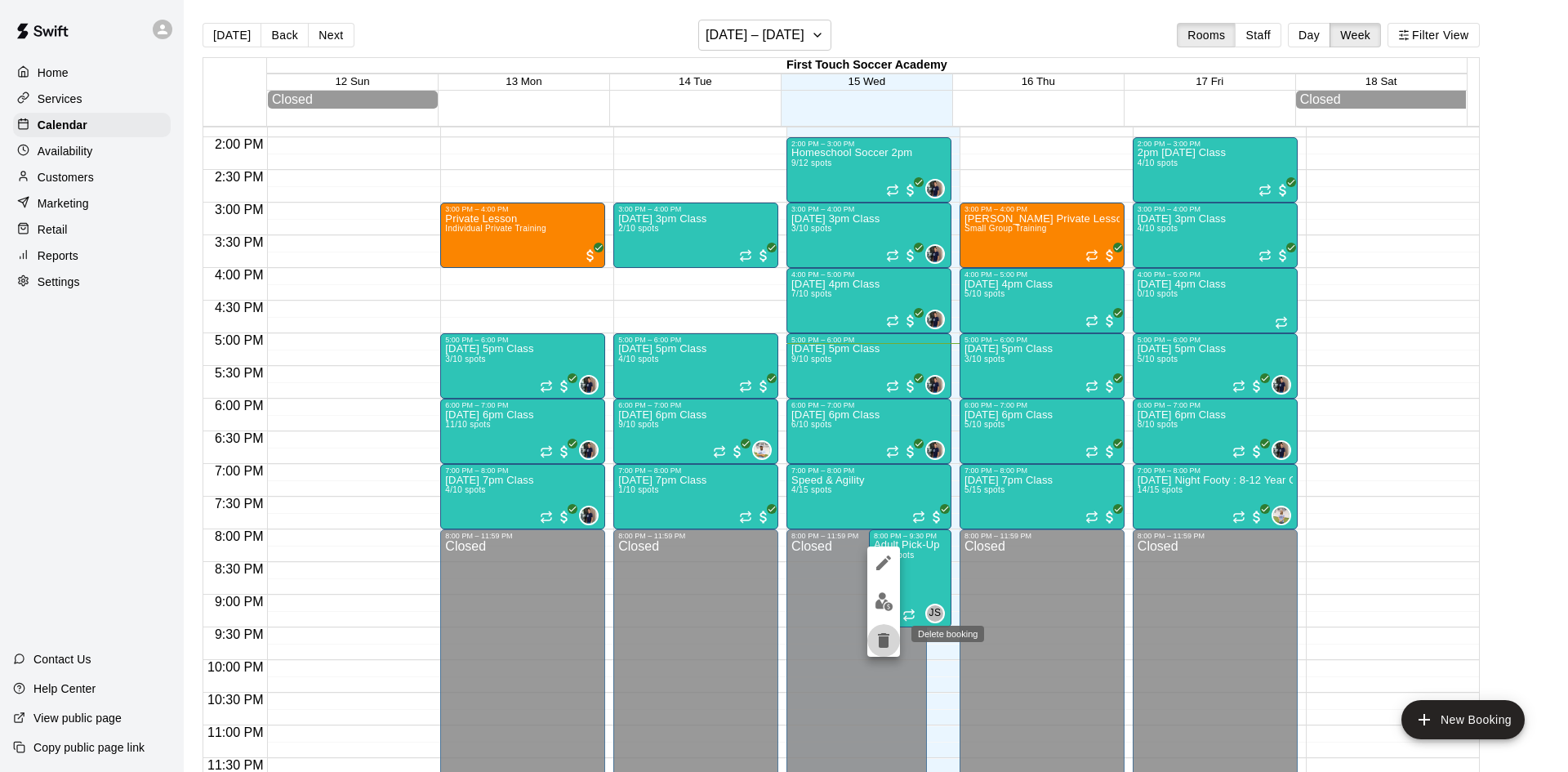
click at [881, 647] on icon "delete" at bounding box center [884, 640] width 12 height 15
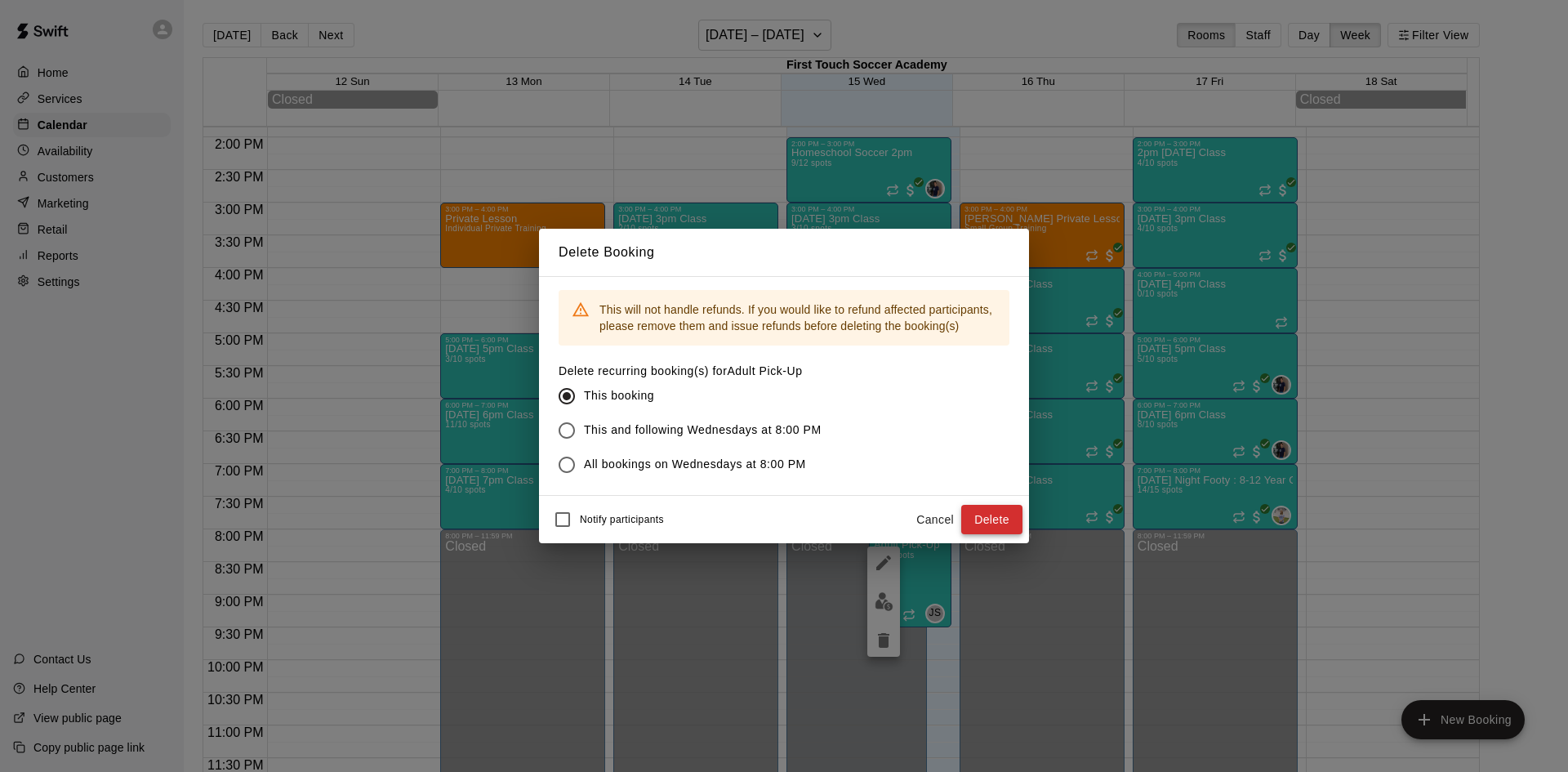
drag, startPoint x: 1004, startPoint y: 517, endPoint x: 1050, endPoint y: 532, distance: 48.4
click at [1003, 517] on button "Delete" at bounding box center [992, 520] width 62 height 30
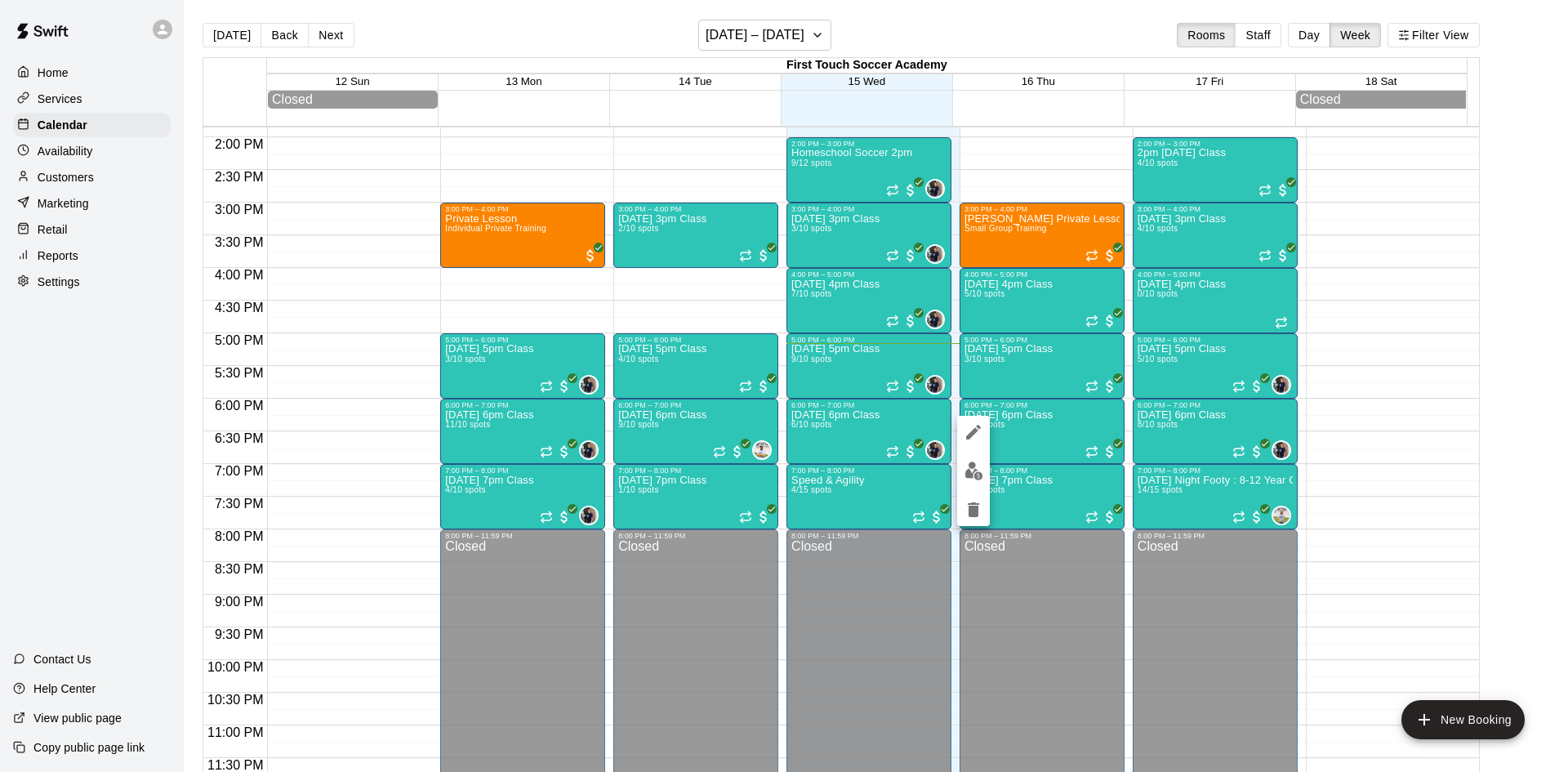
click at [972, 465] on img "edit" at bounding box center [973, 471] width 19 height 19
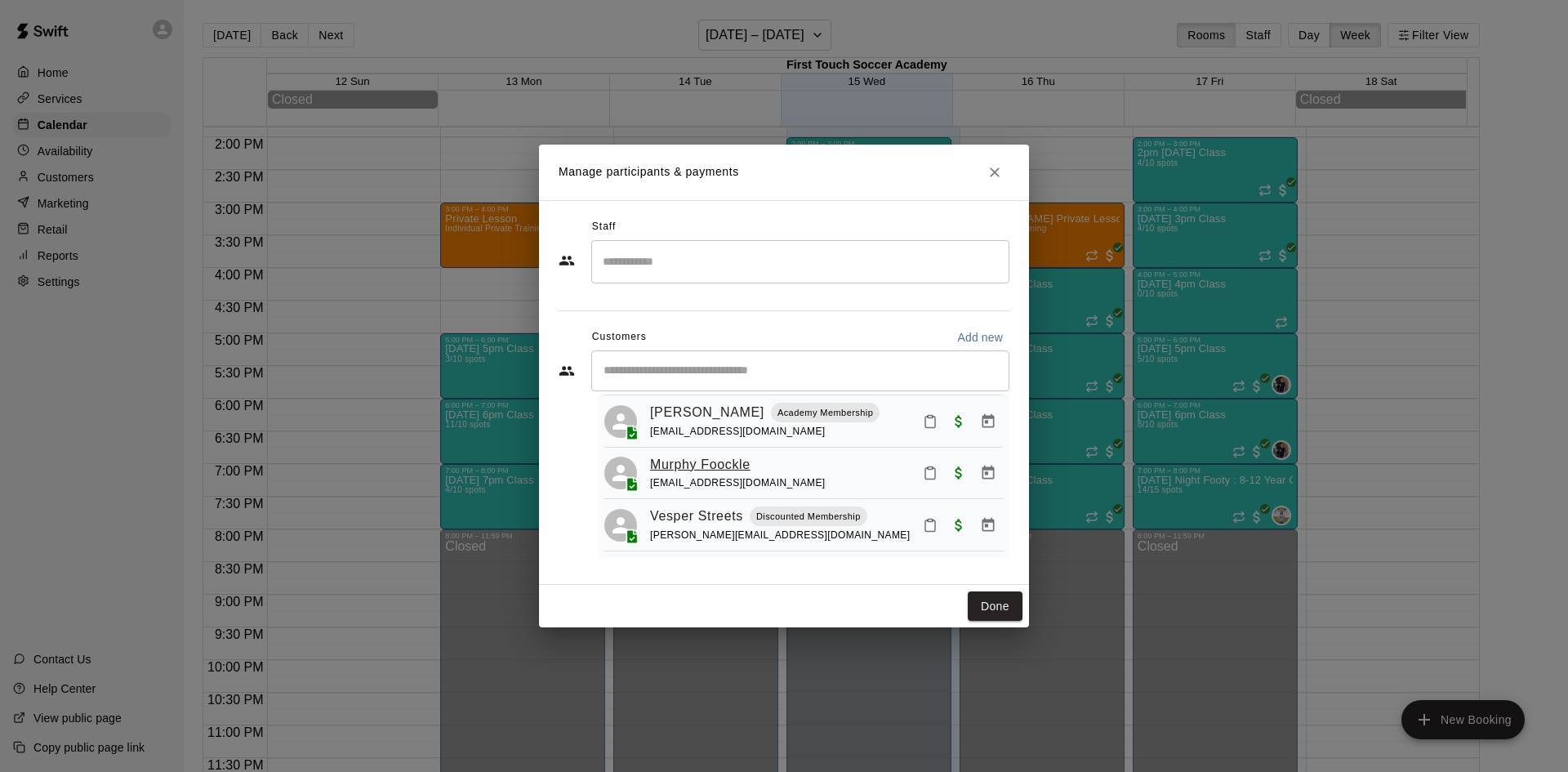
scroll to position [175, 0]
click at [712, 366] on input "Start typing to search customers..." at bounding box center [800, 371] width 403 height 16
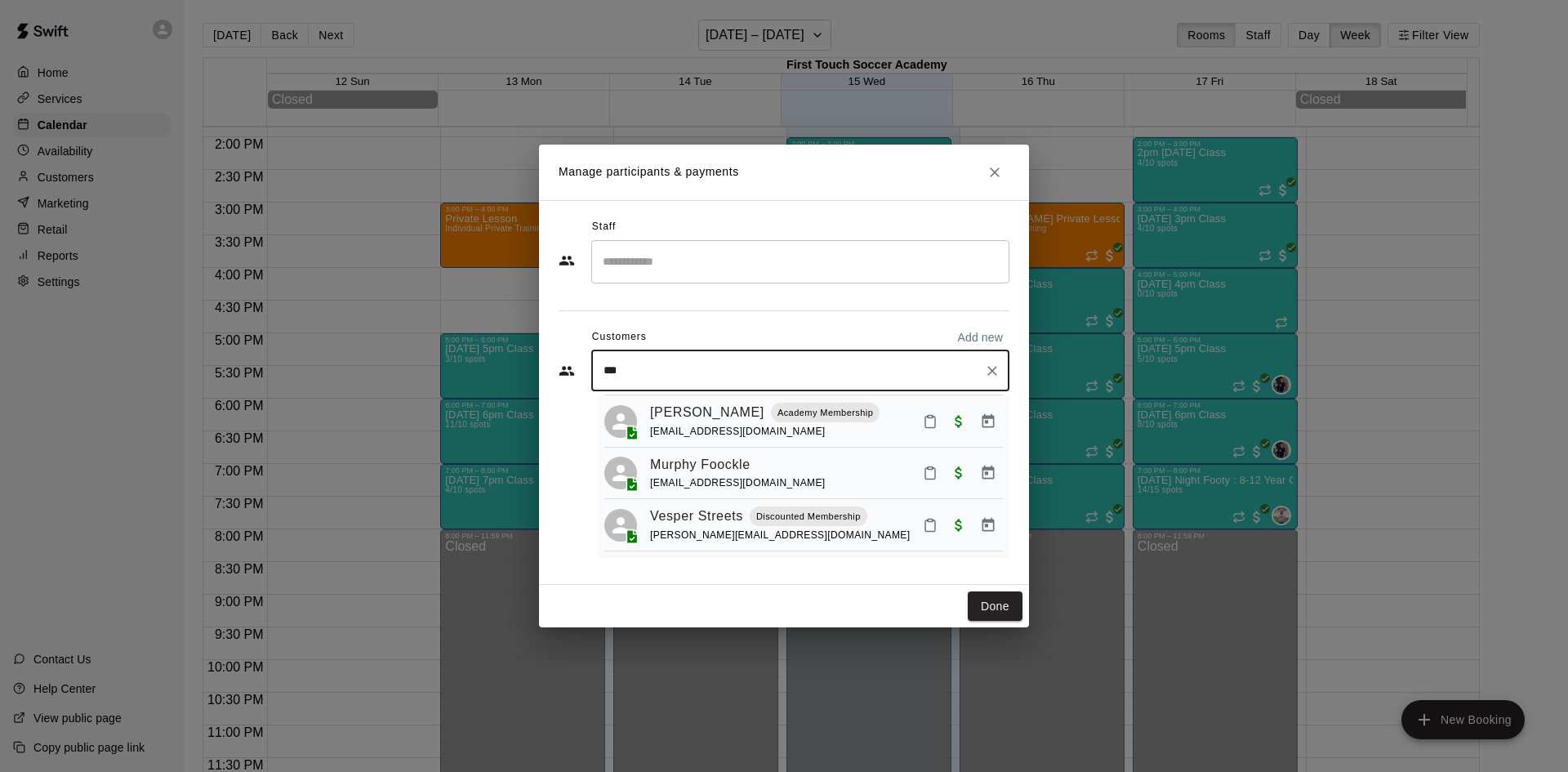
type input "****"
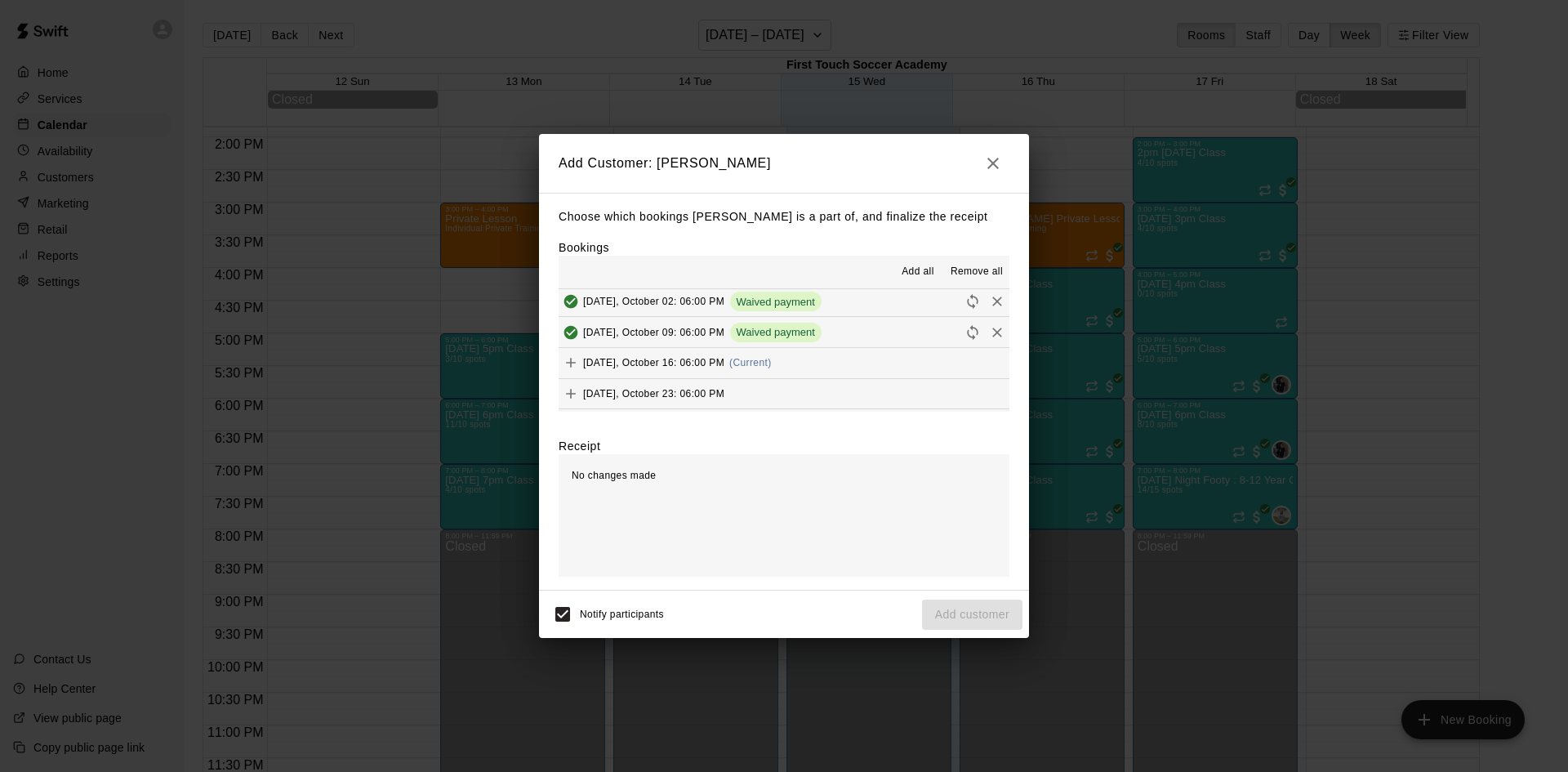
scroll to position [245, 0]
click at [566, 328] on button "Add" at bounding box center [570, 336] width 25 height 25
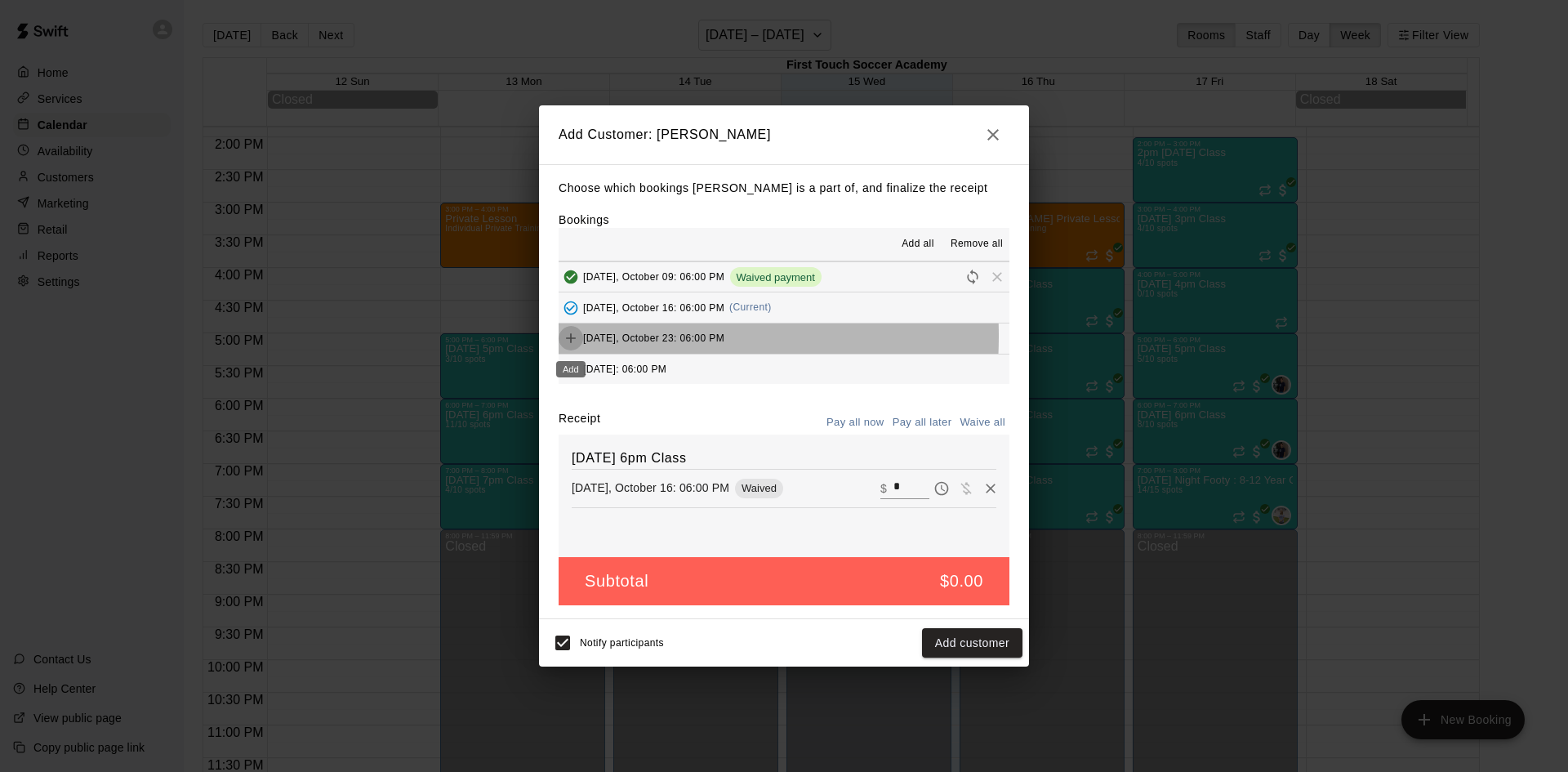
click at [575, 337] on icon "Add" at bounding box center [571, 338] width 16 height 16
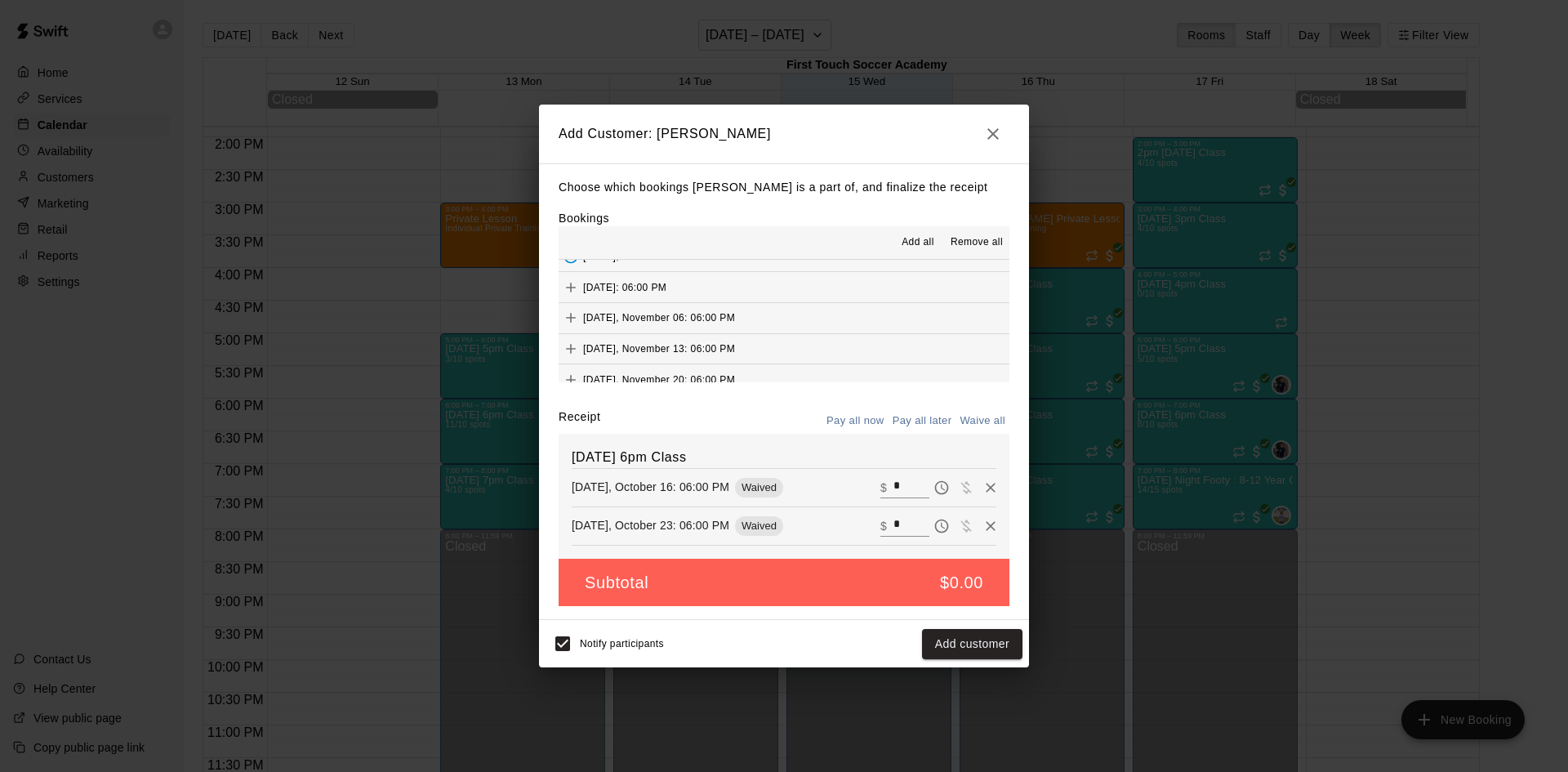
scroll to position [327, 0]
drag, startPoint x: 562, startPoint y: 281, endPoint x: 585, endPoint y: 285, distance: 23.3
click at [563, 281] on button "Add" at bounding box center [570, 286] width 25 height 25
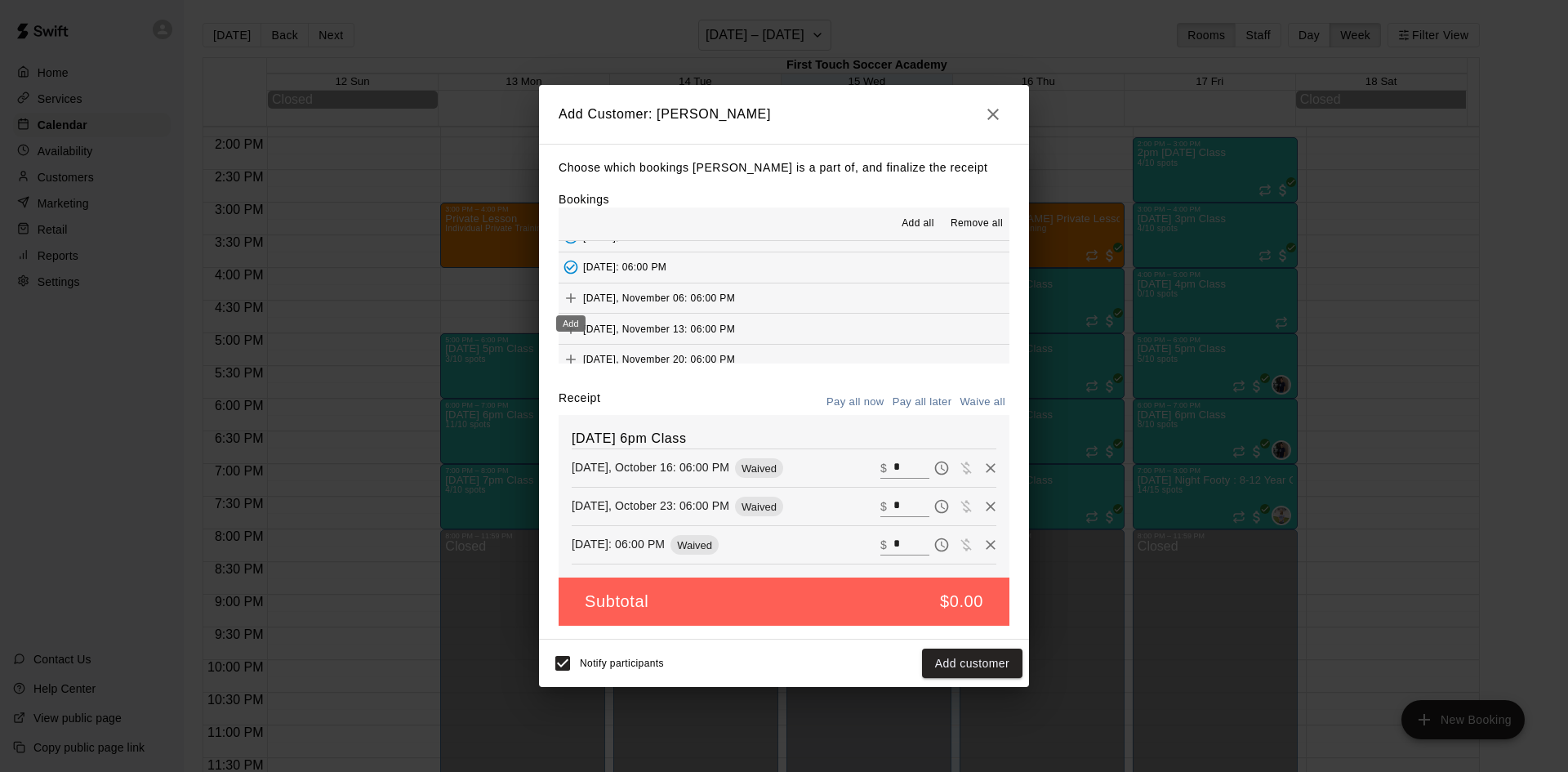
click at [568, 289] on button "Add" at bounding box center [570, 298] width 25 height 25
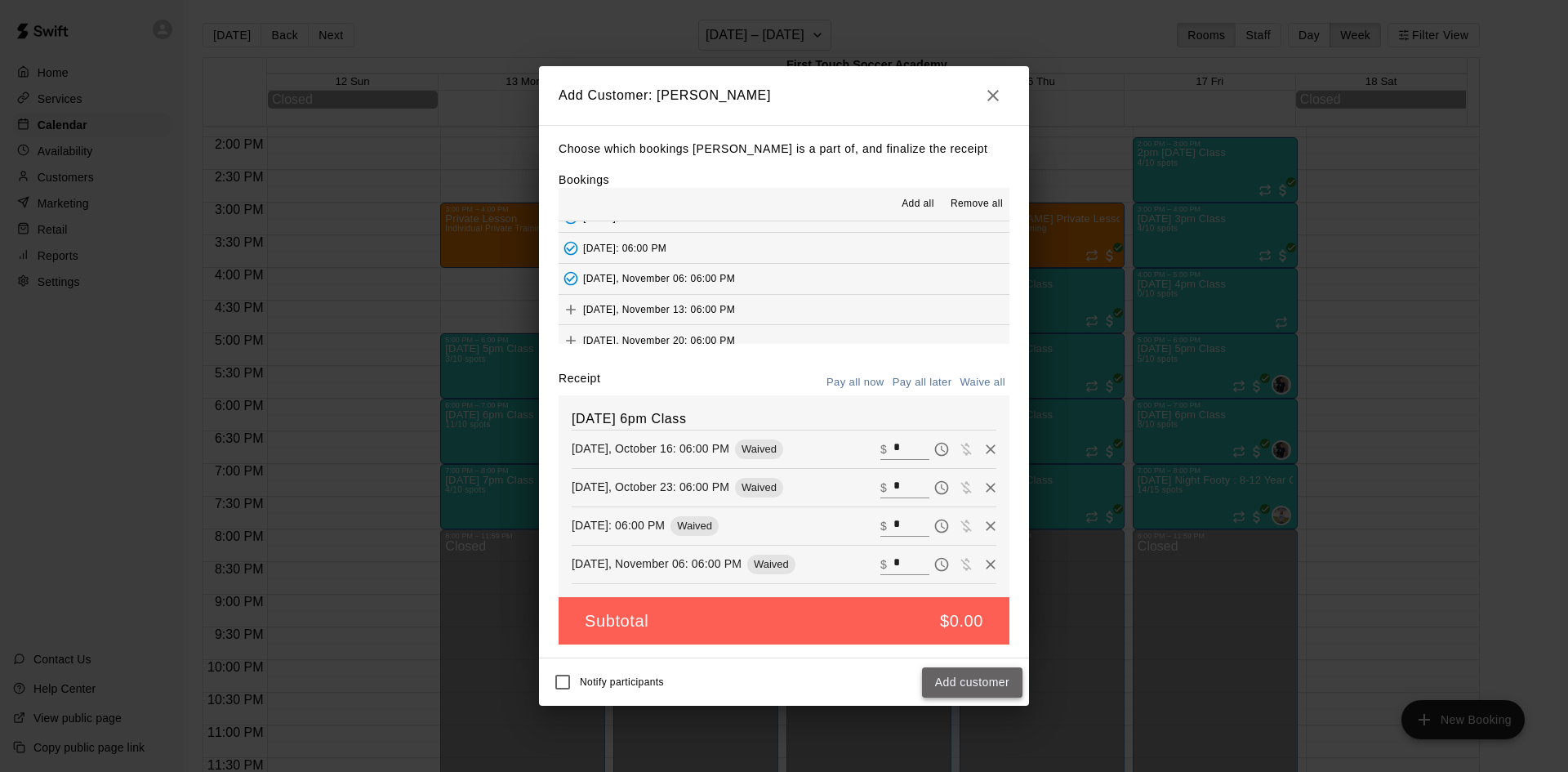
click at [944, 690] on button "Add customer" at bounding box center [971, 683] width 100 height 30
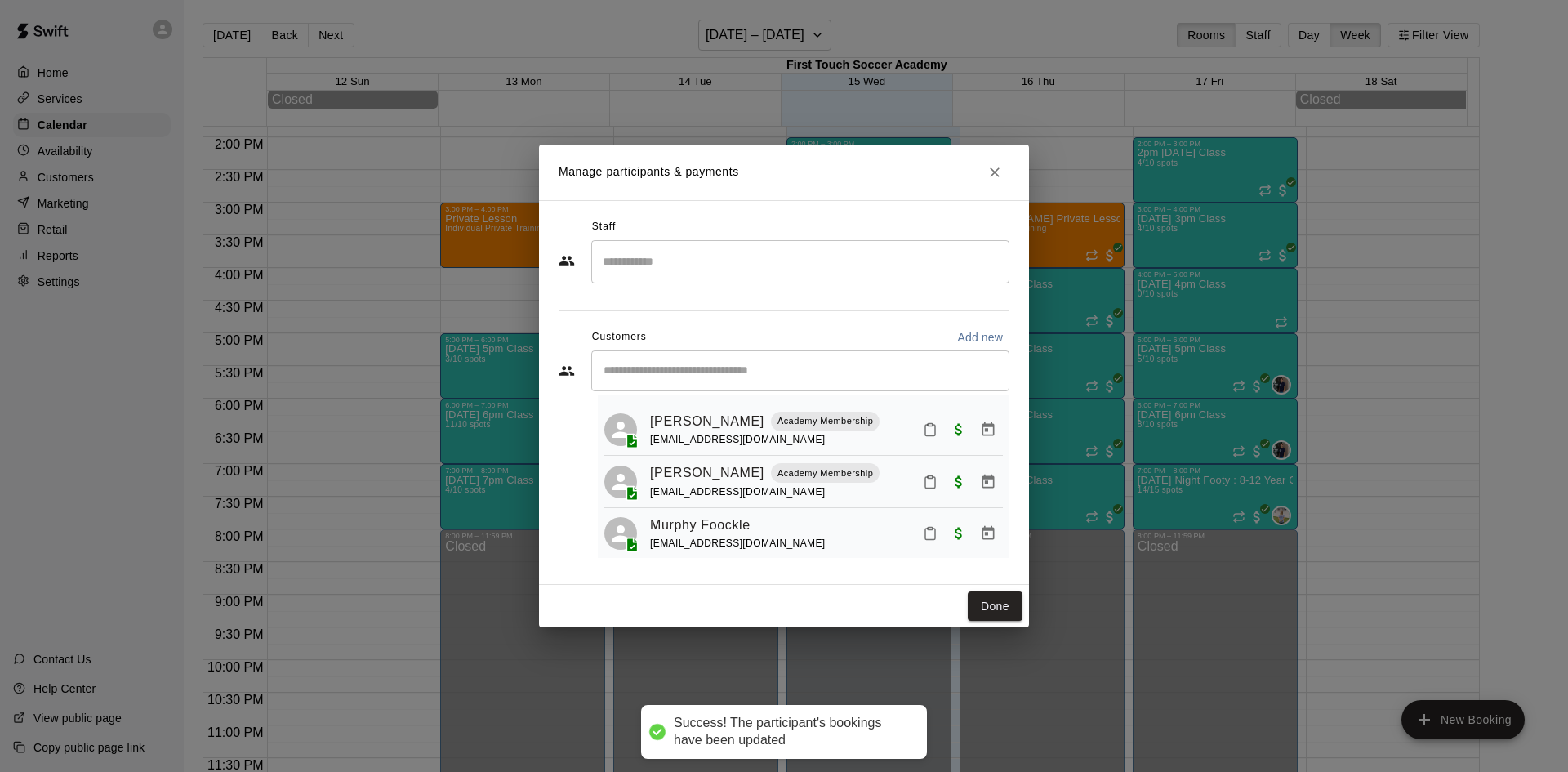
scroll to position [196, 0]
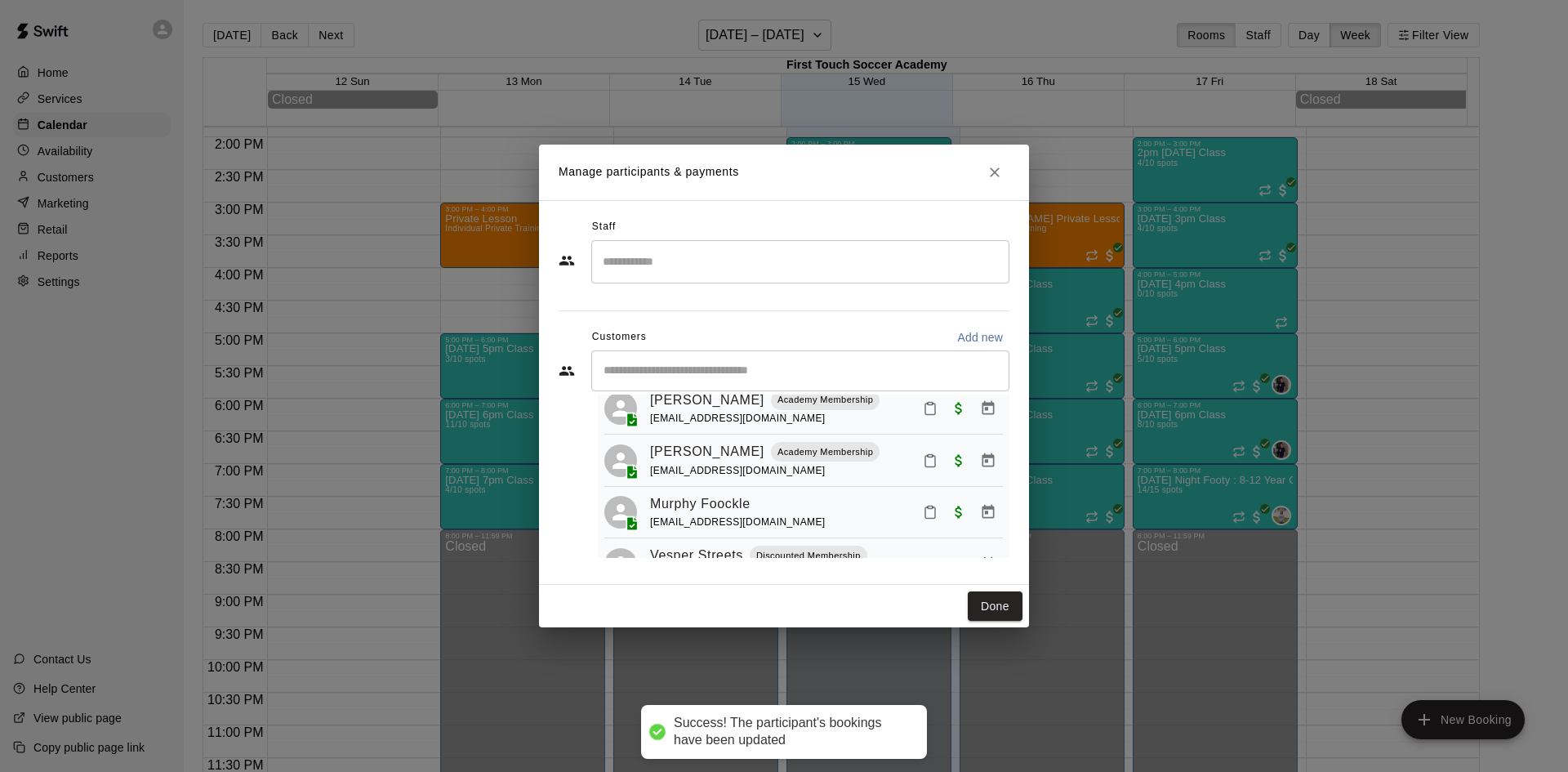
click at [863, 360] on div "​" at bounding box center [799, 371] width 418 height 41
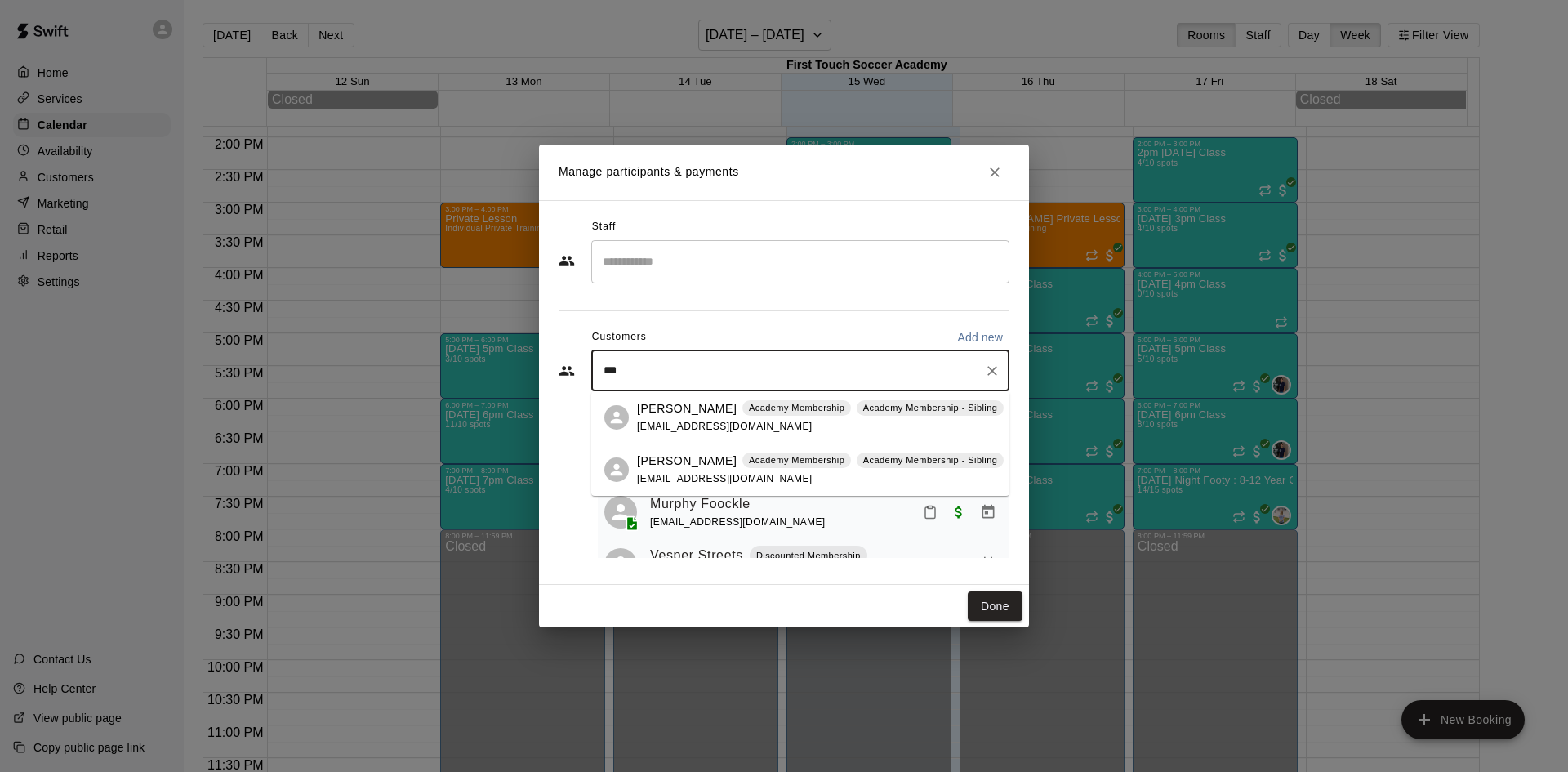
type input "****"
click at [658, 426] on span "[EMAIL_ADDRESS][DOMAIN_NAME]" at bounding box center [724, 426] width 176 height 12
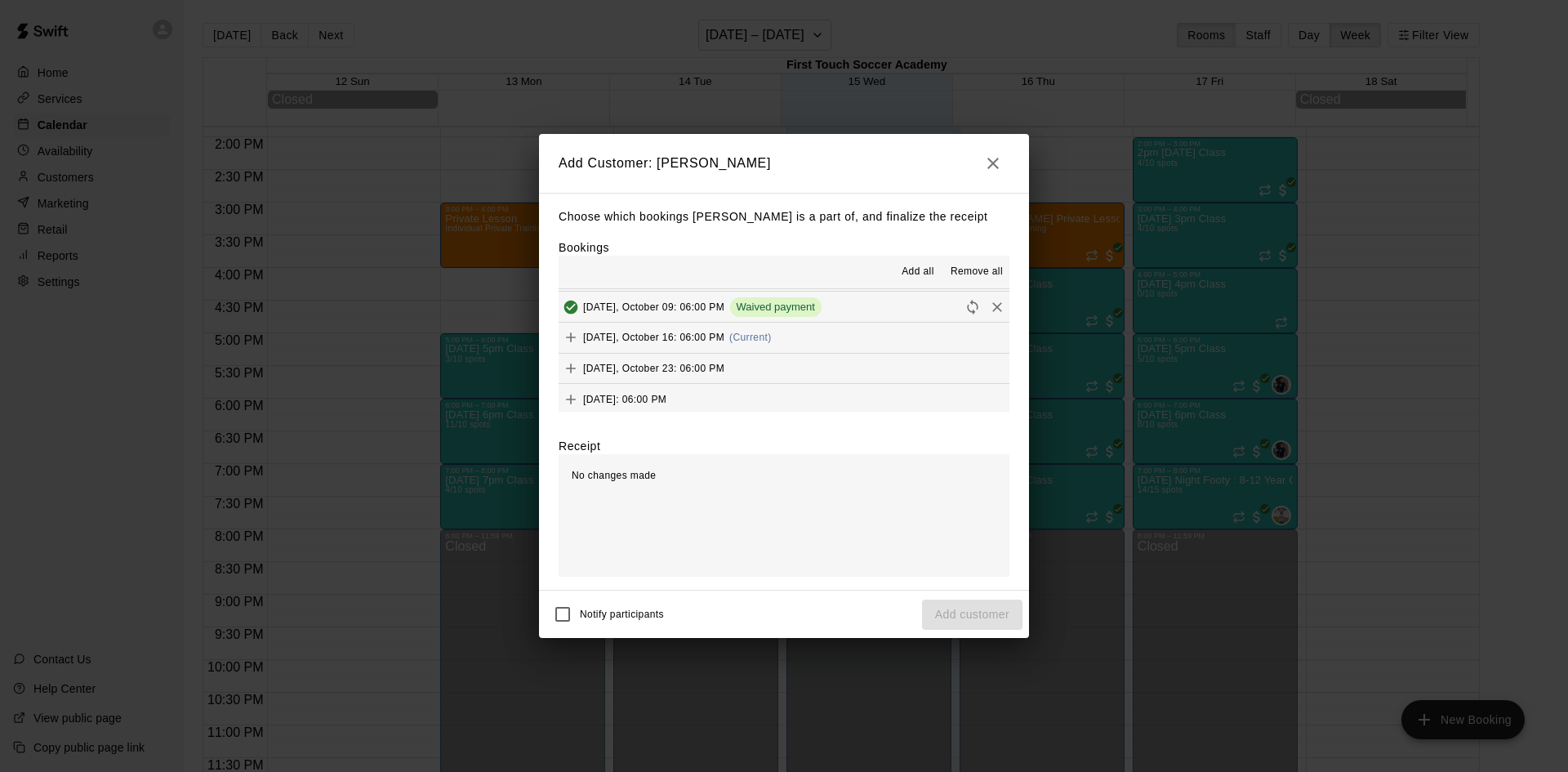
scroll to position [245, 0]
click at [568, 334] on icon "Add" at bounding box center [571, 336] width 16 height 16
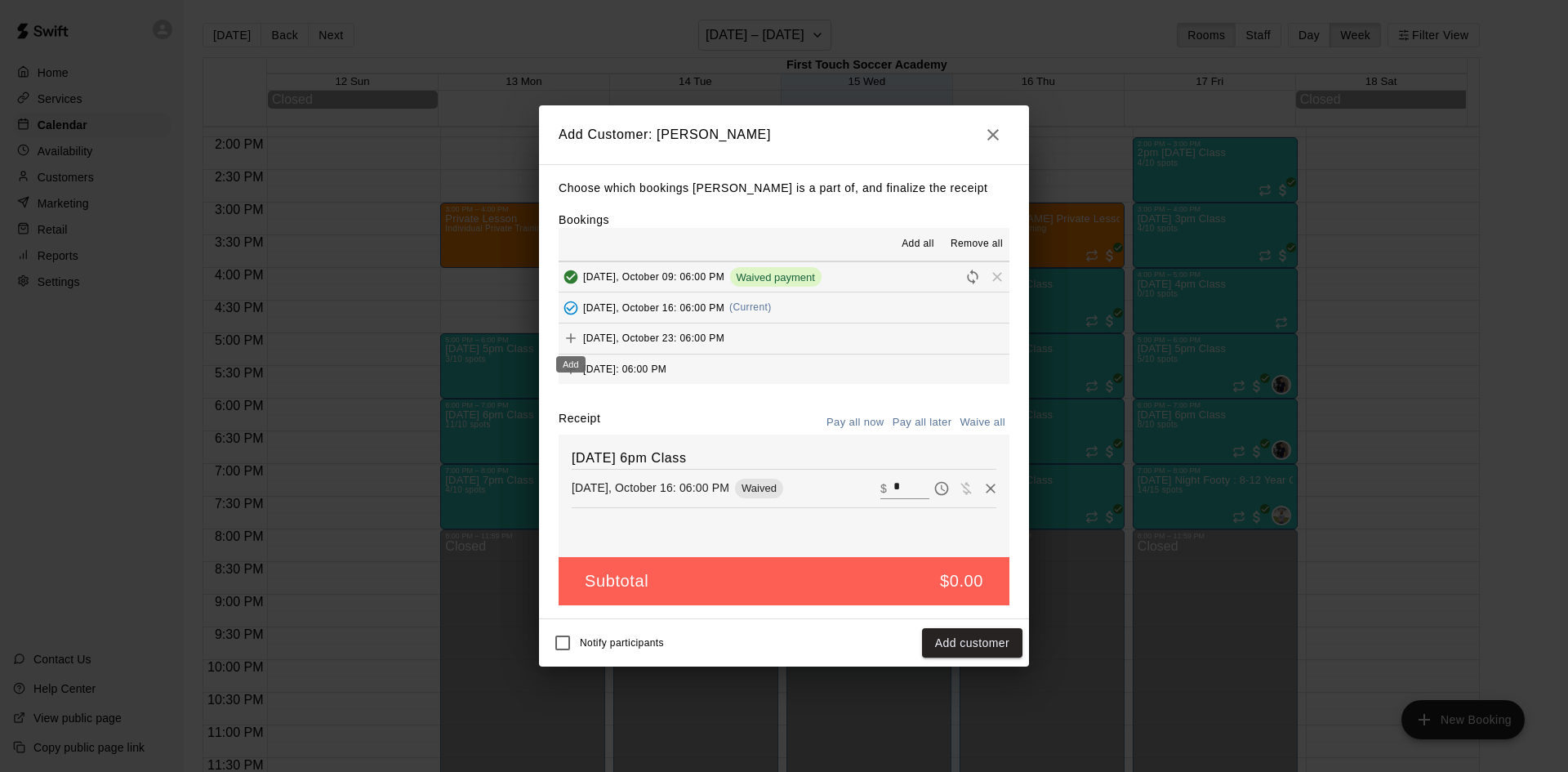
click at [570, 335] on icon "Add" at bounding box center [571, 338] width 16 height 16
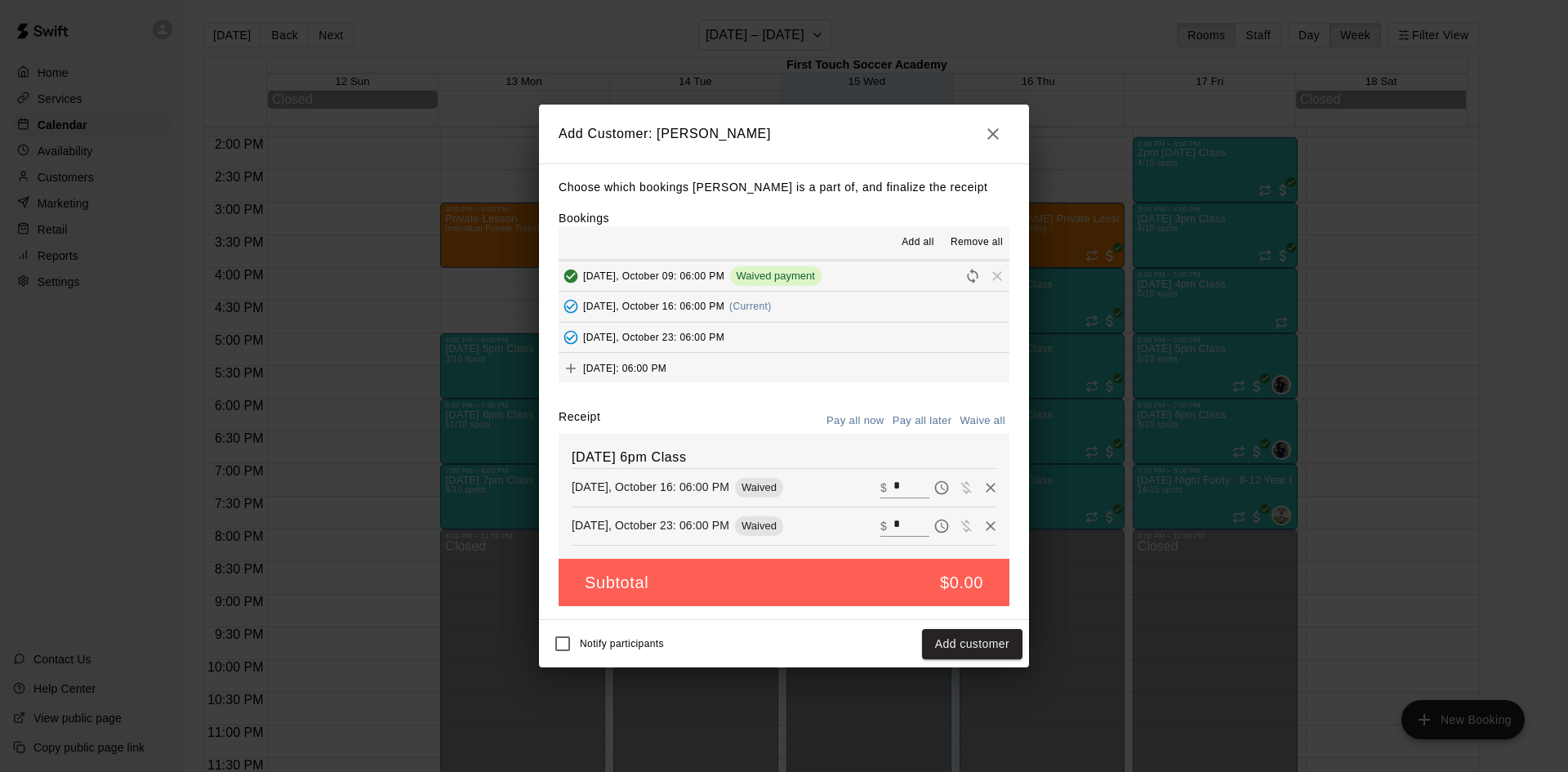
scroll to position [327, 0]
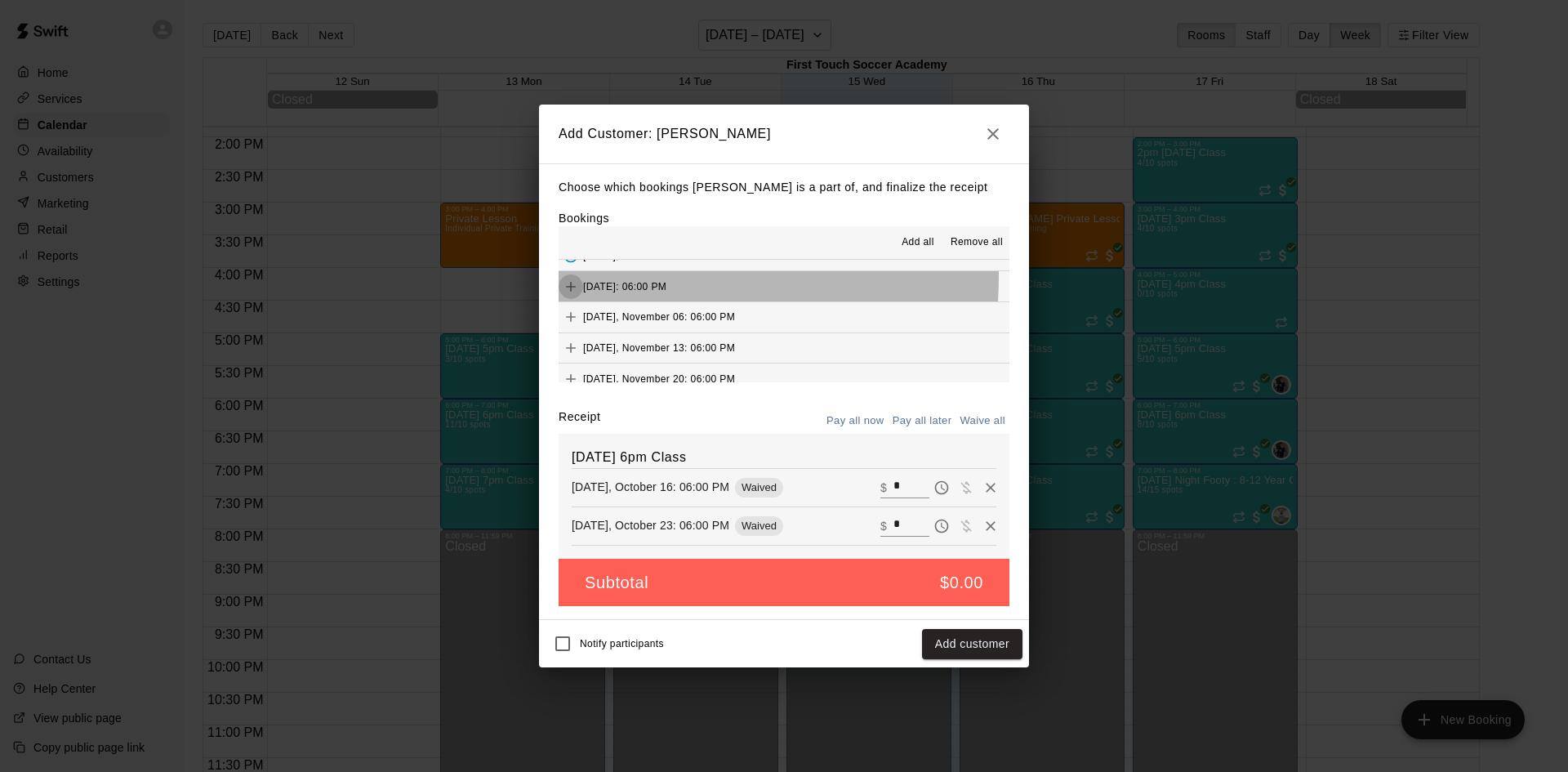
click at [568, 276] on button "Add" at bounding box center [570, 286] width 25 height 25
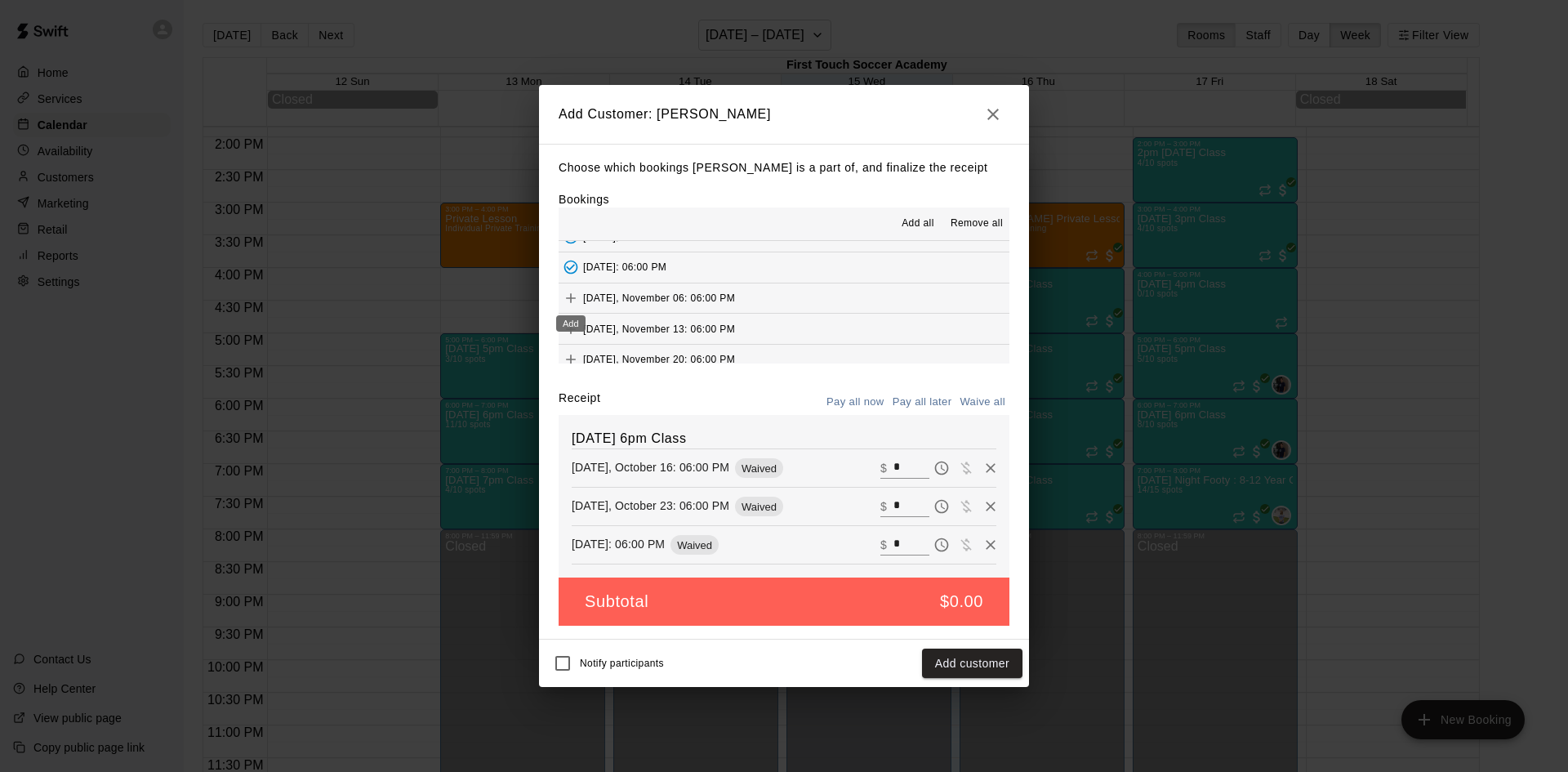
click at [572, 296] on icon "Add" at bounding box center [571, 298] width 16 height 16
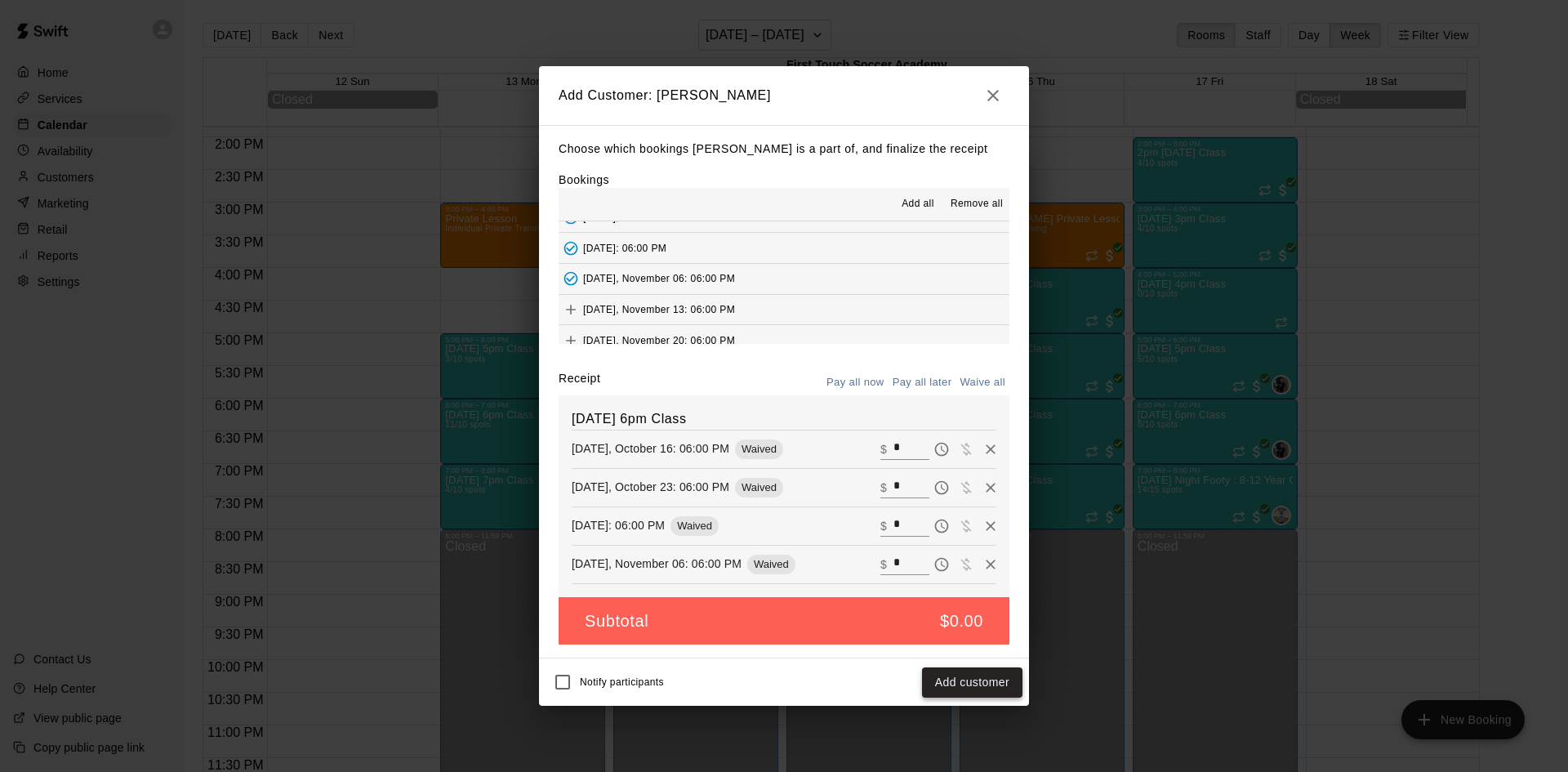
click at [962, 678] on button "Add customer" at bounding box center [971, 683] width 100 height 30
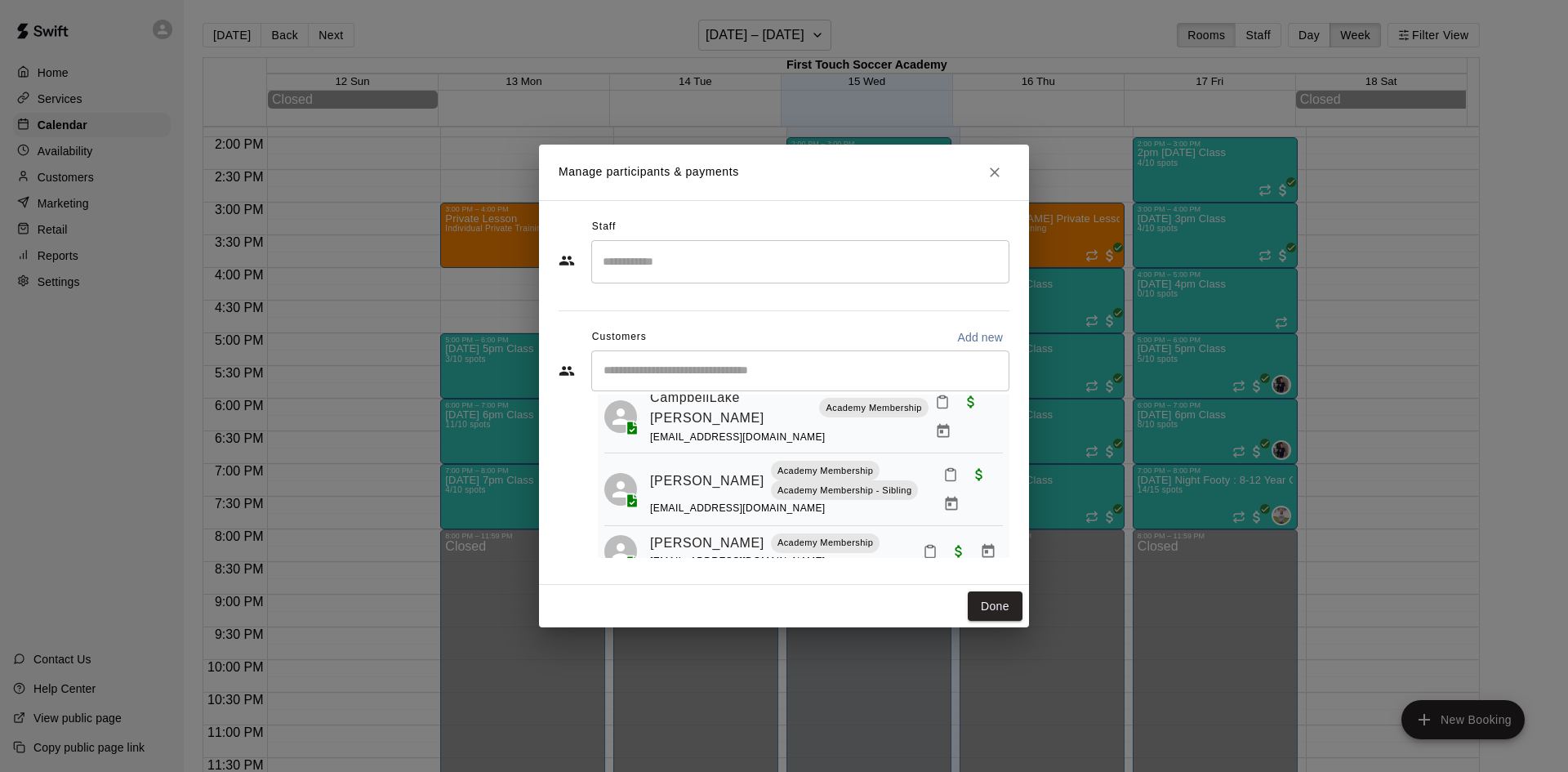
scroll to position [81, 0]
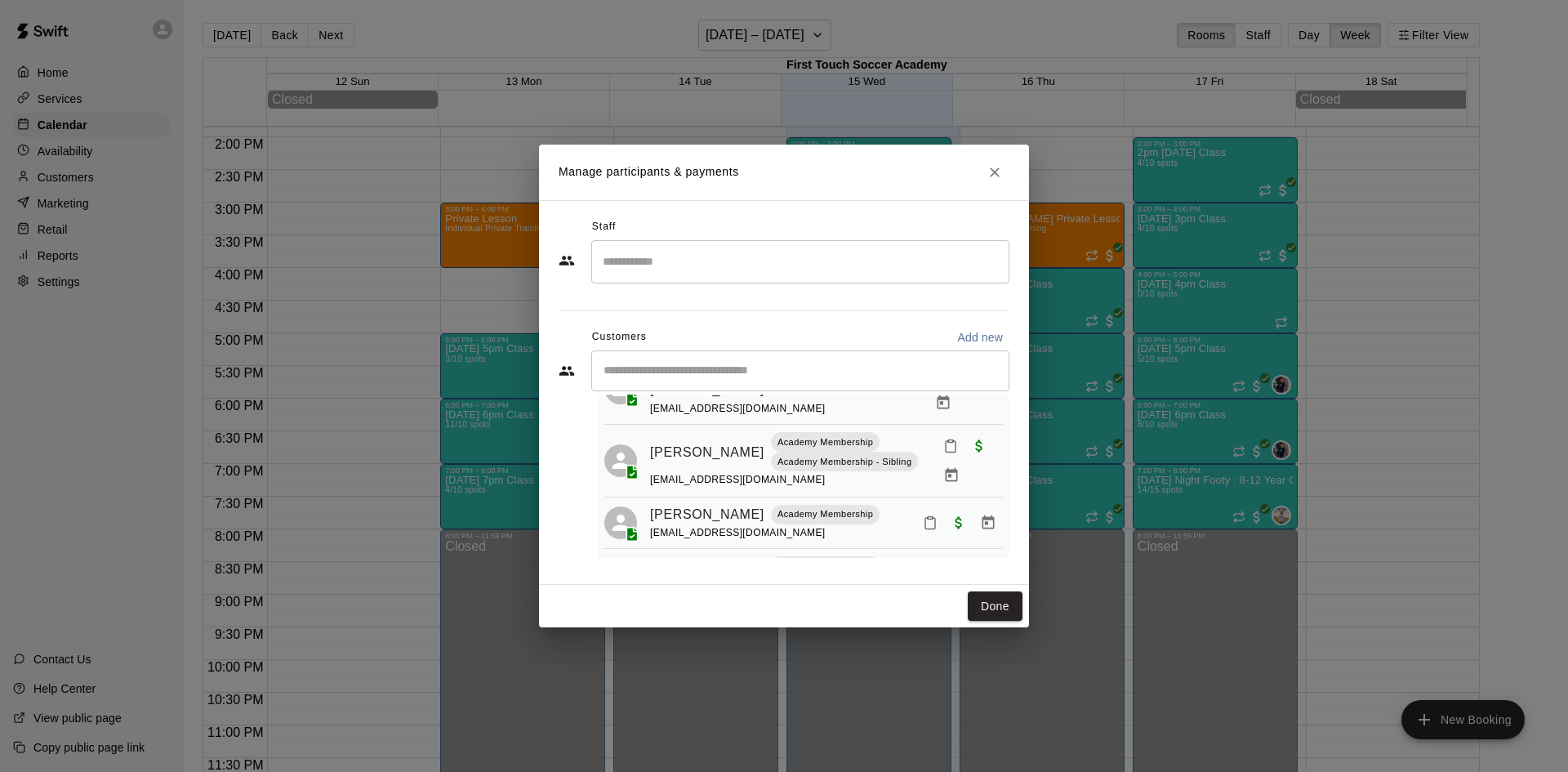
click at [740, 371] on input "Start typing to search customers..." at bounding box center [800, 371] width 403 height 16
type input "****"
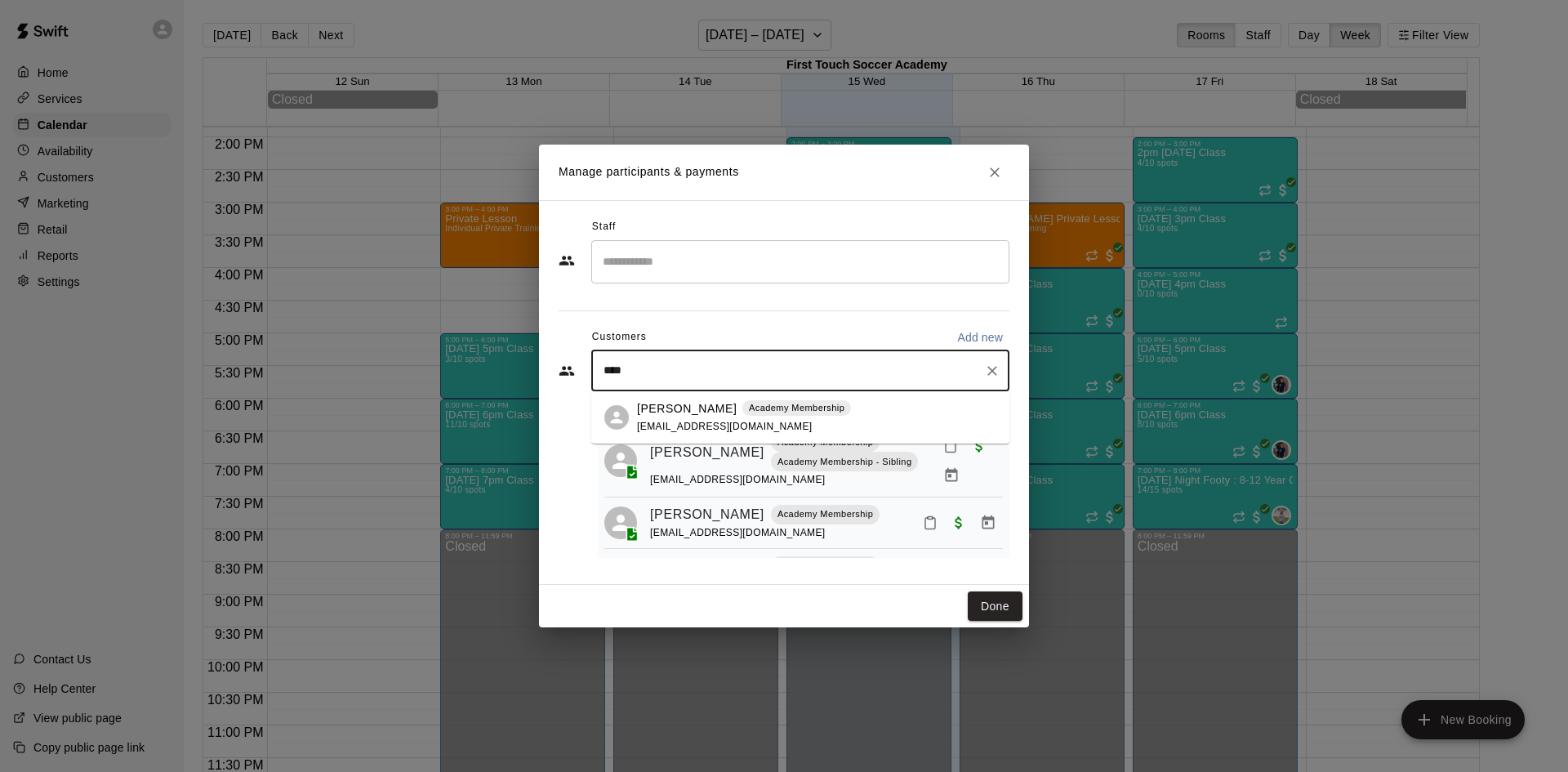
click at [713, 408] on p "[PERSON_NAME]" at bounding box center [686, 408] width 99 height 17
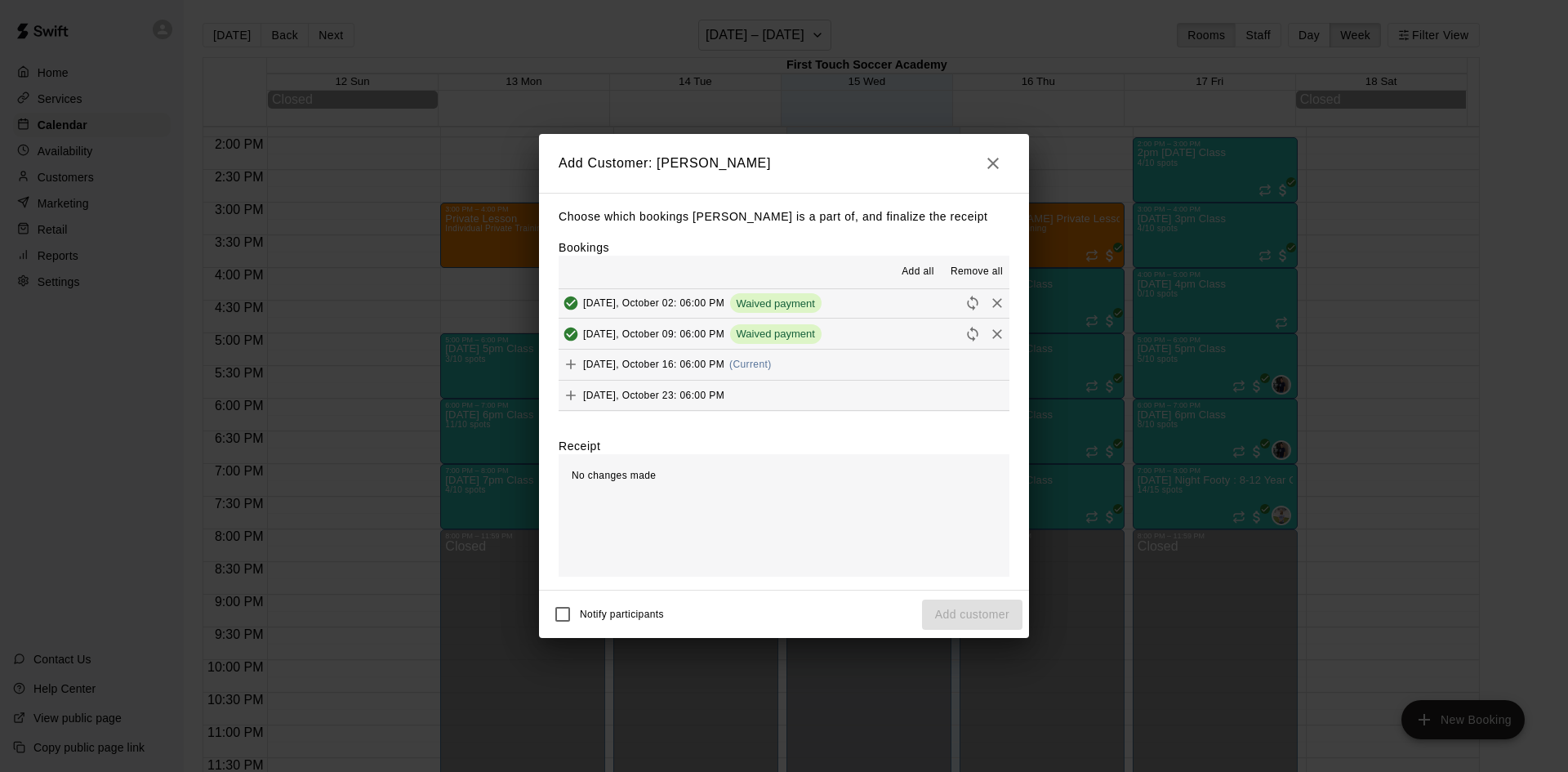
scroll to position [245, 0]
click at [572, 326] on button "Add" at bounding box center [570, 336] width 25 height 25
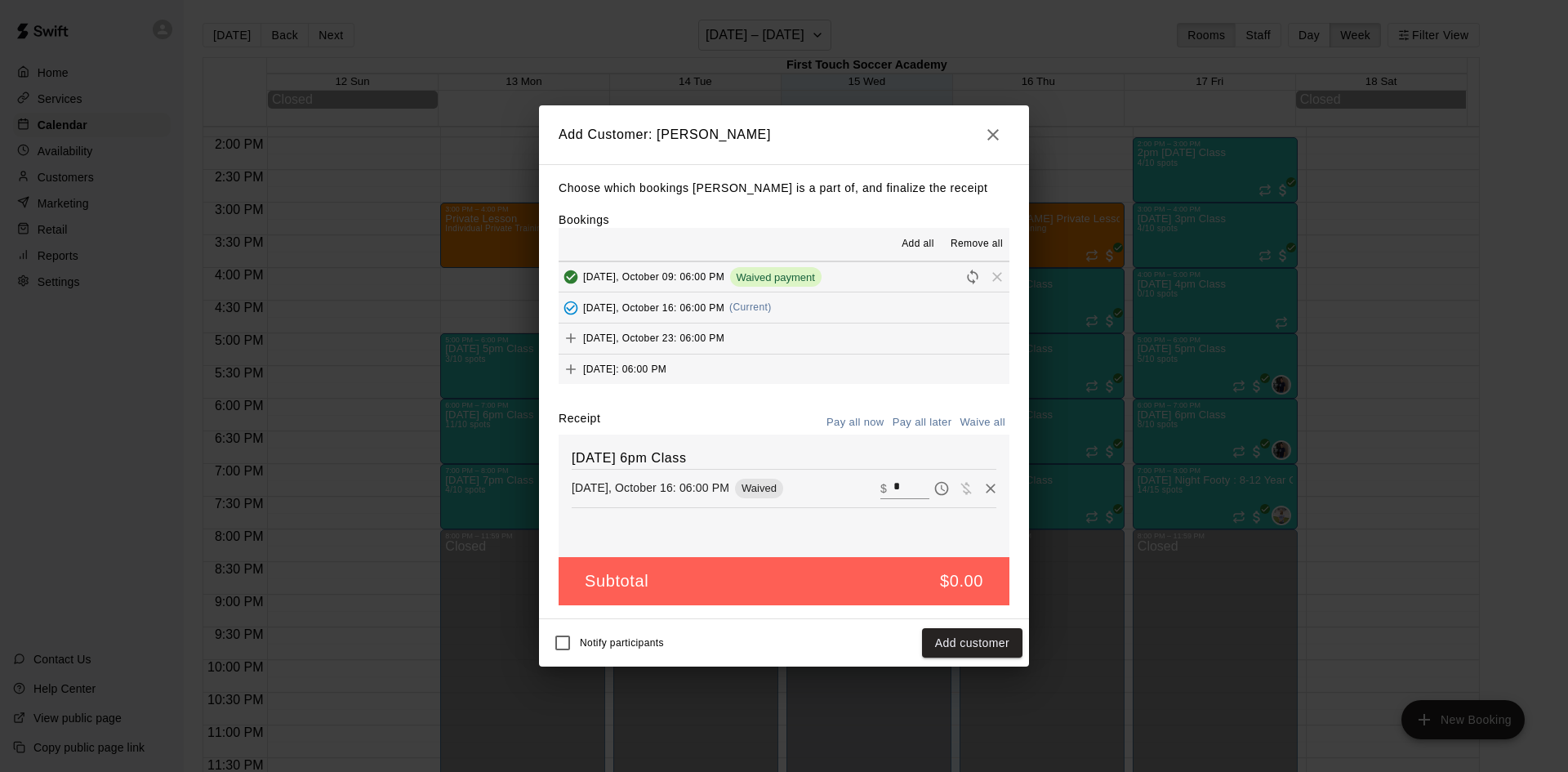
click at [577, 333] on icon "Add" at bounding box center [571, 338] width 16 height 16
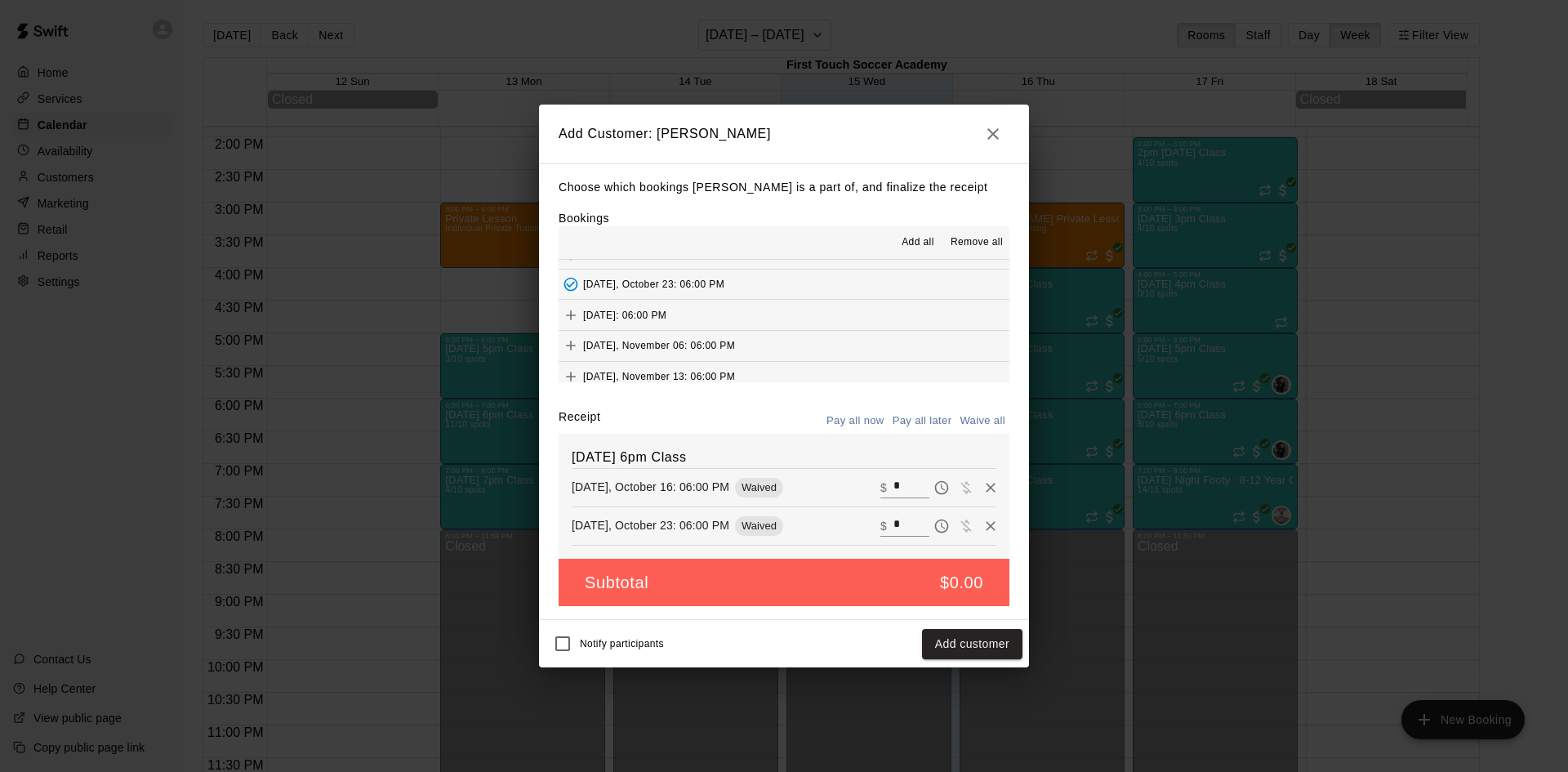
scroll to position [327, 0]
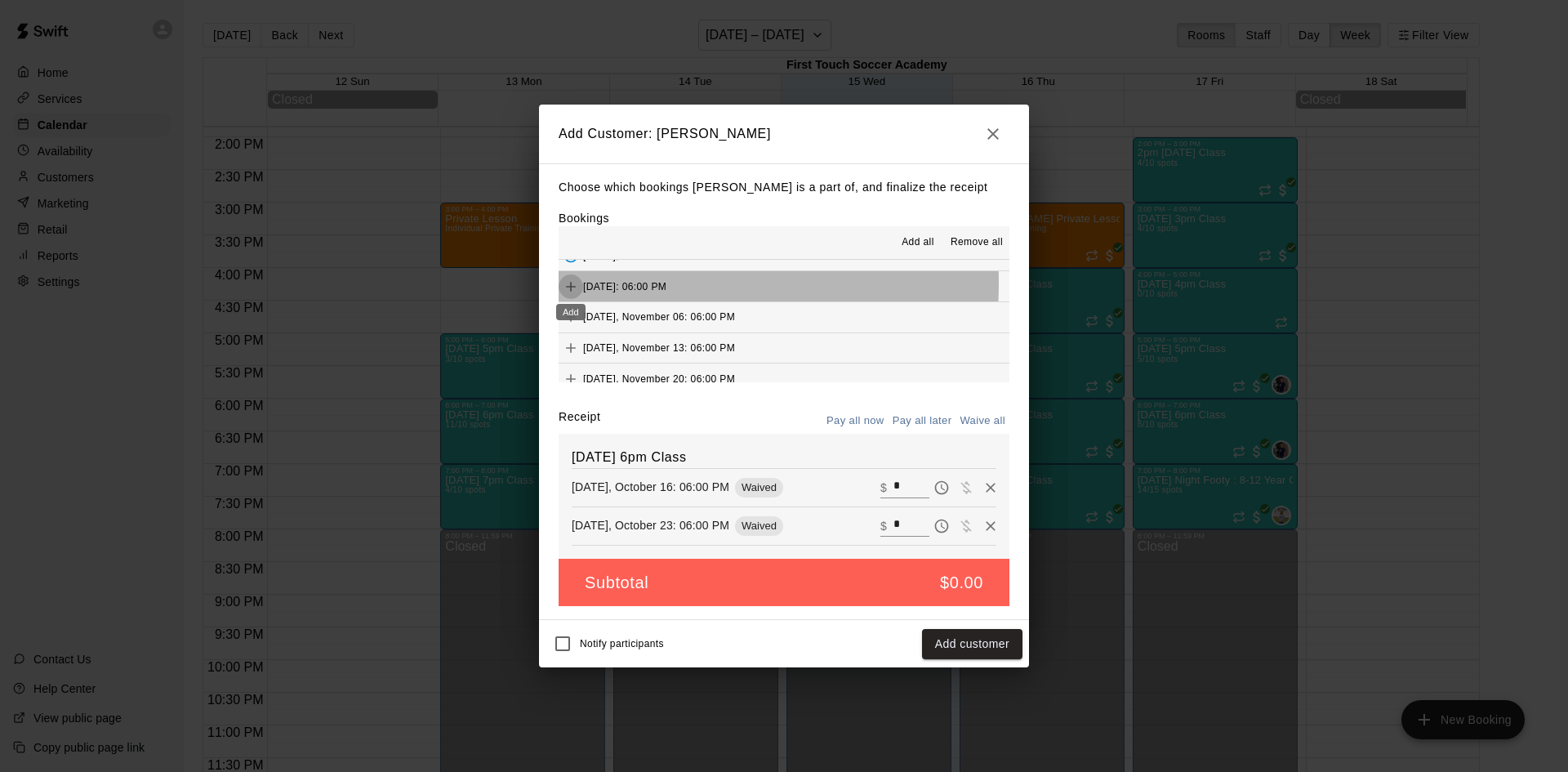
click at [572, 283] on icon "Add" at bounding box center [571, 286] width 16 height 16
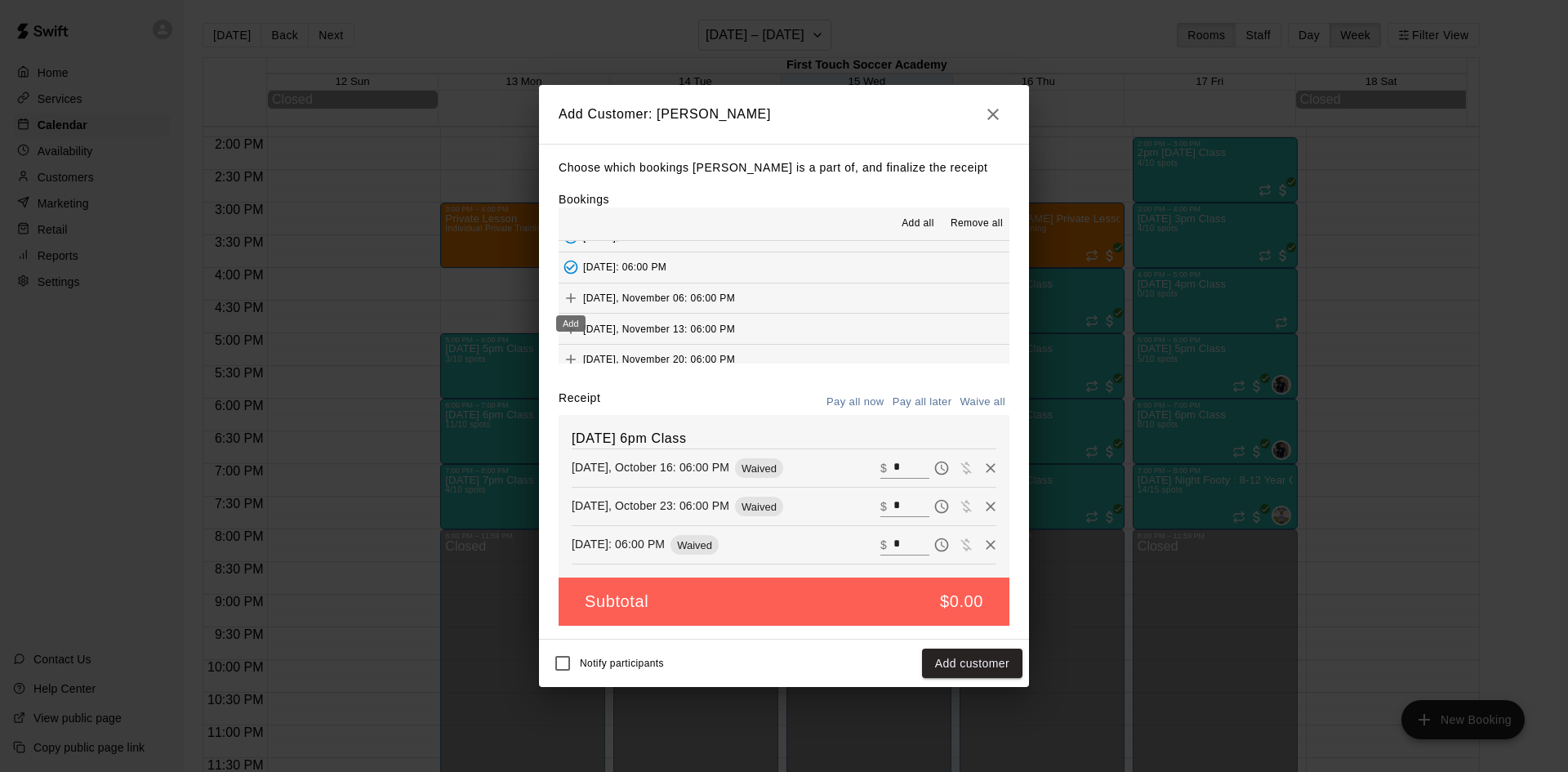
click at [573, 297] on icon "Add" at bounding box center [571, 298] width 16 height 16
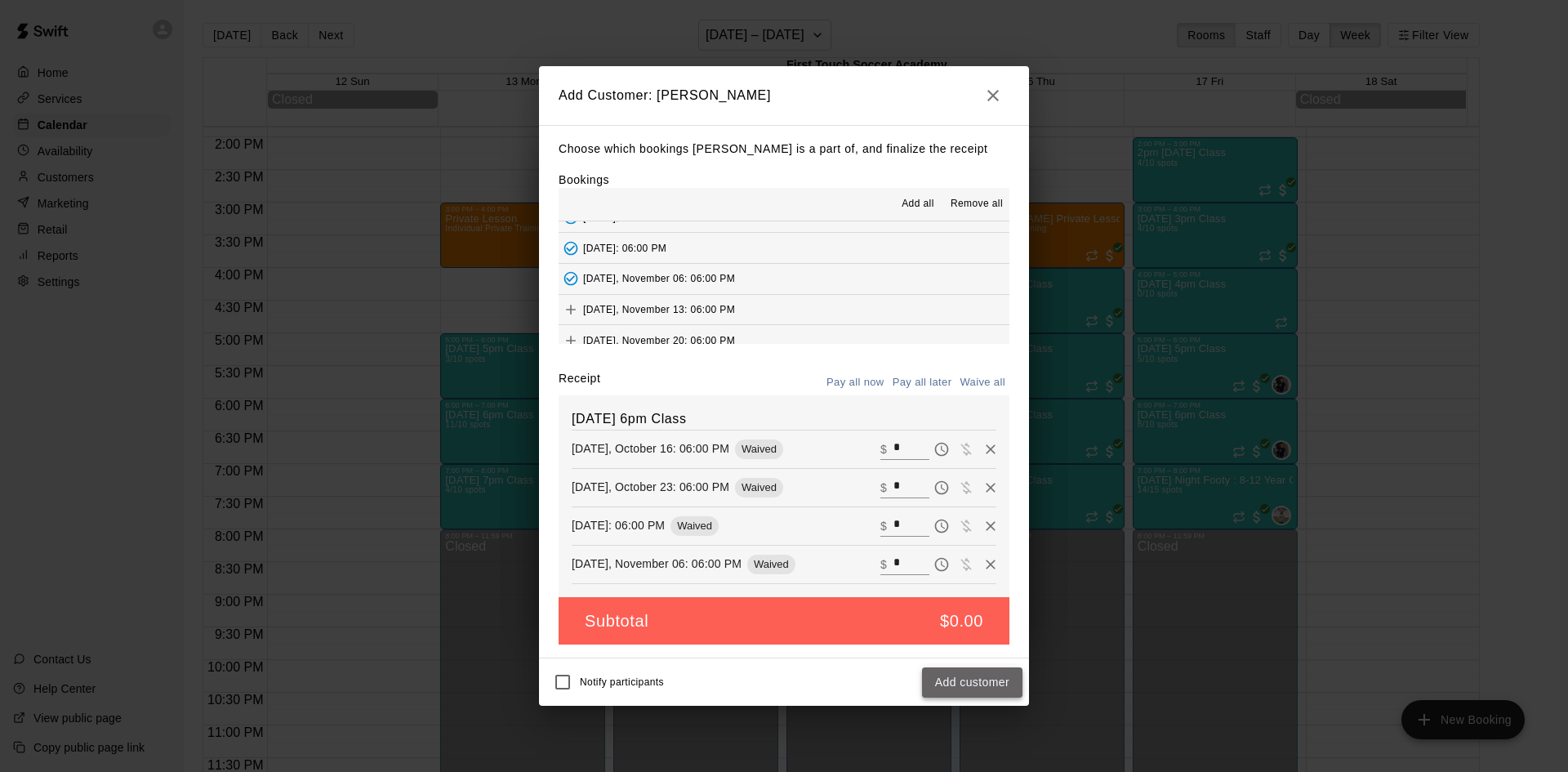
click at [994, 685] on button "Add customer" at bounding box center [971, 683] width 100 height 30
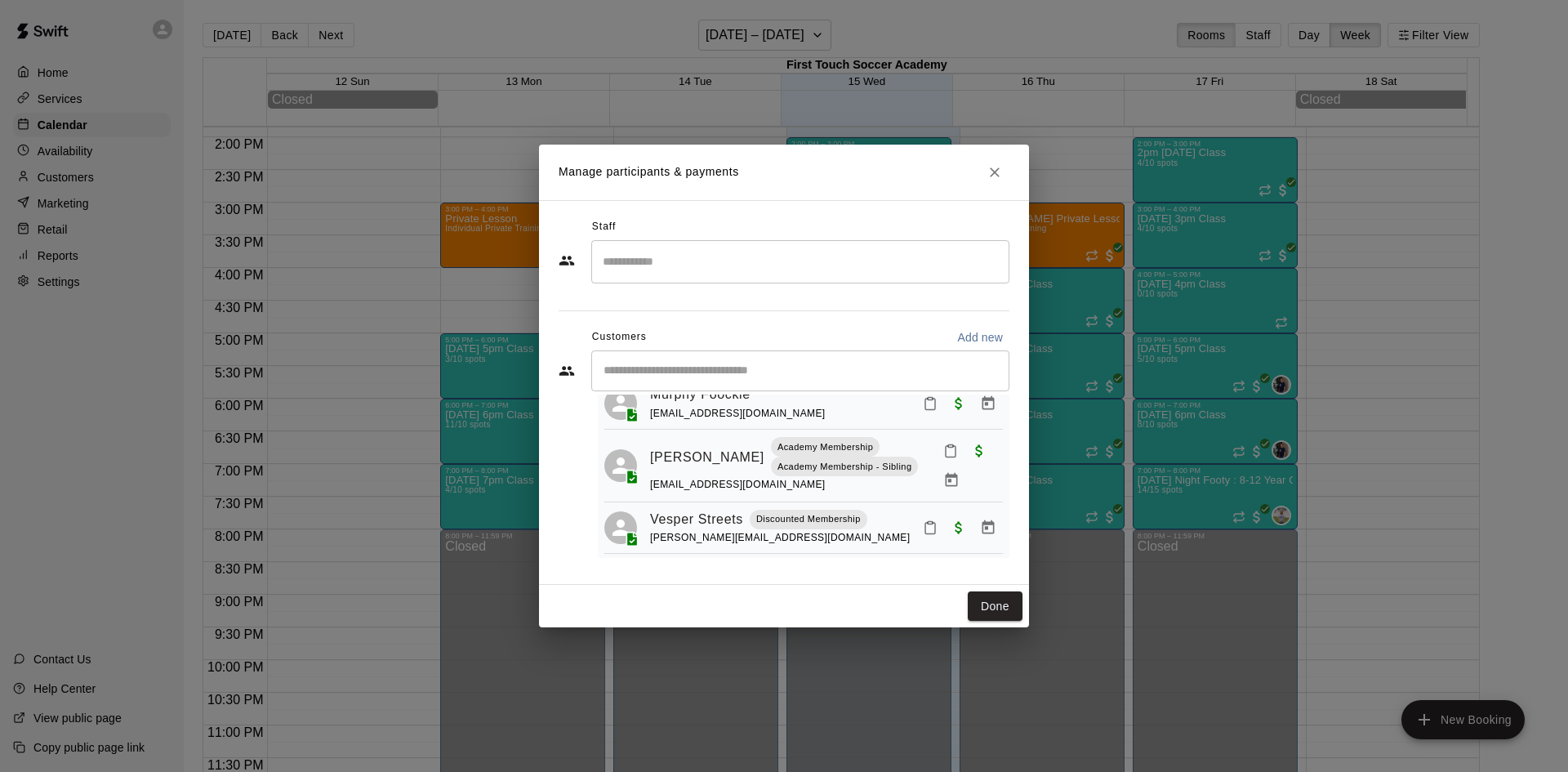
scroll to position [380, 0]
click at [732, 371] on input "Start typing to search customers..." at bounding box center [800, 371] width 403 height 16
type input "*"
click at [1004, 610] on button "Done" at bounding box center [994, 606] width 55 height 30
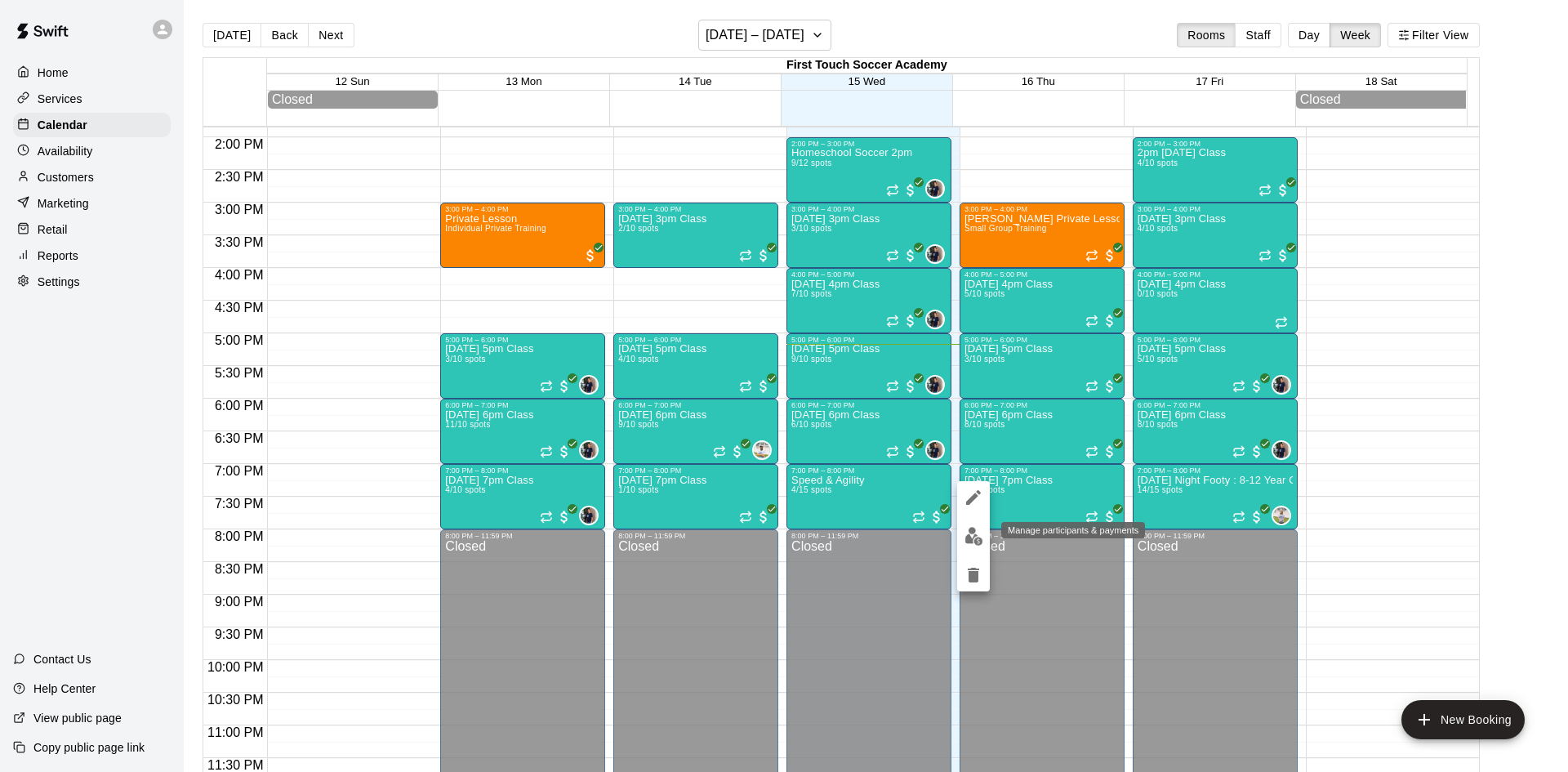
click at [976, 530] on img "edit" at bounding box center [973, 536] width 19 height 19
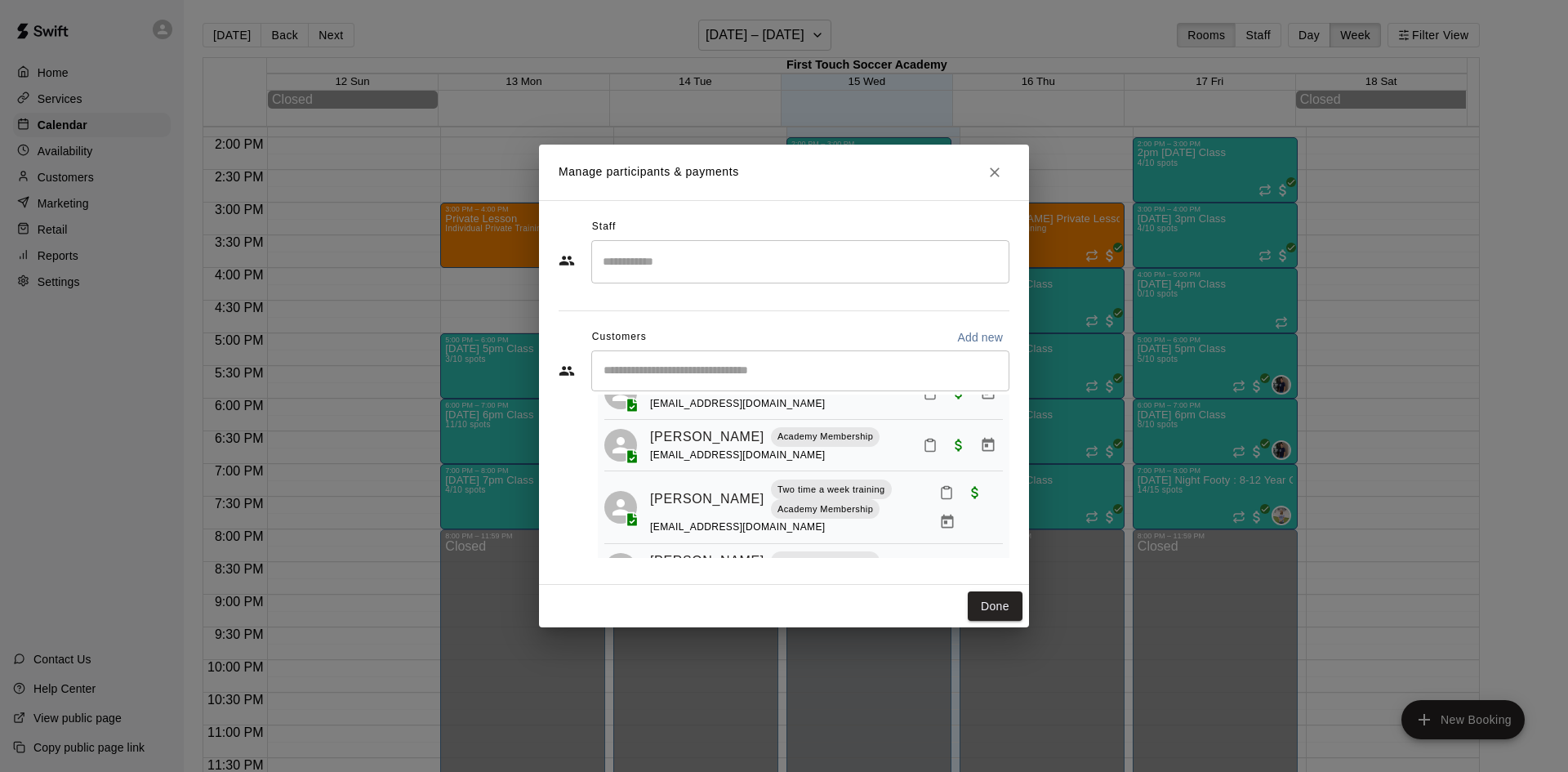
scroll to position [81, 0]
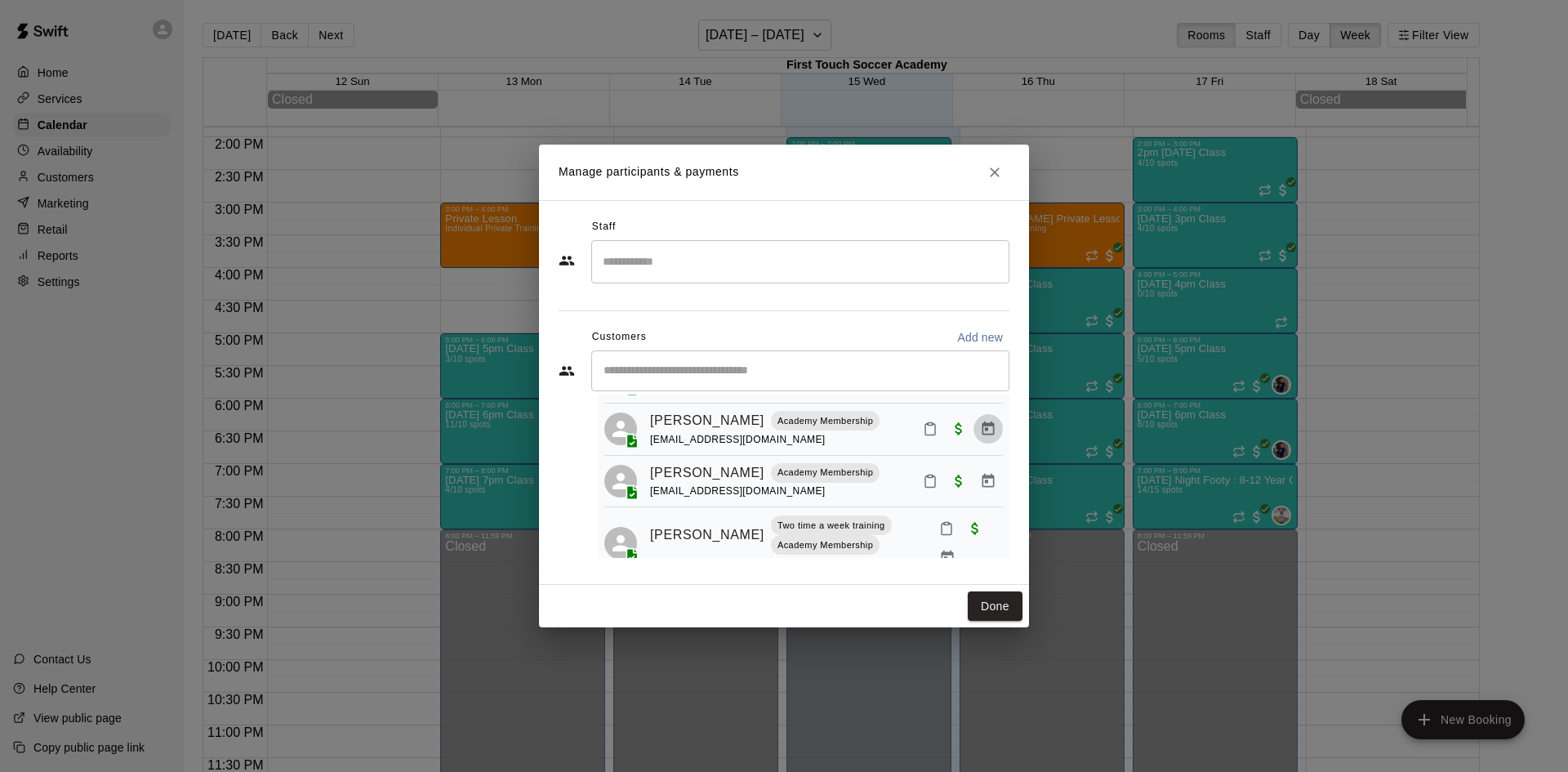
click at [982, 435] on icon "Manage bookings & payment" at bounding box center [988, 428] width 12 height 14
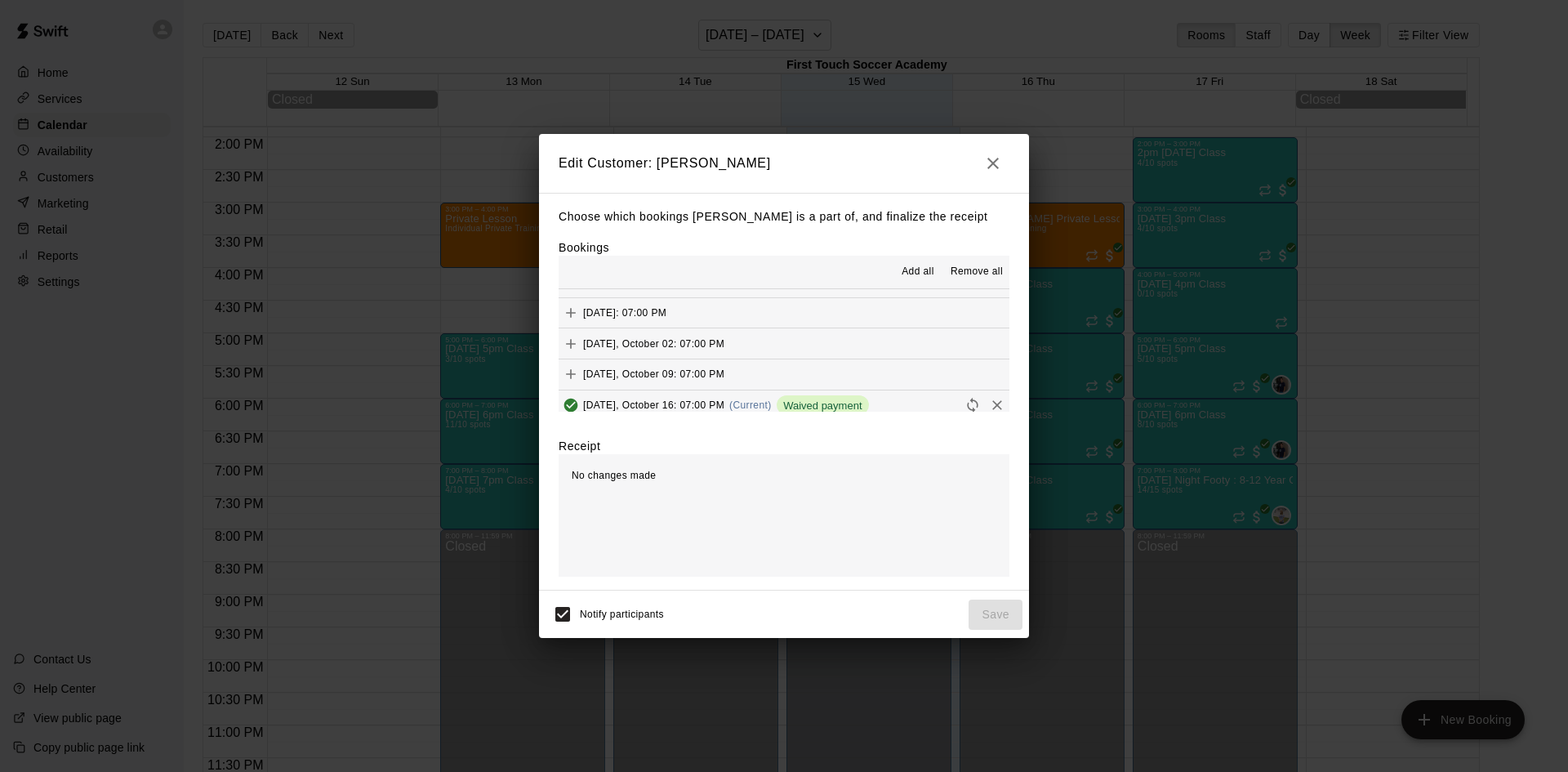
scroll to position [327, 0]
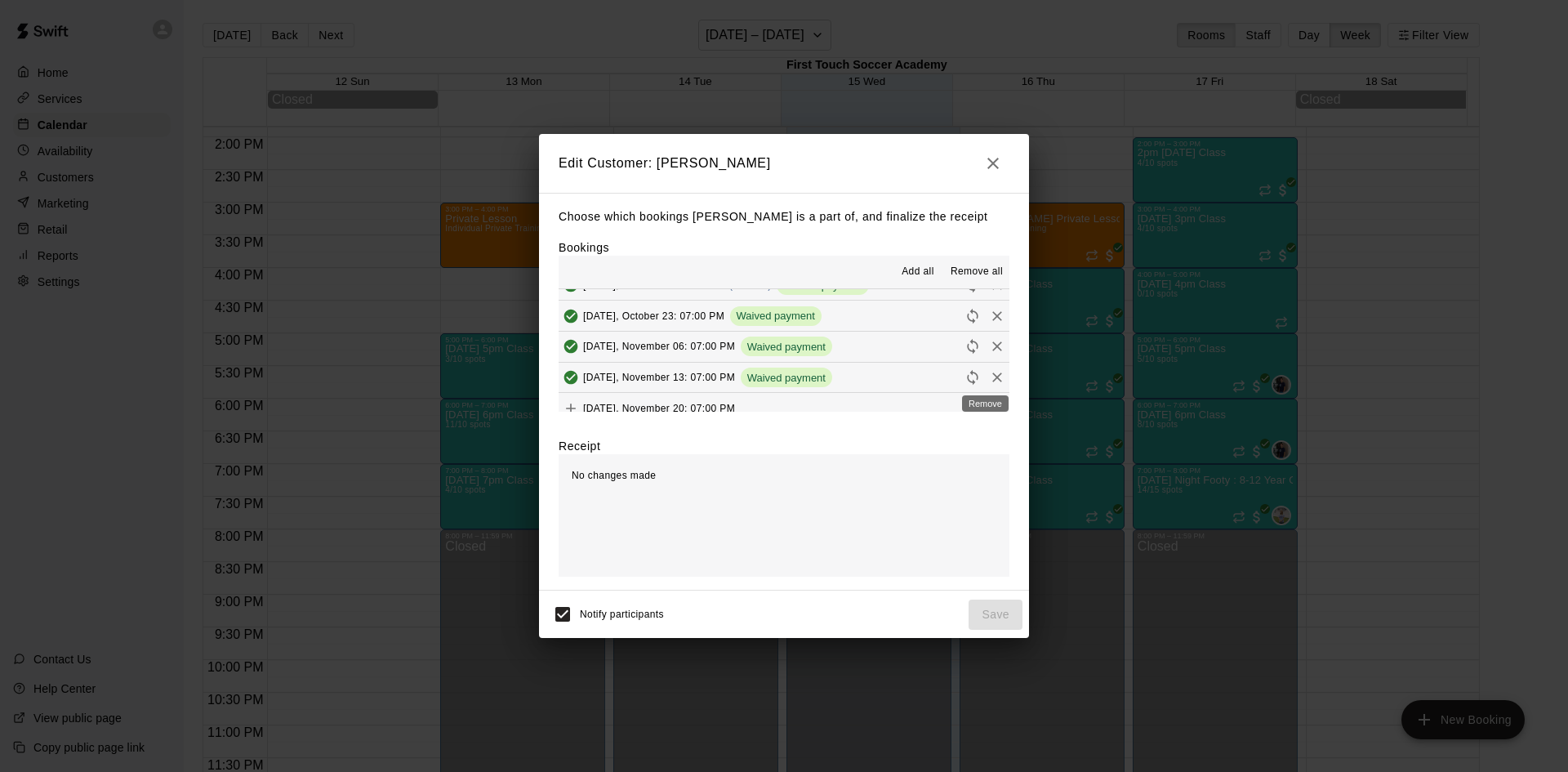
click at [989, 373] on icon "Remove" at bounding box center [997, 378] width 16 height 16
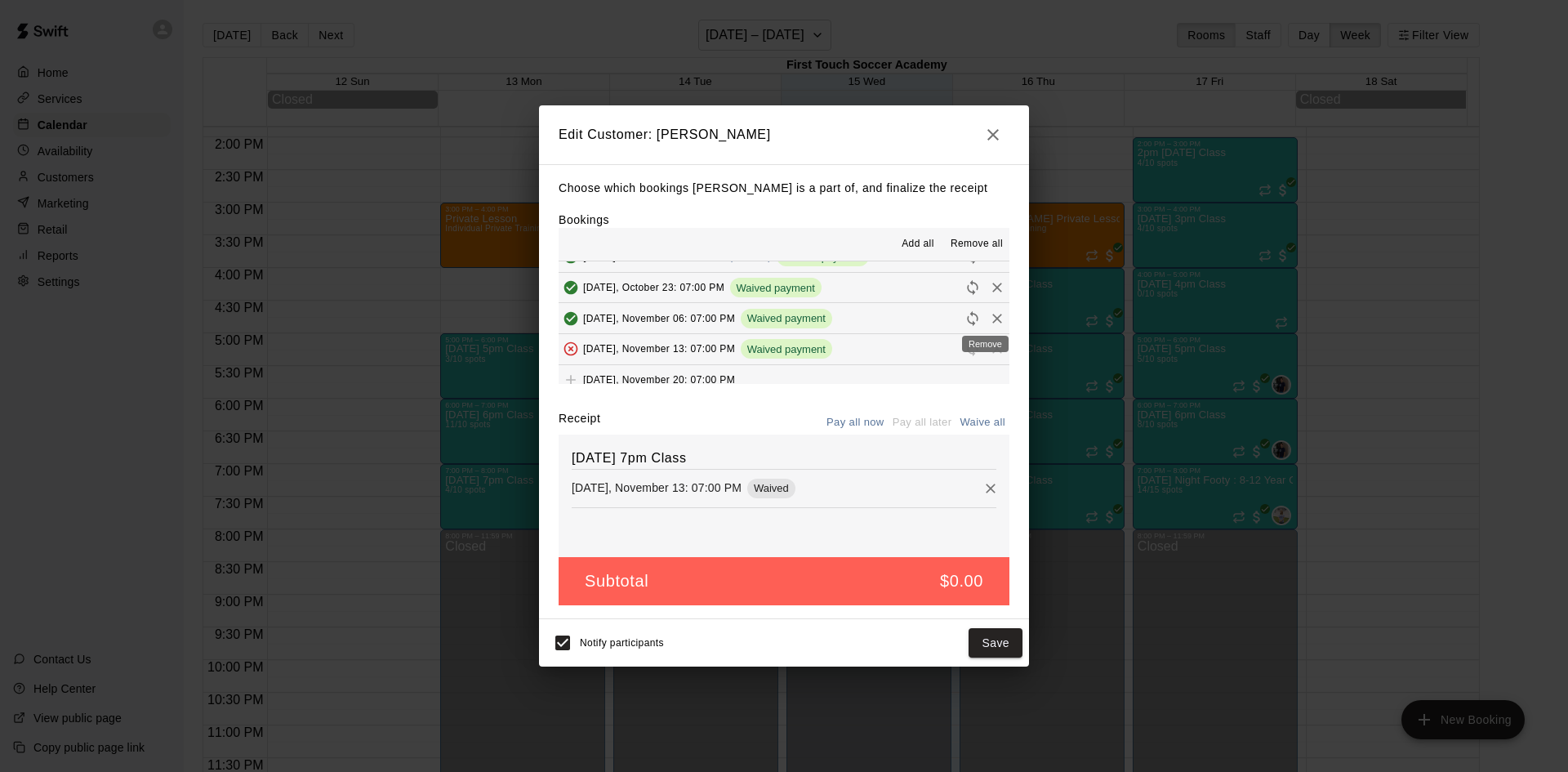
click at [989, 320] on icon "Remove" at bounding box center [997, 318] width 16 height 16
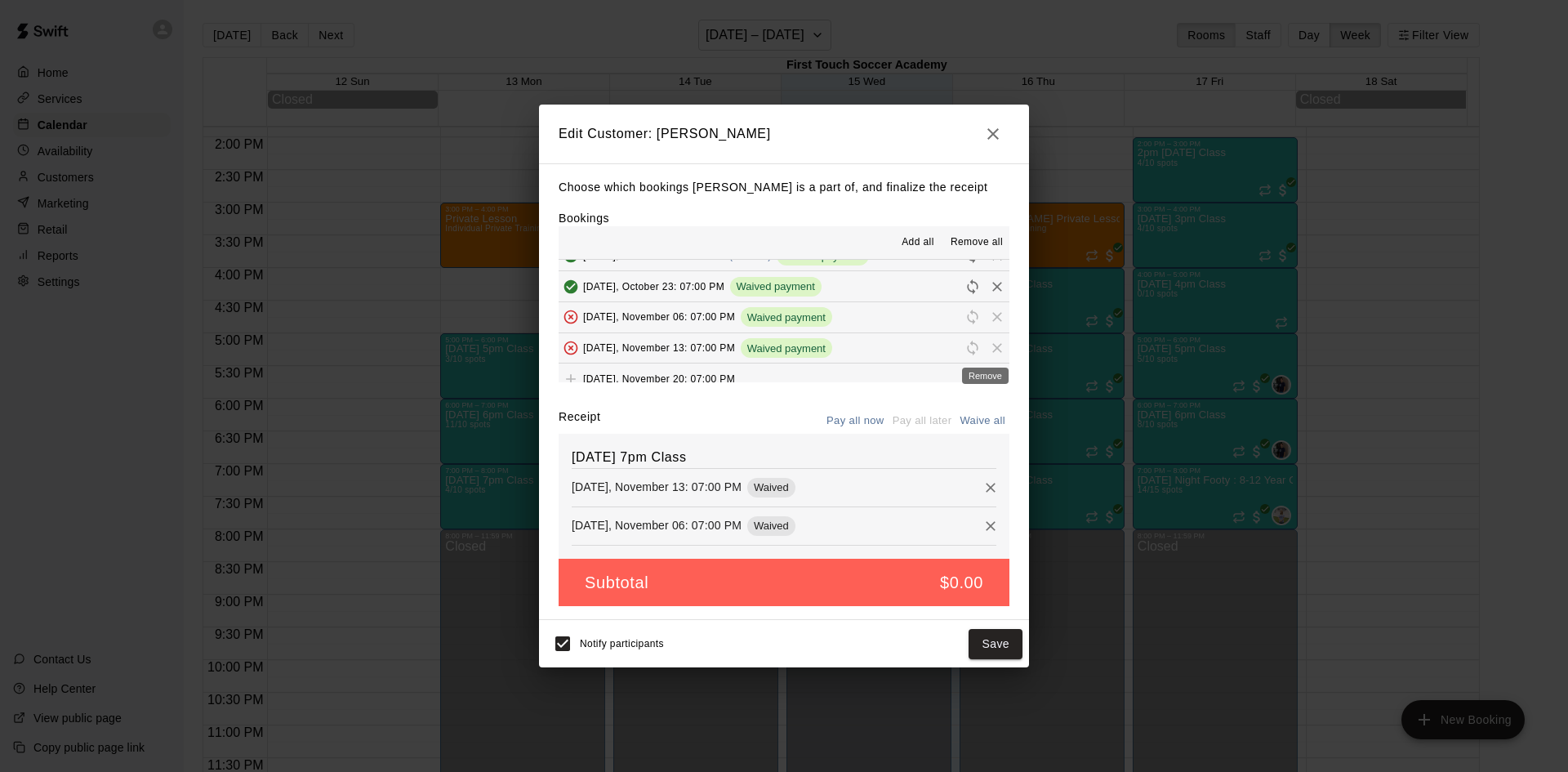
scroll to position [245, 0]
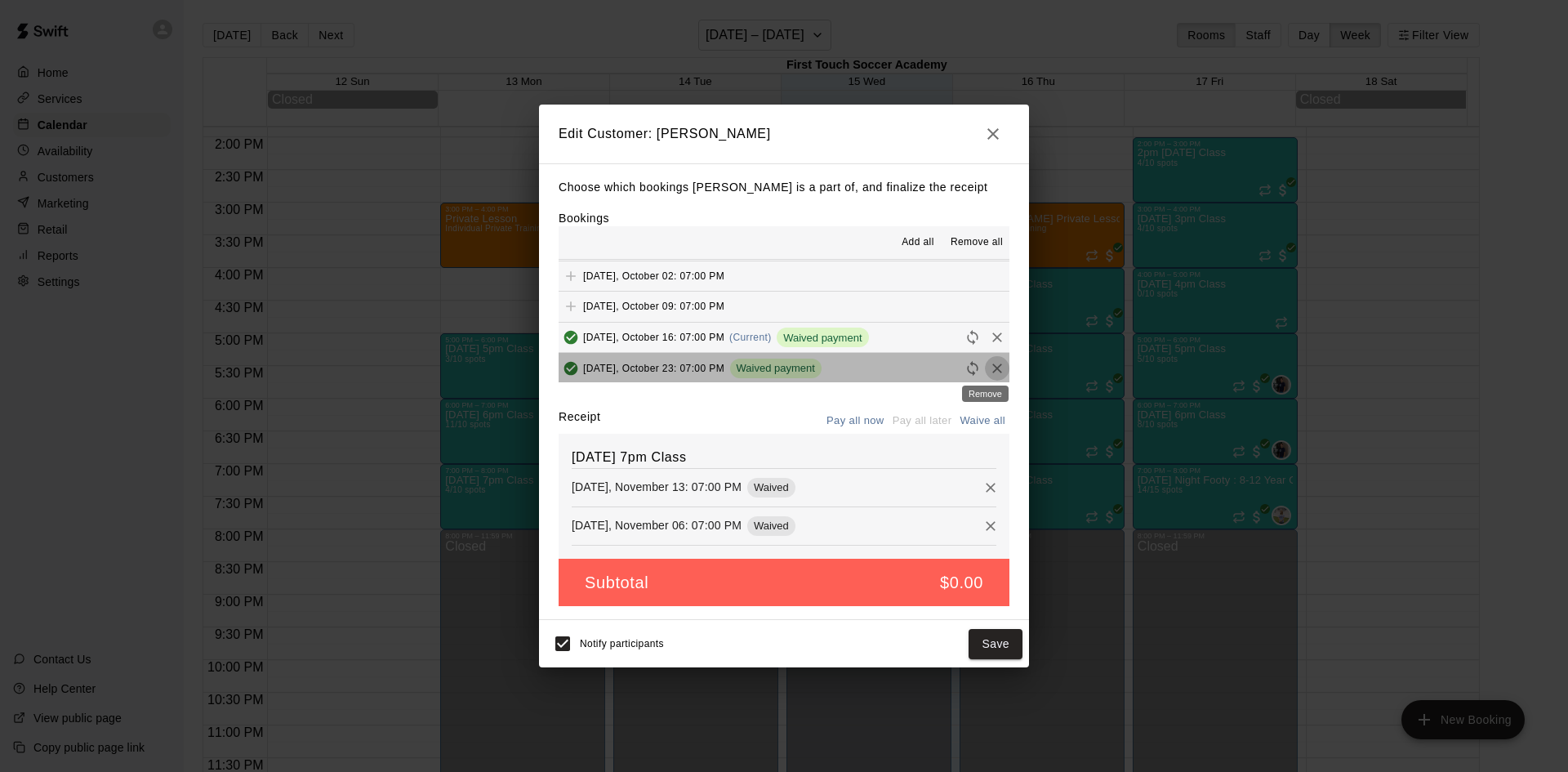
click at [989, 367] on icon "Remove" at bounding box center [997, 369] width 16 height 16
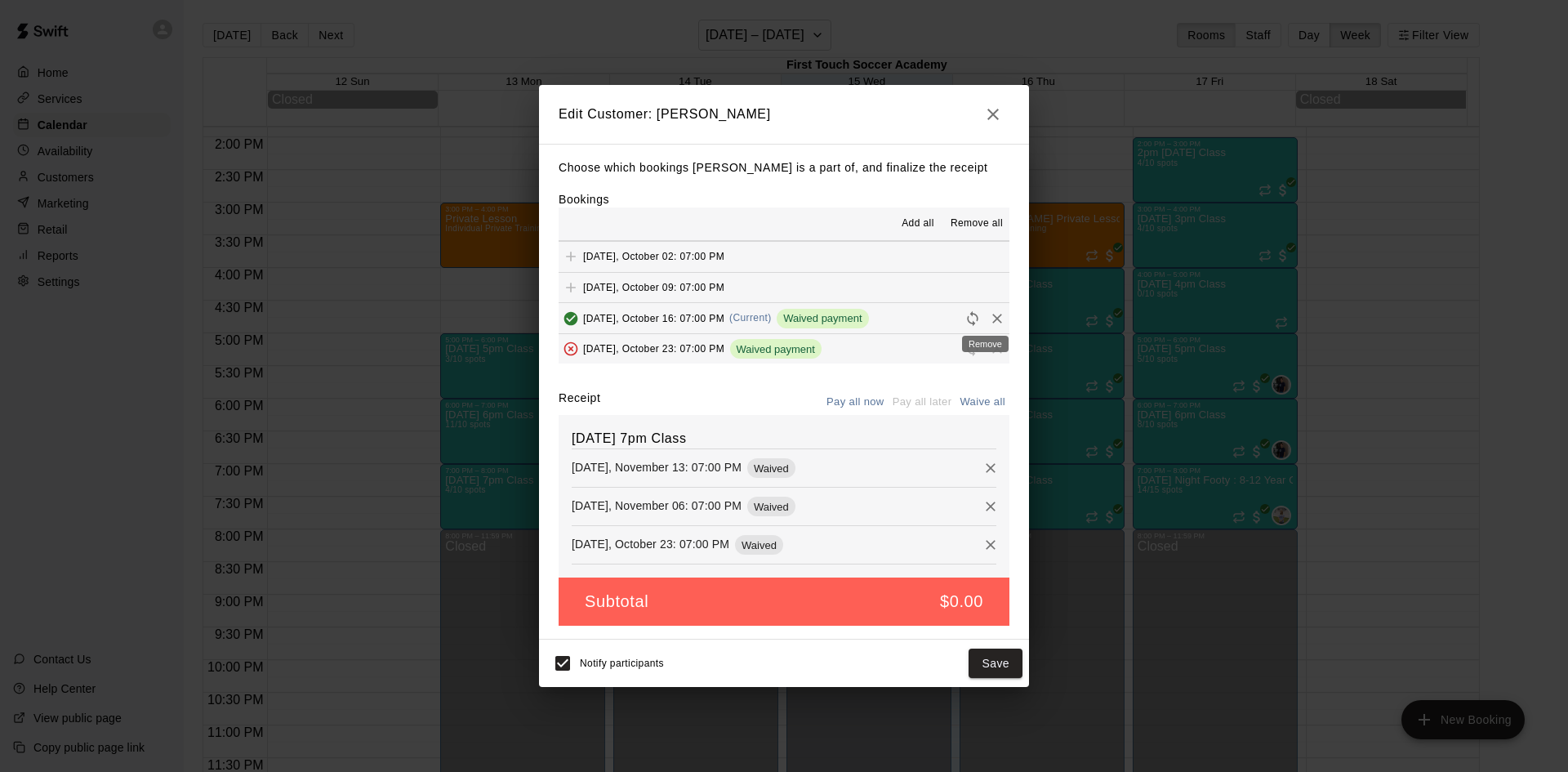
click at [992, 316] on icon "Remove" at bounding box center [997, 319] width 10 height 10
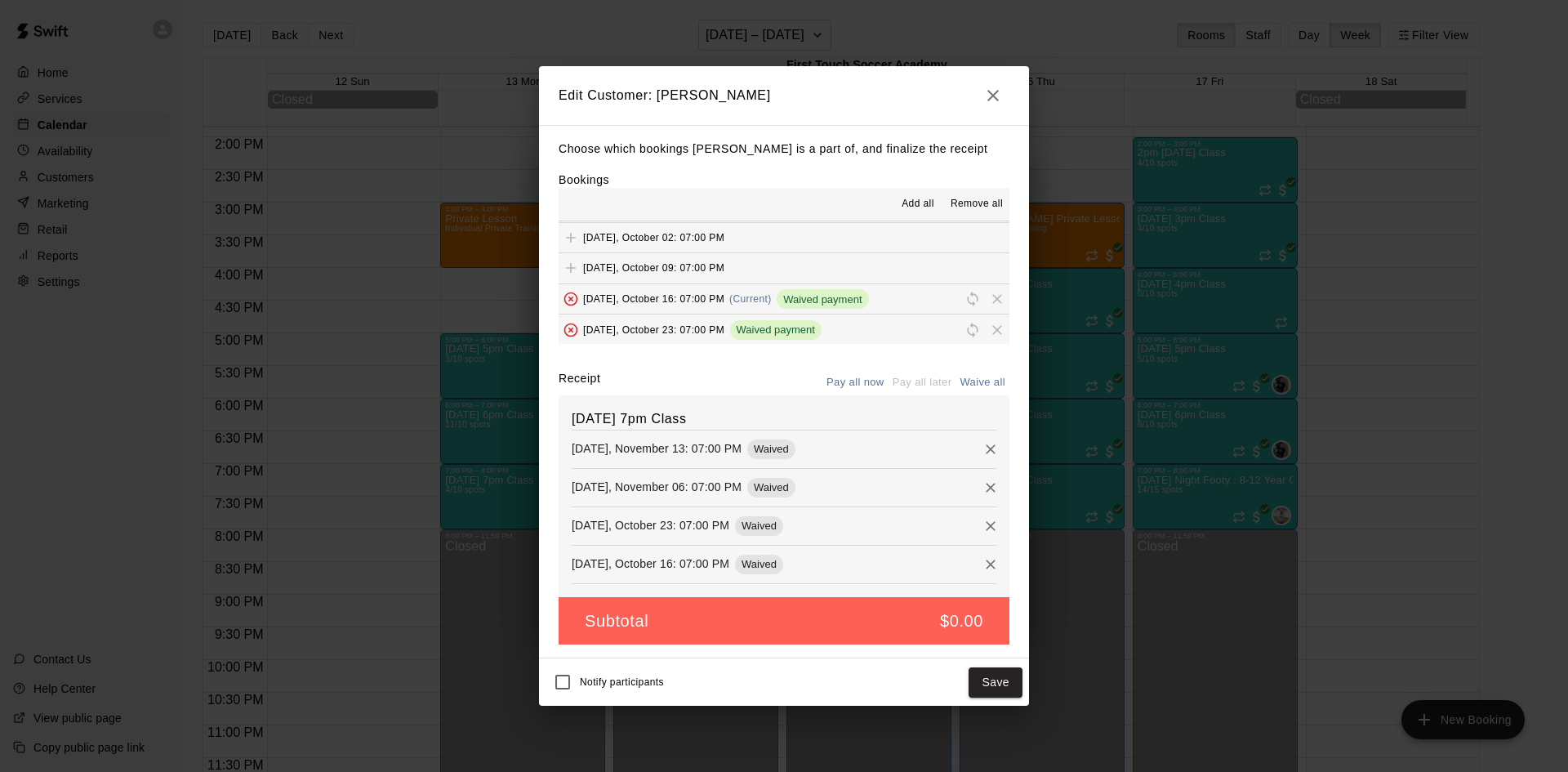
click at [1014, 683] on button "Save" at bounding box center [995, 683] width 54 height 30
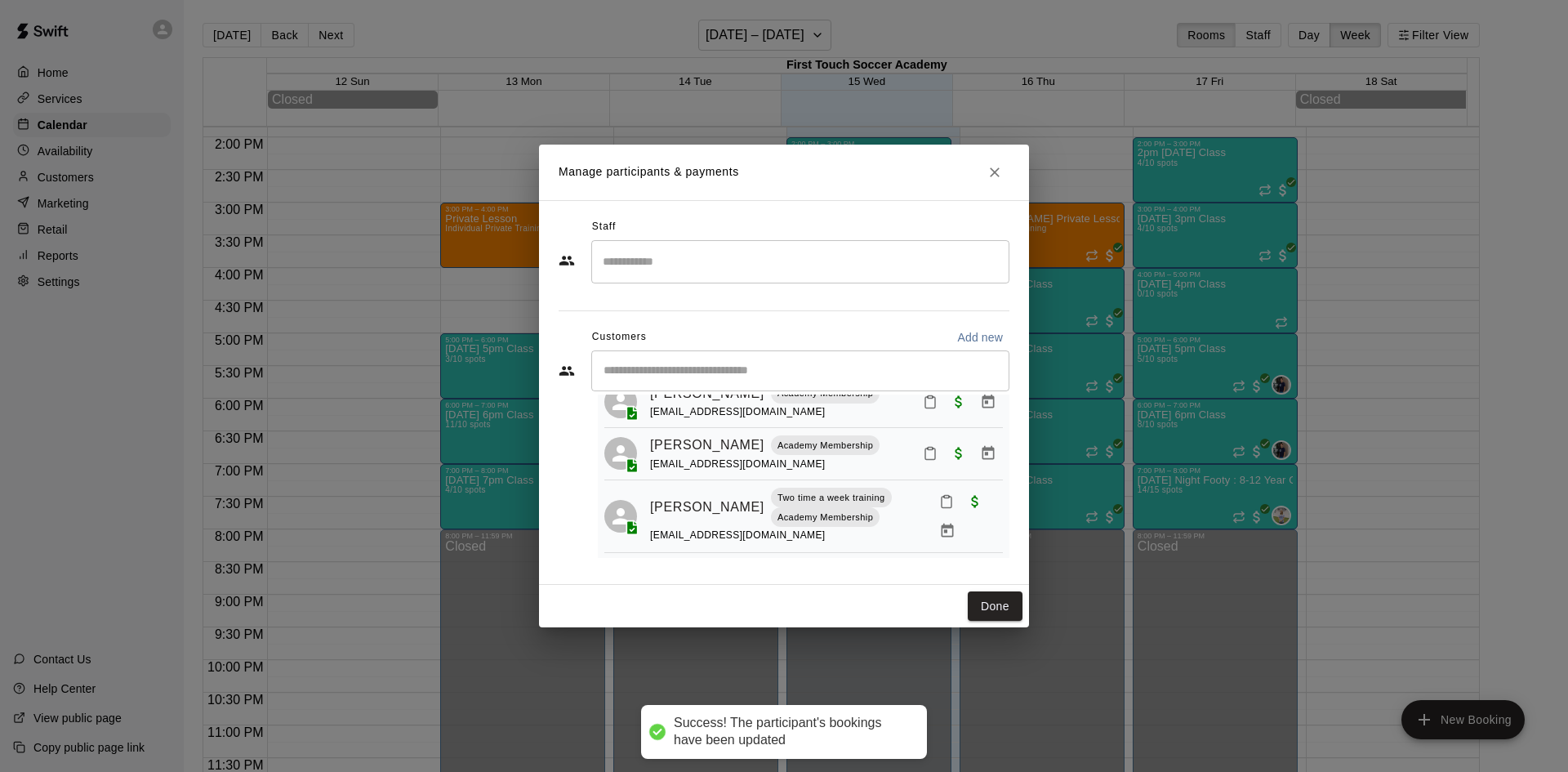
scroll to position [120, 0]
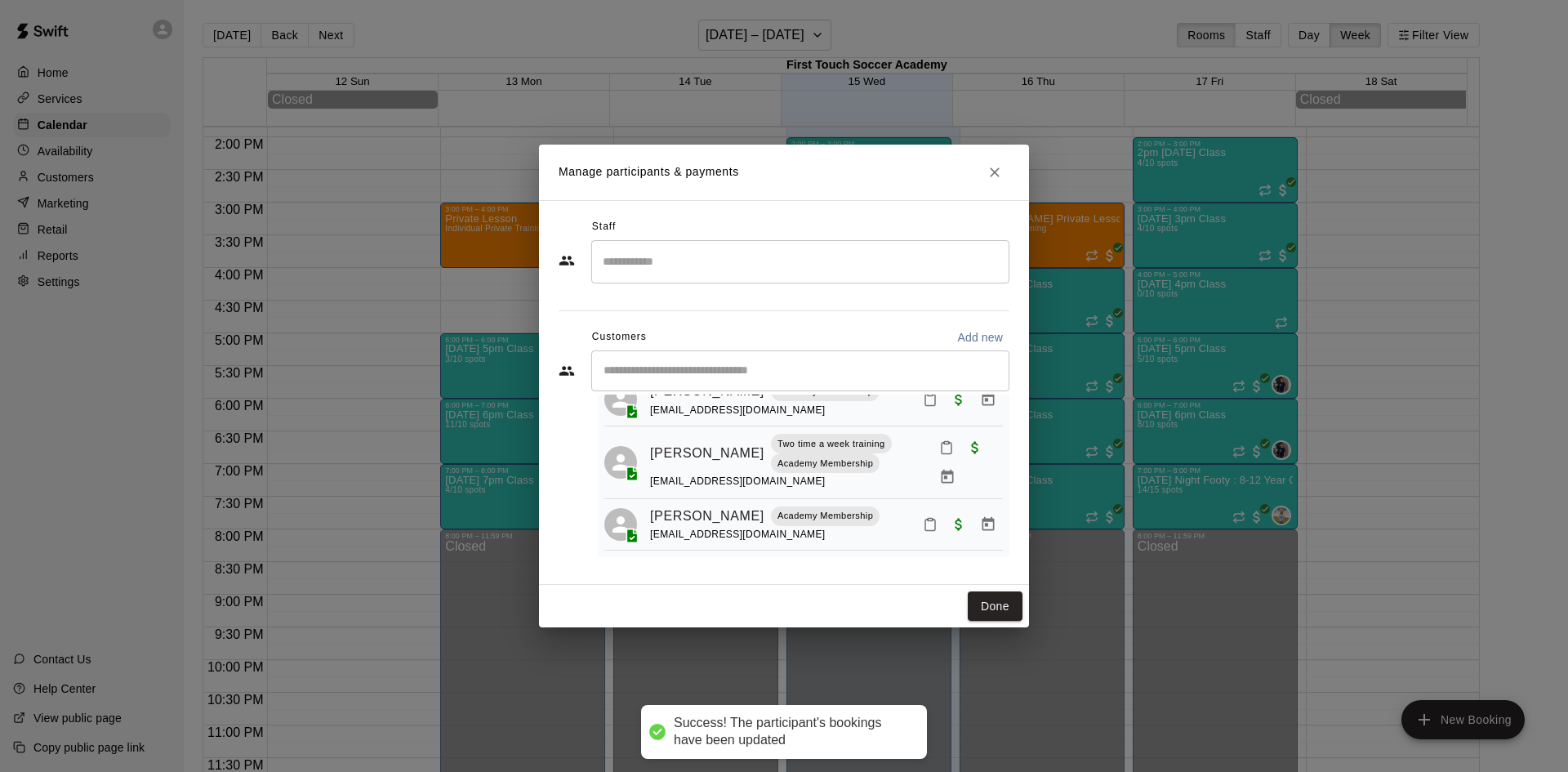
click at [761, 368] on input "Start typing to search customers..." at bounding box center [800, 371] width 403 height 16
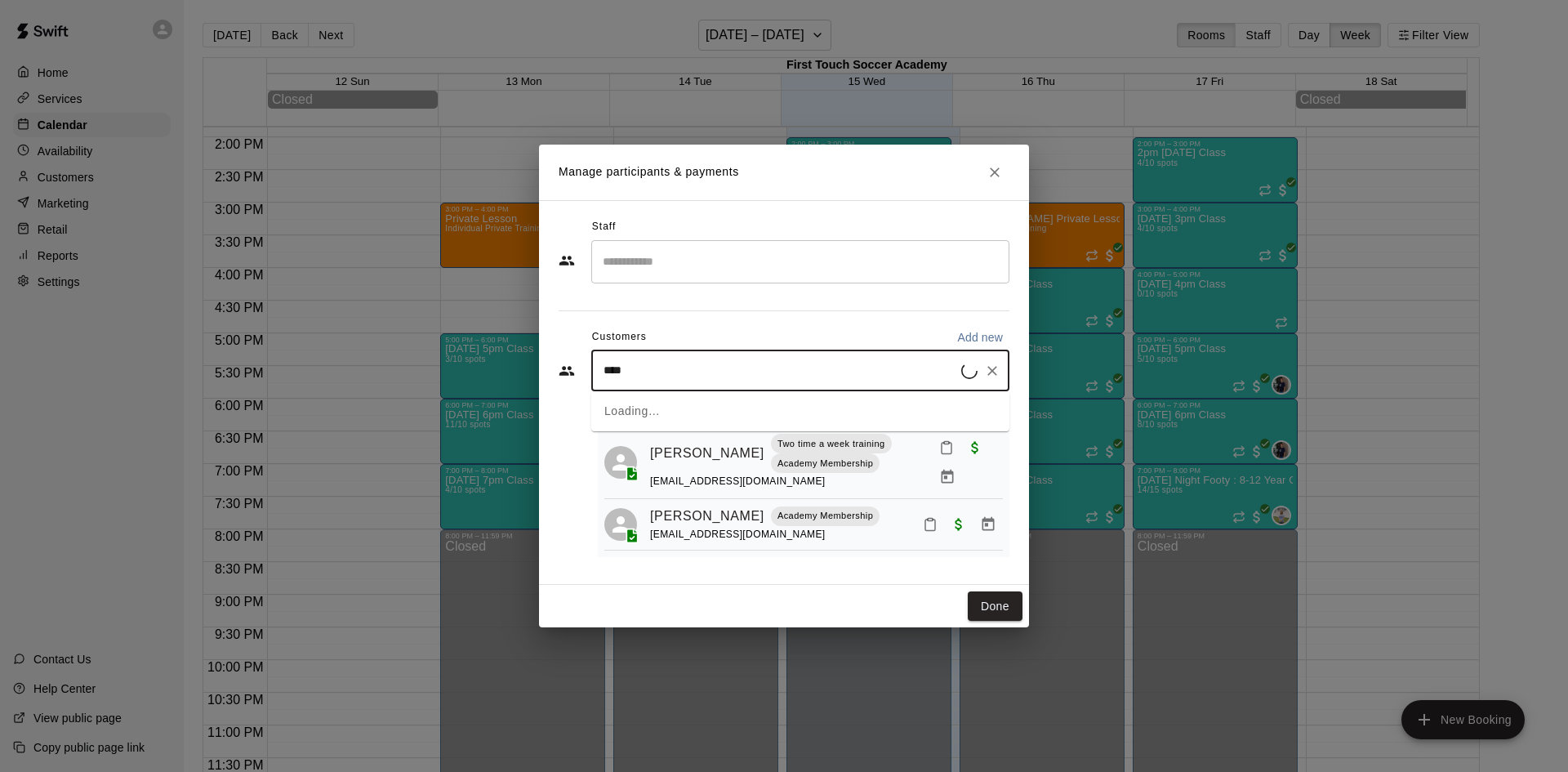
type input "***"
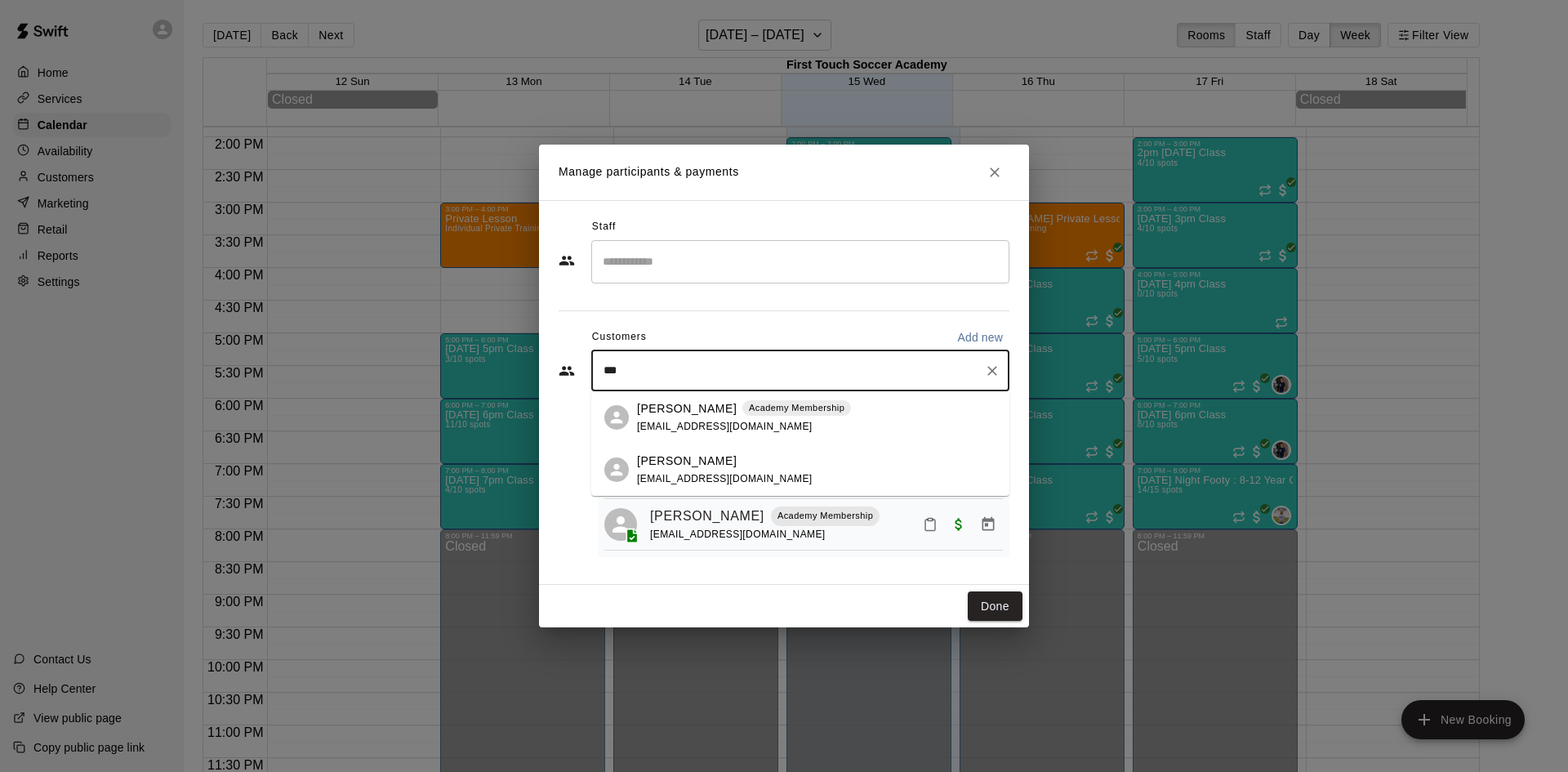
click at [719, 404] on p "[PERSON_NAME]" at bounding box center [686, 408] width 99 height 17
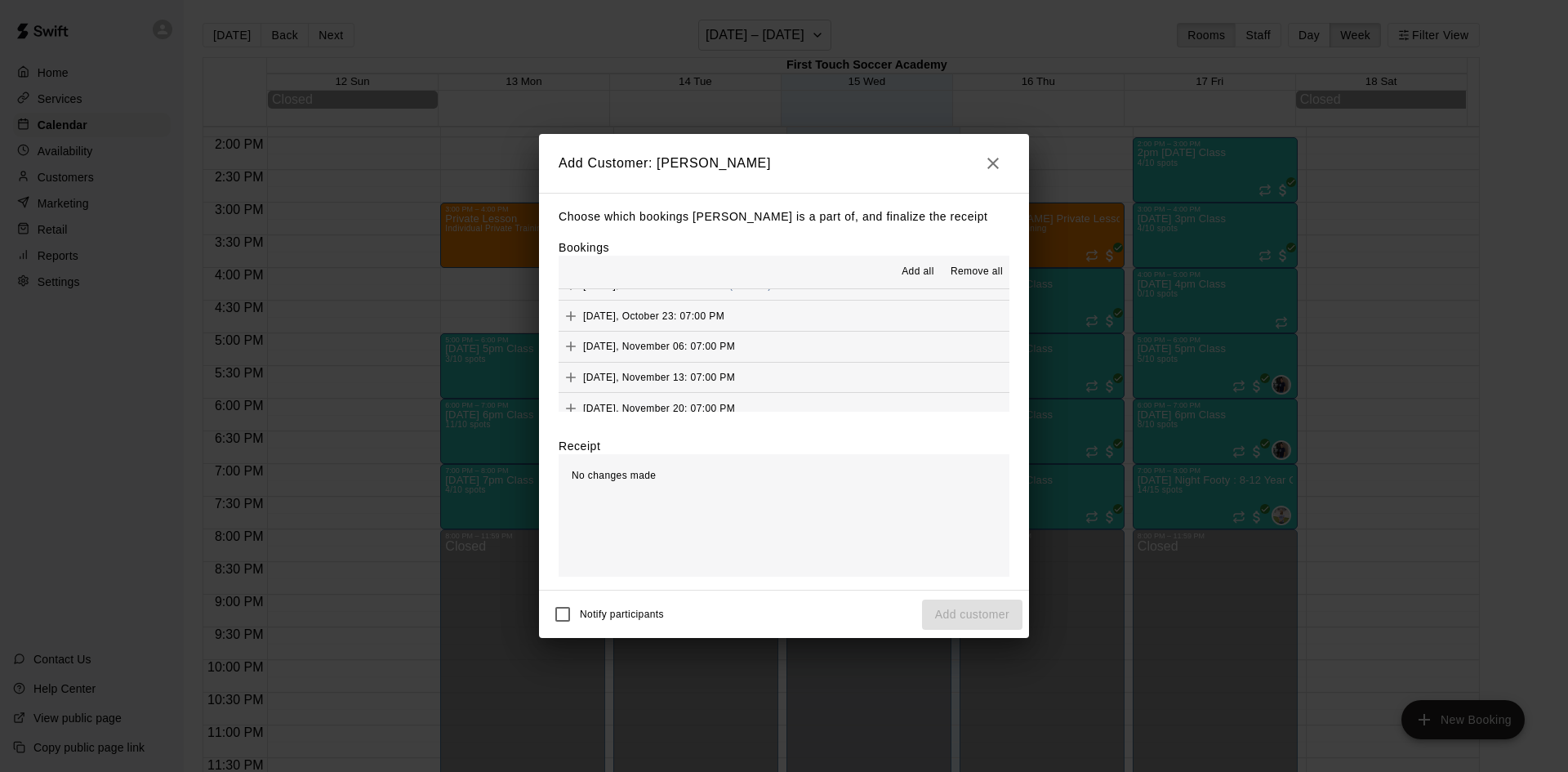
scroll to position [245, 0]
click at [567, 364] on icon "Add" at bounding box center [571, 367] width 16 height 16
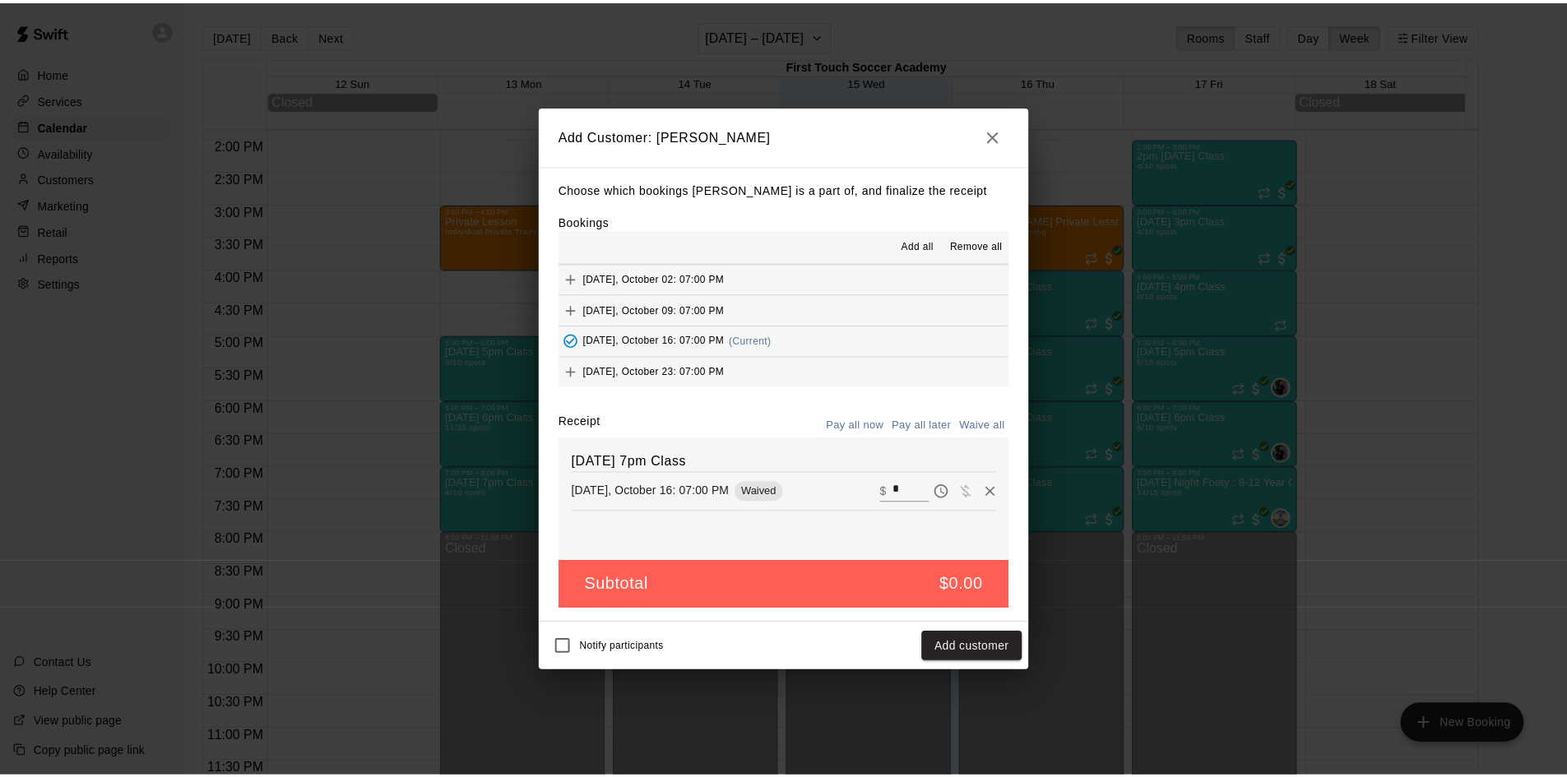
scroll to position [329, 0]
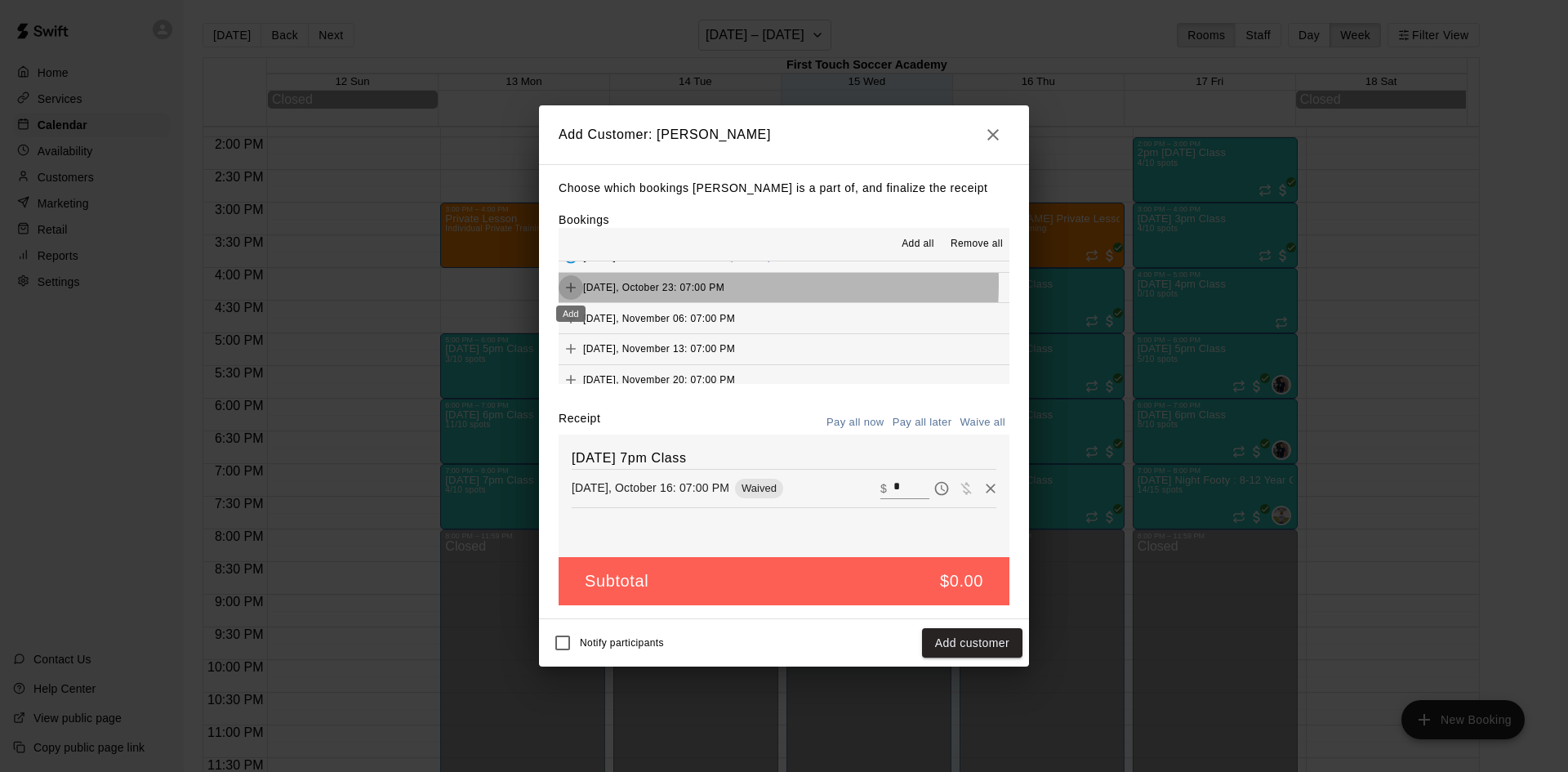
click at [574, 283] on icon "Add" at bounding box center [571, 287] width 16 height 16
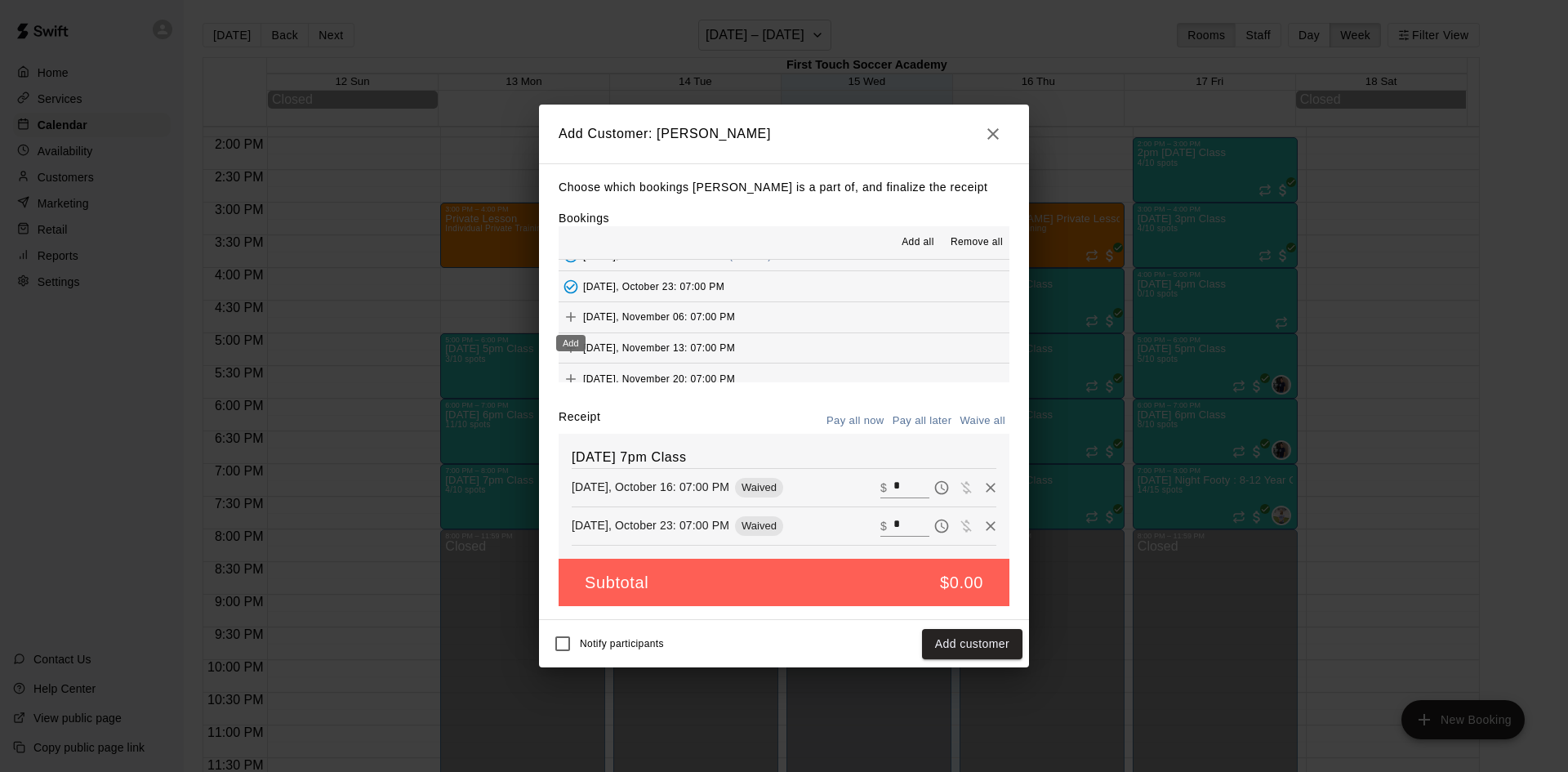
click at [570, 315] on icon "Add" at bounding box center [571, 317] width 16 height 16
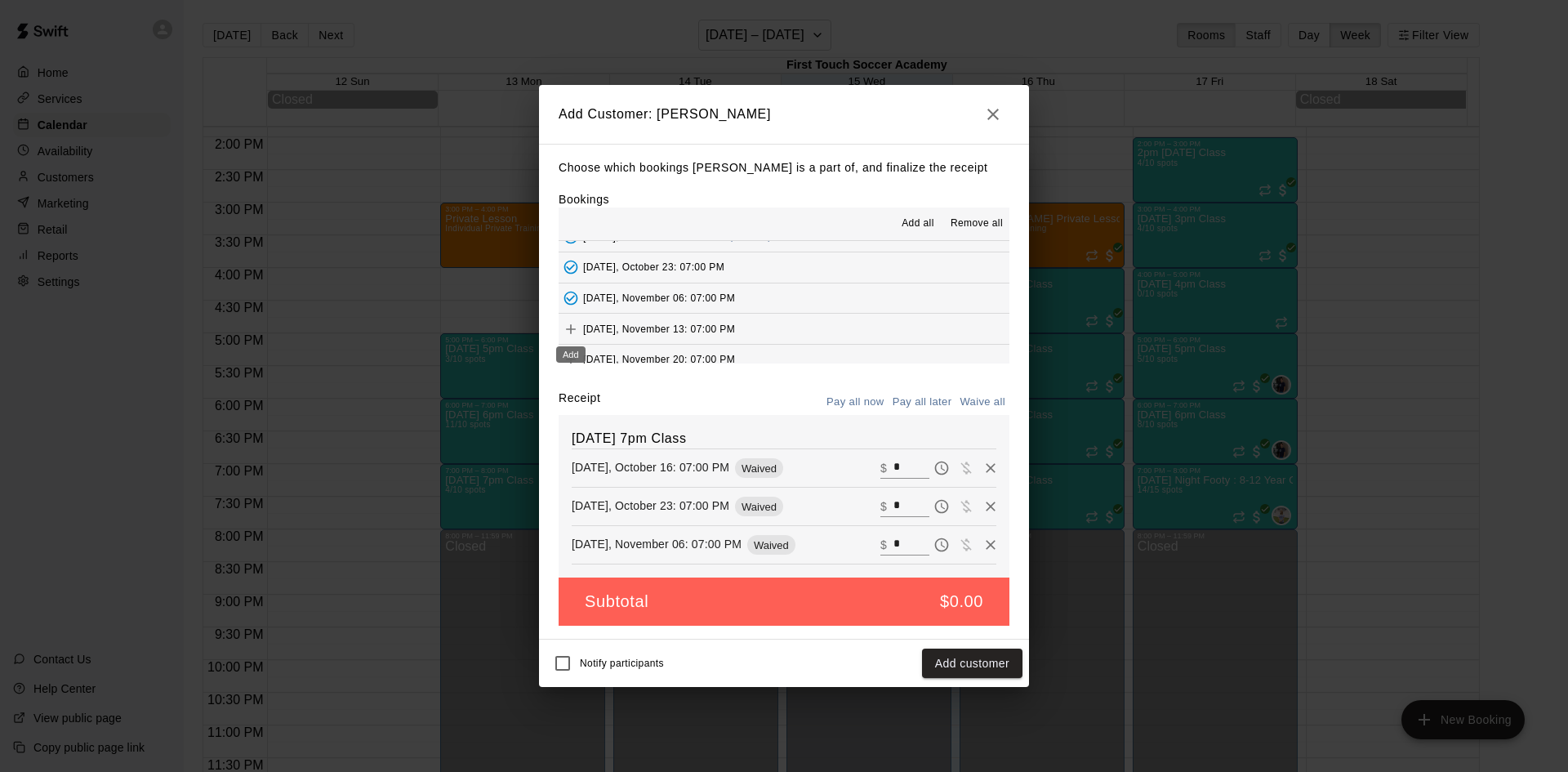
click at [568, 330] on icon "Add" at bounding box center [571, 329] width 16 height 16
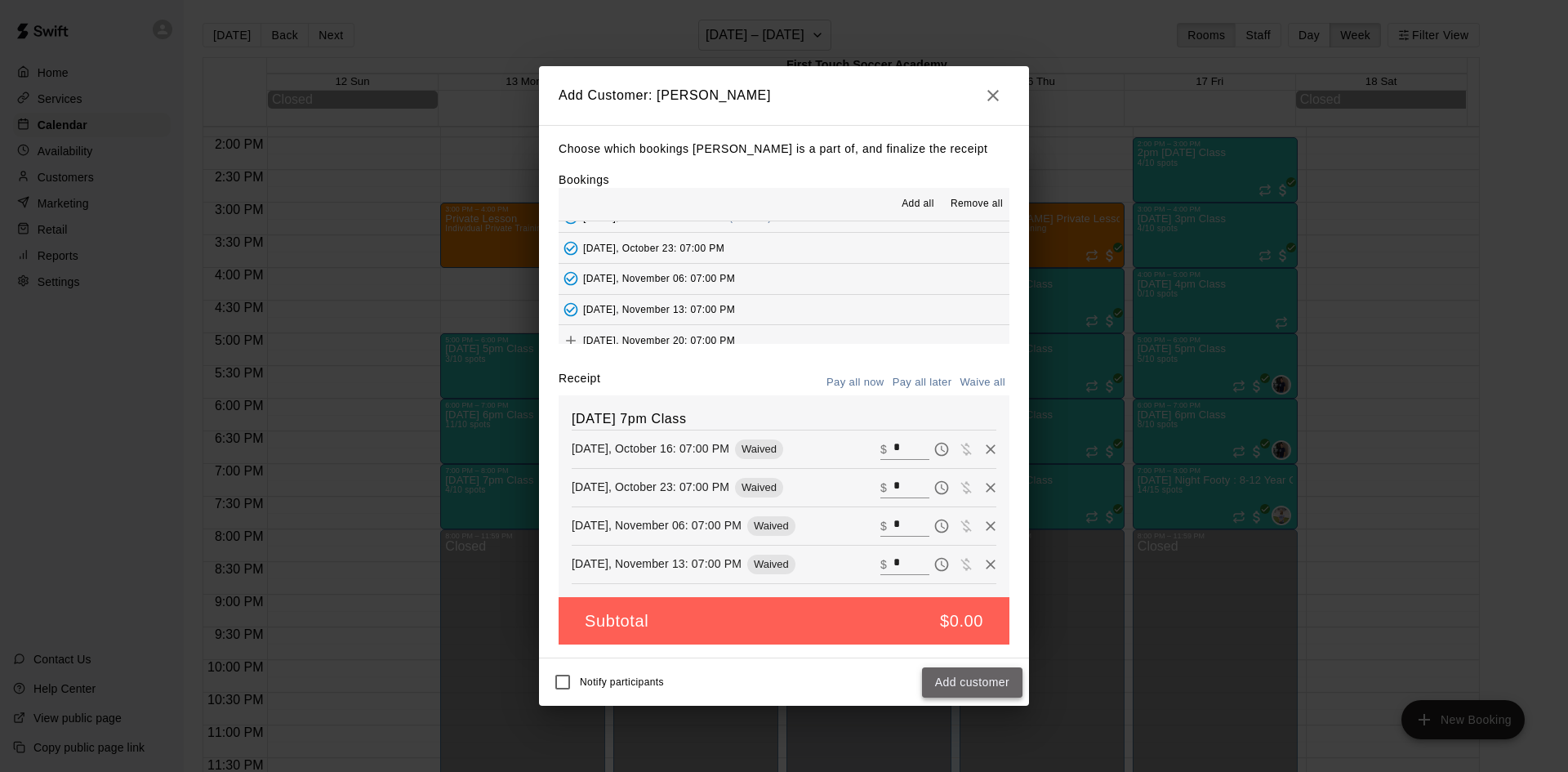
click at [971, 684] on button "Add customer" at bounding box center [971, 683] width 100 height 30
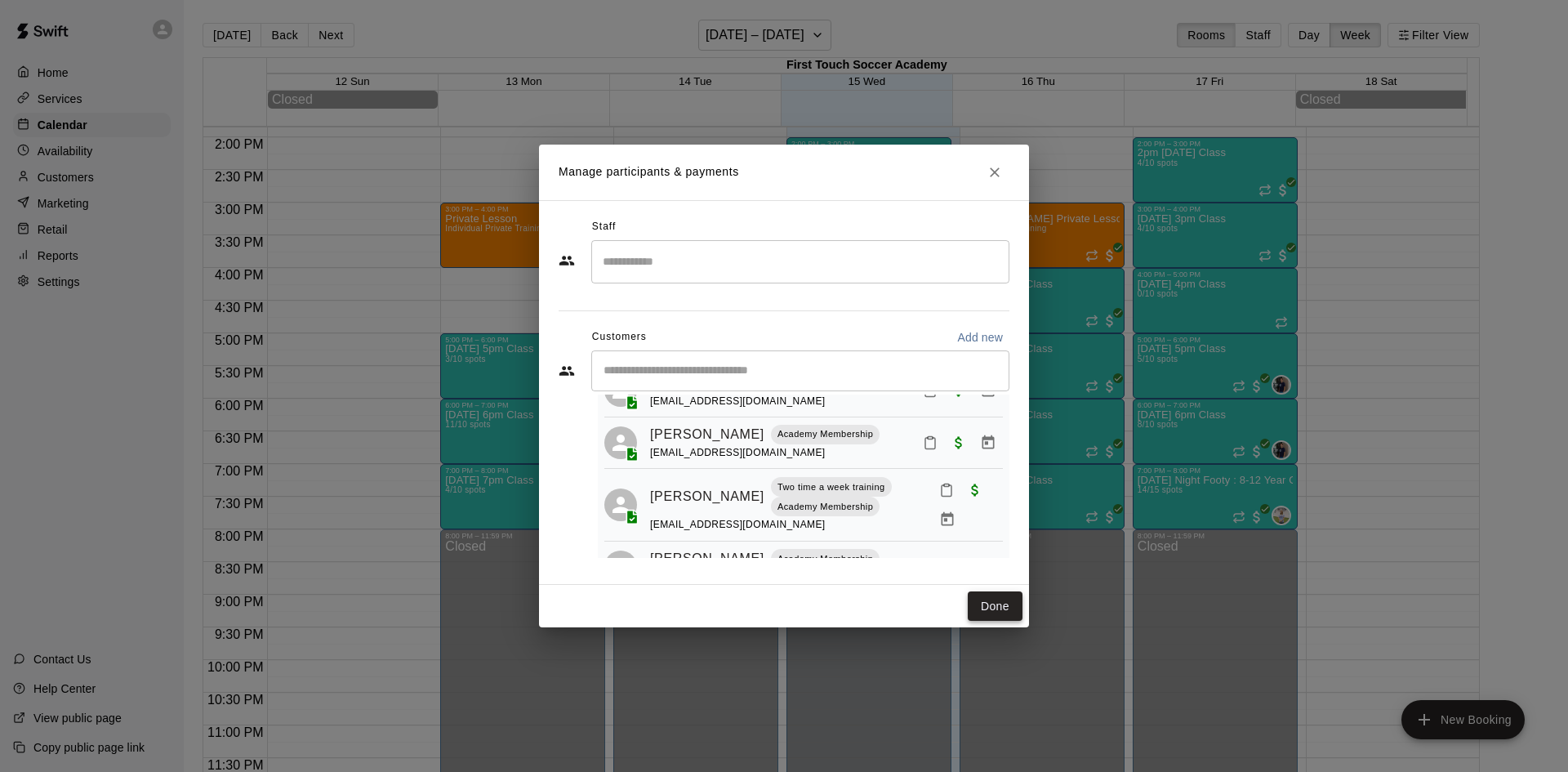
click at [982, 608] on button "Done" at bounding box center [994, 606] width 55 height 30
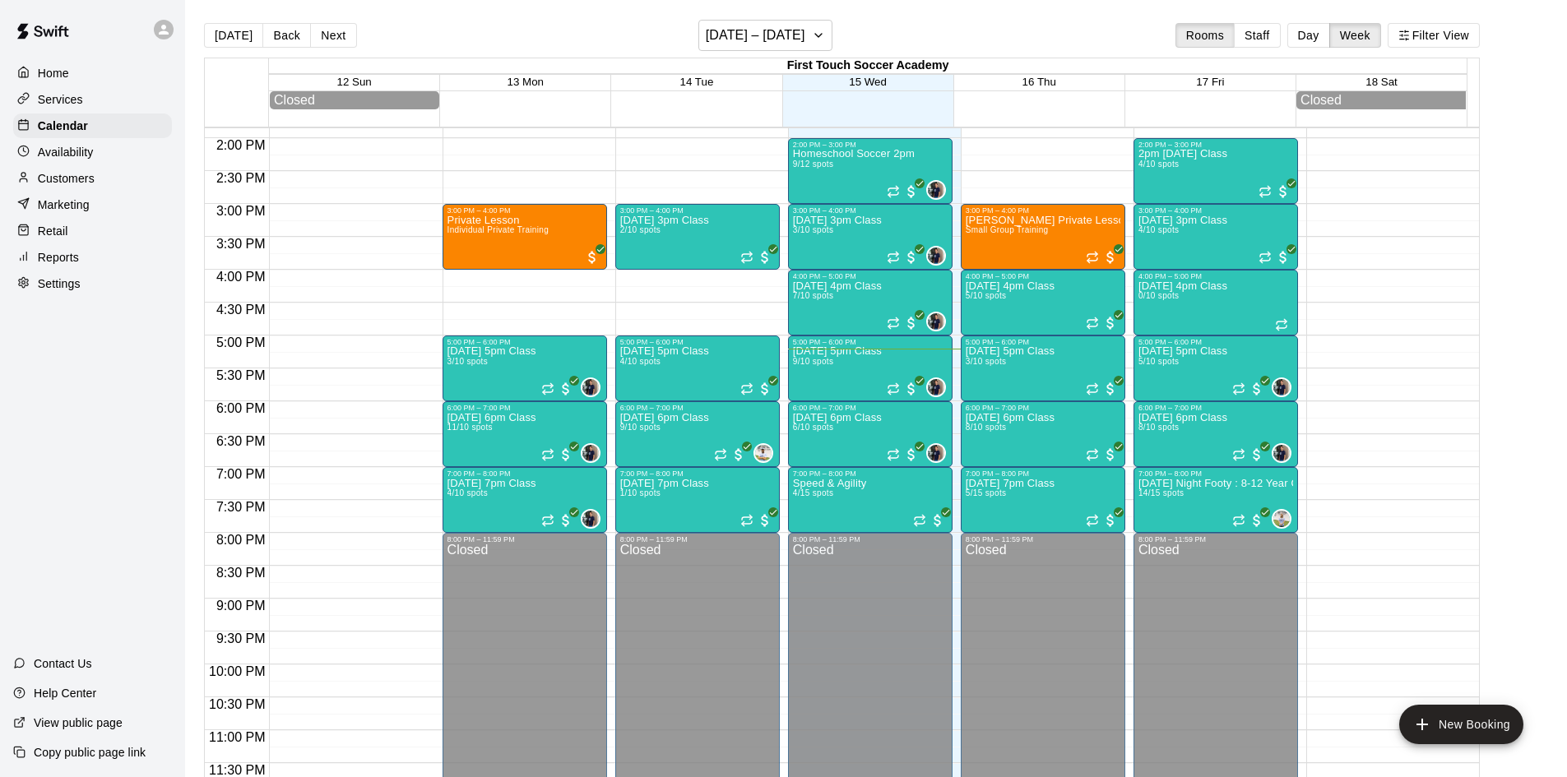
click at [76, 174] on p "Customers" at bounding box center [66, 178] width 57 height 16
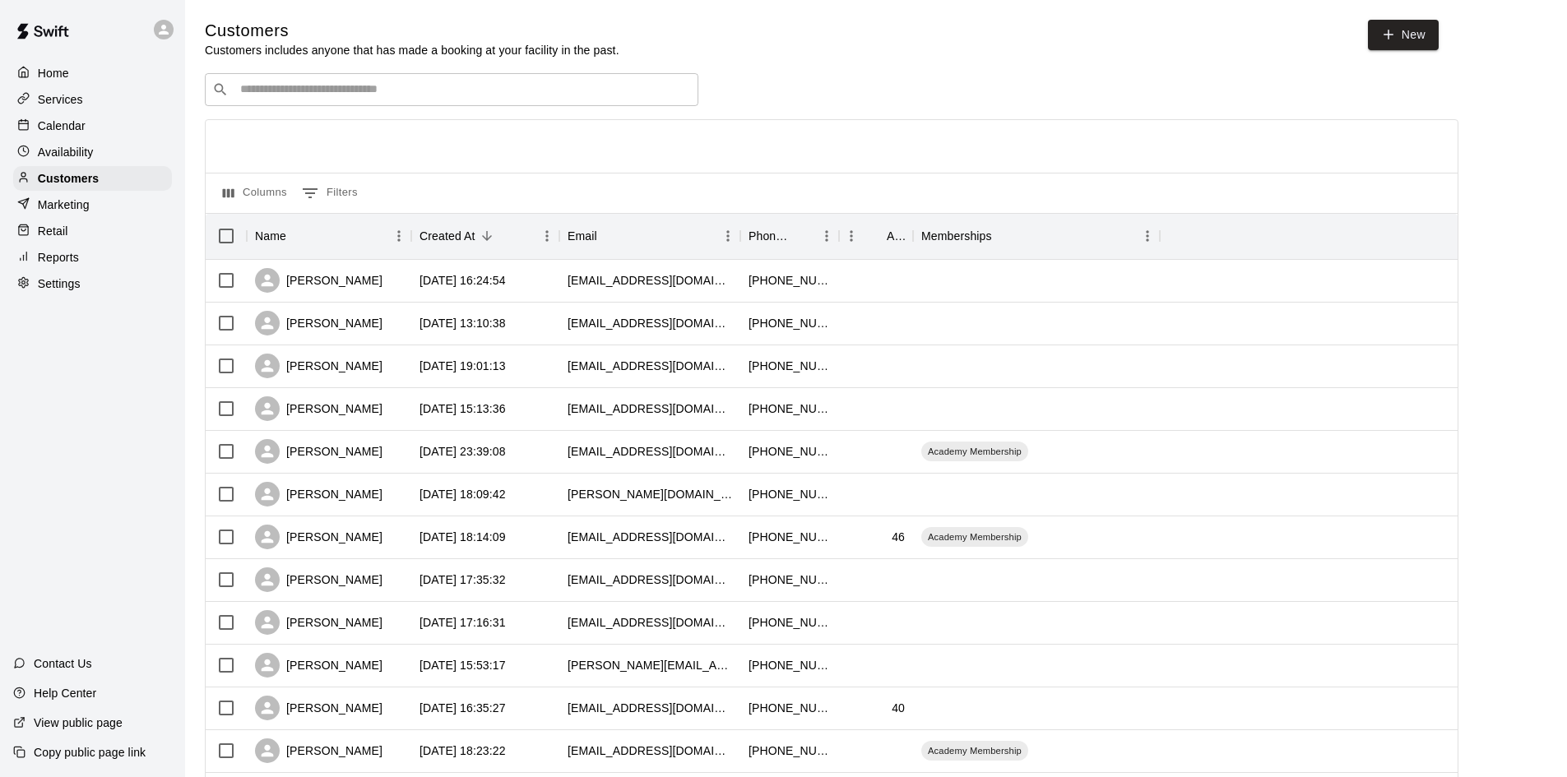
click at [613, 77] on div "​ ​" at bounding box center [451, 89] width 493 height 33
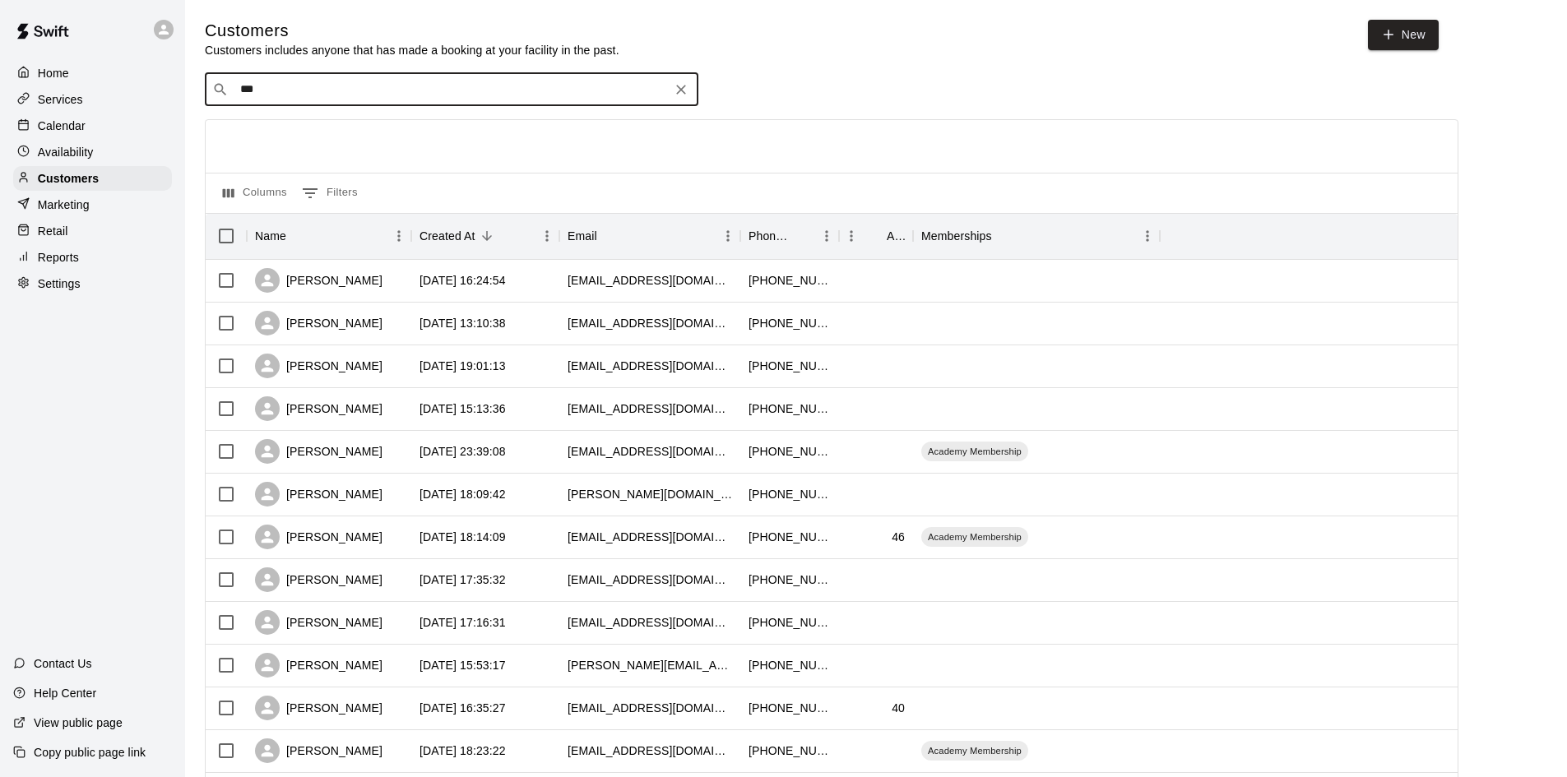
type input "****"
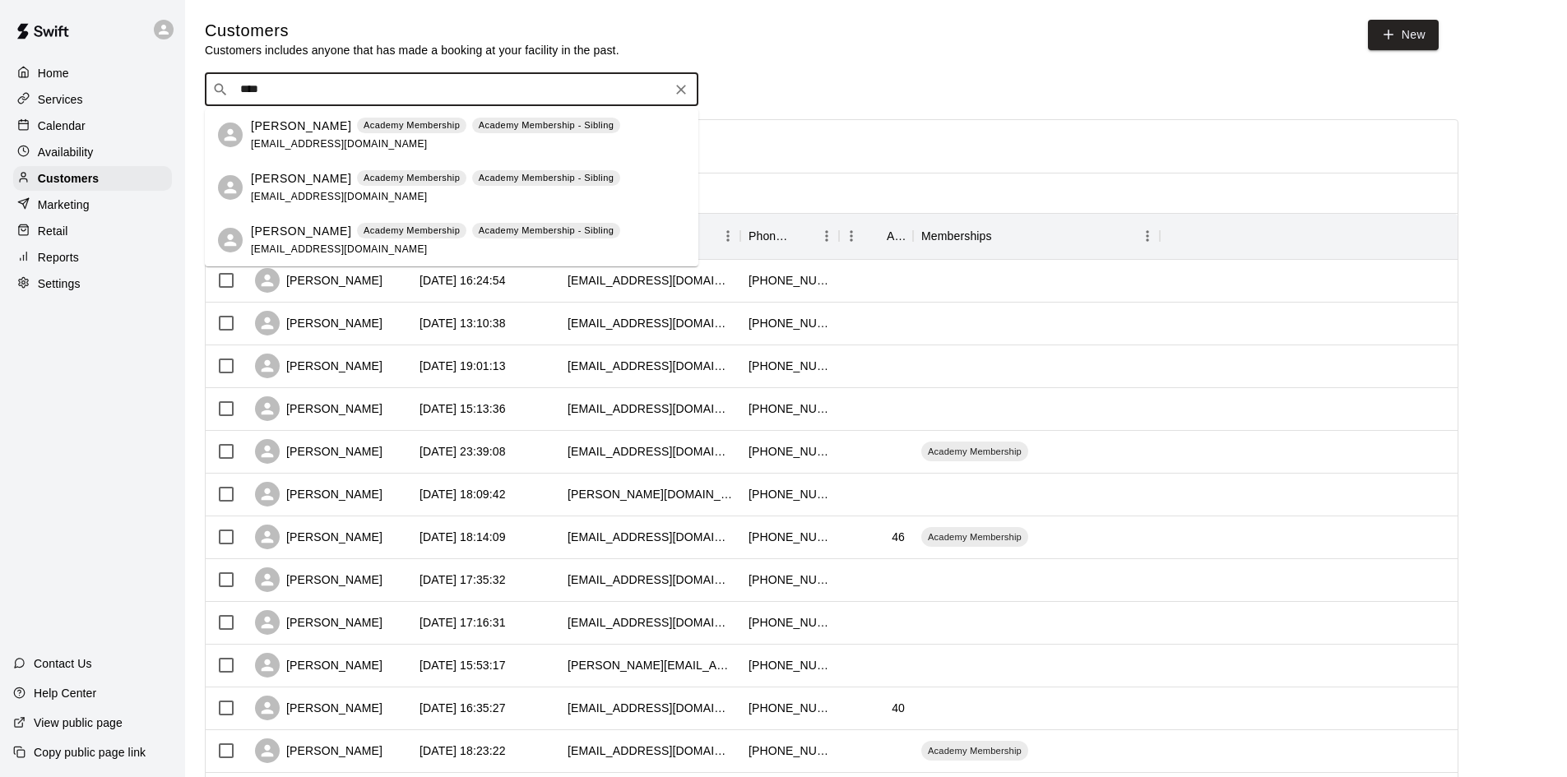
click at [308, 127] on p "[PERSON_NAME]" at bounding box center [301, 126] width 100 height 17
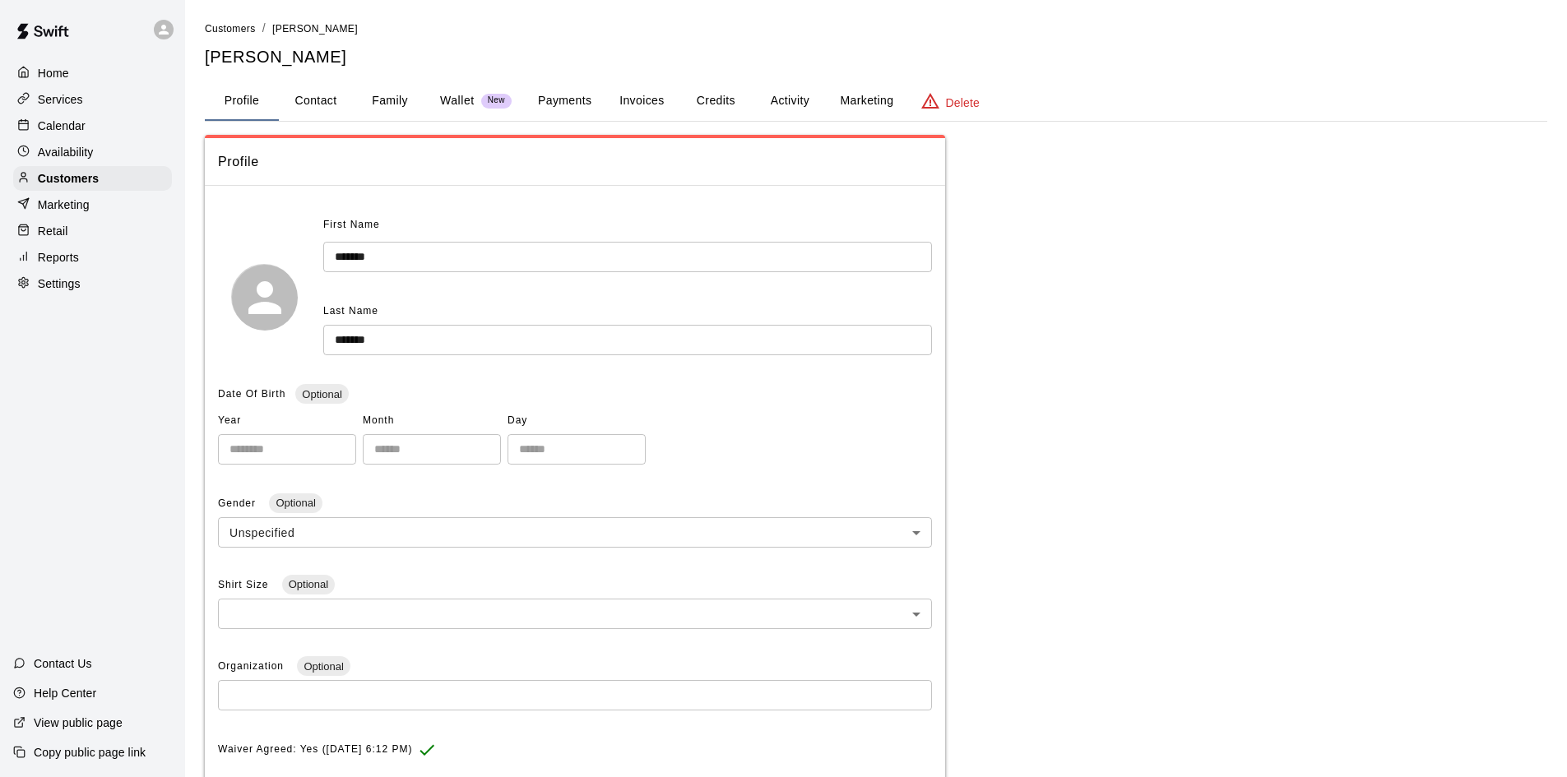
click at [587, 100] on button "Payments" at bounding box center [565, 100] width 80 height 39
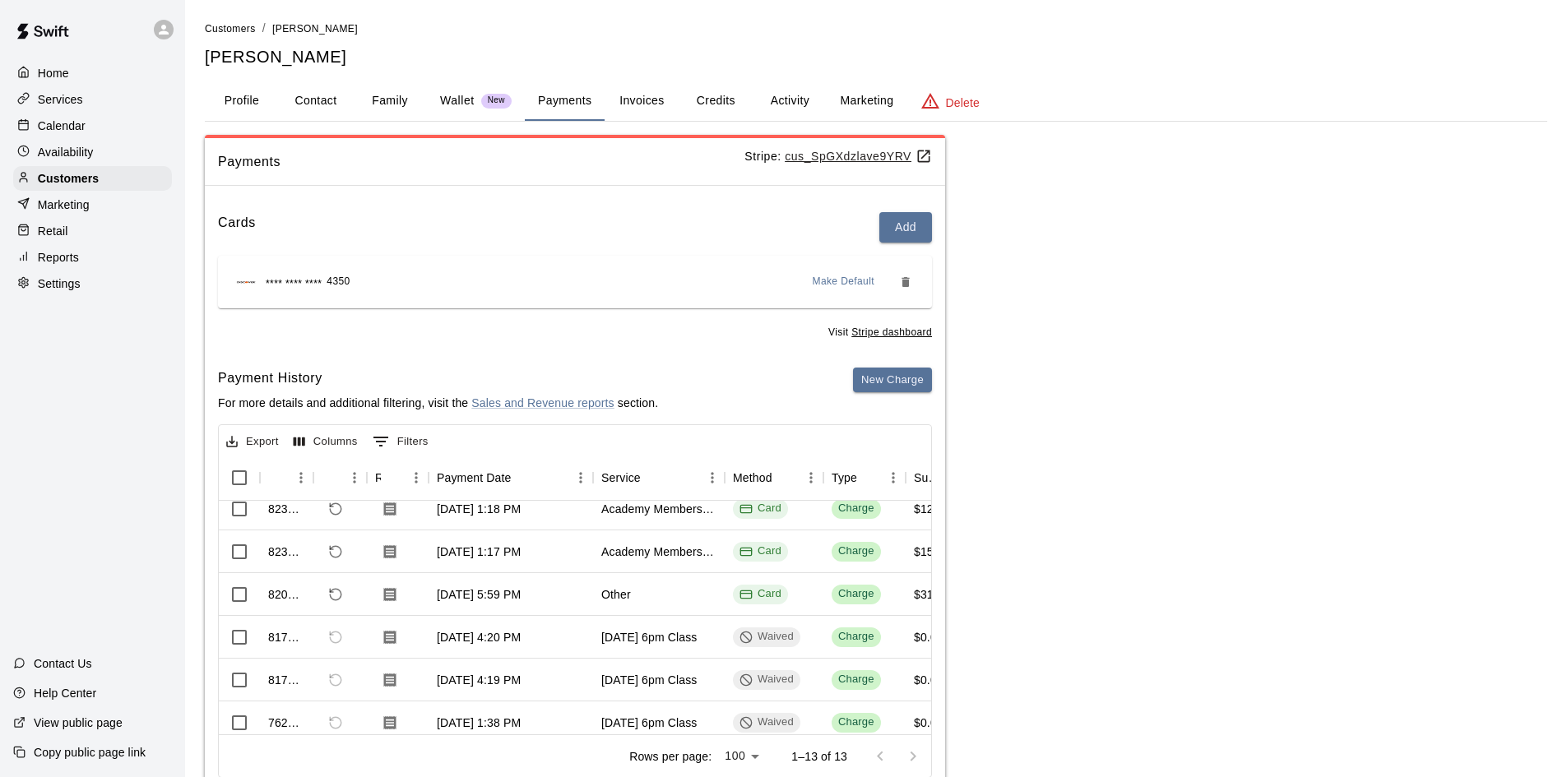
scroll to position [164, 0]
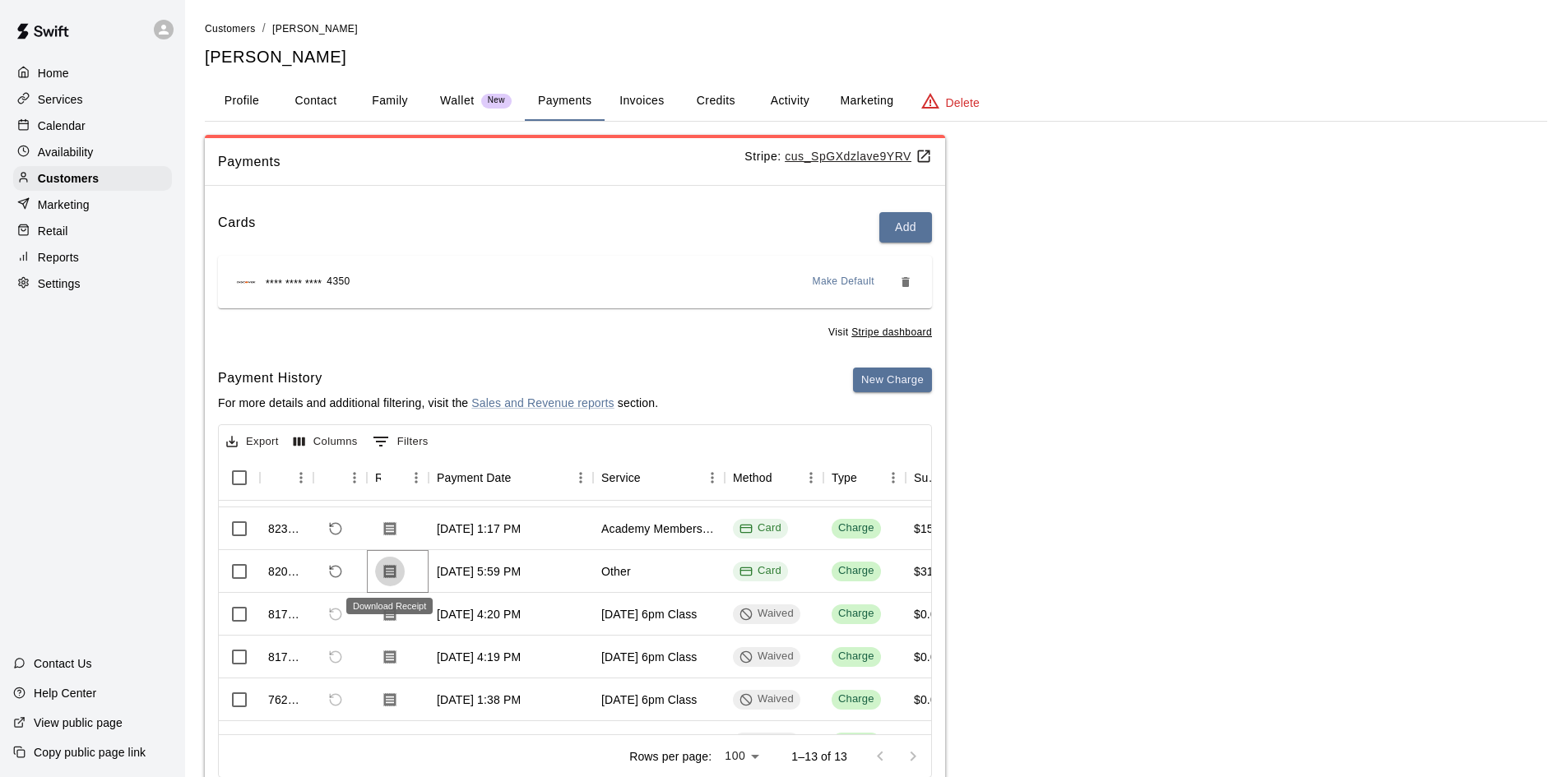
click at [389, 568] on icon "Download Receipt" at bounding box center [390, 571] width 16 height 16
click at [868, 377] on button "New Charge" at bounding box center [892, 380] width 79 height 25
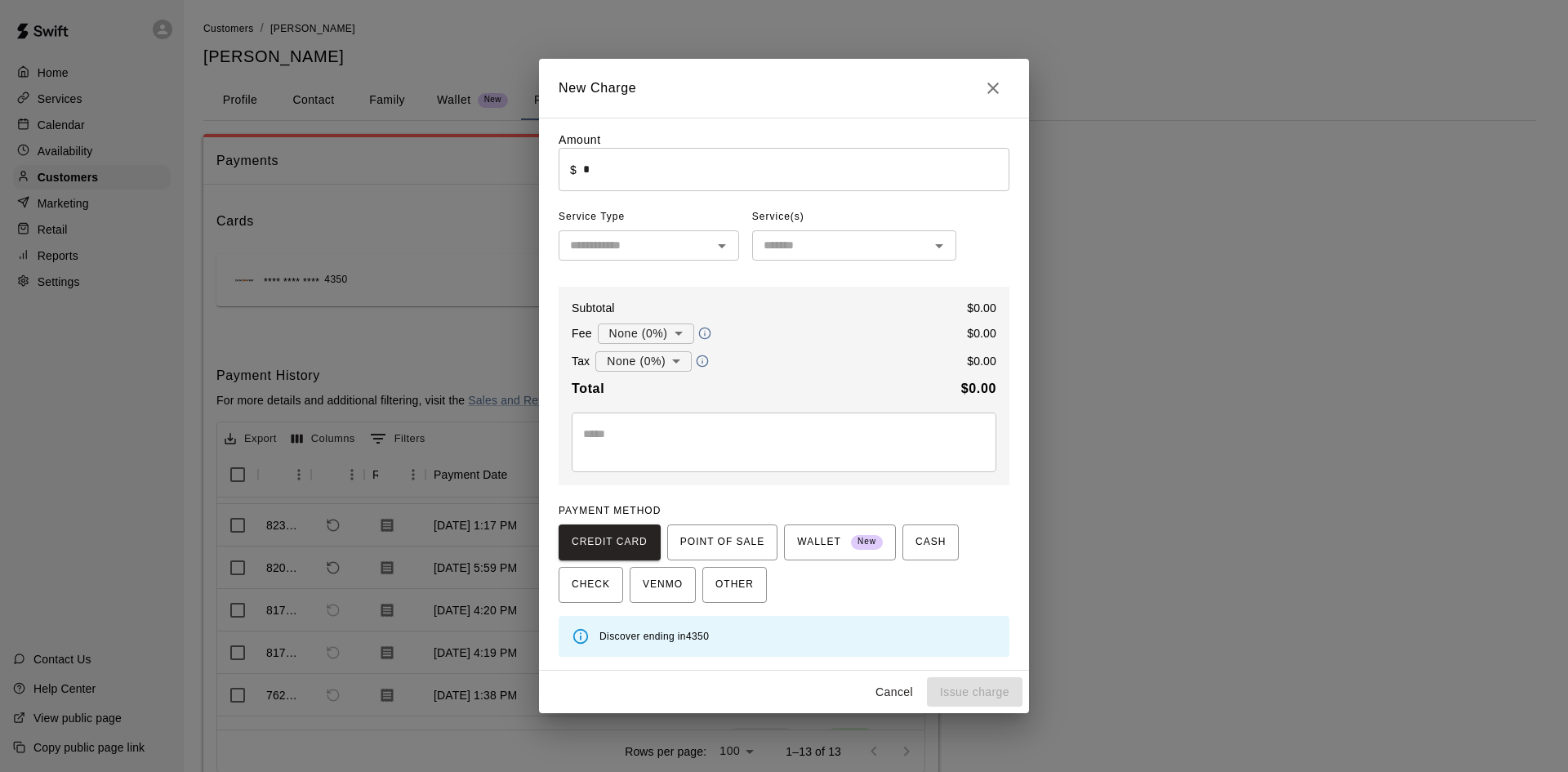
click at [645, 175] on input "*" at bounding box center [795, 170] width 426 height 44
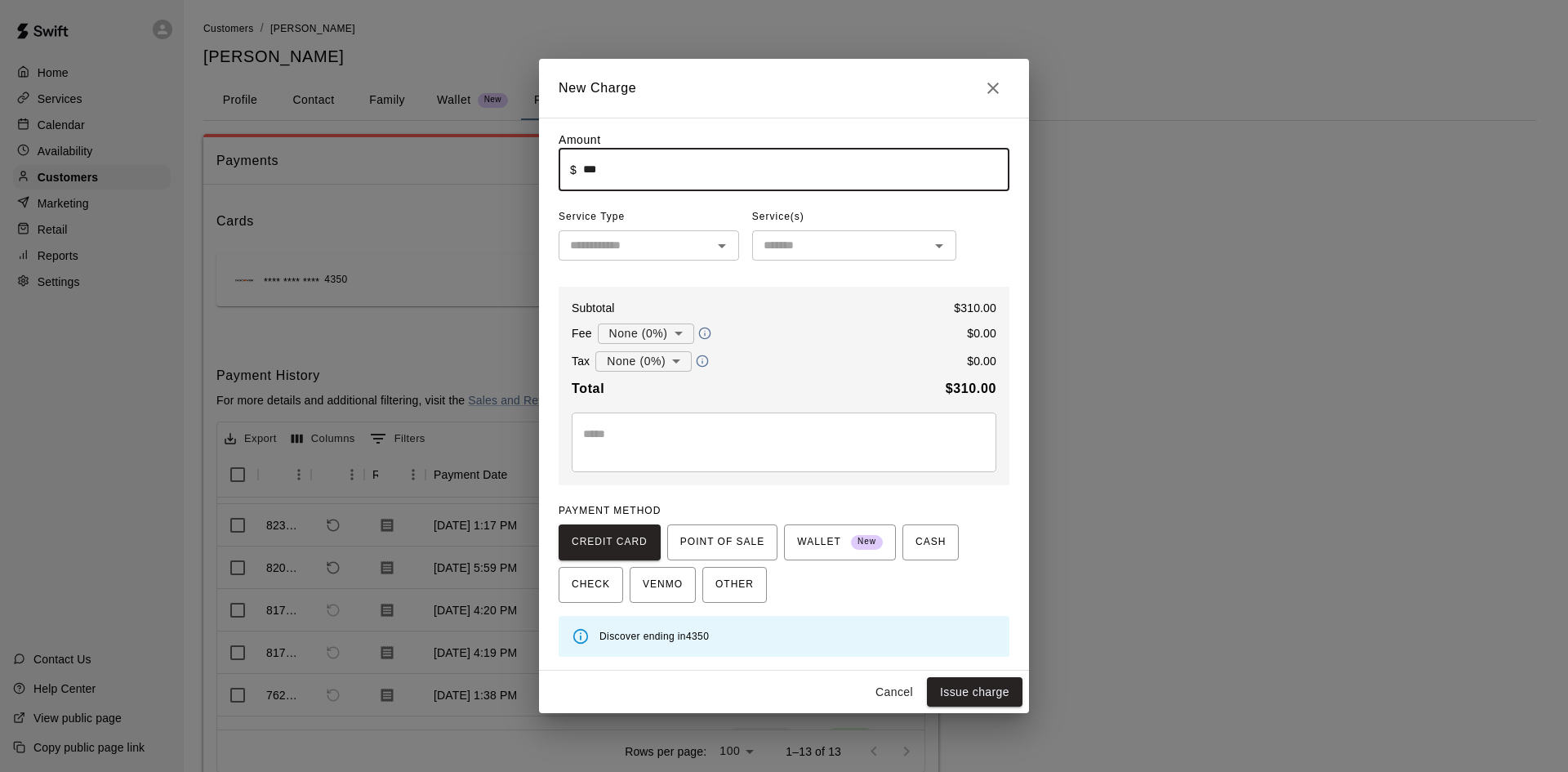
type input "******"
click at [632, 240] on input "text" at bounding box center [635, 245] width 144 height 21
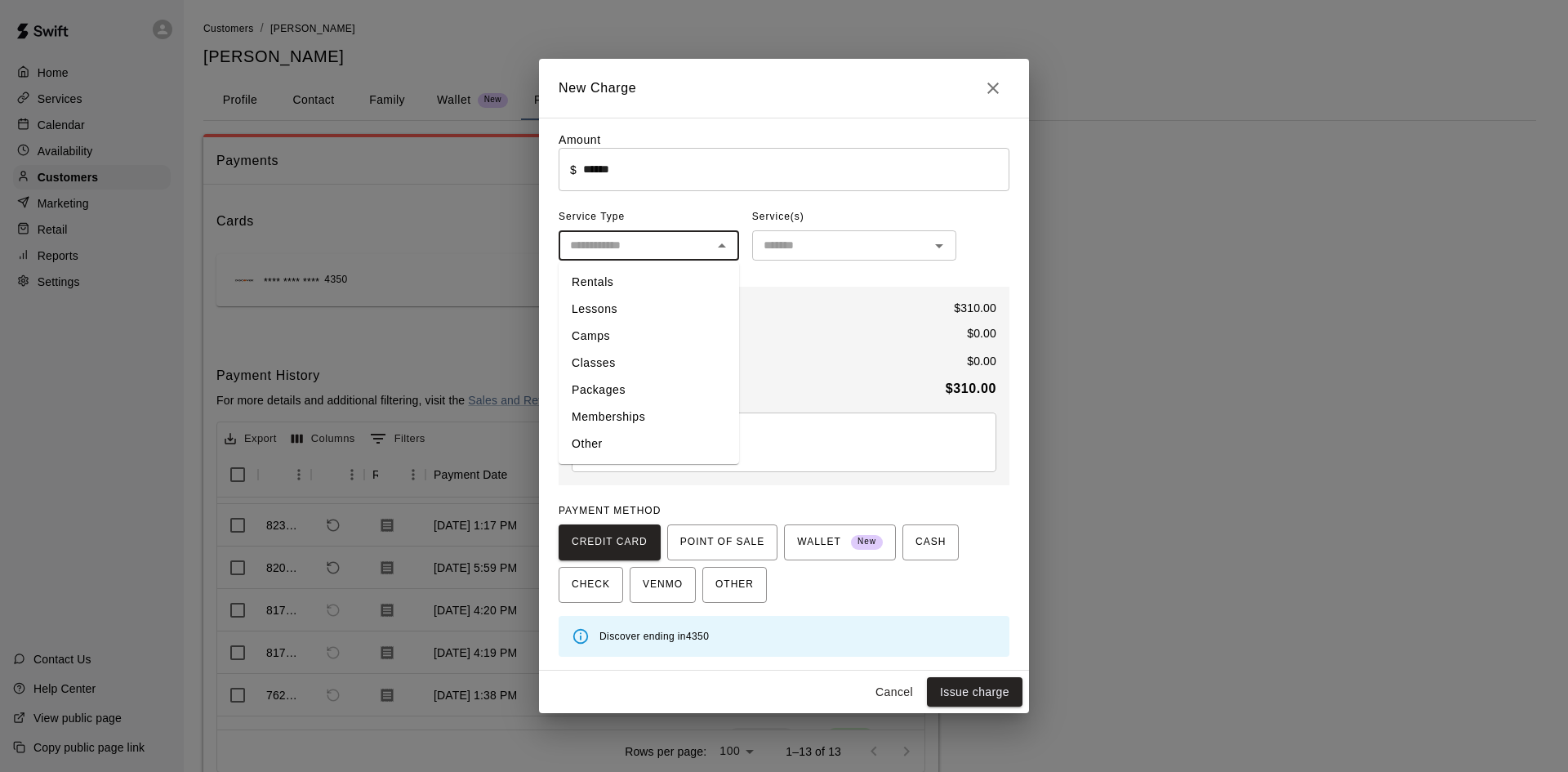
click at [587, 435] on li "Other" at bounding box center [648, 443] width 181 height 27
type input "*****"
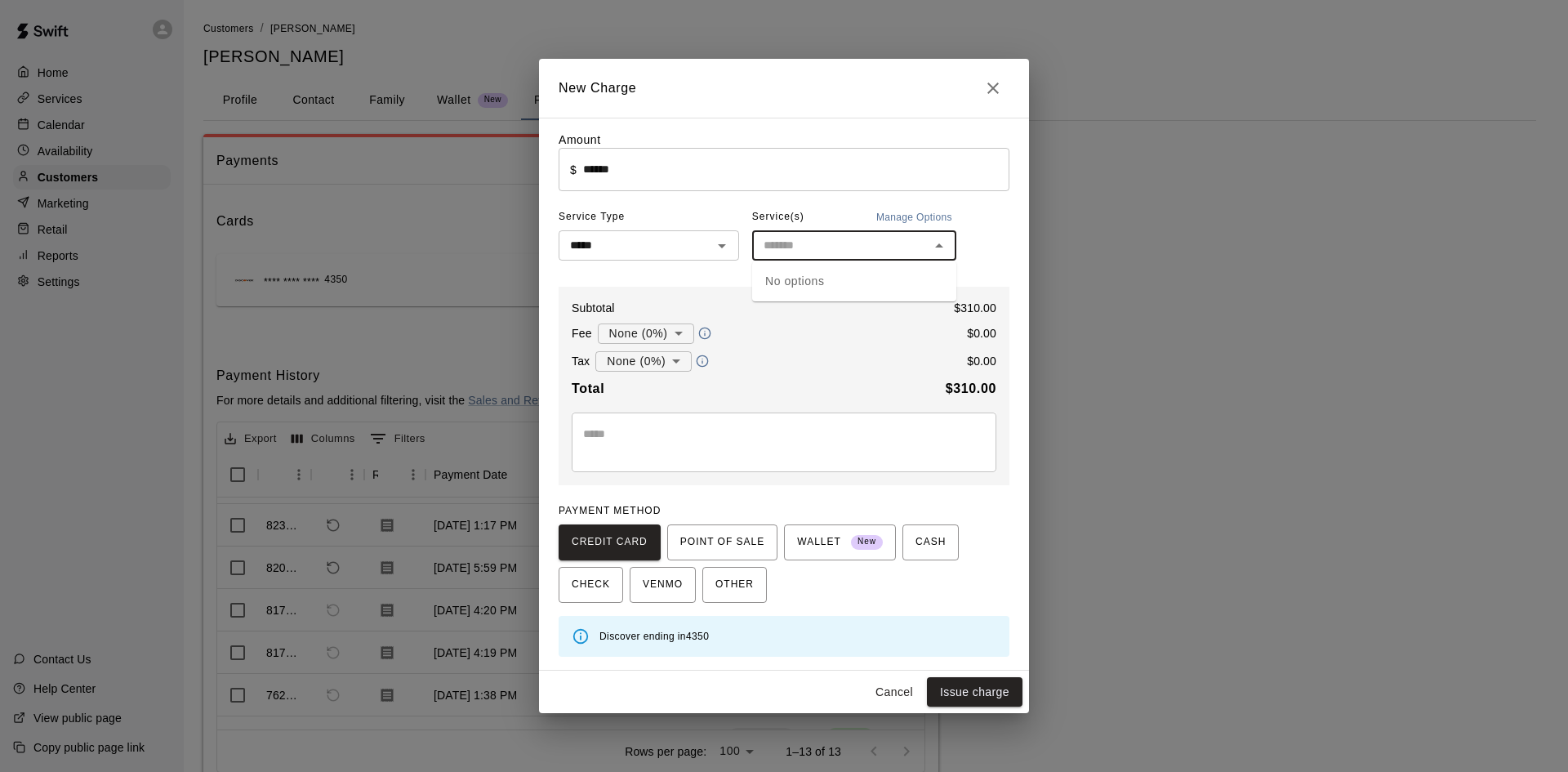
click at [865, 250] on input "text" at bounding box center [840, 245] width 168 height 21
click at [742, 439] on textarea at bounding box center [784, 441] width 402 height 33
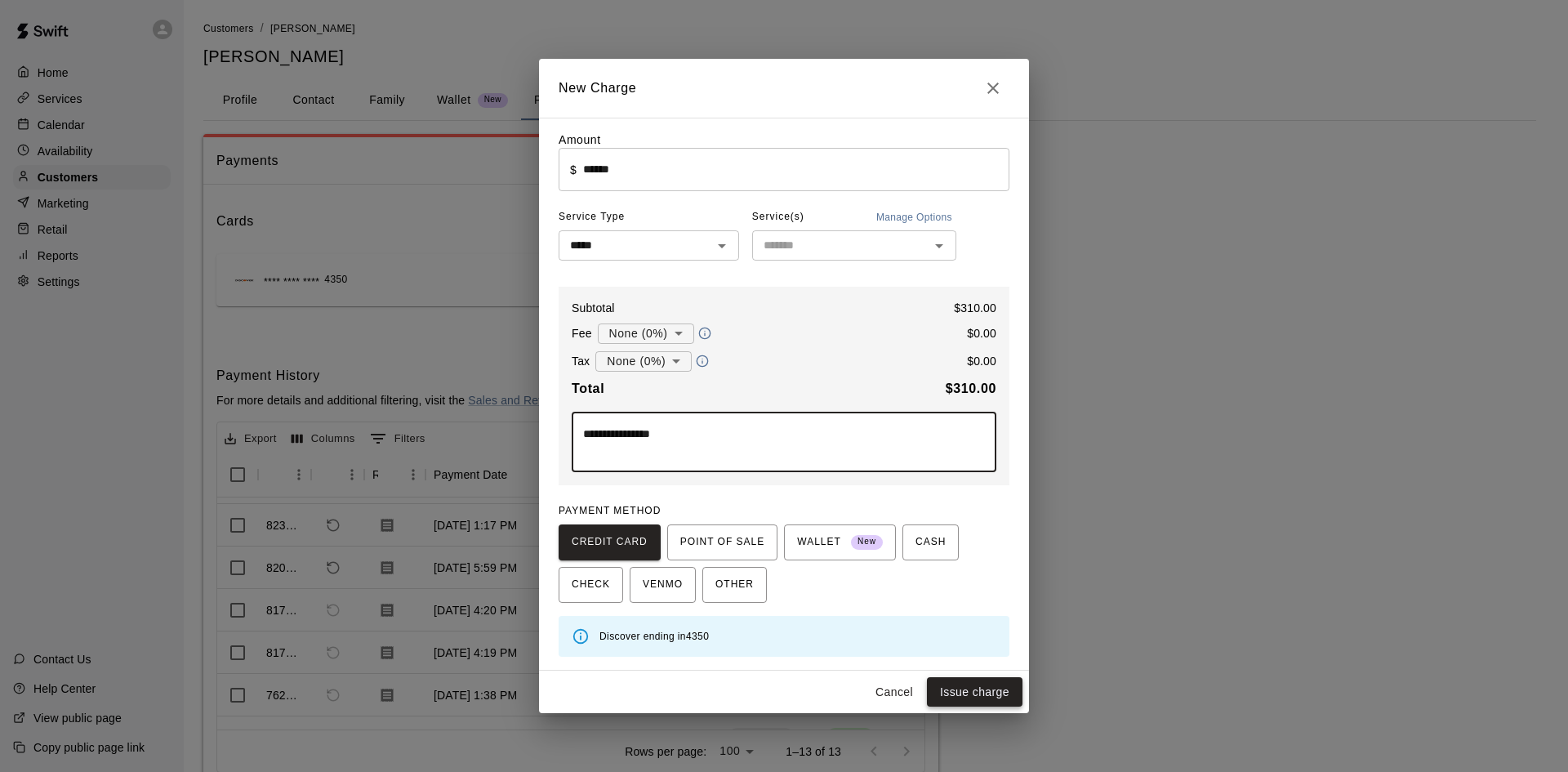
type textarea "**********"
click at [986, 696] on button "Issue charge" at bounding box center [974, 693] width 95 height 30
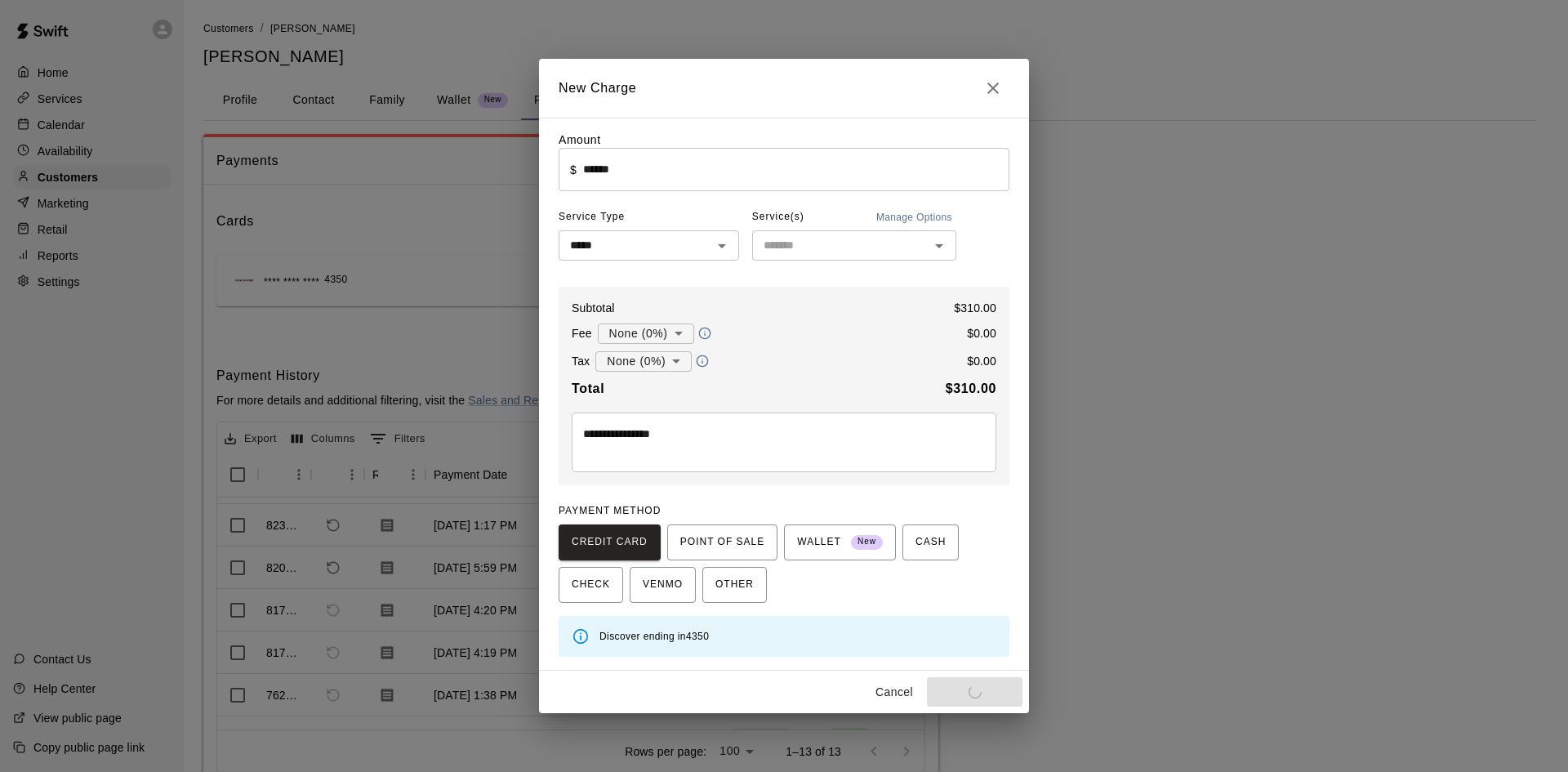
type input "*"
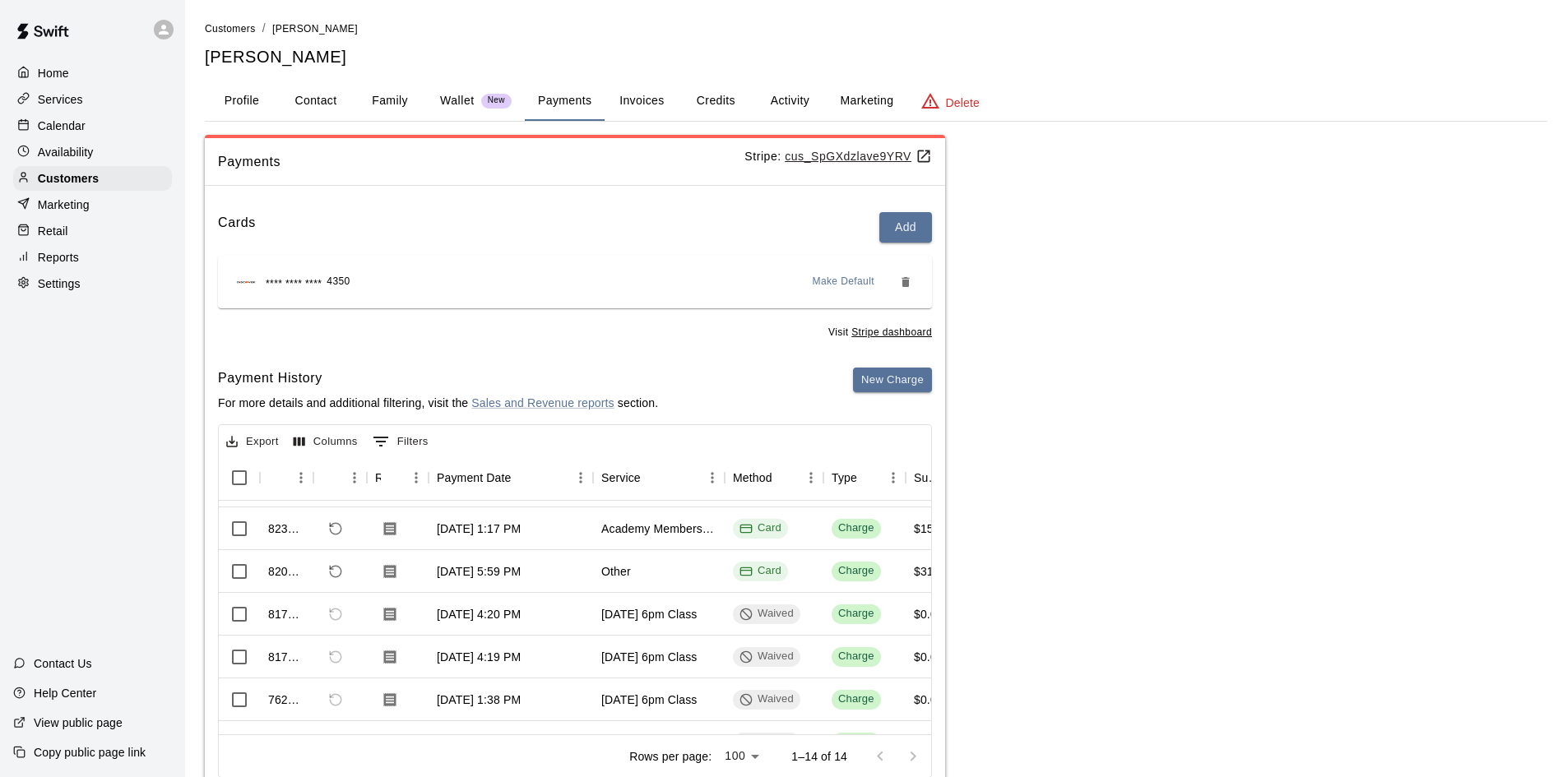
scroll to position [0, 0]
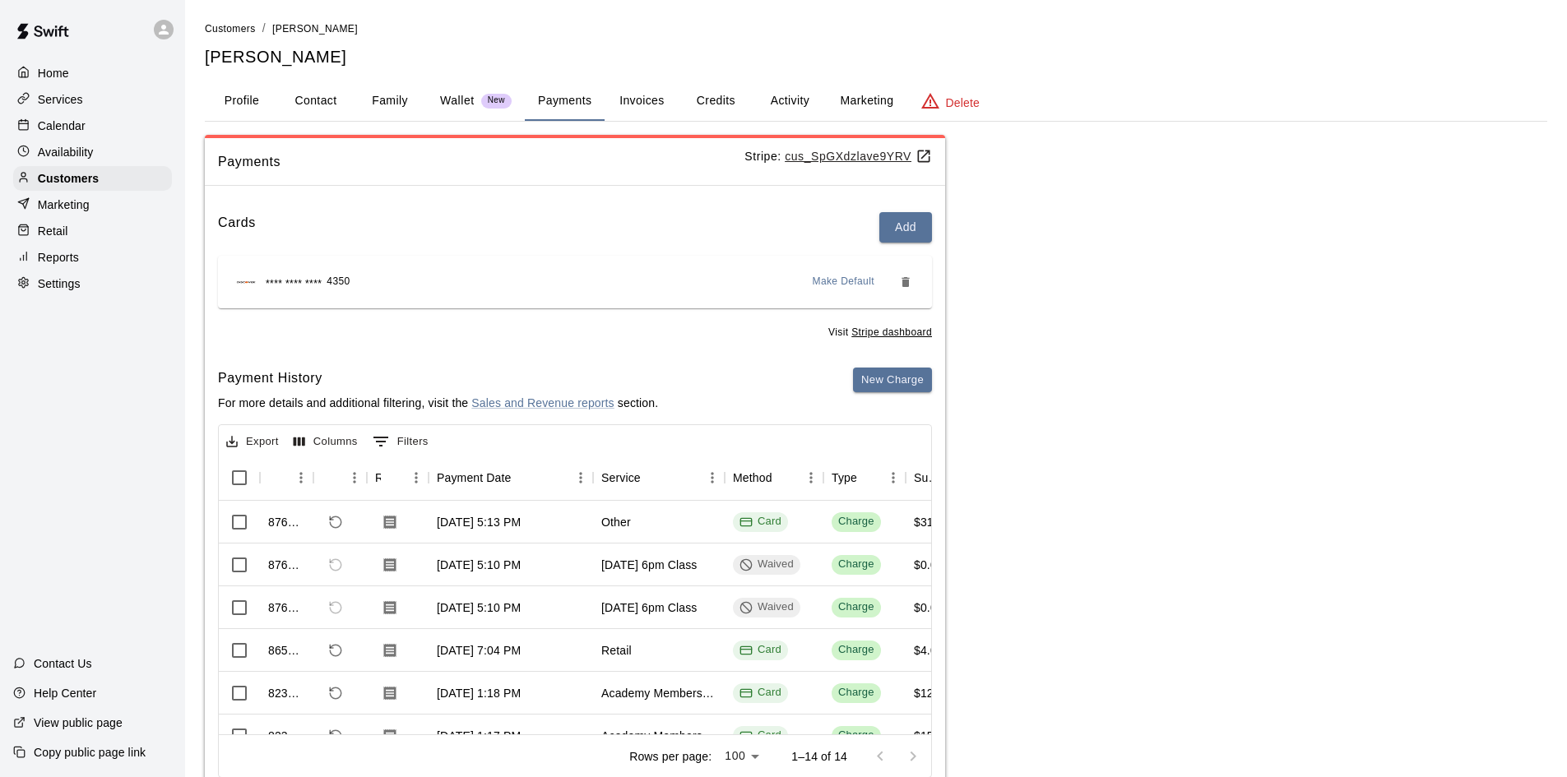
click at [63, 109] on div "Services" at bounding box center [92, 99] width 159 height 25
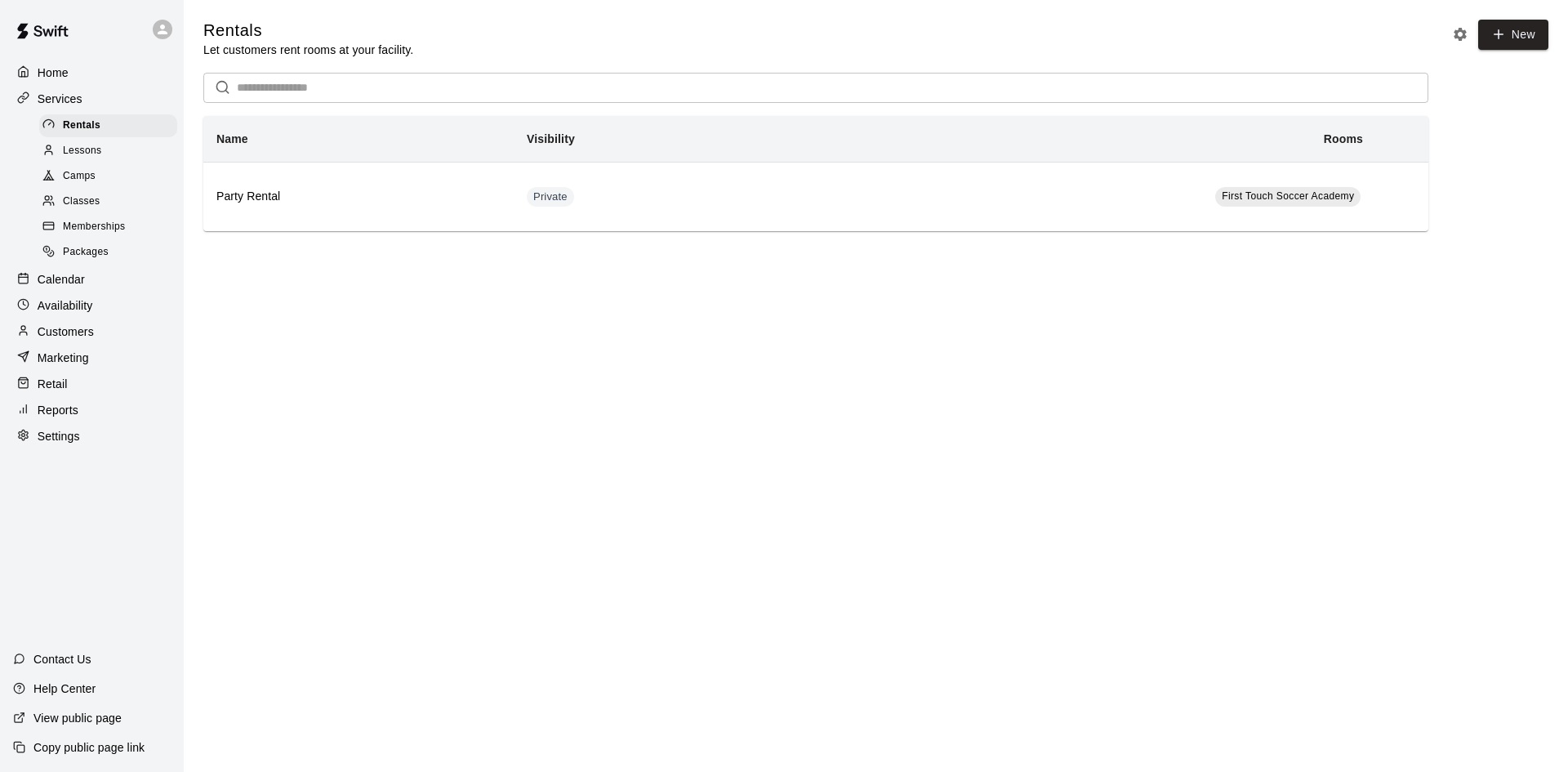
click at [94, 279] on div "Calendar" at bounding box center [91, 279] width 158 height 25
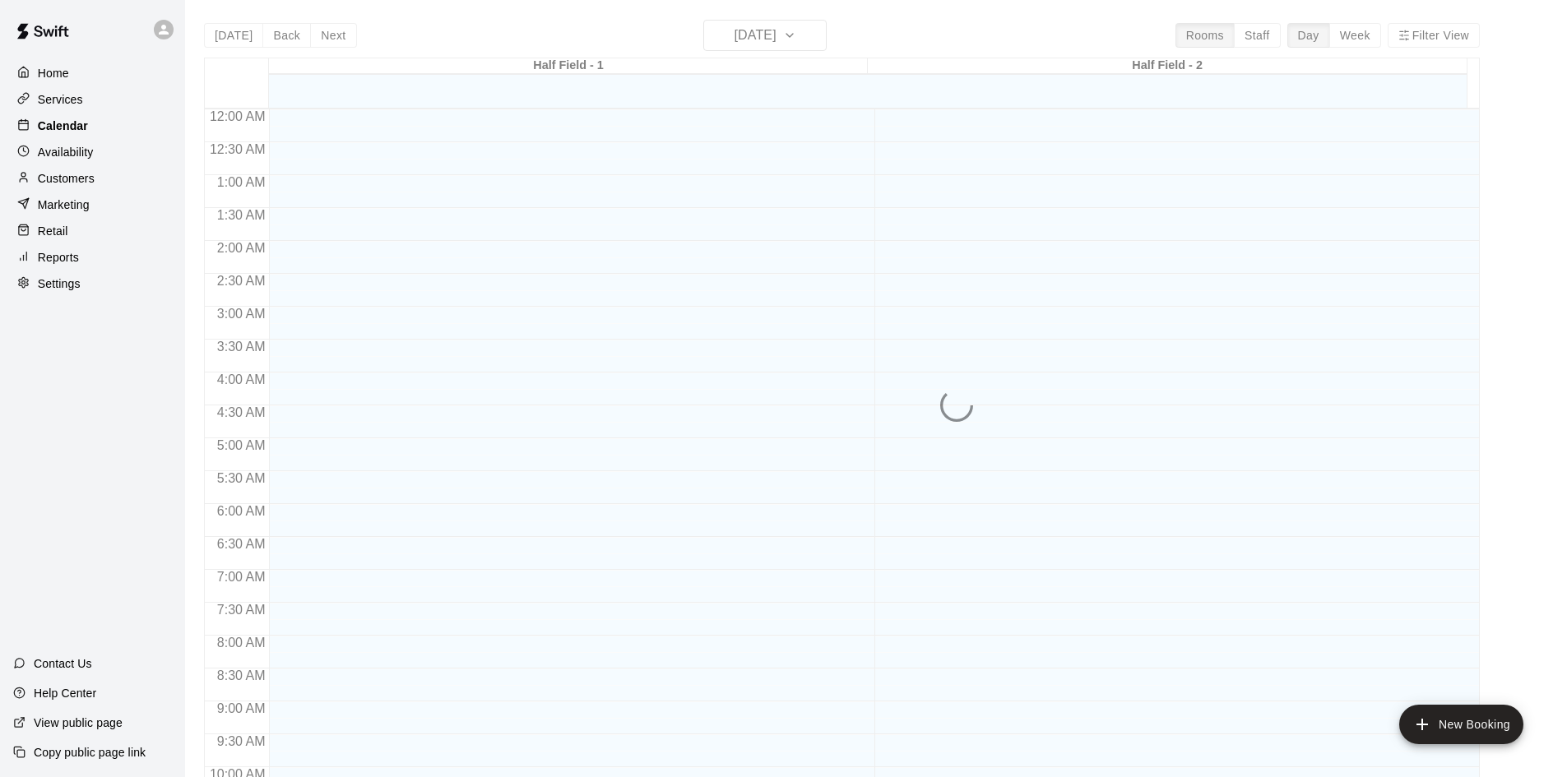
scroll to position [843, 0]
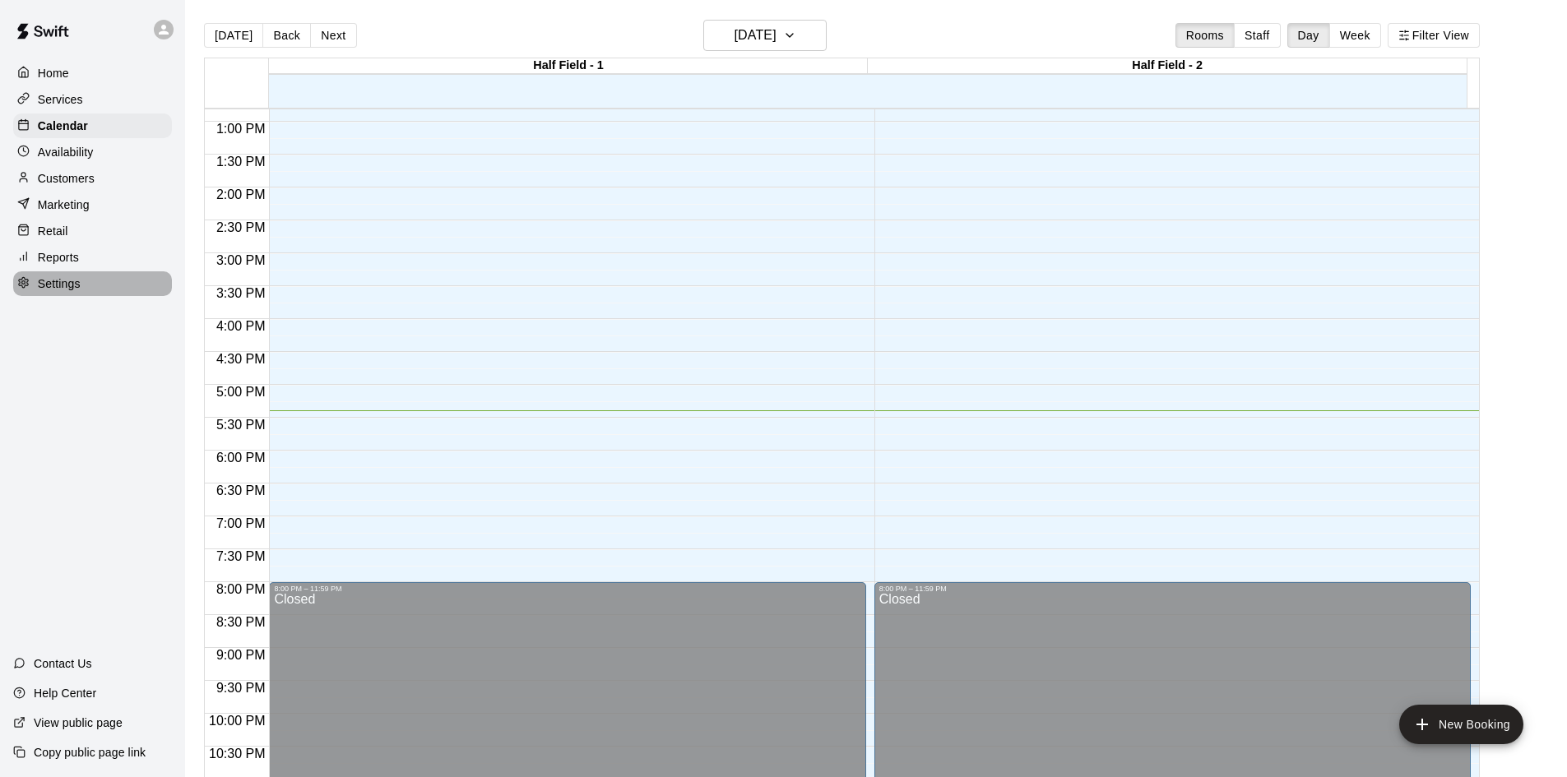
click at [89, 282] on div "Settings" at bounding box center [92, 283] width 159 height 25
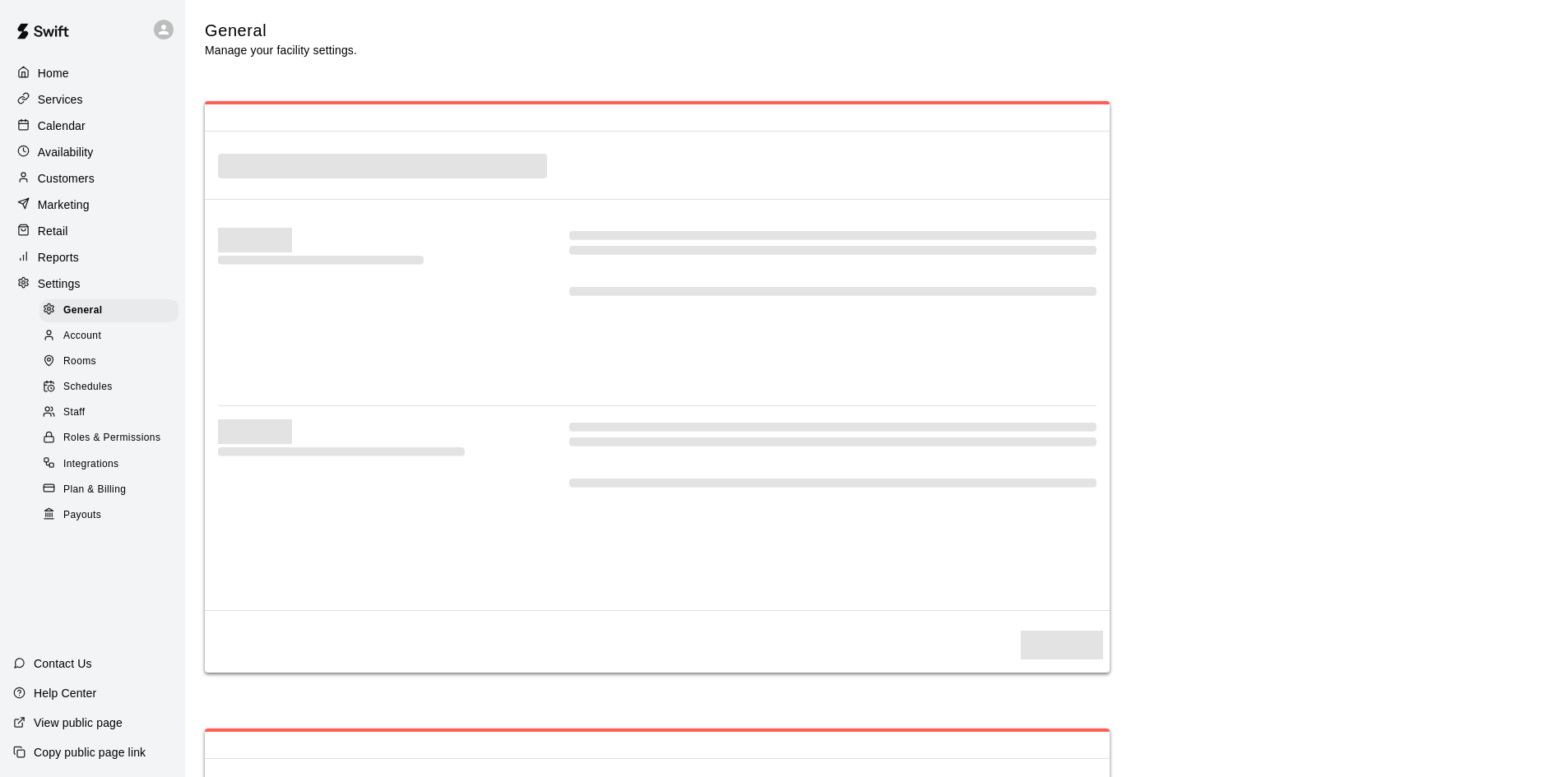
select select "**"
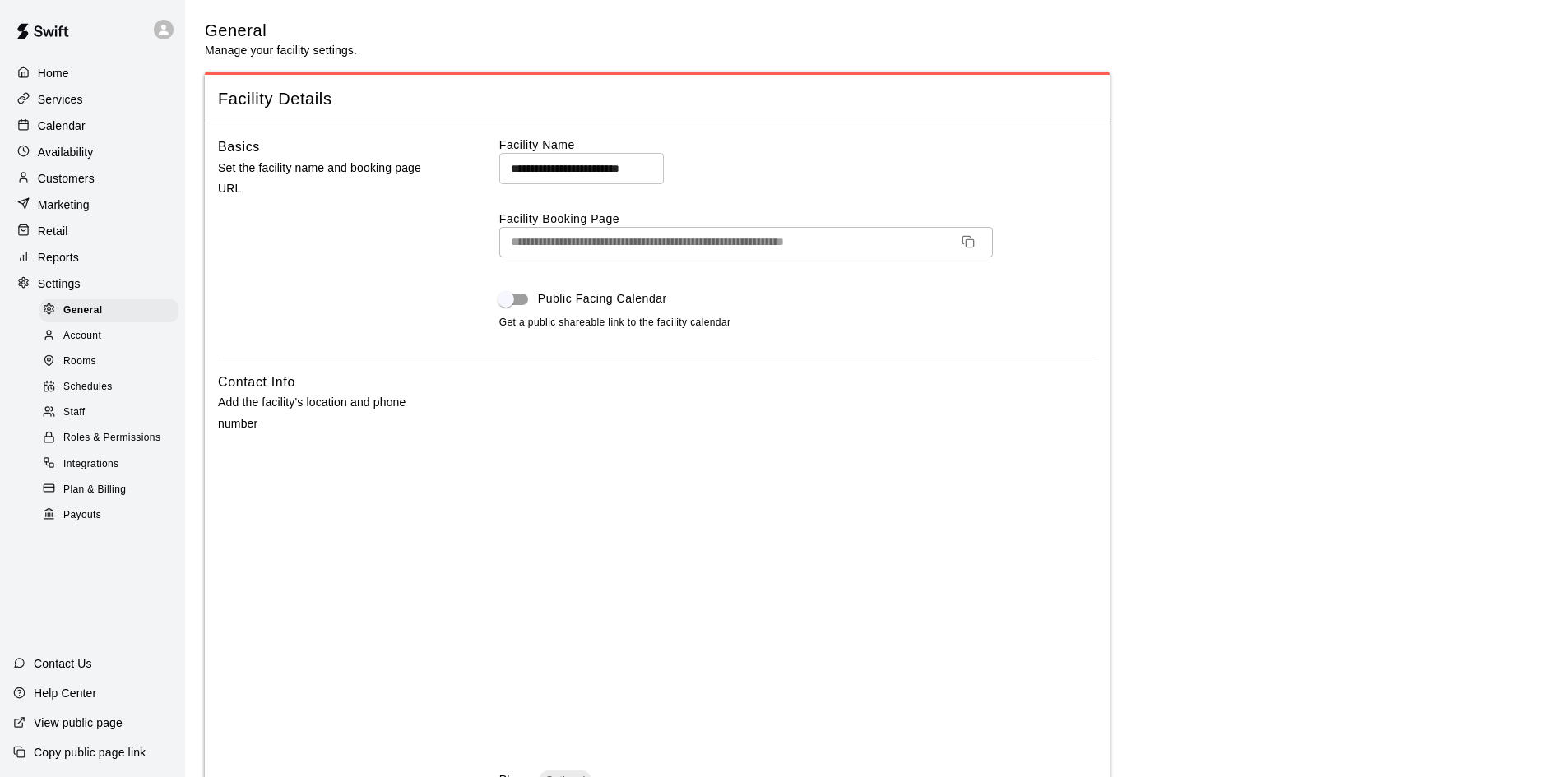
click at [968, 244] on icon "Copy URL" at bounding box center [967, 241] width 13 height 13
click at [101, 175] on div "Customers" at bounding box center [92, 178] width 159 height 25
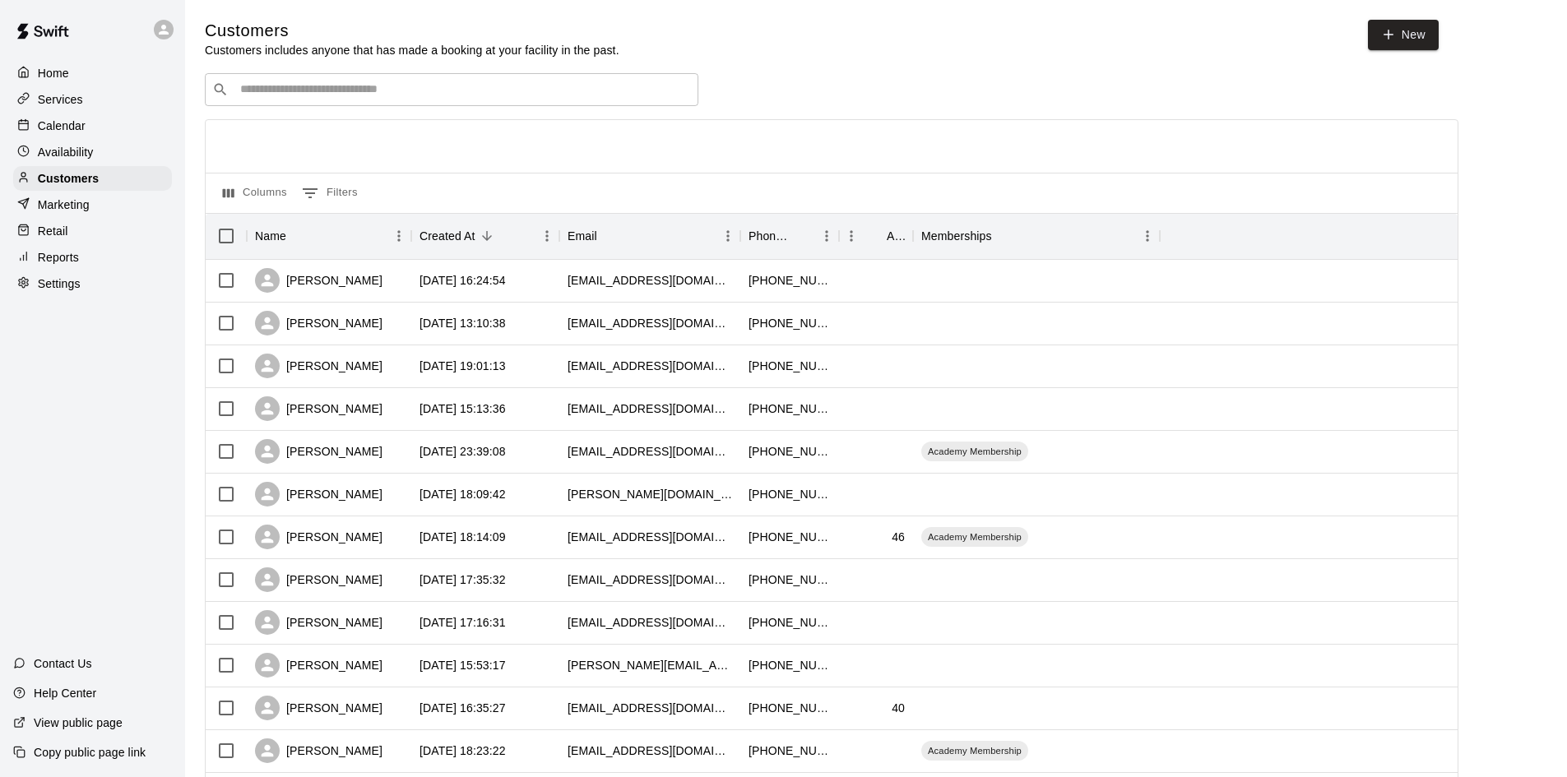
click at [334, 90] on input "Search customers by name or email" at bounding box center [463, 89] width 456 height 16
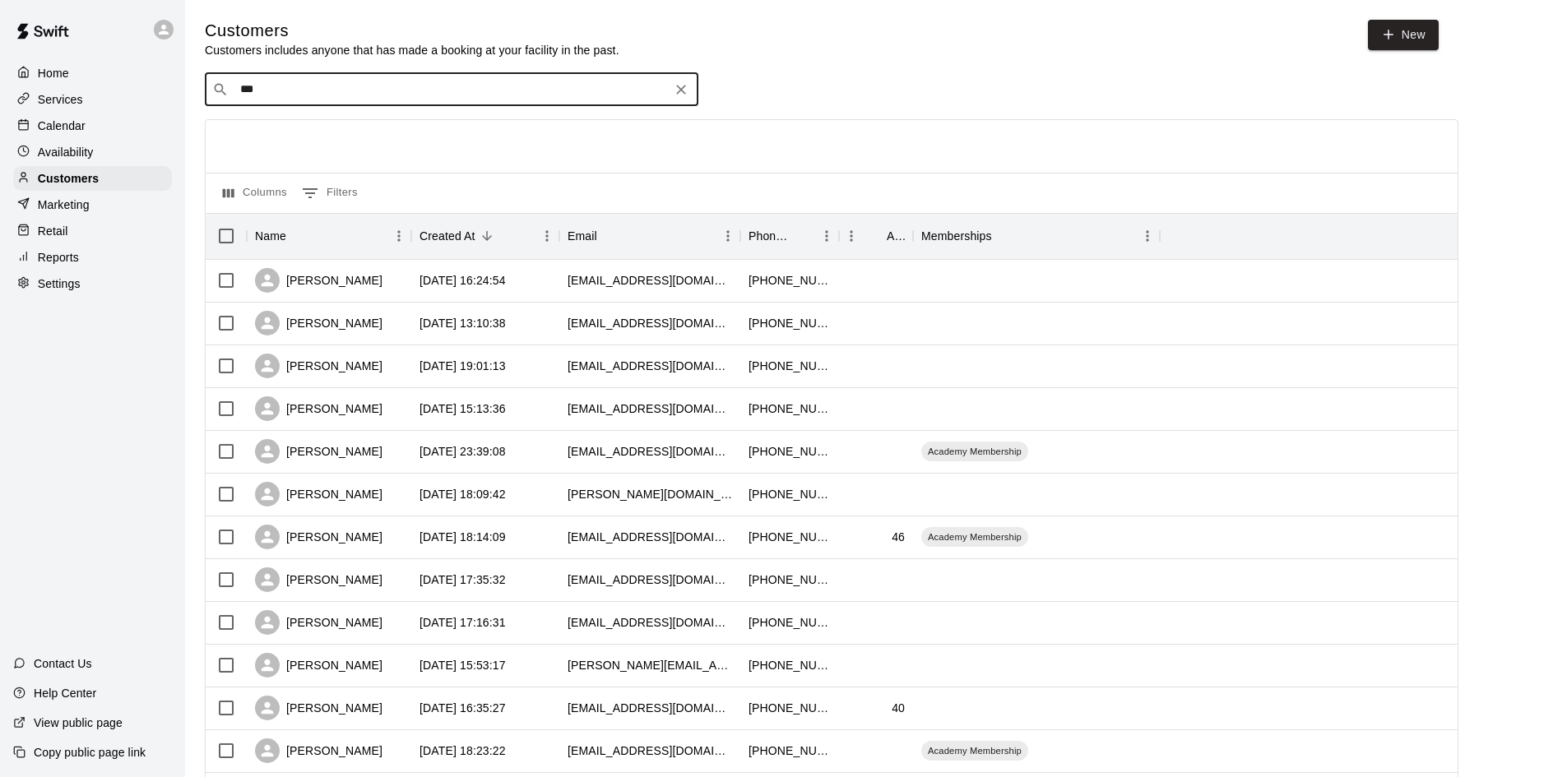
type input "****"
click at [291, 131] on p "[PERSON_NAME]" at bounding box center [301, 126] width 100 height 17
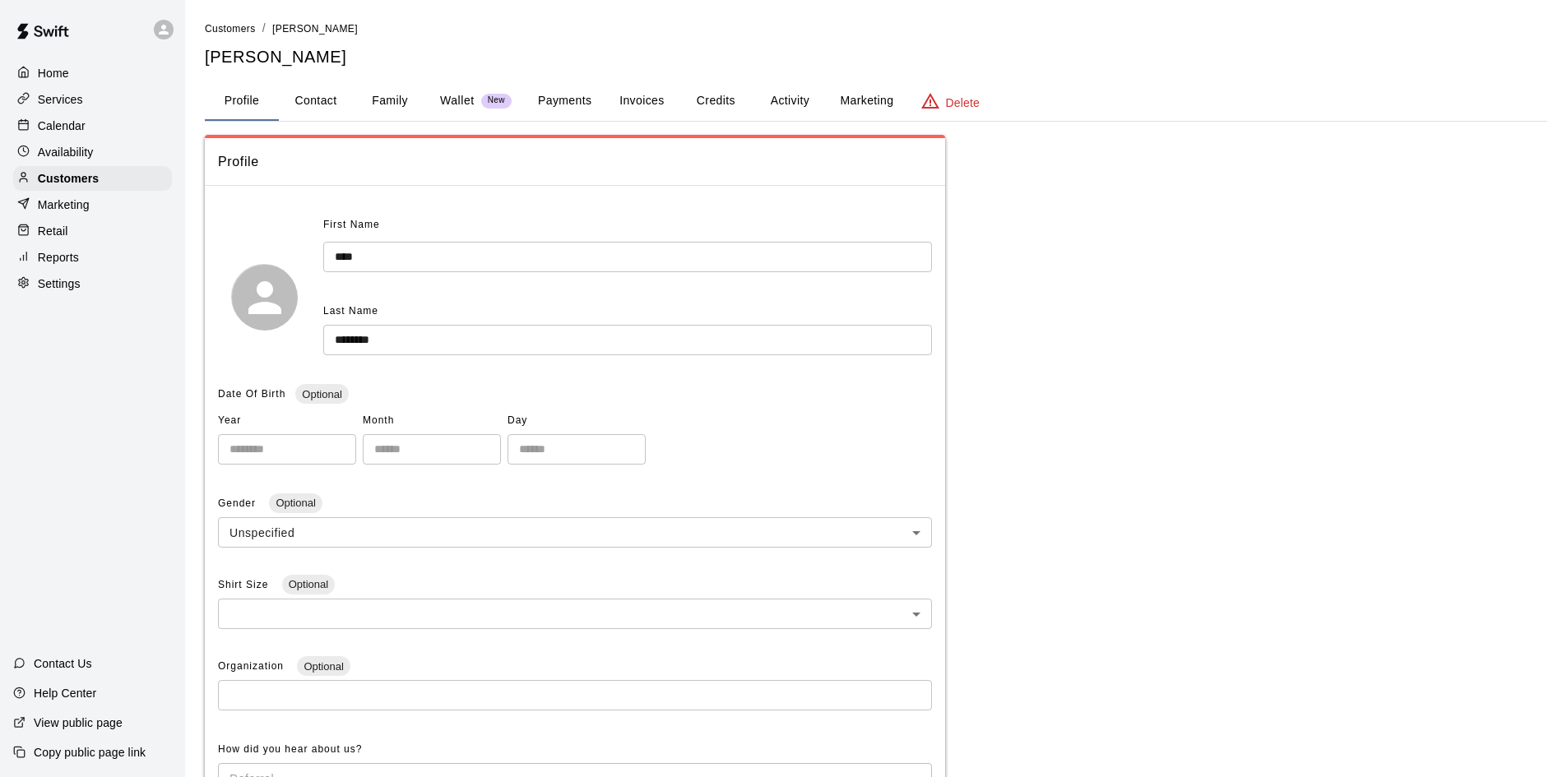
click at [576, 95] on button "Payments" at bounding box center [565, 100] width 80 height 39
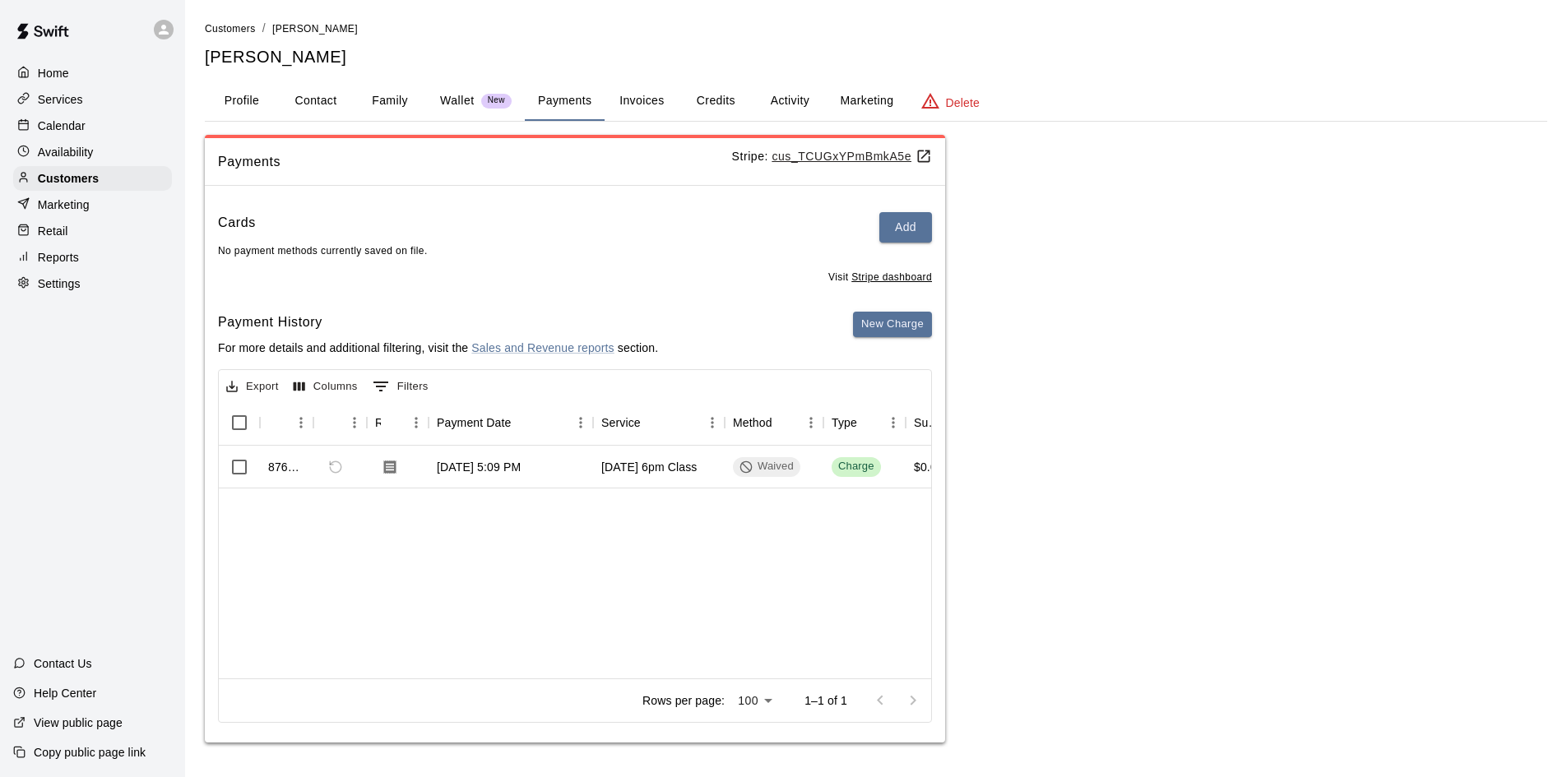
click at [44, 125] on p "Calendar" at bounding box center [62, 126] width 48 height 16
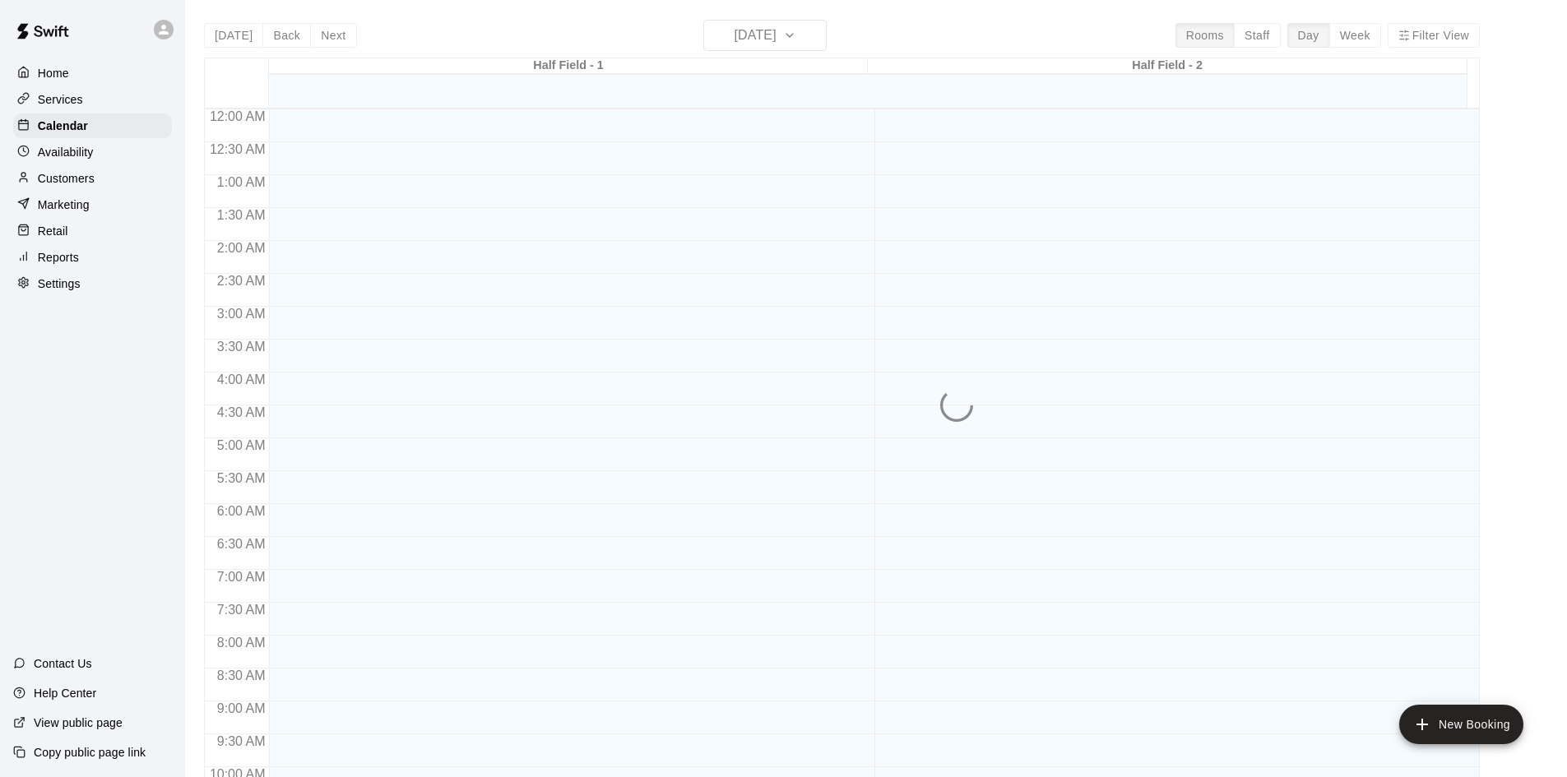
scroll to position [843, 0]
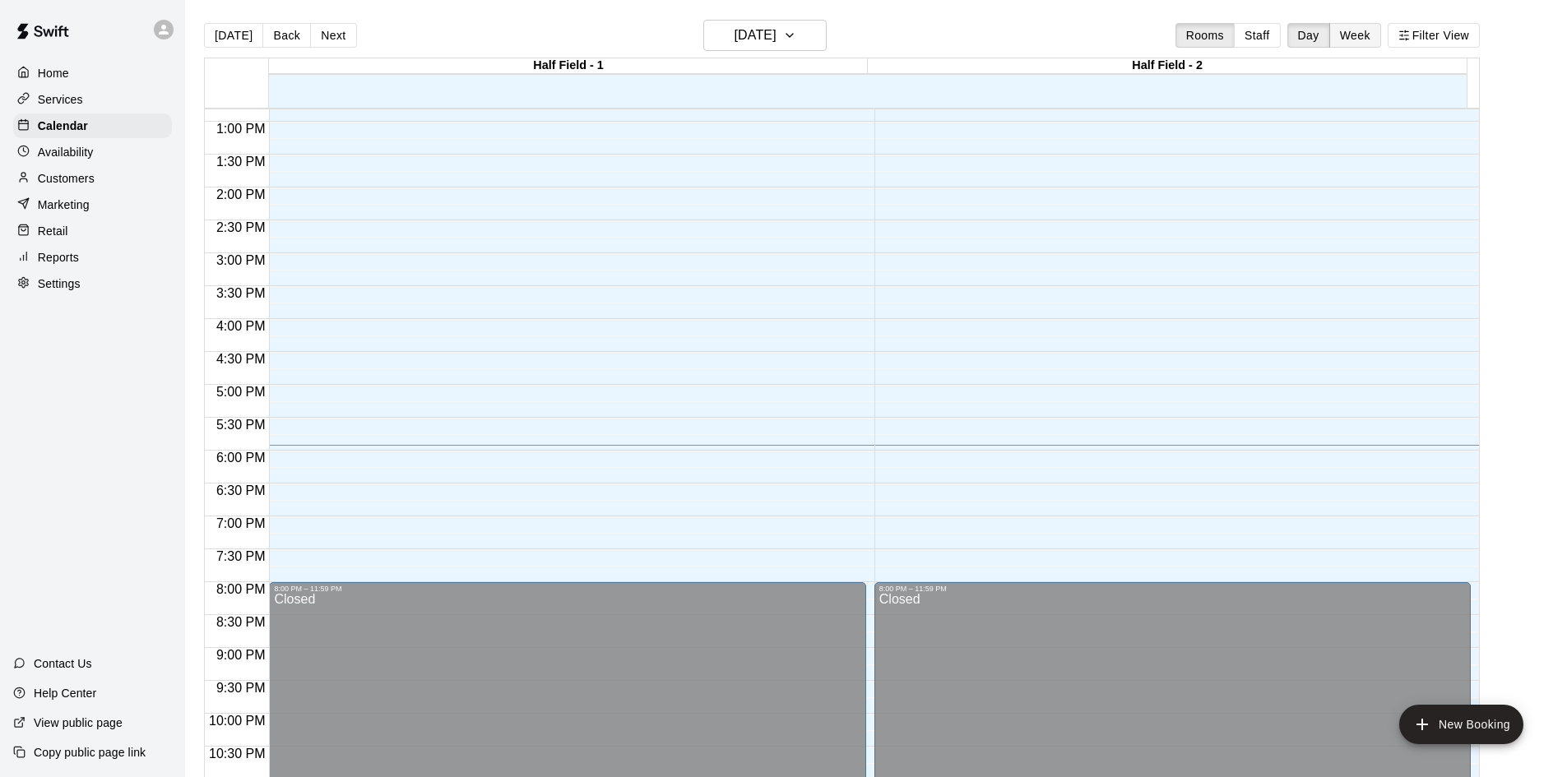
click at [1381, 35] on button "Week" at bounding box center [1355, 35] width 52 height 25
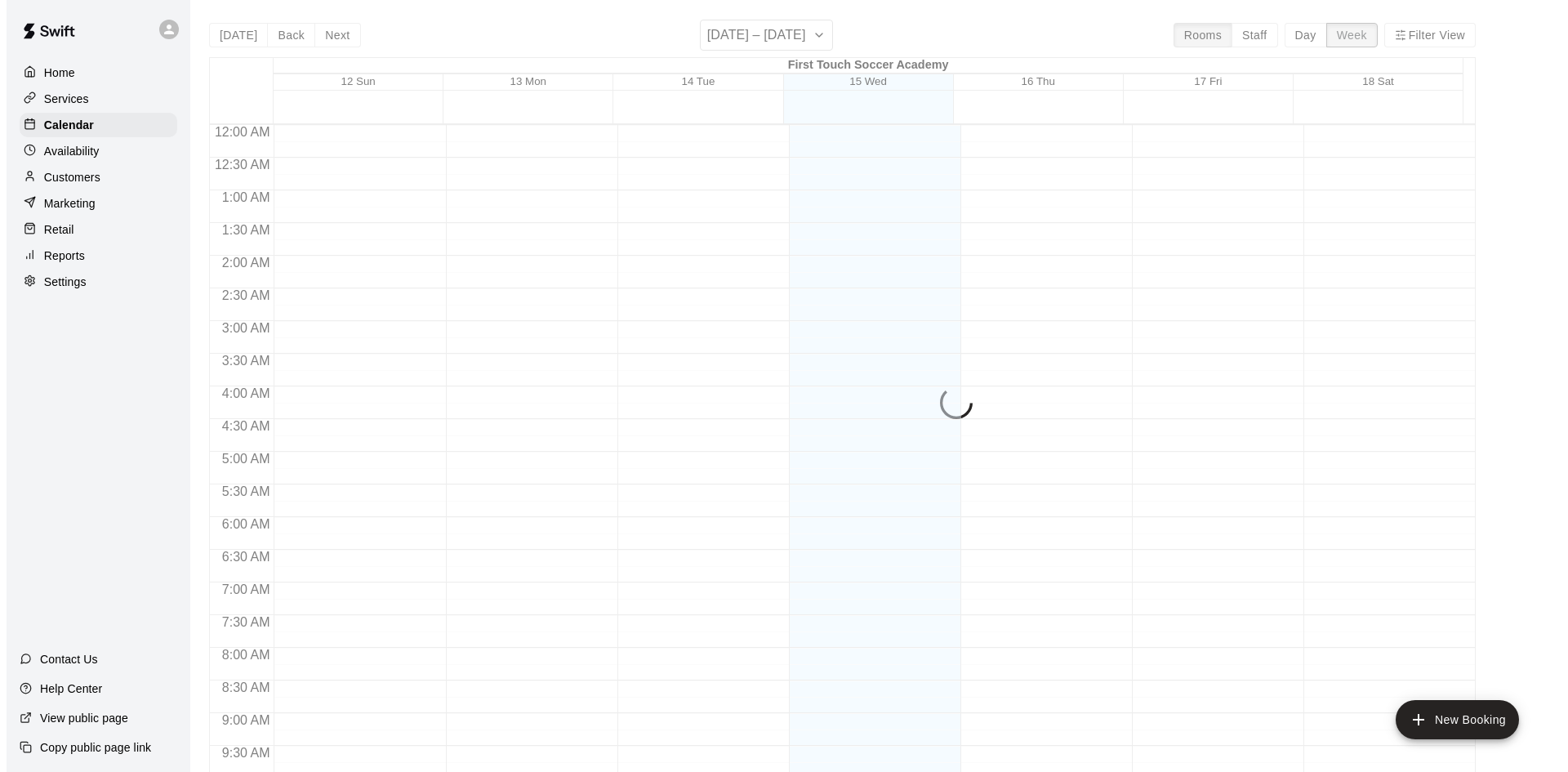
scroll to position [905, 0]
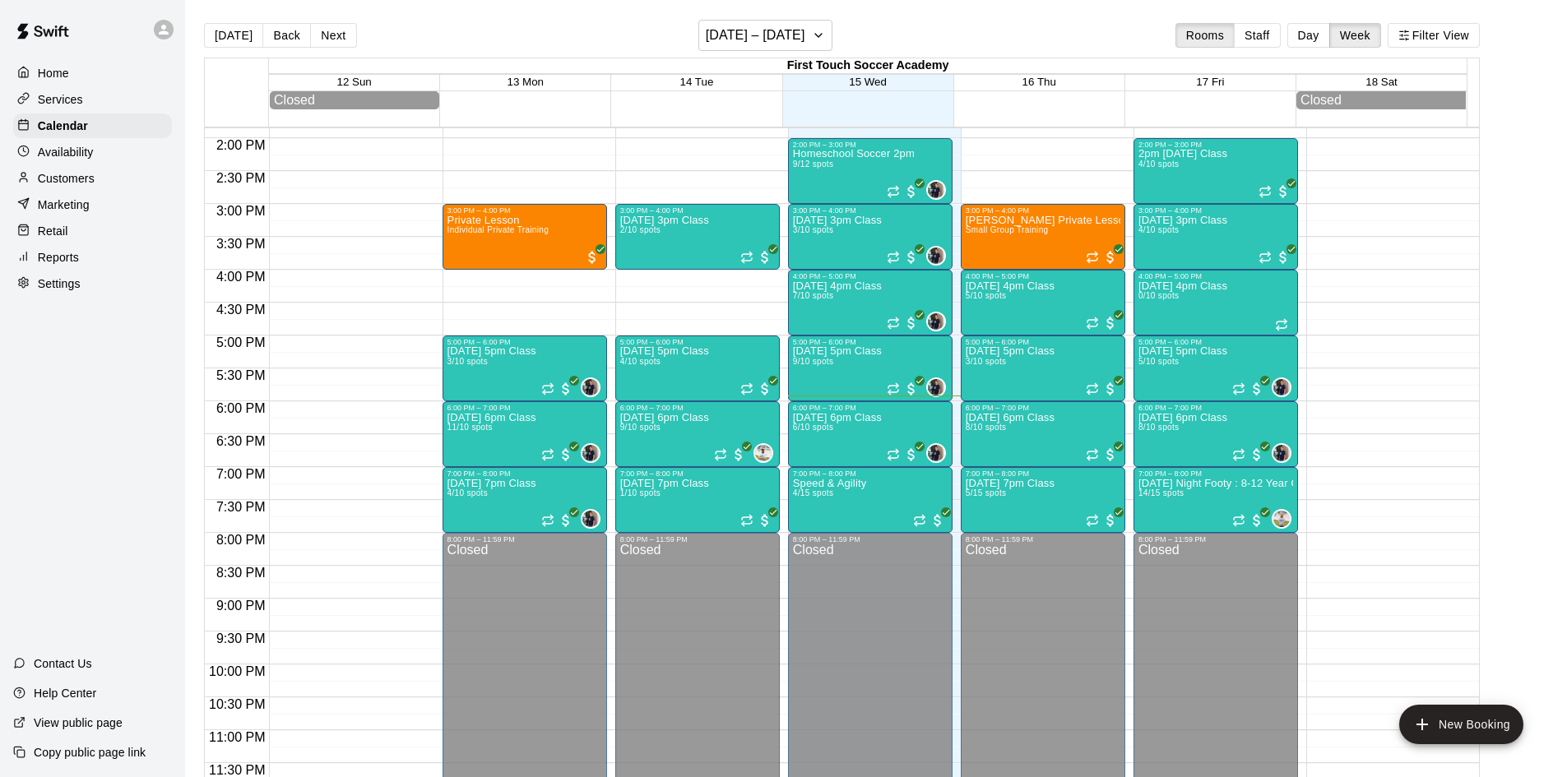
click at [86, 184] on p "Customers" at bounding box center [66, 178] width 57 height 16
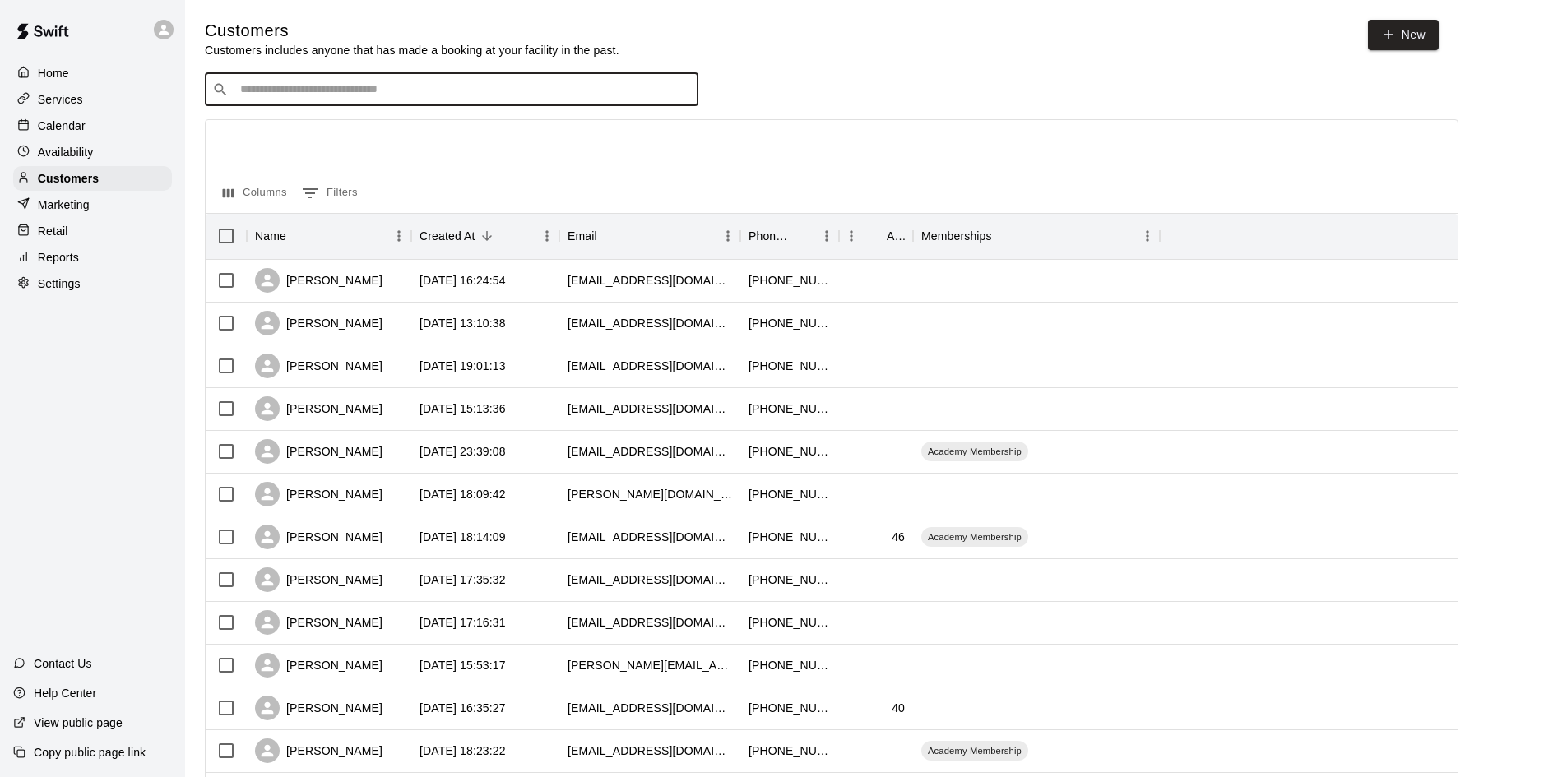
click at [367, 95] on input "Search customers by name or email" at bounding box center [463, 89] width 456 height 16
type input "******"
click at [373, 140] on span "[EMAIL_ADDRESS][DOMAIN_NAME]" at bounding box center [339, 144] width 177 height 12
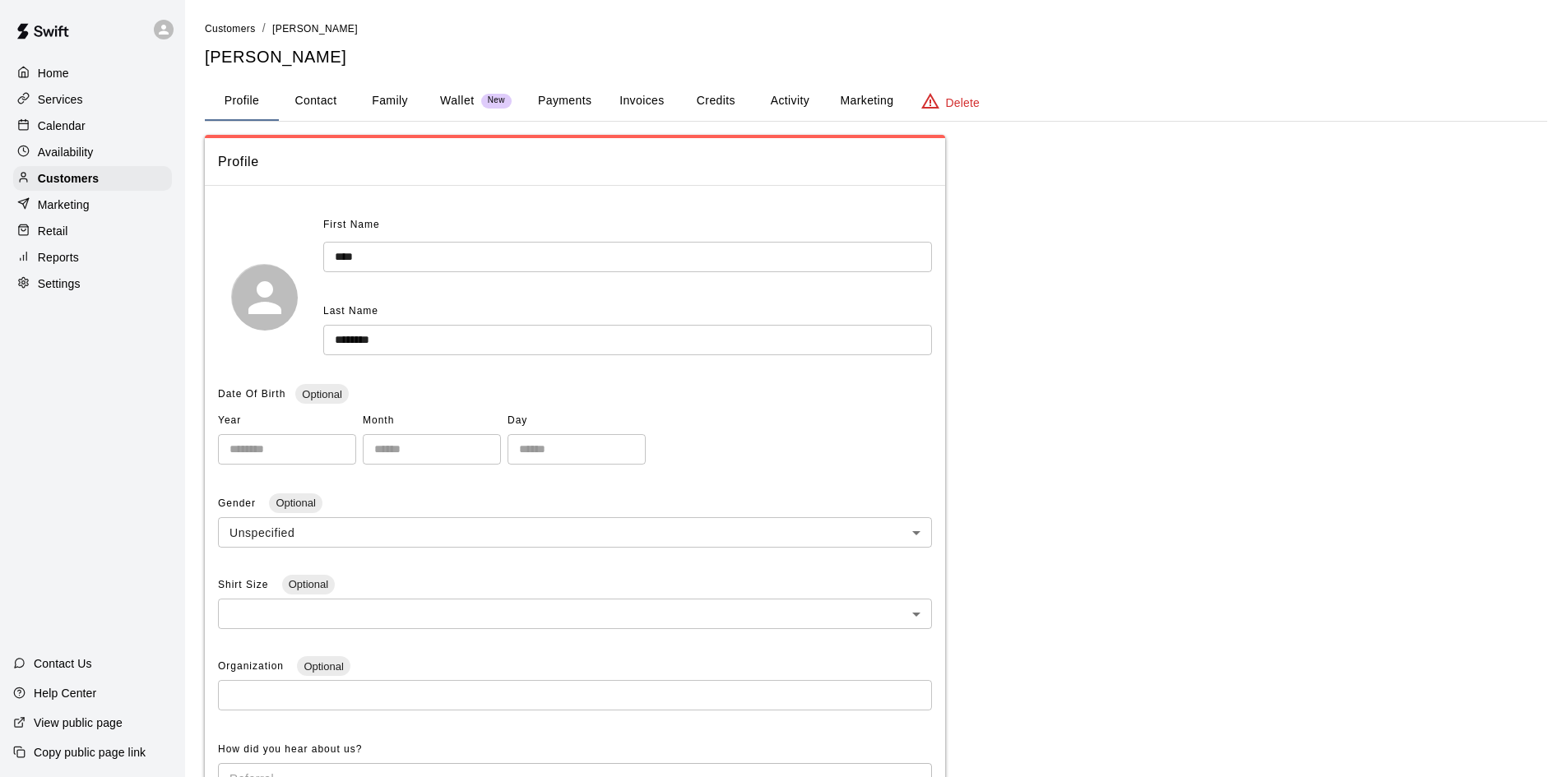
click at [772, 89] on button "Activity" at bounding box center [789, 100] width 74 height 39
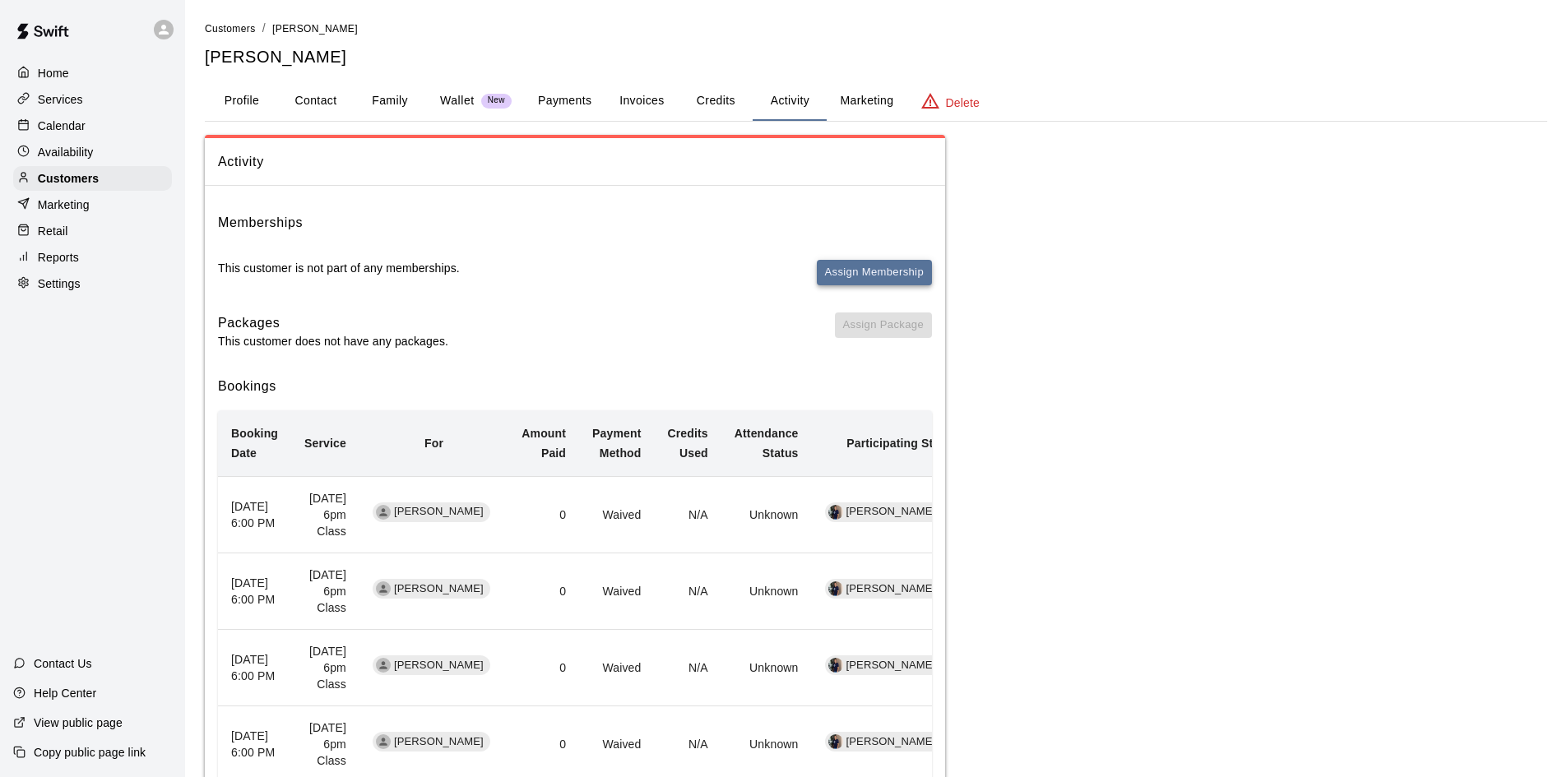
click at [859, 267] on button "Assign Membership" at bounding box center [874, 272] width 115 height 25
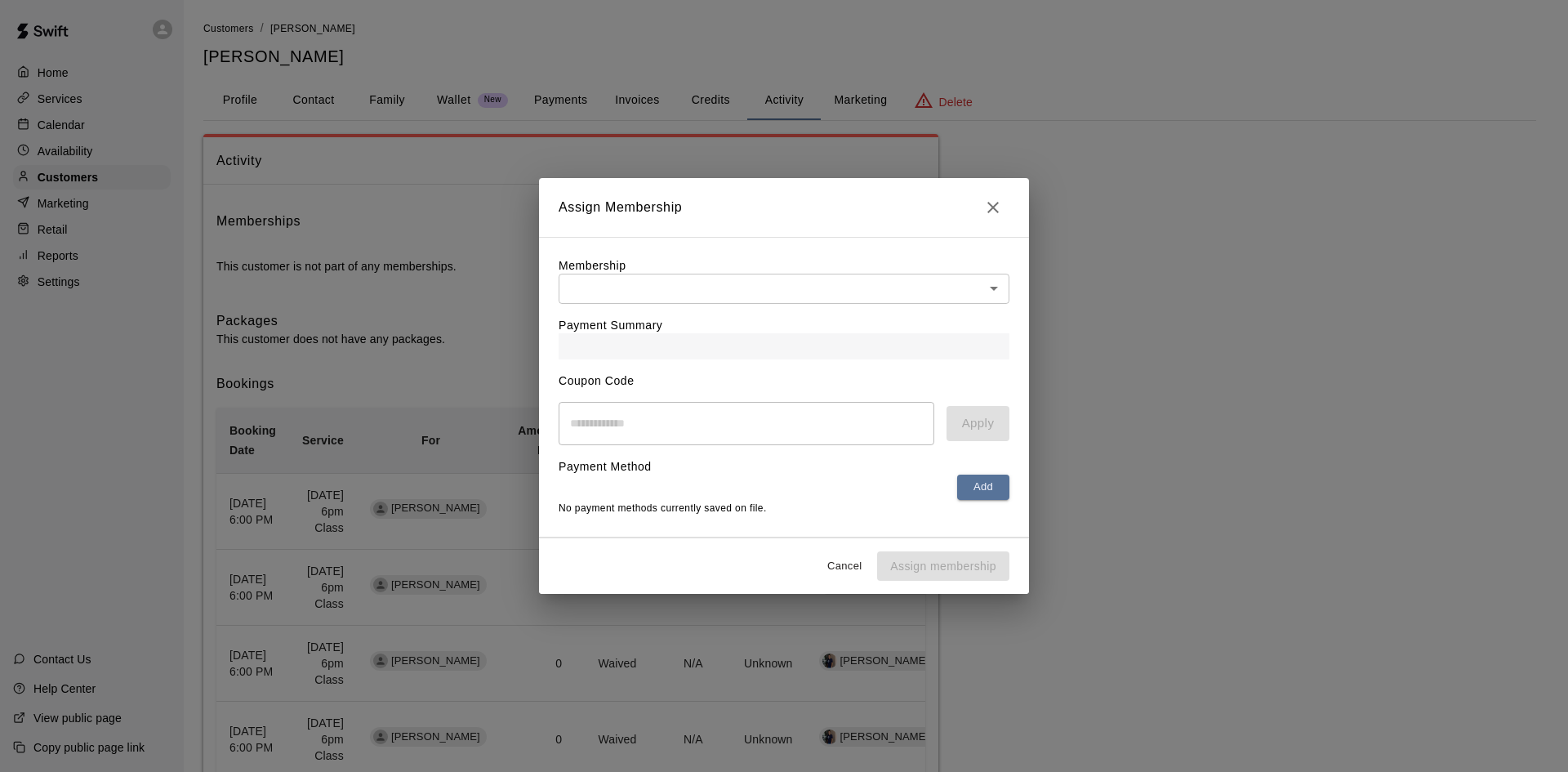
click at [990, 211] on icon "Close" at bounding box center [993, 208] width 20 height 20
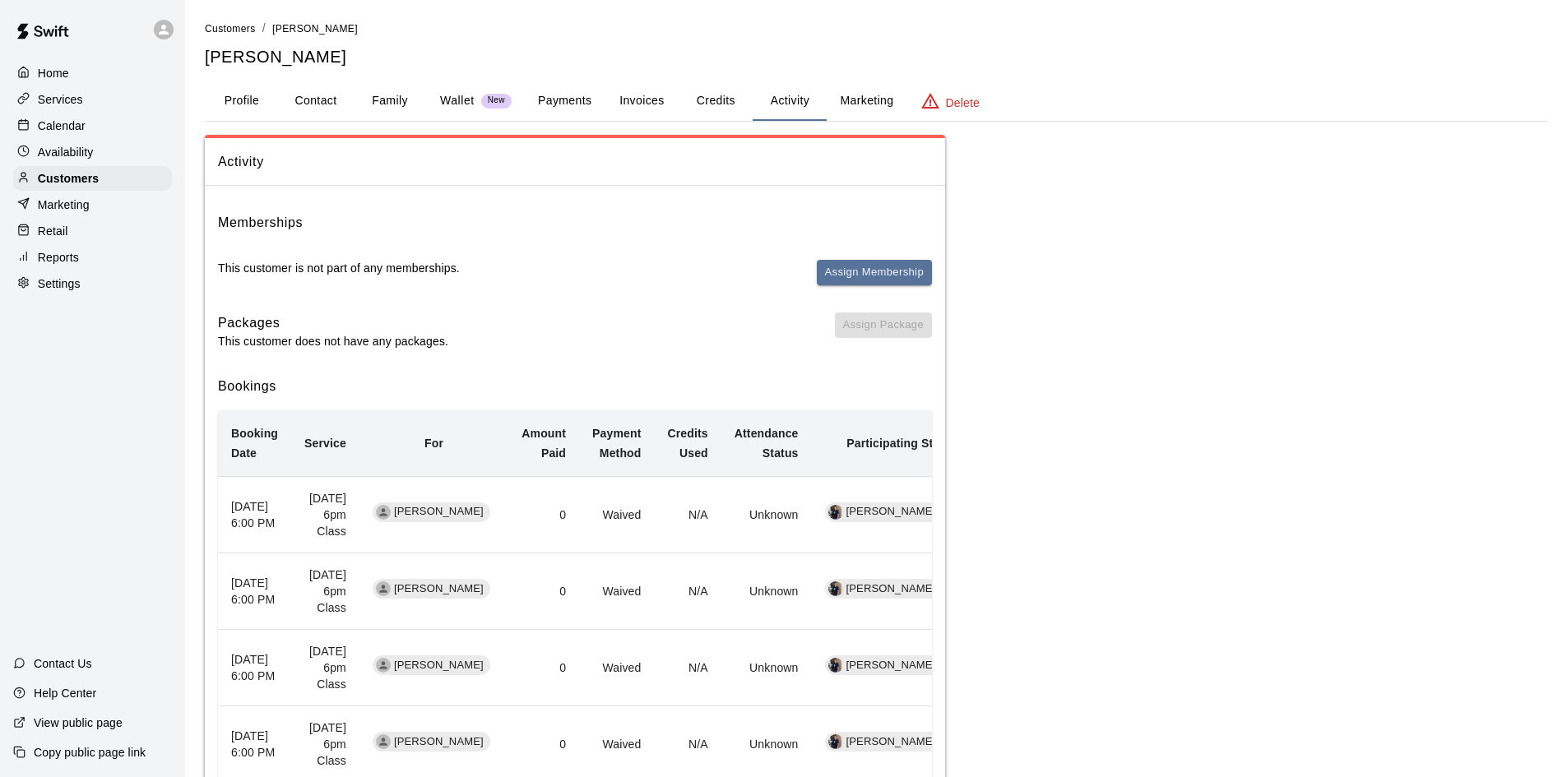
click at [580, 100] on button "Payments" at bounding box center [565, 100] width 80 height 39
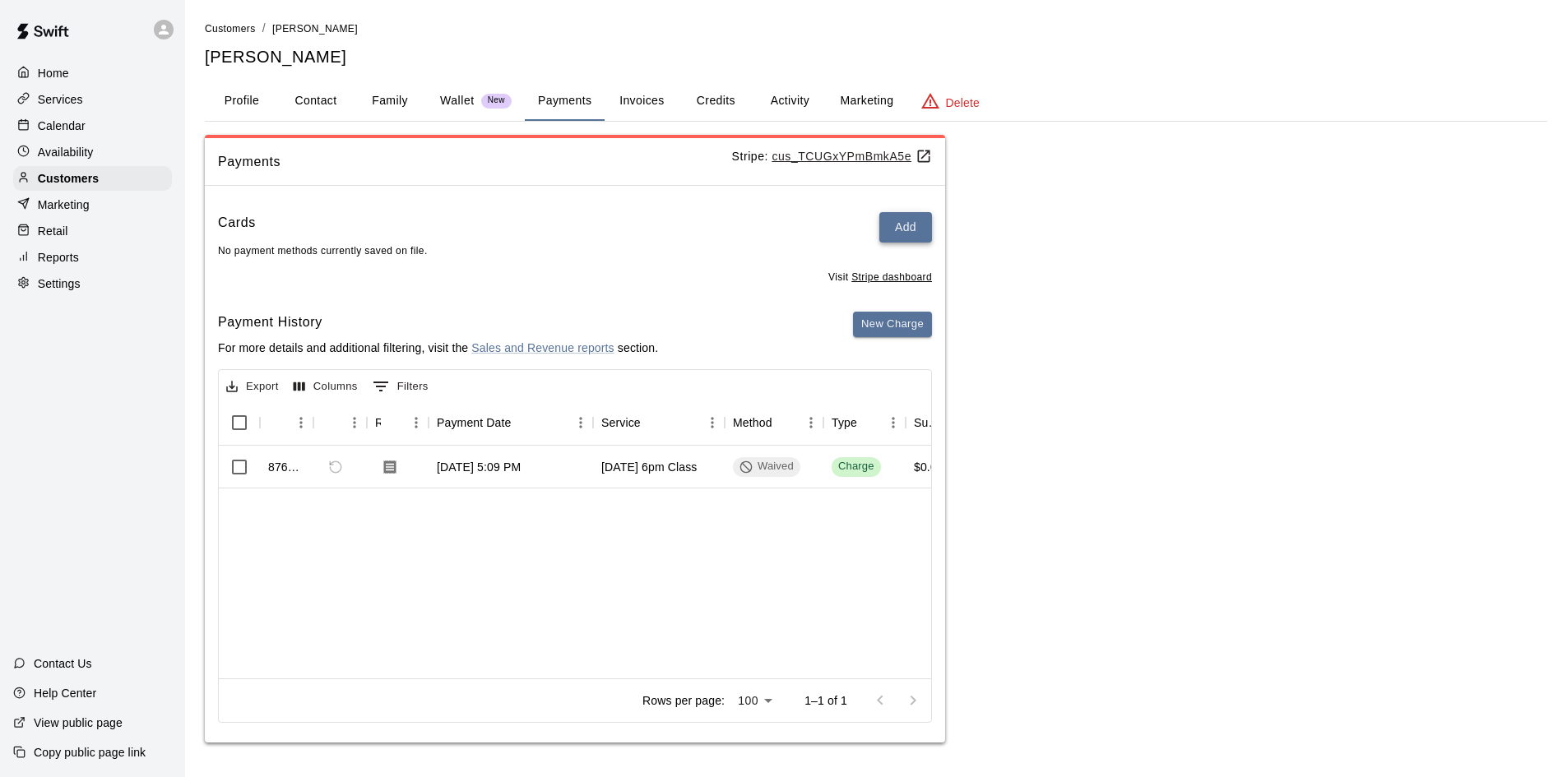
click at [879, 220] on div "Cards Add" at bounding box center [575, 227] width 714 height 30
click at [891, 225] on button "Add" at bounding box center [905, 227] width 53 height 30
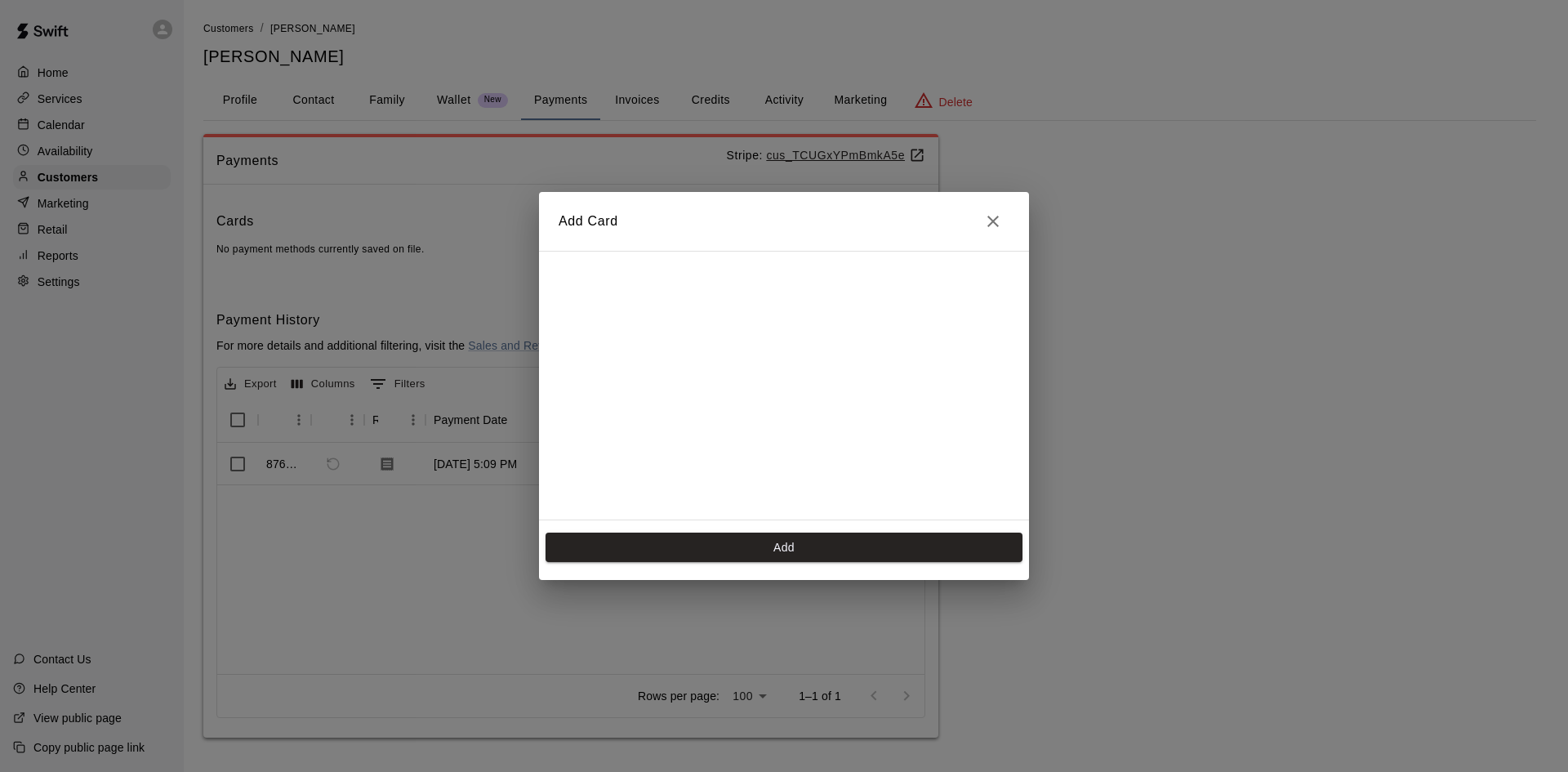
scroll to position [264, 0]
click at [787, 554] on button "Add" at bounding box center [784, 547] width 477 height 30
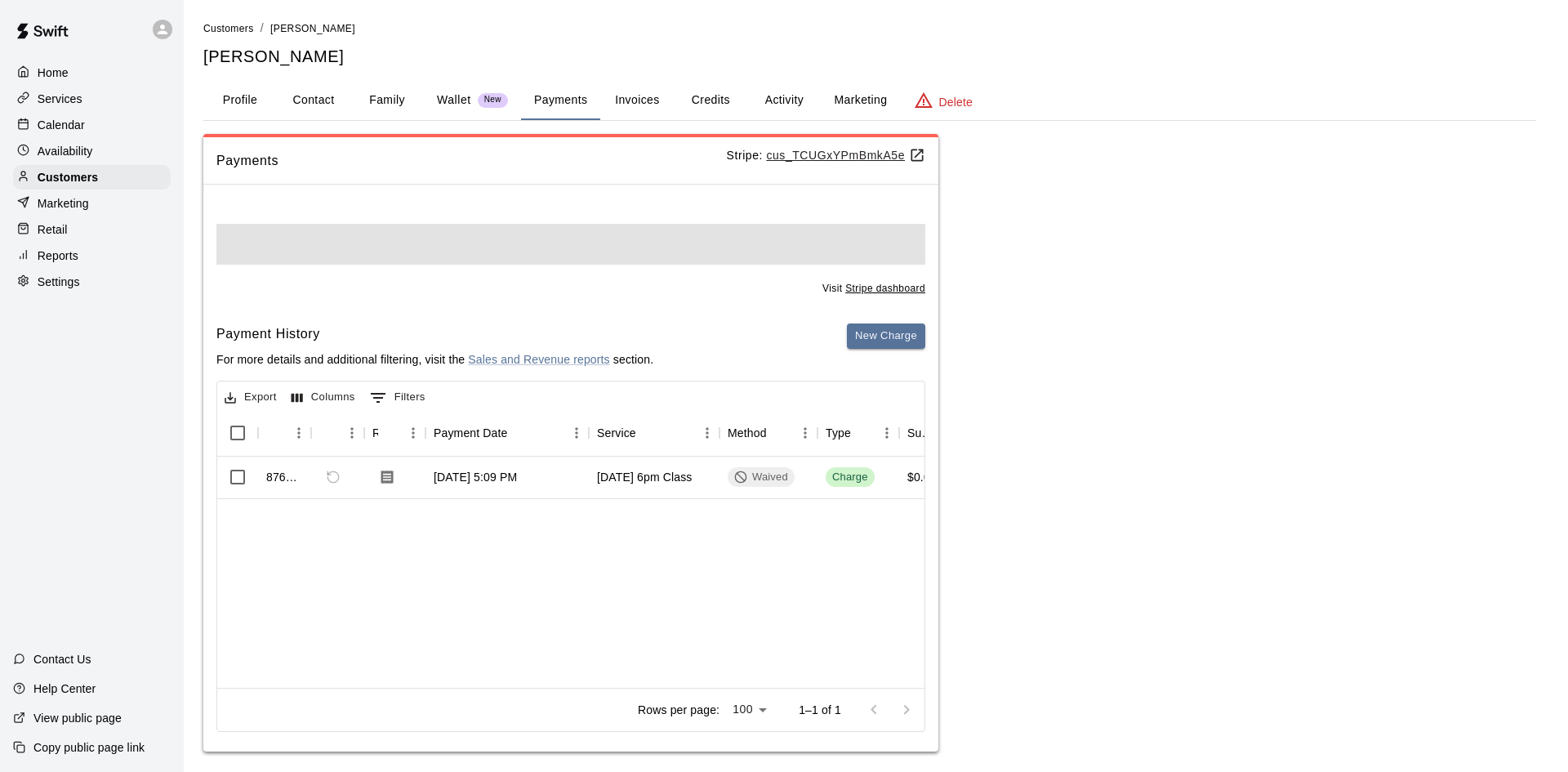
scroll to position [0, 0]
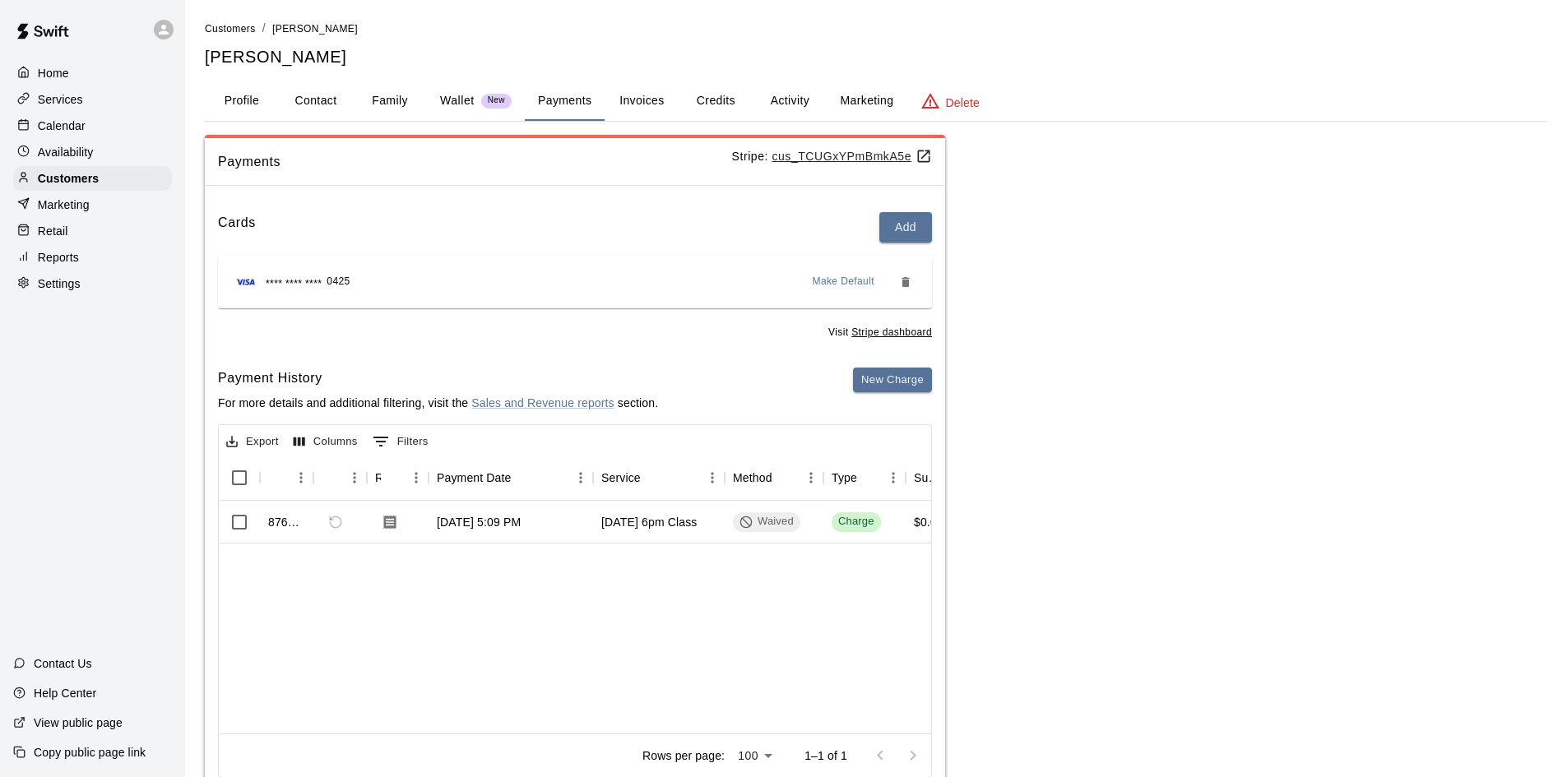
click at [655, 105] on button "Invoices" at bounding box center [641, 100] width 74 height 39
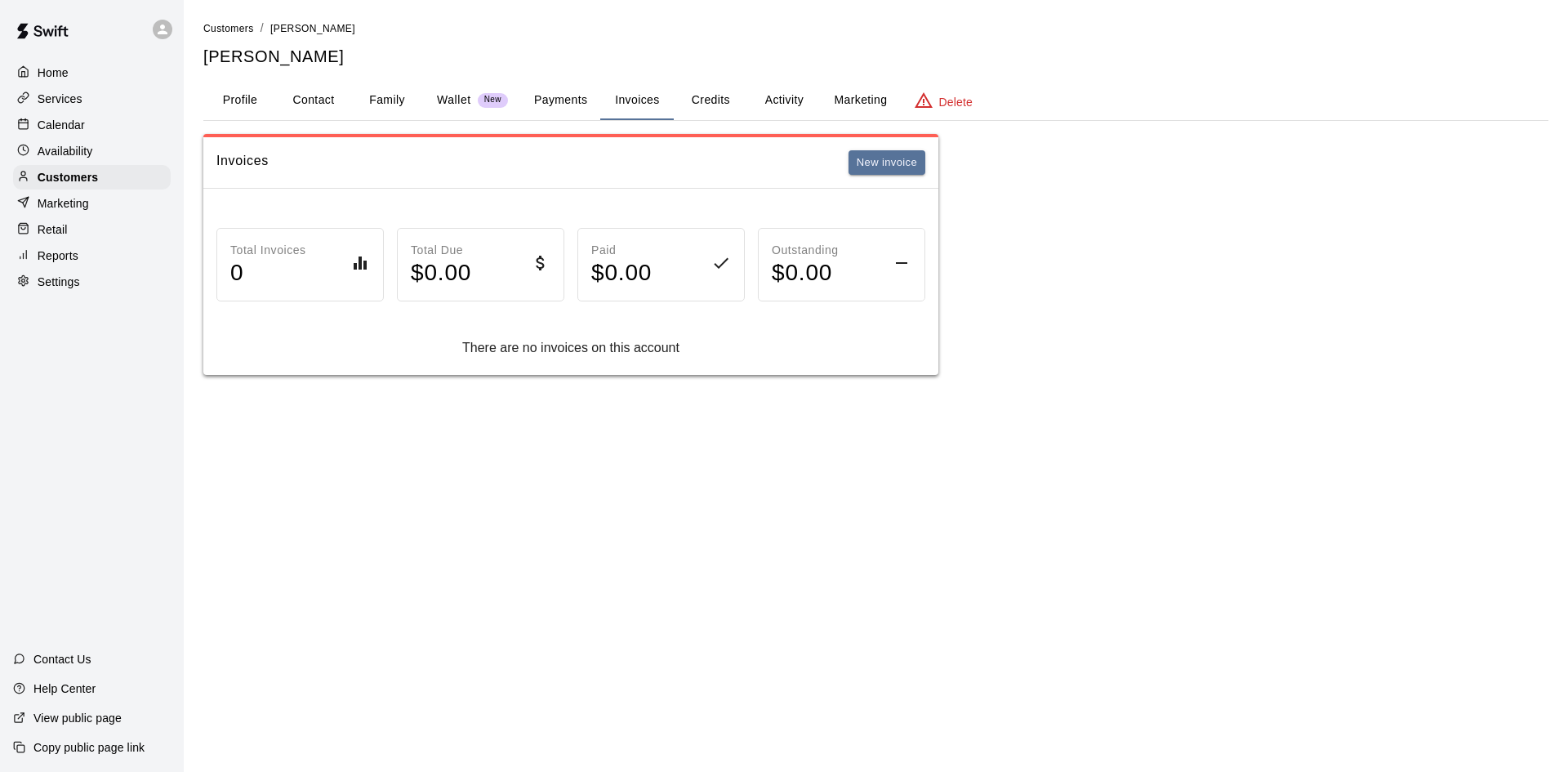
click at [767, 91] on button "Activity" at bounding box center [784, 99] width 73 height 39
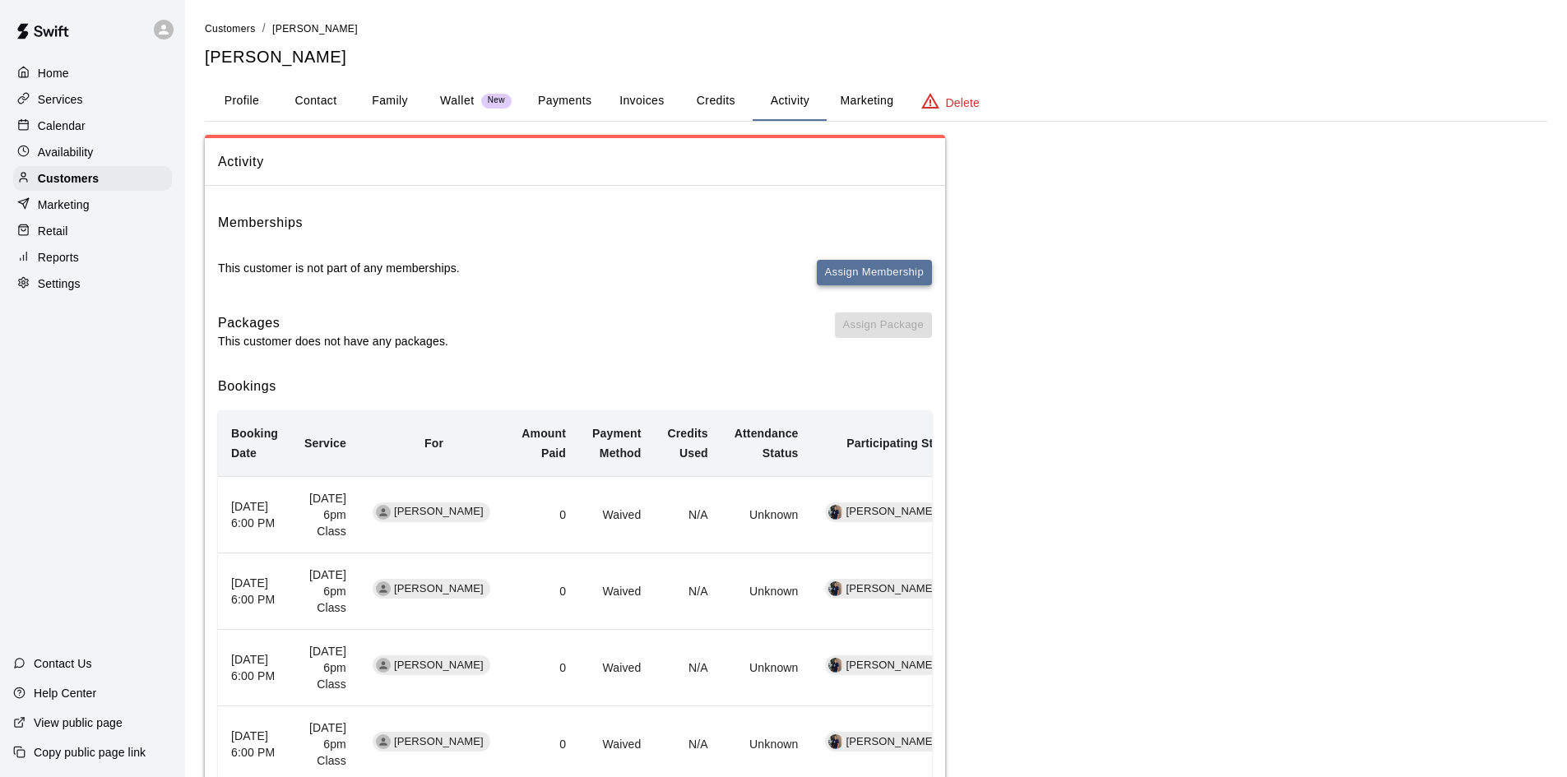
click at [855, 271] on button "Assign Membership" at bounding box center [874, 272] width 115 height 25
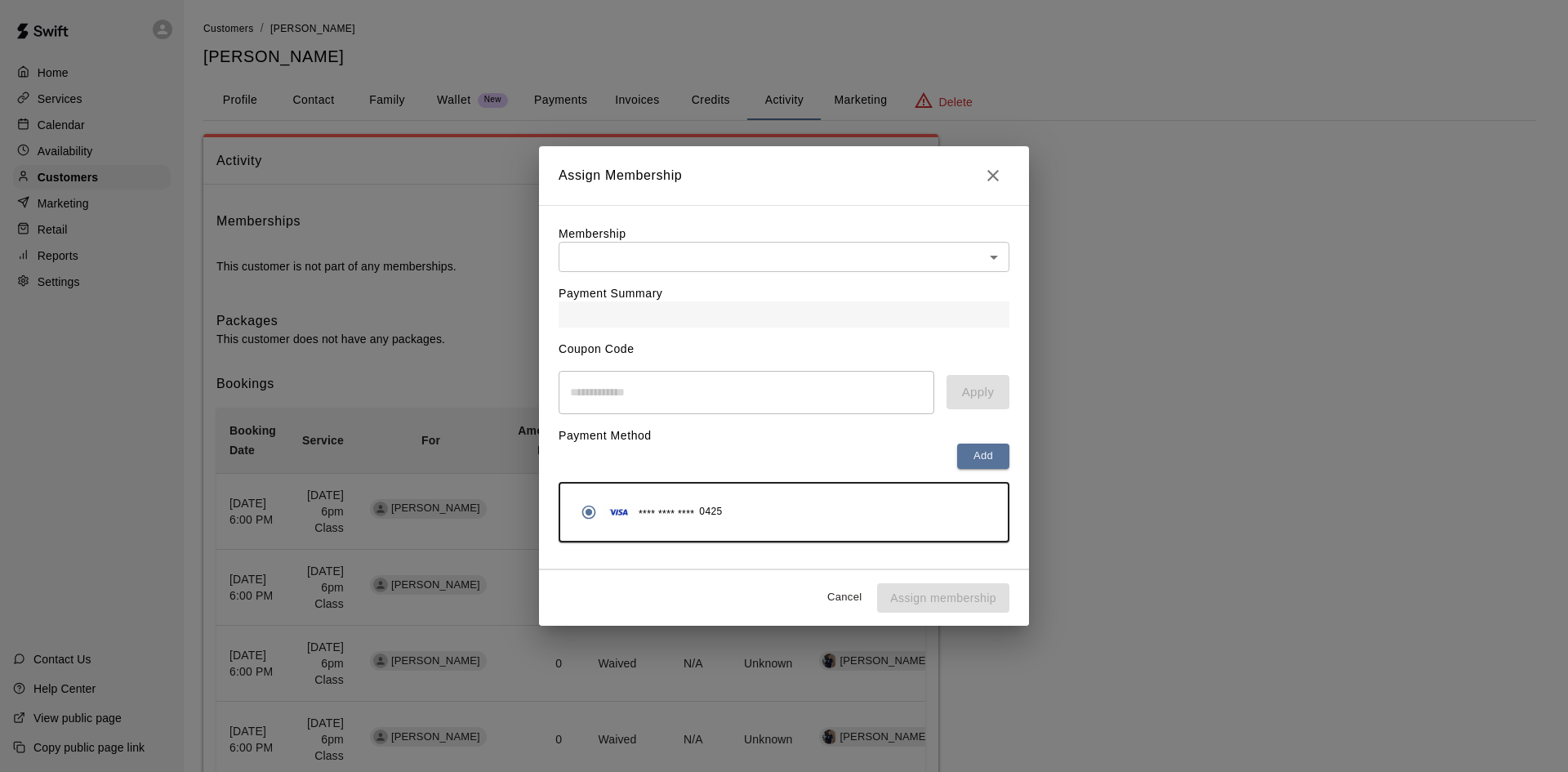
click at [777, 256] on body "Home Services Calendar Availability Customers Marketing Retail Reports Settings…" at bounding box center [784, 435] width 1568 height 871
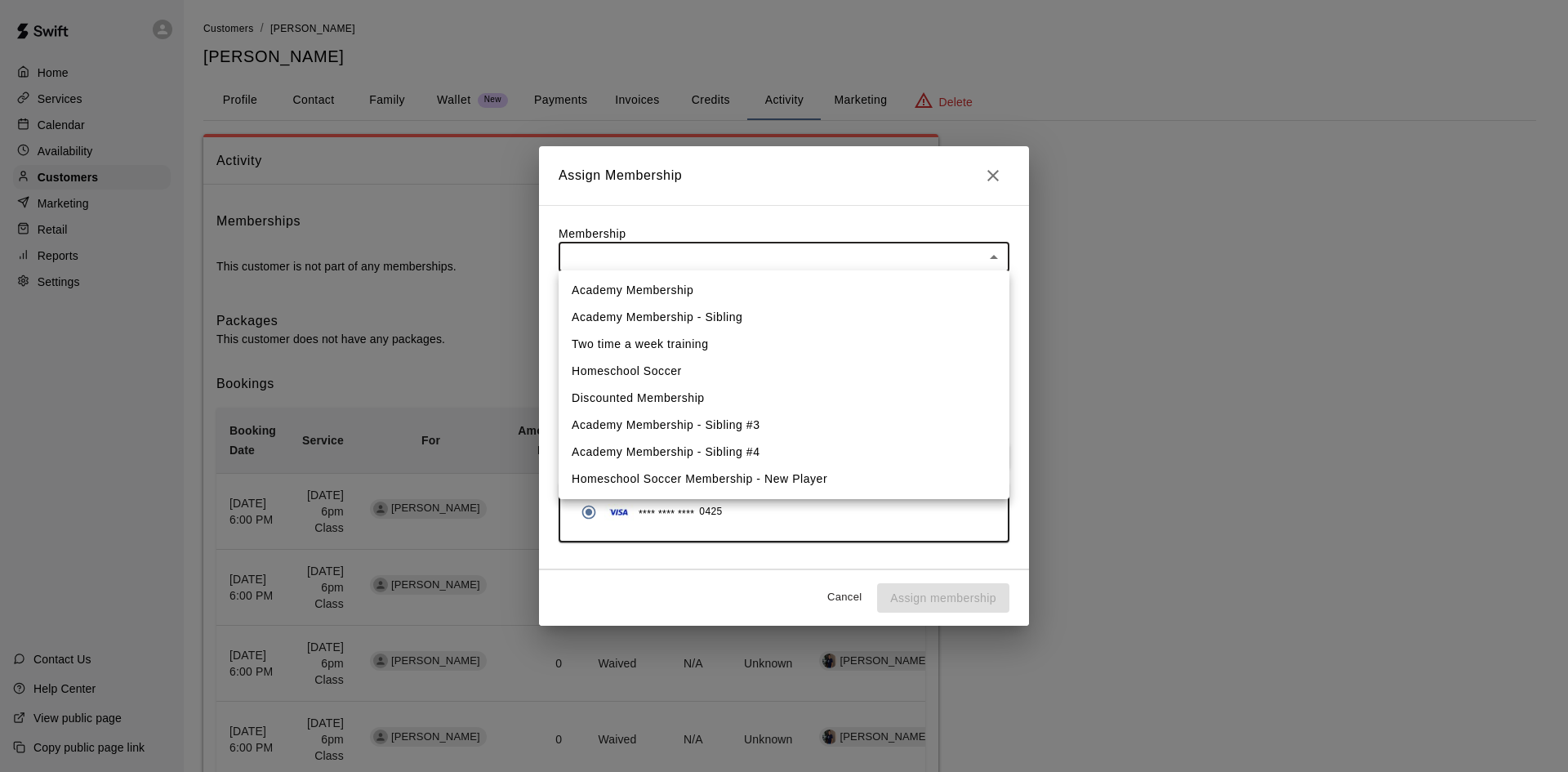
click at [715, 290] on li "Academy Membership" at bounding box center [784, 290] width 451 height 27
type input "**********"
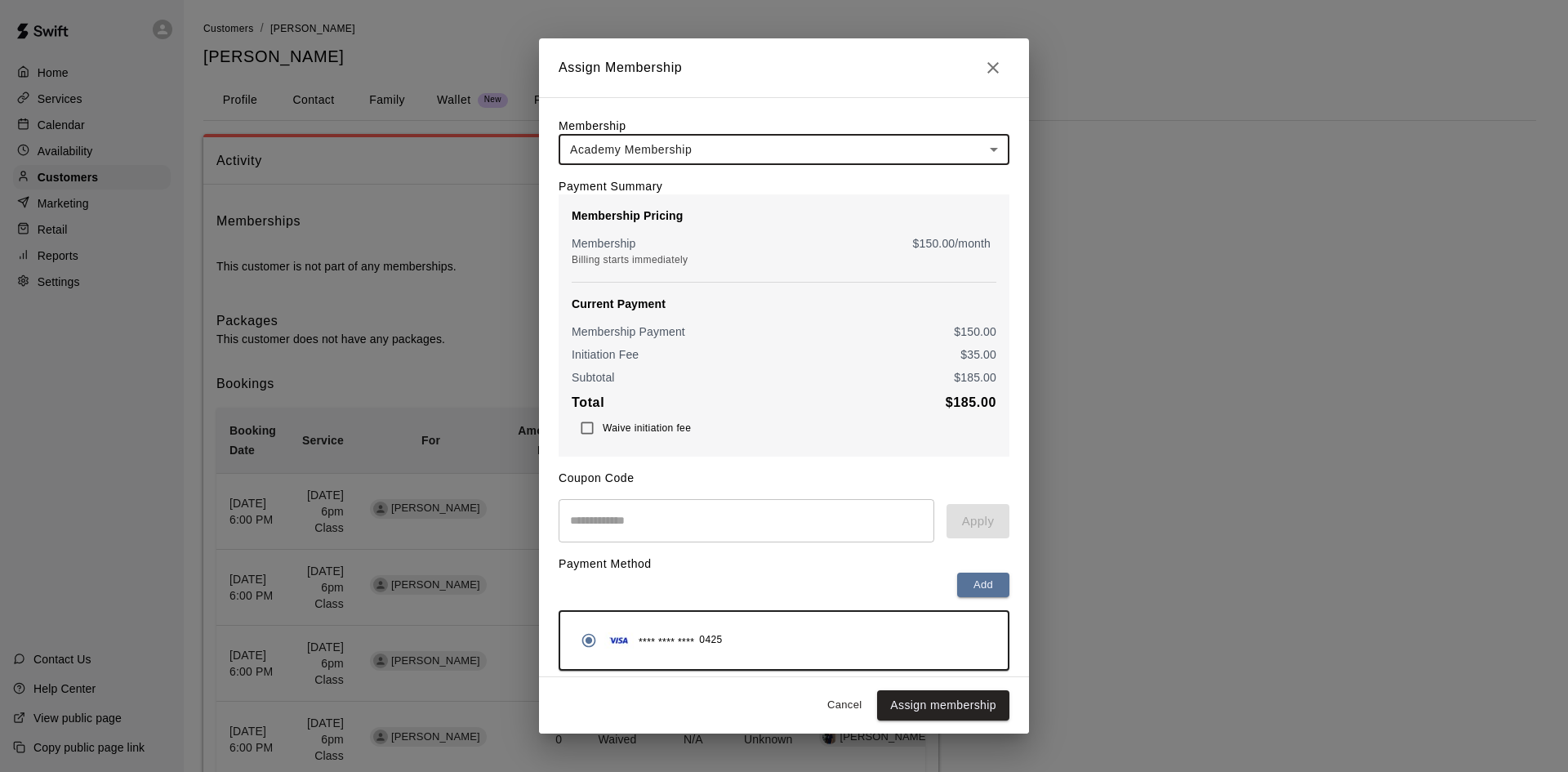
click at [913, 710] on button "Assign membership" at bounding box center [942, 705] width 132 height 30
